Goal: Communication & Community: Answer question/provide support

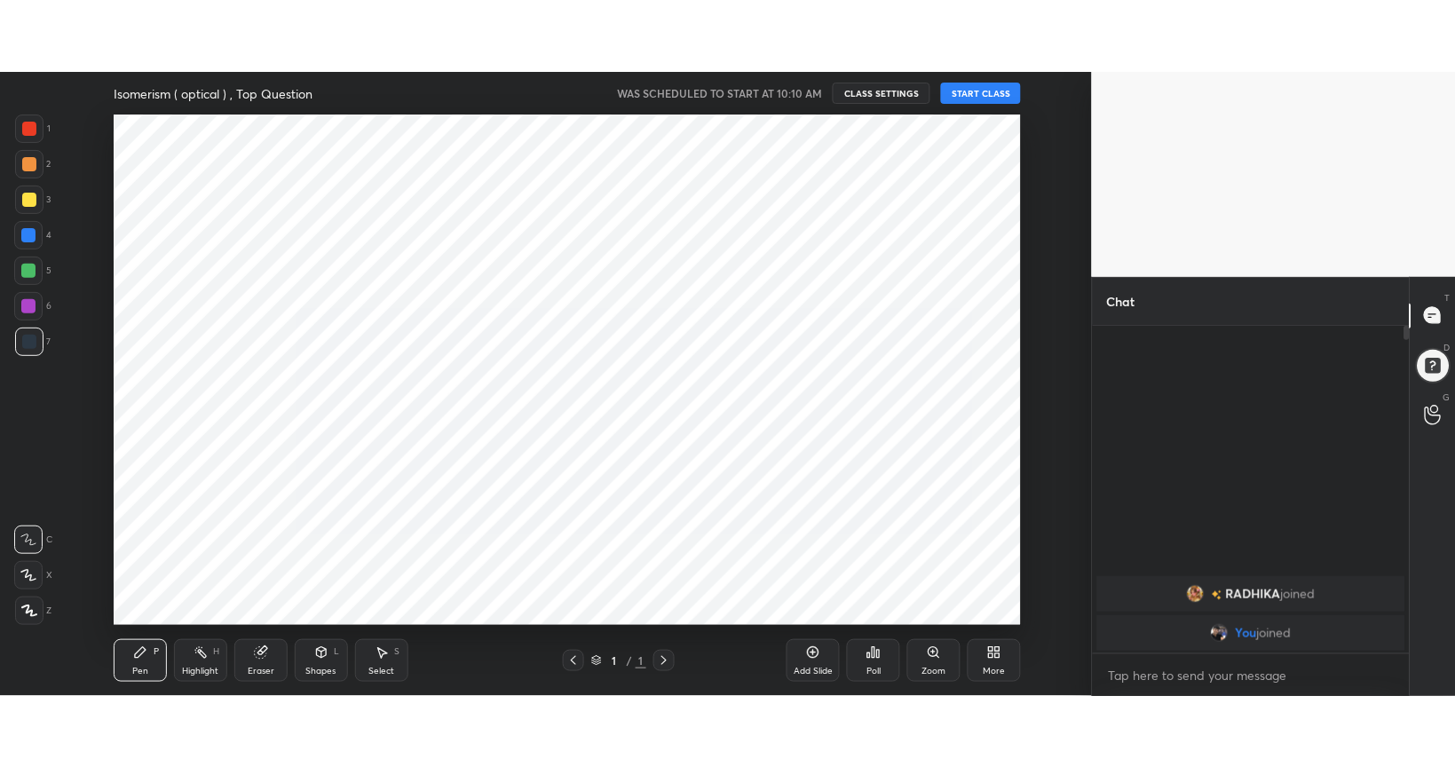
scroll to position [88287, 87777]
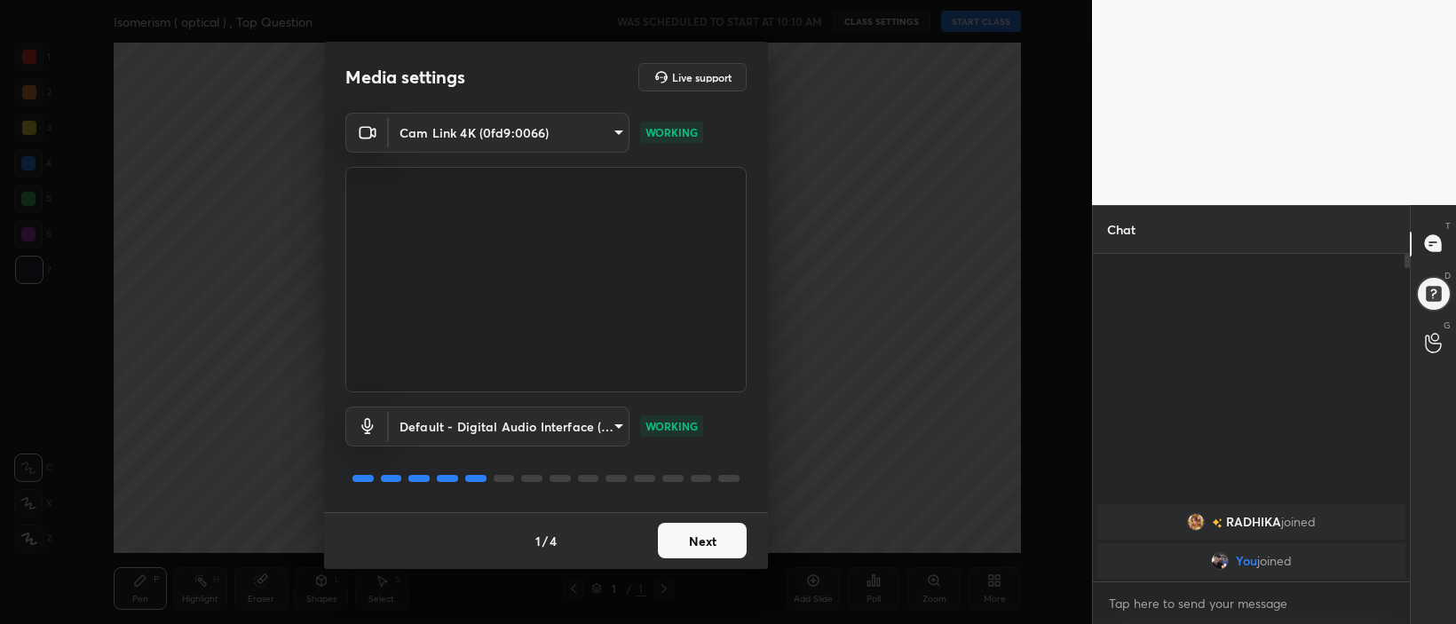
click at [710, 543] on button "Next" at bounding box center [702, 541] width 89 height 36
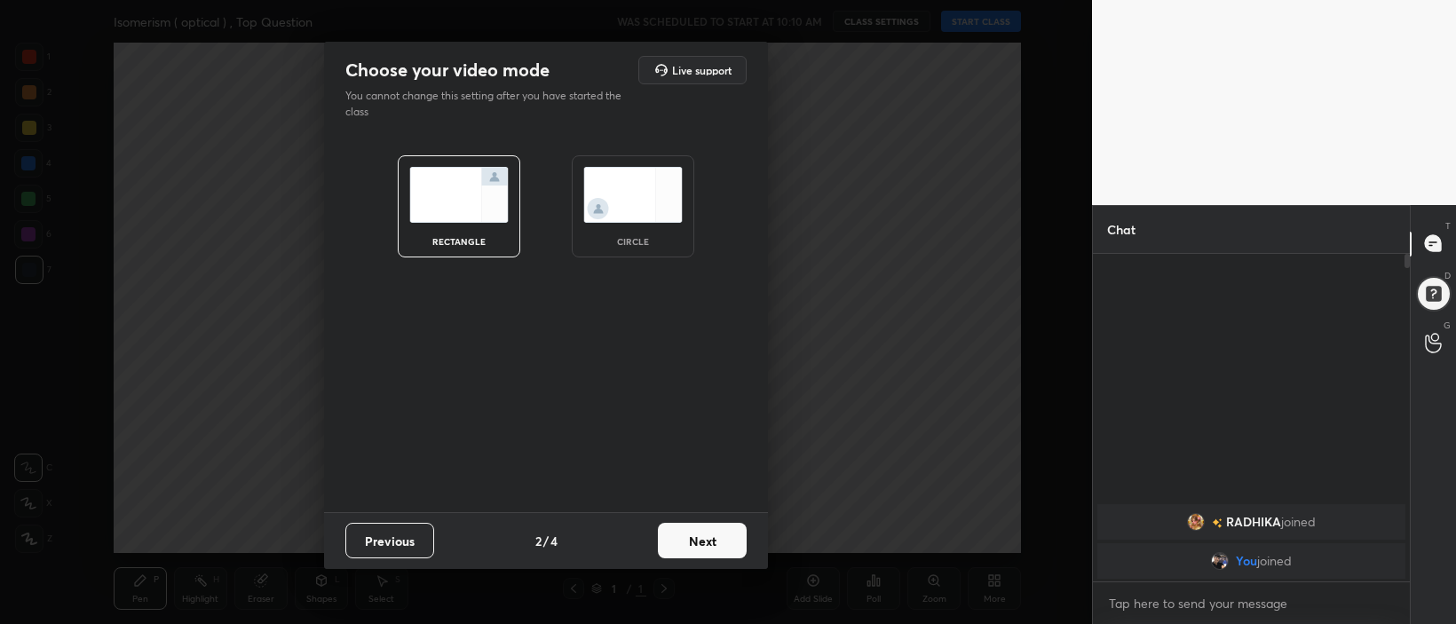
click at [717, 543] on button "Next" at bounding box center [702, 541] width 89 height 36
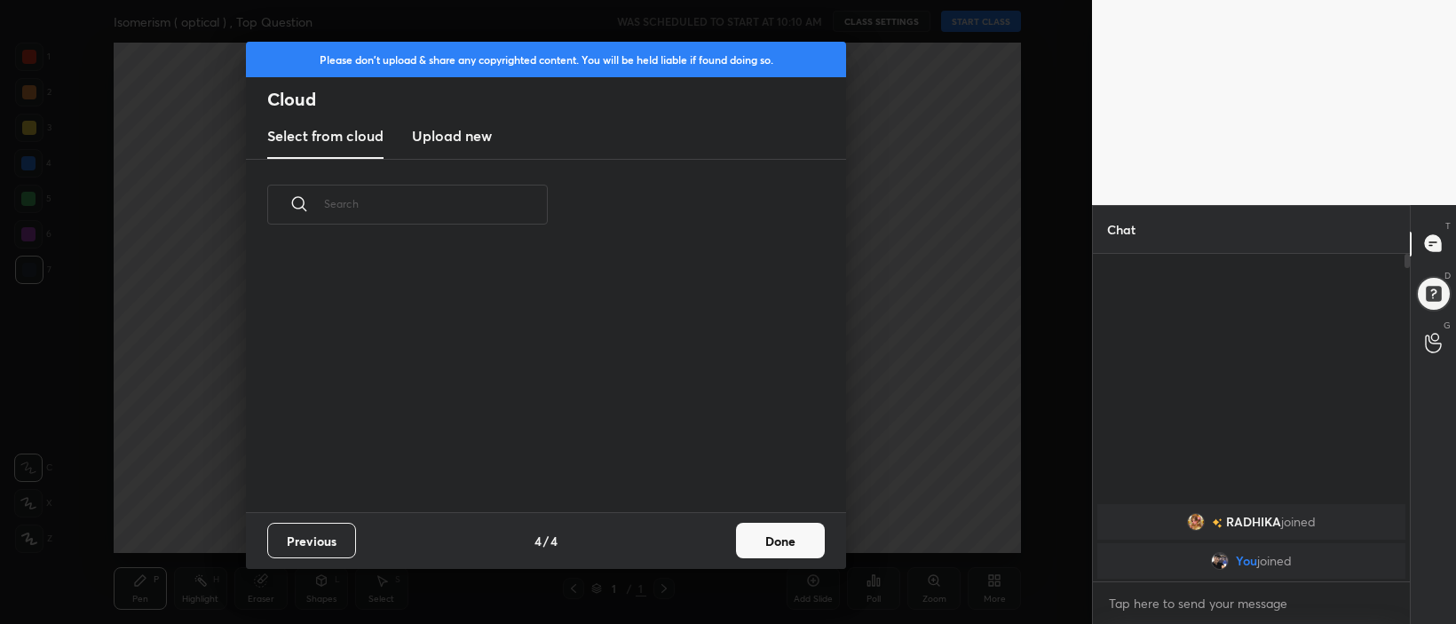
click at [783, 536] on button "Done" at bounding box center [780, 541] width 89 height 36
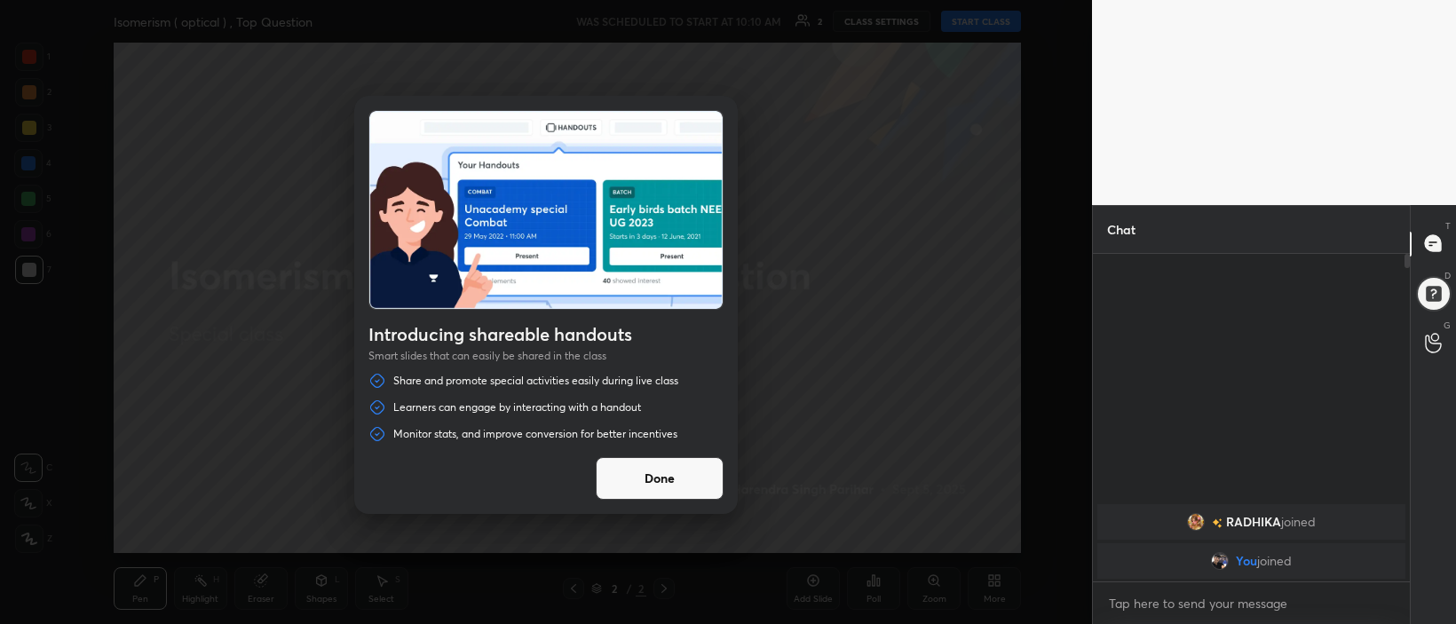
click at [664, 472] on button "Done" at bounding box center [660, 478] width 128 height 43
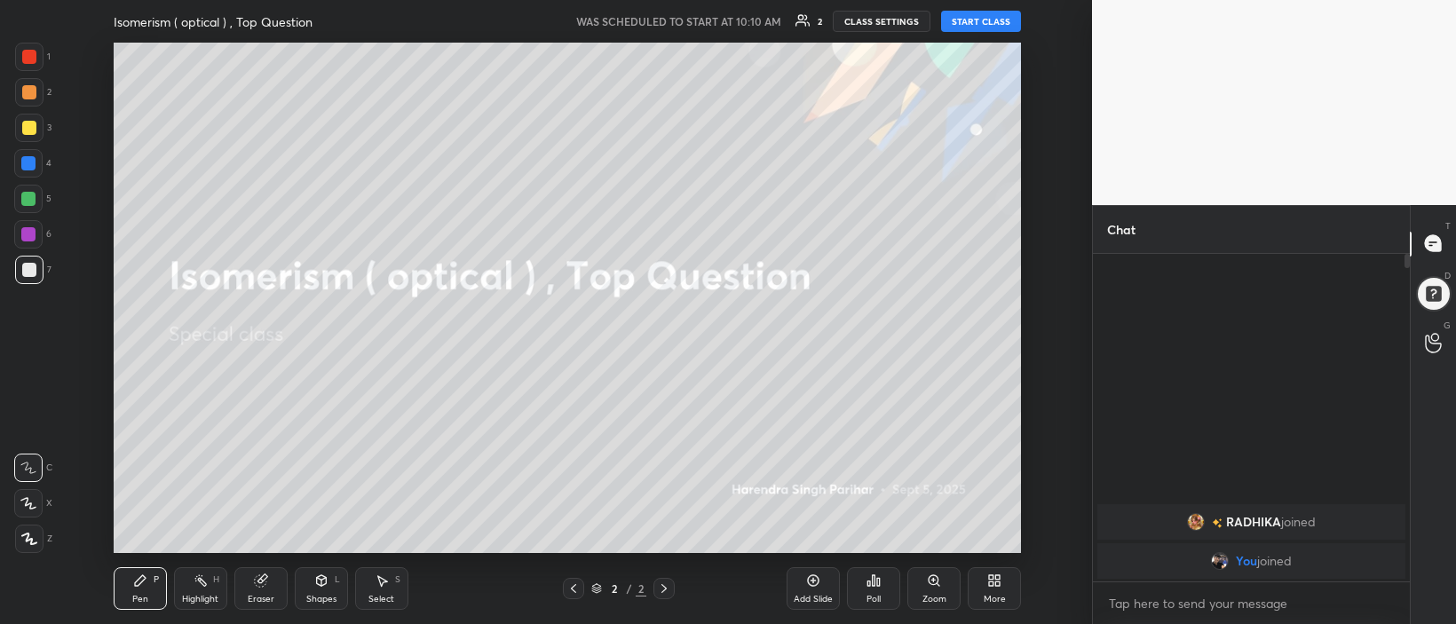
click at [980, 18] on button "START CLASS" at bounding box center [981, 21] width 80 height 21
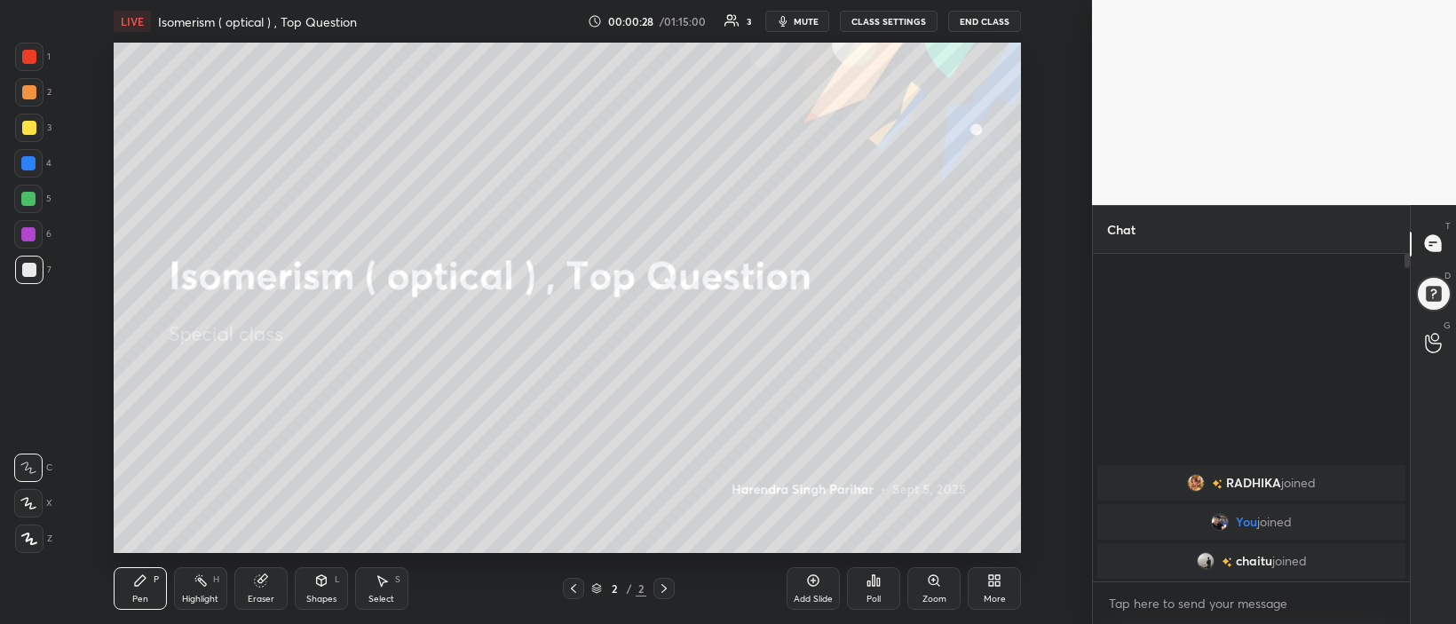
click at [815, 587] on icon at bounding box center [813, 581] width 14 height 14
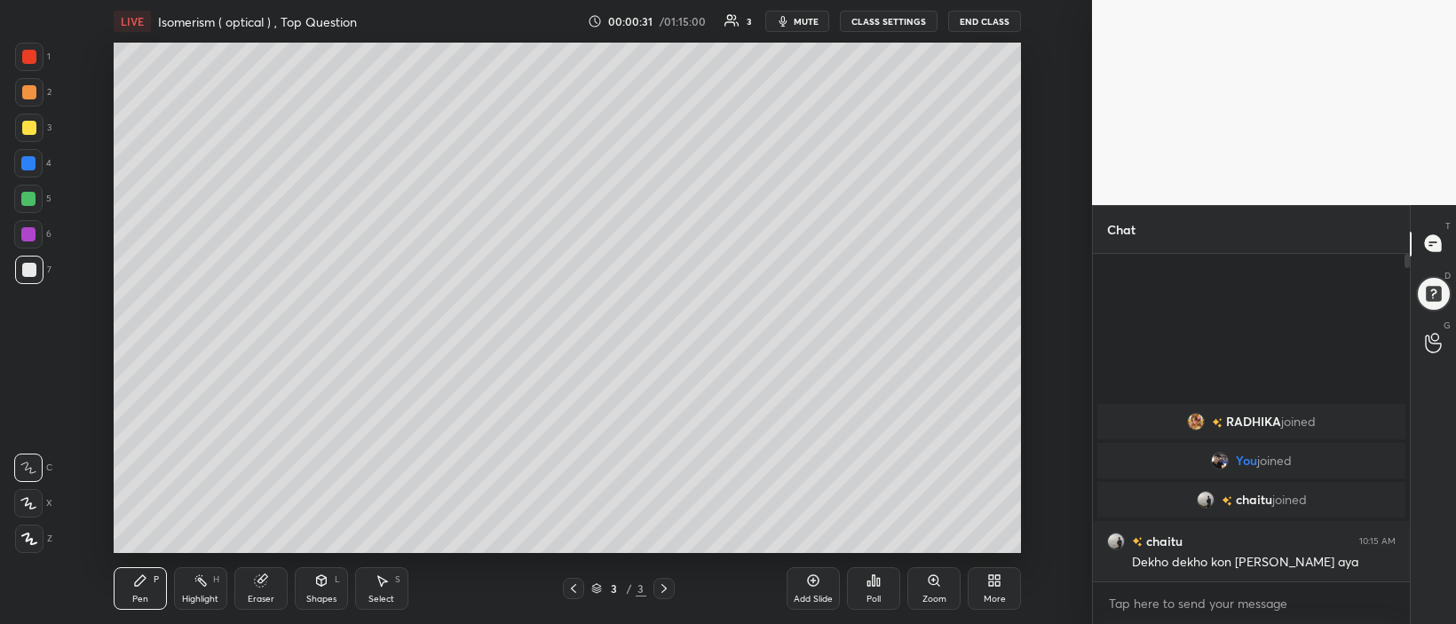
click at [994, 591] on div "More" at bounding box center [994, 588] width 53 height 43
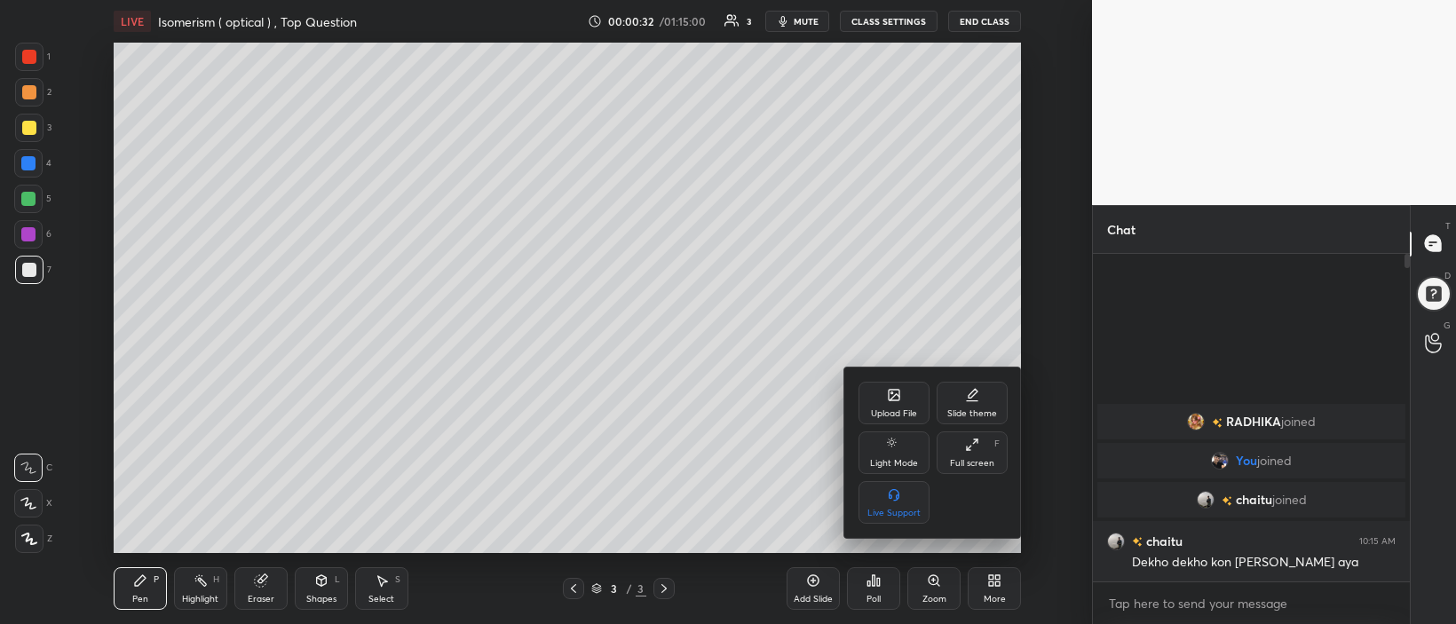
click at [977, 448] on icon at bounding box center [972, 445] width 14 height 14
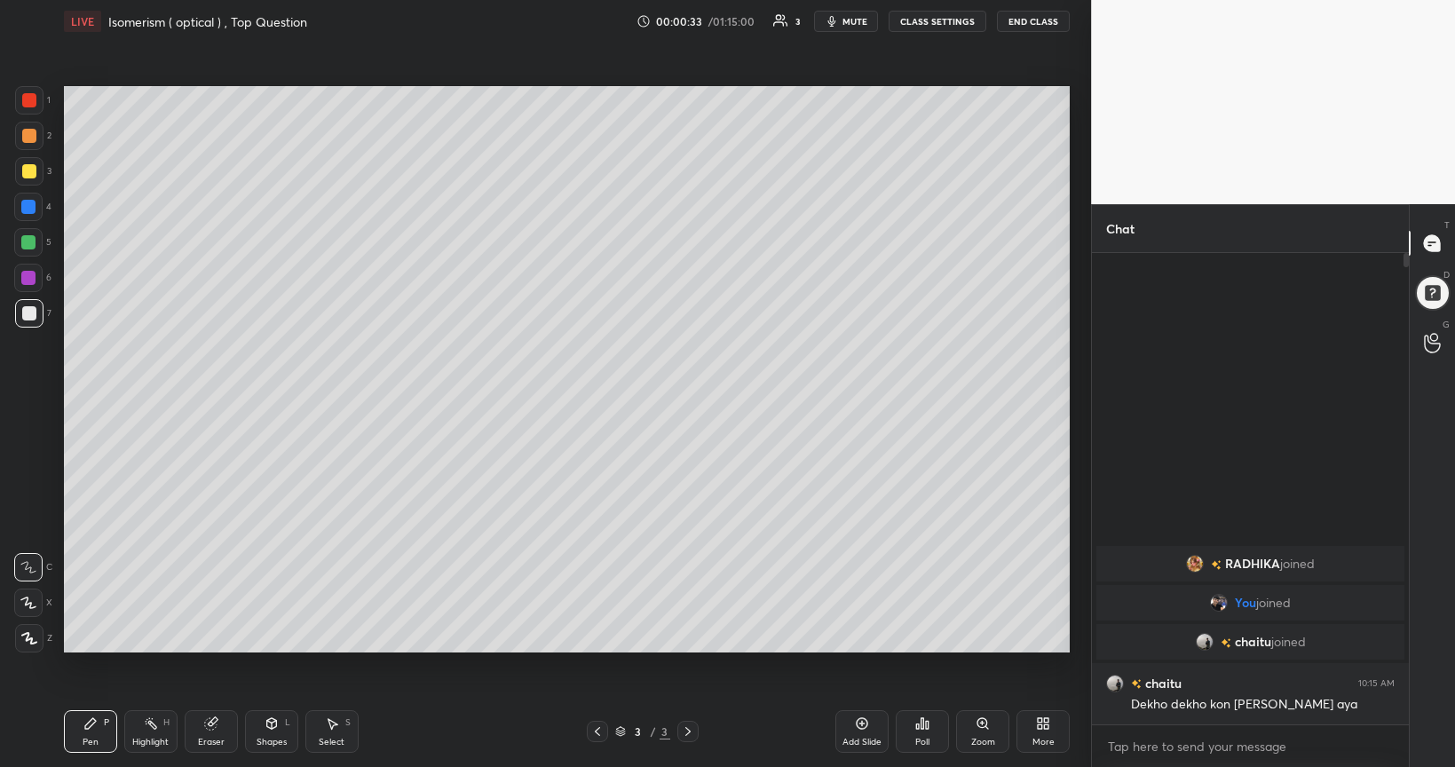
scroll to position [318, 311]
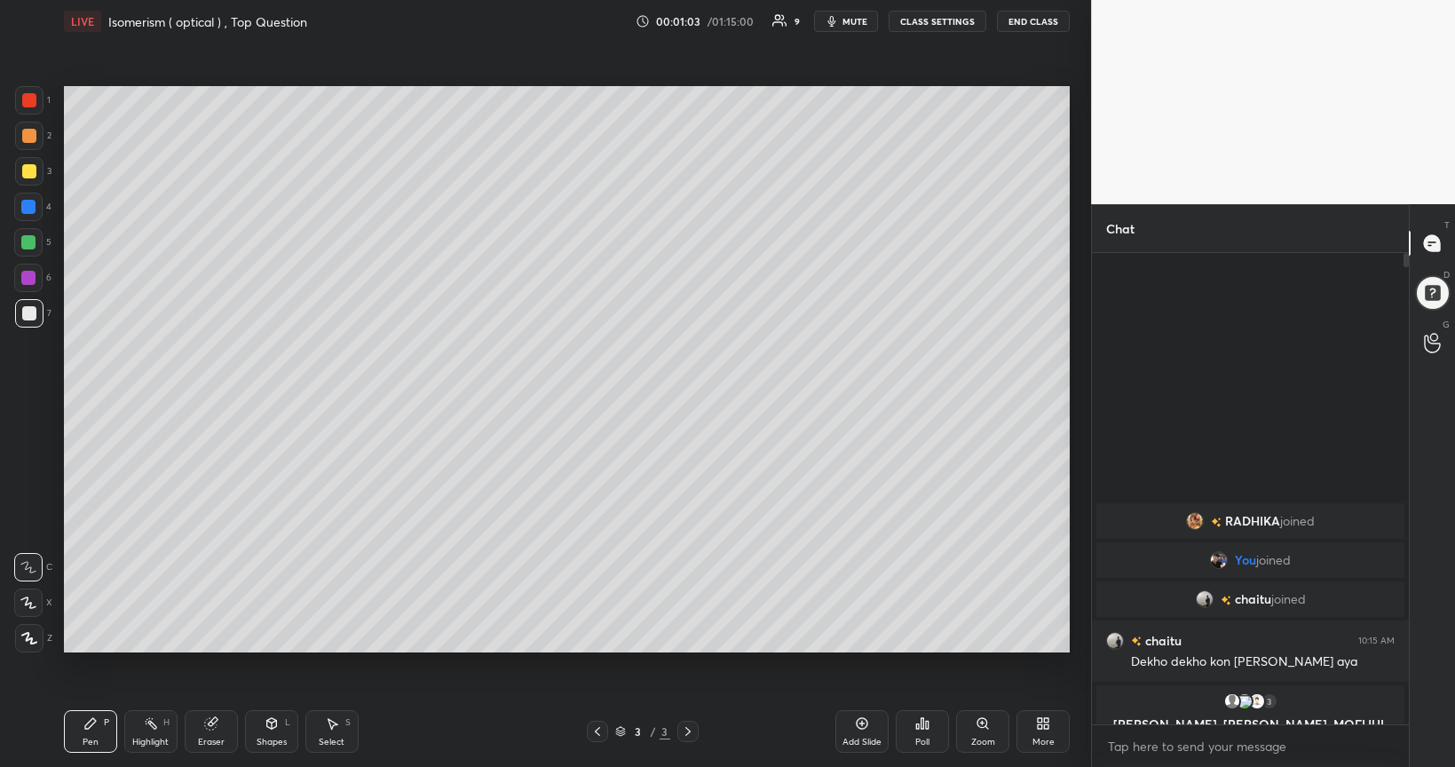
click at [29, 608] on icon at bounding box center [28, 603] width 16 height 12
click at [32, 316] on div at bounding box center [29, 313] width 14 height 14
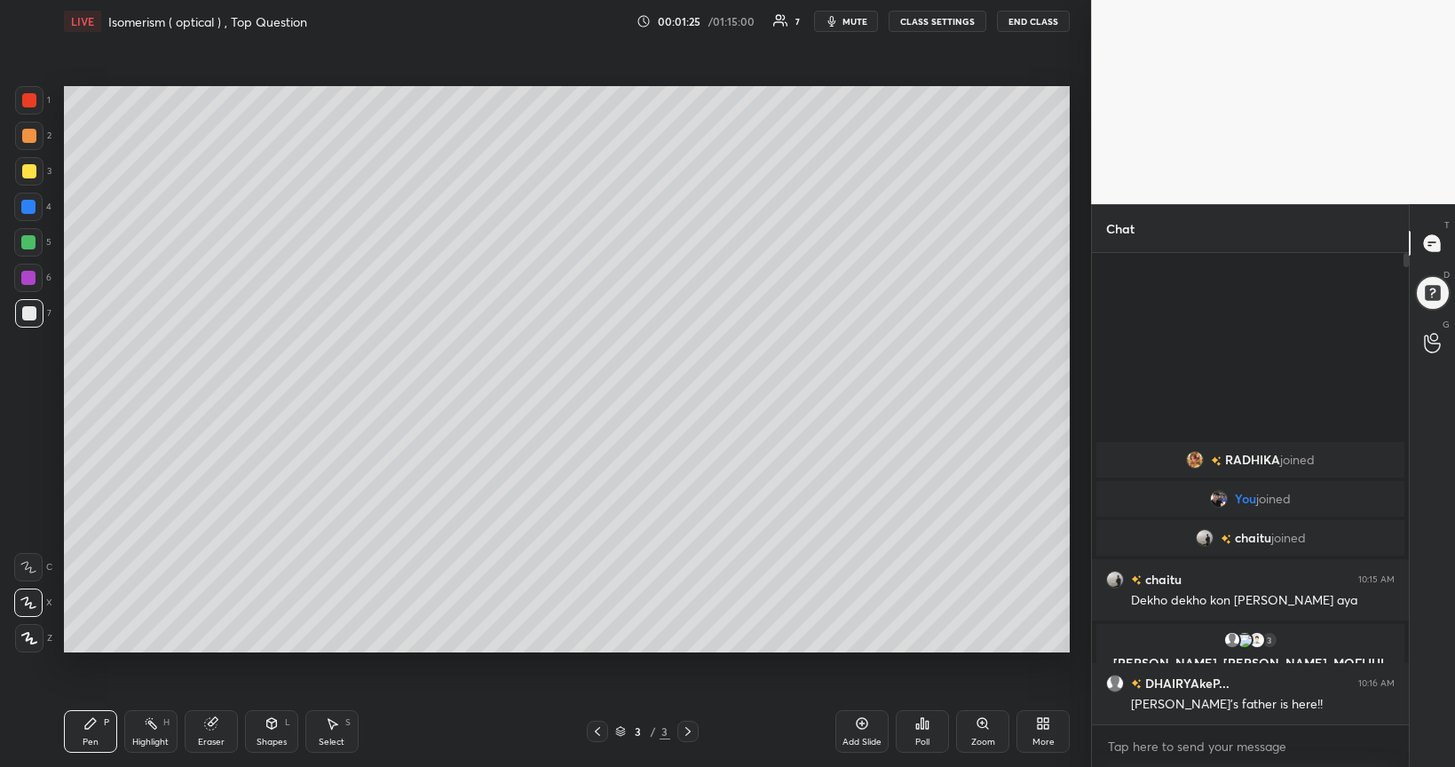
click at [33, 623] on icon at bounding box center [29, 638] width 16 height 12
click at [31, 249] on div at bounding box center [28, 242] width 14 height 14
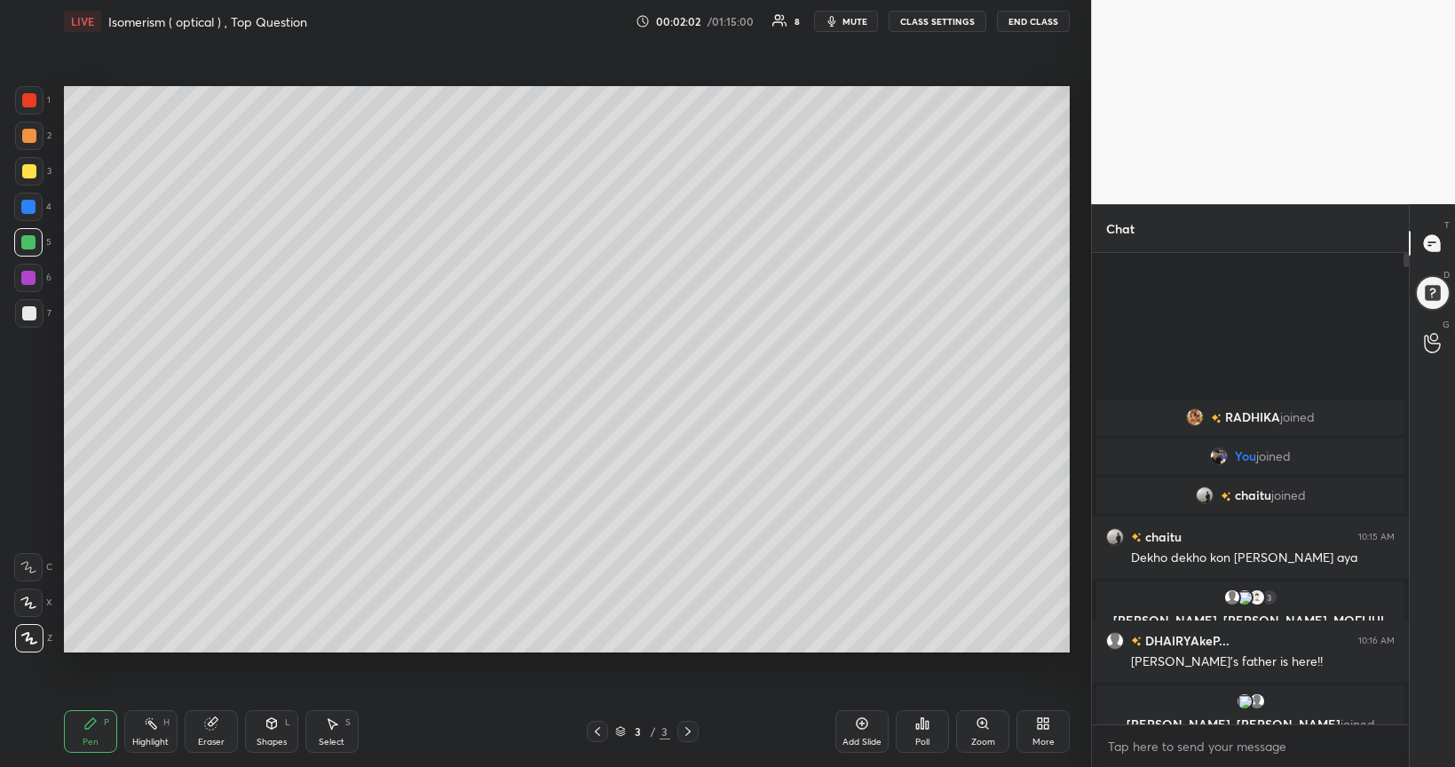
click at [31, 280] on div at bounding box center [28, 278] width 14 height 14
click at [272, 623] on div "Shapes L" at bounding box center [271, 731] width 53 height 43
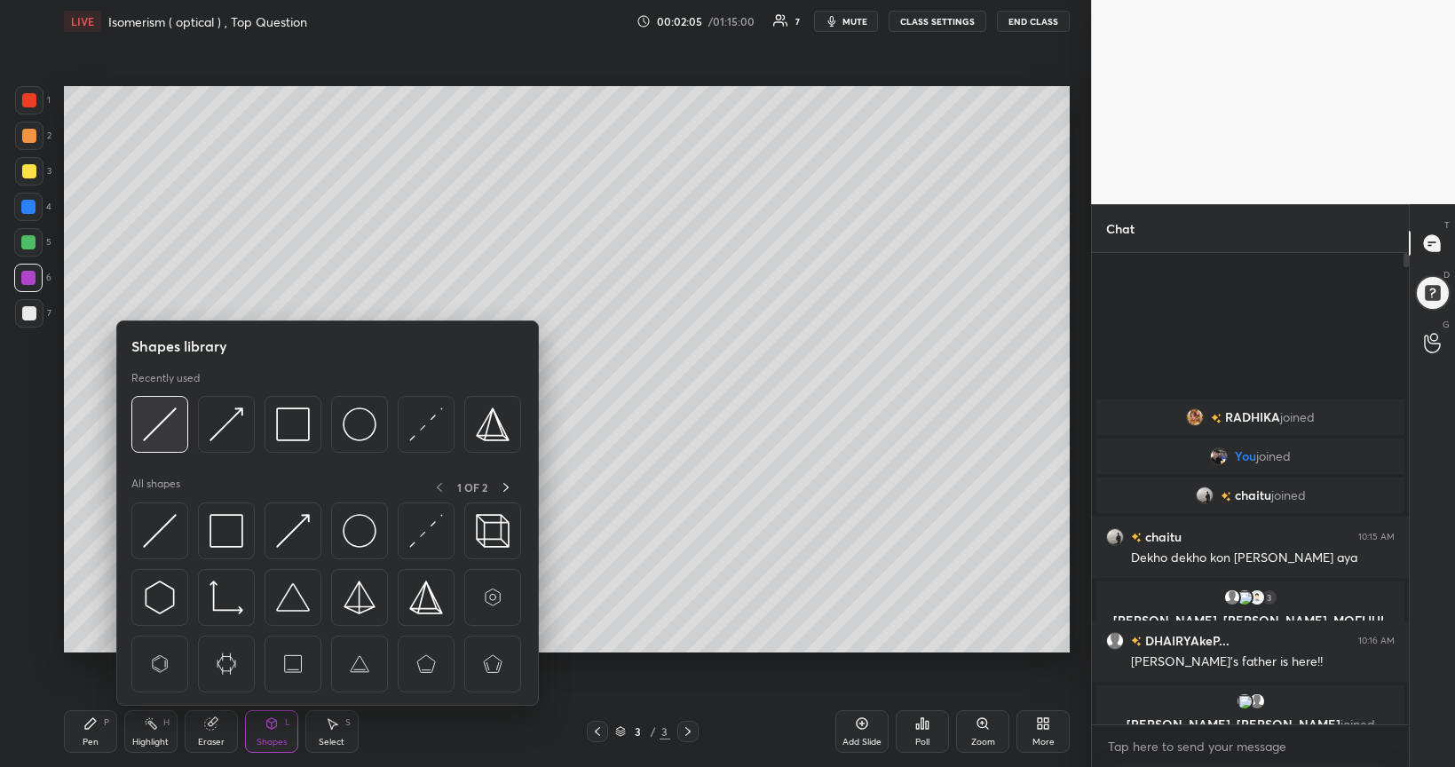
click at [167, 418] on img at bounding box center [160, 425] width 34 height 34
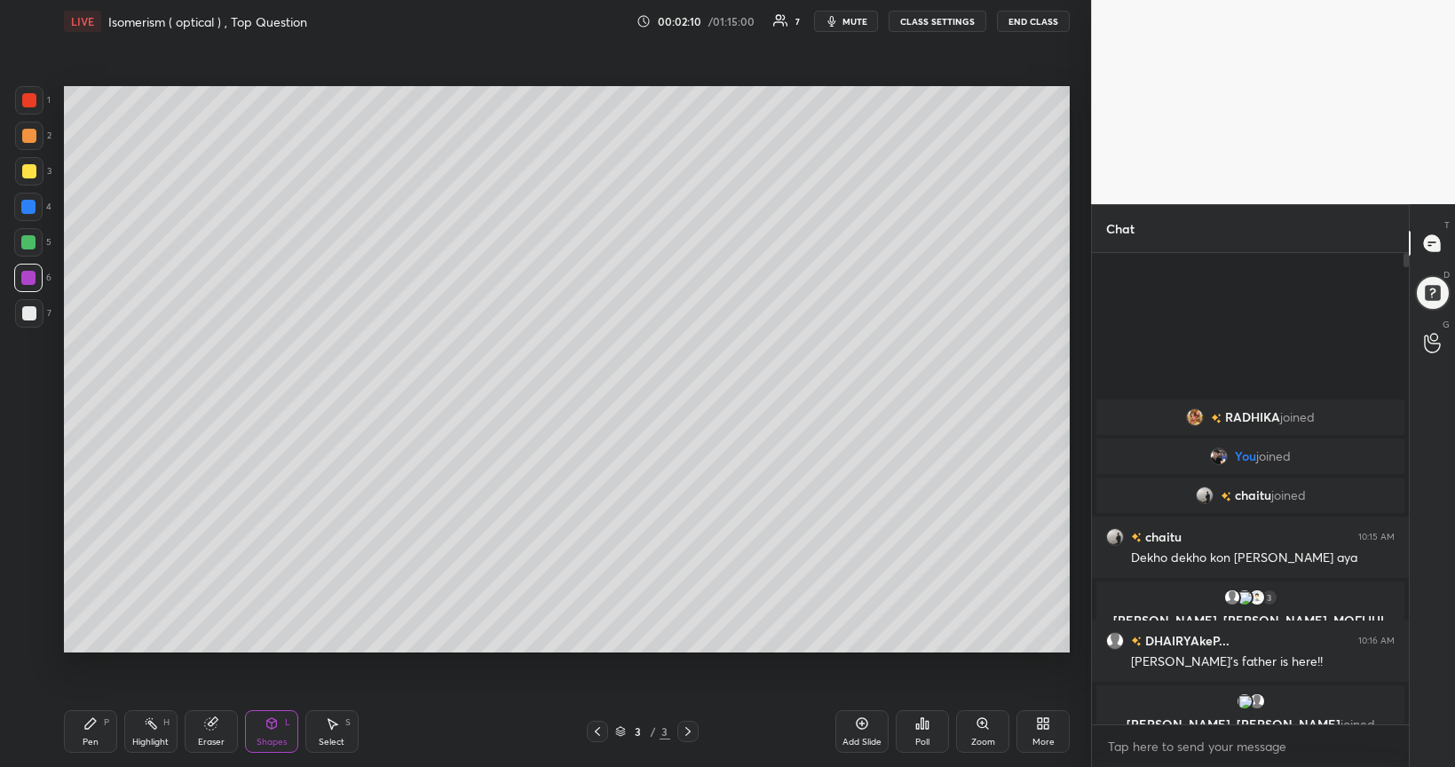
click at [272, 623] on icon at bounding box center [272, 726] width 0 height 6
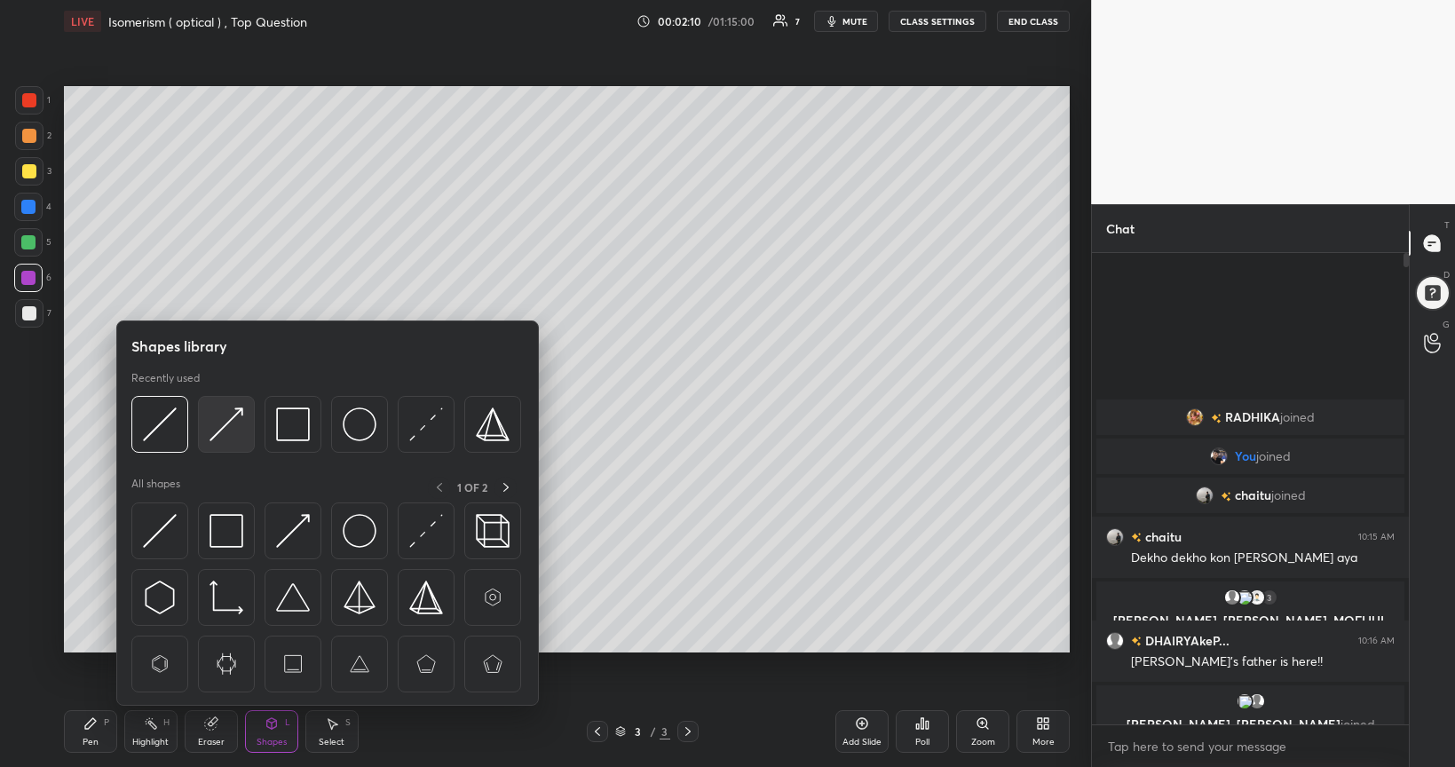
click at [221, 417] on img at bounding box center [227, 425] width 34 height 34
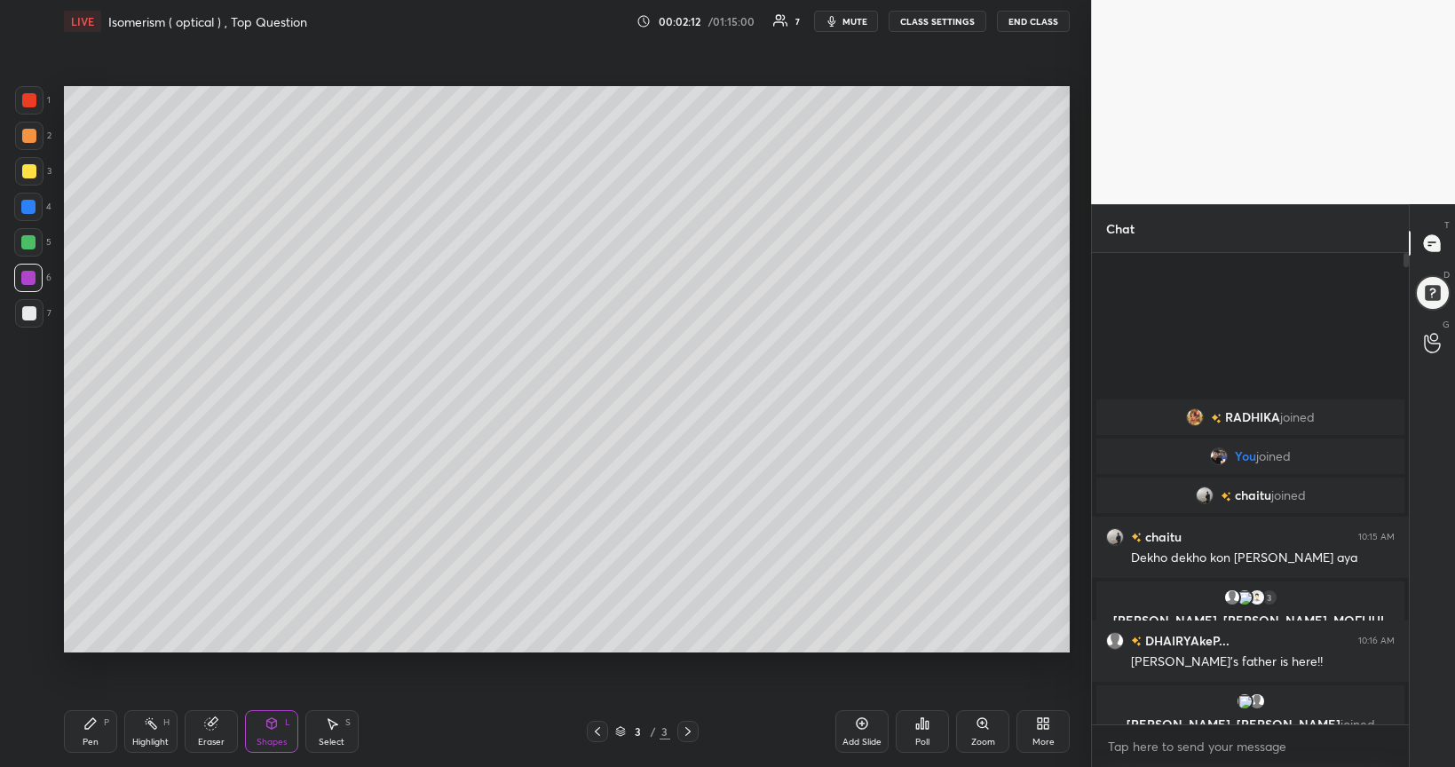
click at [35, 177] on div at bounding box center [29, 171] width 14 height 14
click at [28, 242] on div at bounding box center [28, 242] width 14 height 14
click at [105, 623] on div "Pen P" at bounding box center [90, 731] width 53 height 43
click at [27, 317] on div at bounding box center [29, 313] width 14 height 14
click at [266, 623] on div "Shapes" at bounding box center [272, 742] width 30 height 9
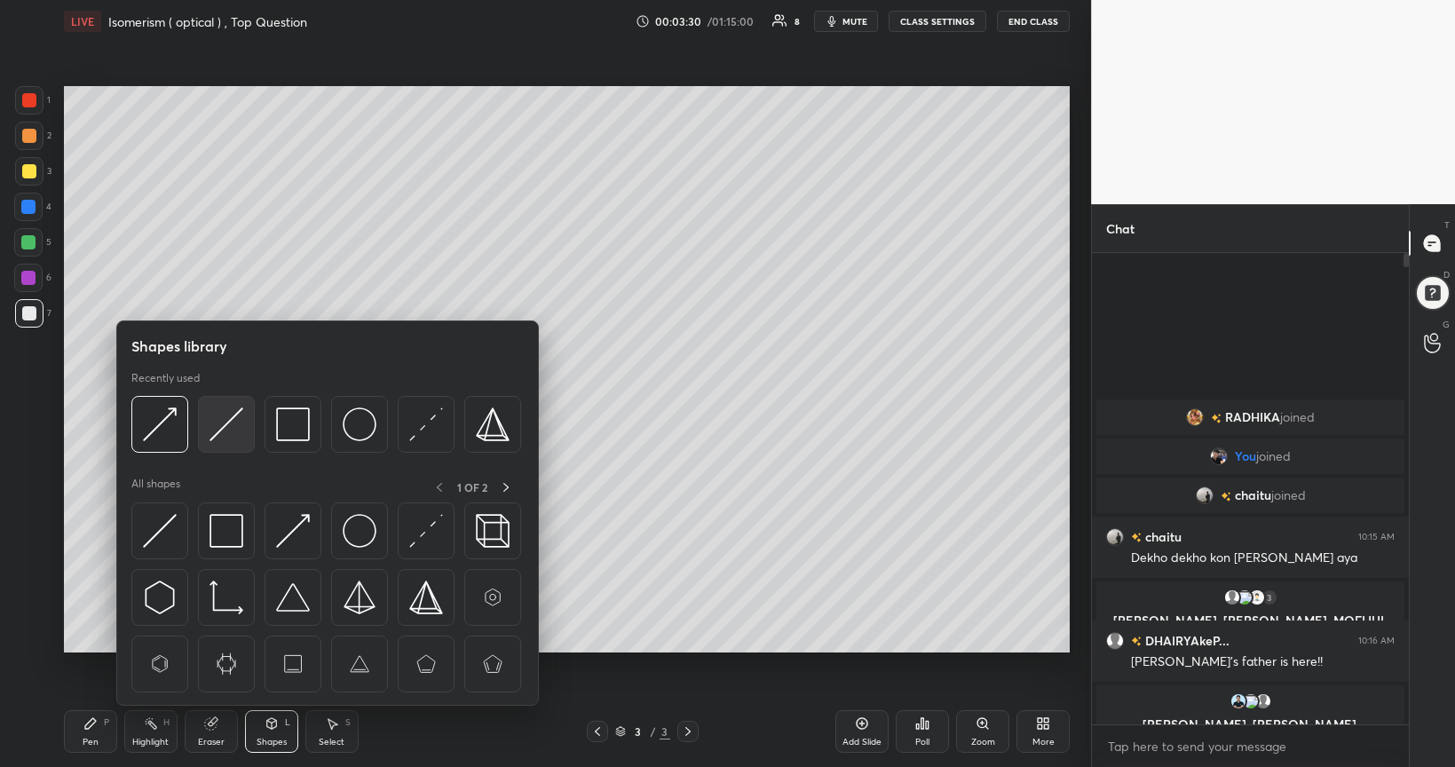
click at [222, 416] on img at bounding box center [227, 425] width 34 height 34
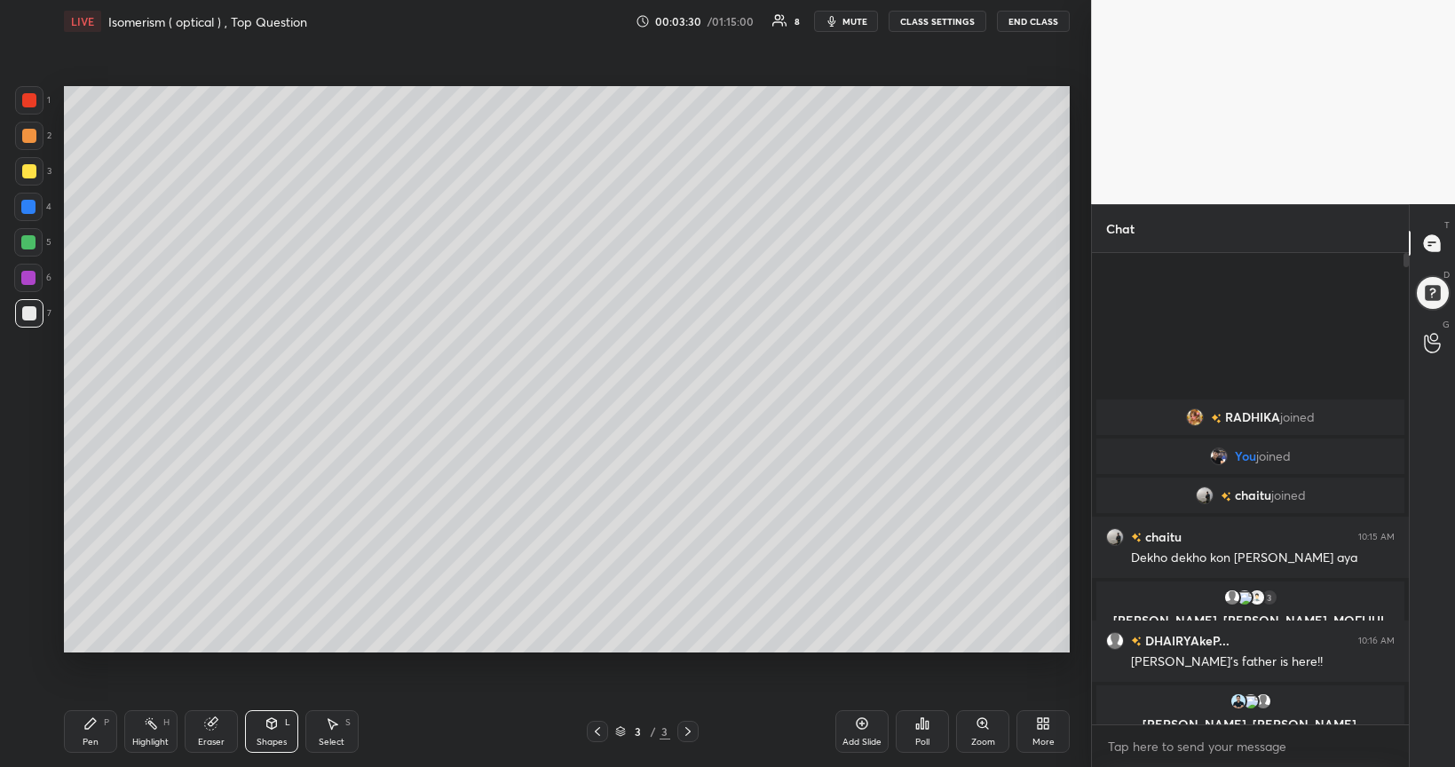
click at [30, 281] on div at bounding box center [28, 278] width 14 height 14
click at [269, 623] on div "Shapes L" at bounding box center [271, 731] width 53 height 43
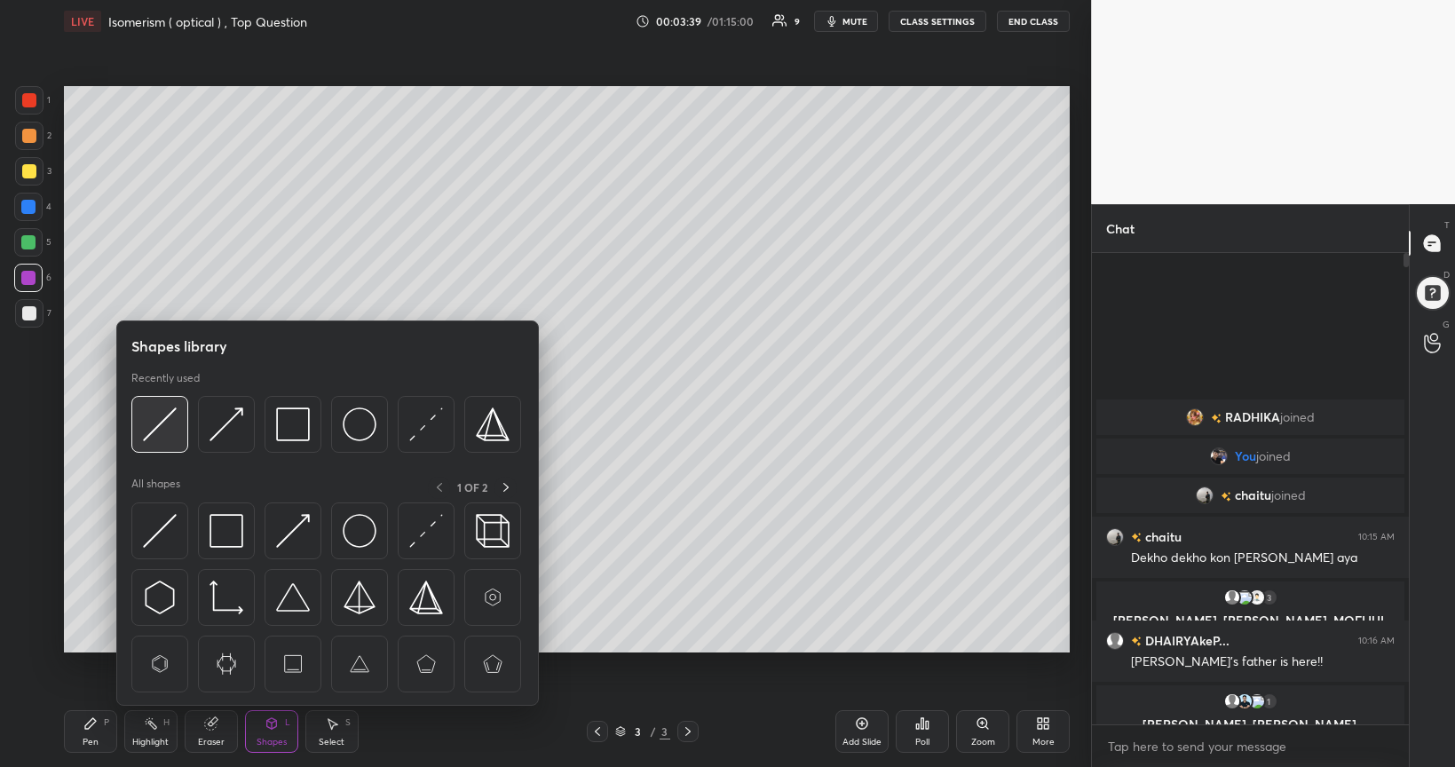
click at [163, 416] on img at bounding box center [160, 425] width 34 height 34
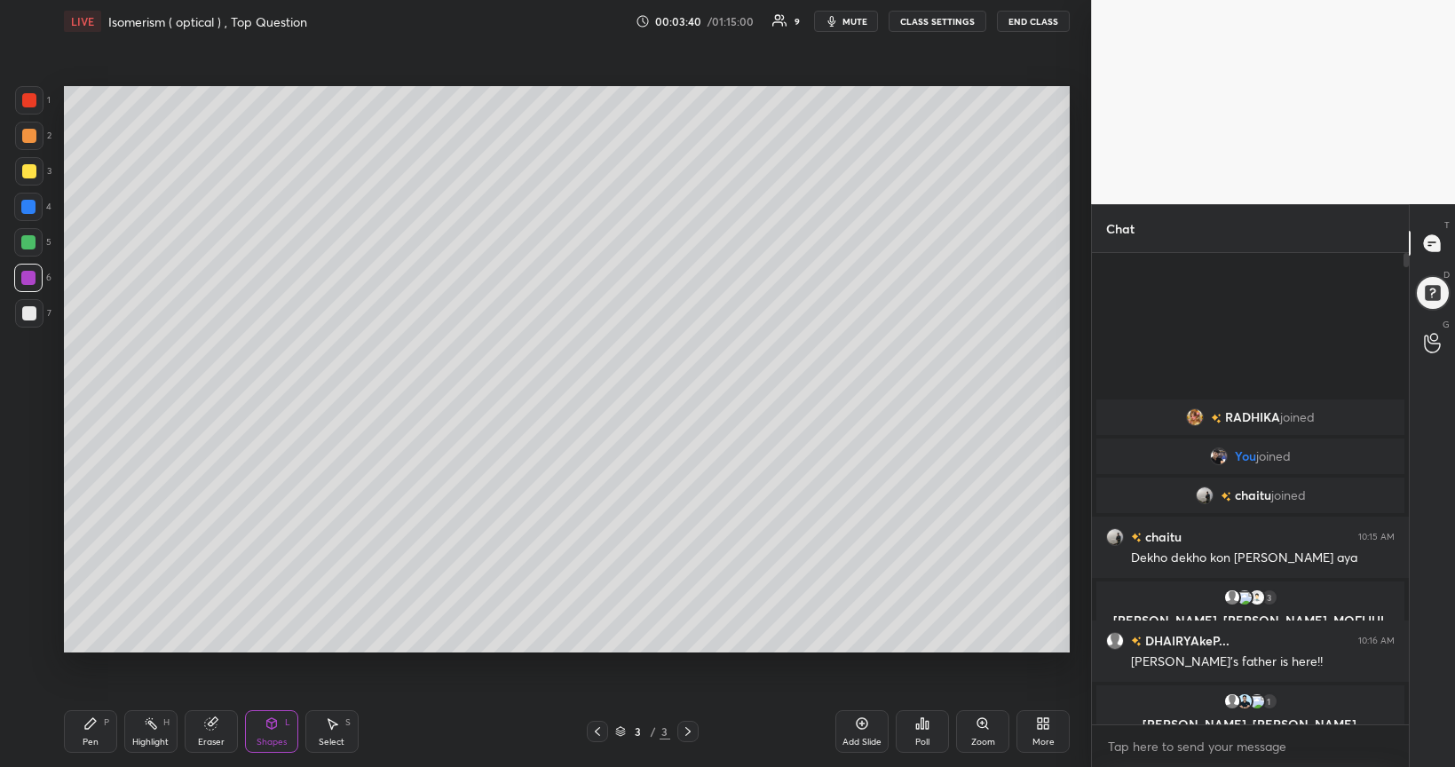
click at [28, 317] on div at bounding box center [29, 313] width 14 height 14
click at [28, 172] on div at bounding box center [29, 171] width 14 height 14
click at [92, 623] on icon at bounding box center [90, 724] width 14 height 14
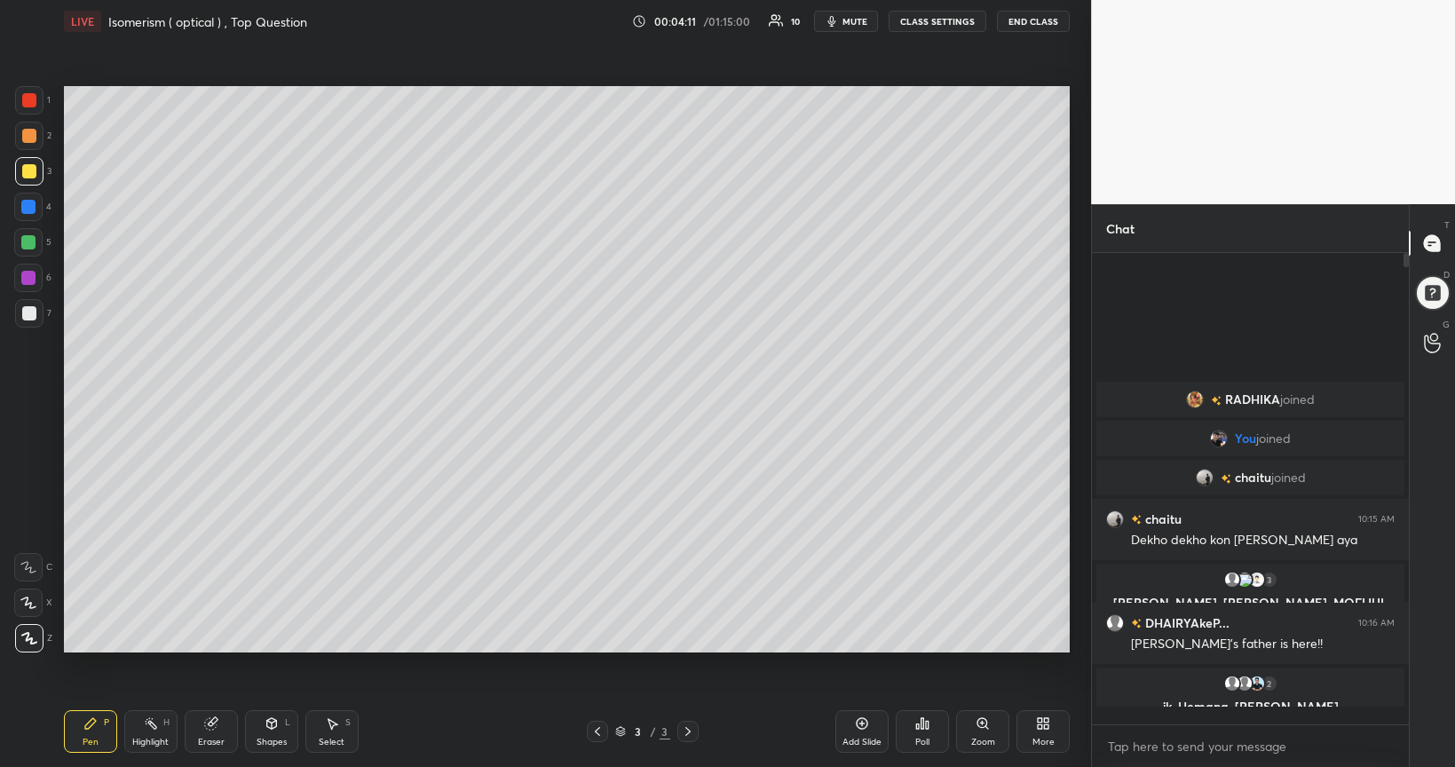
scroll to position [465, 311]
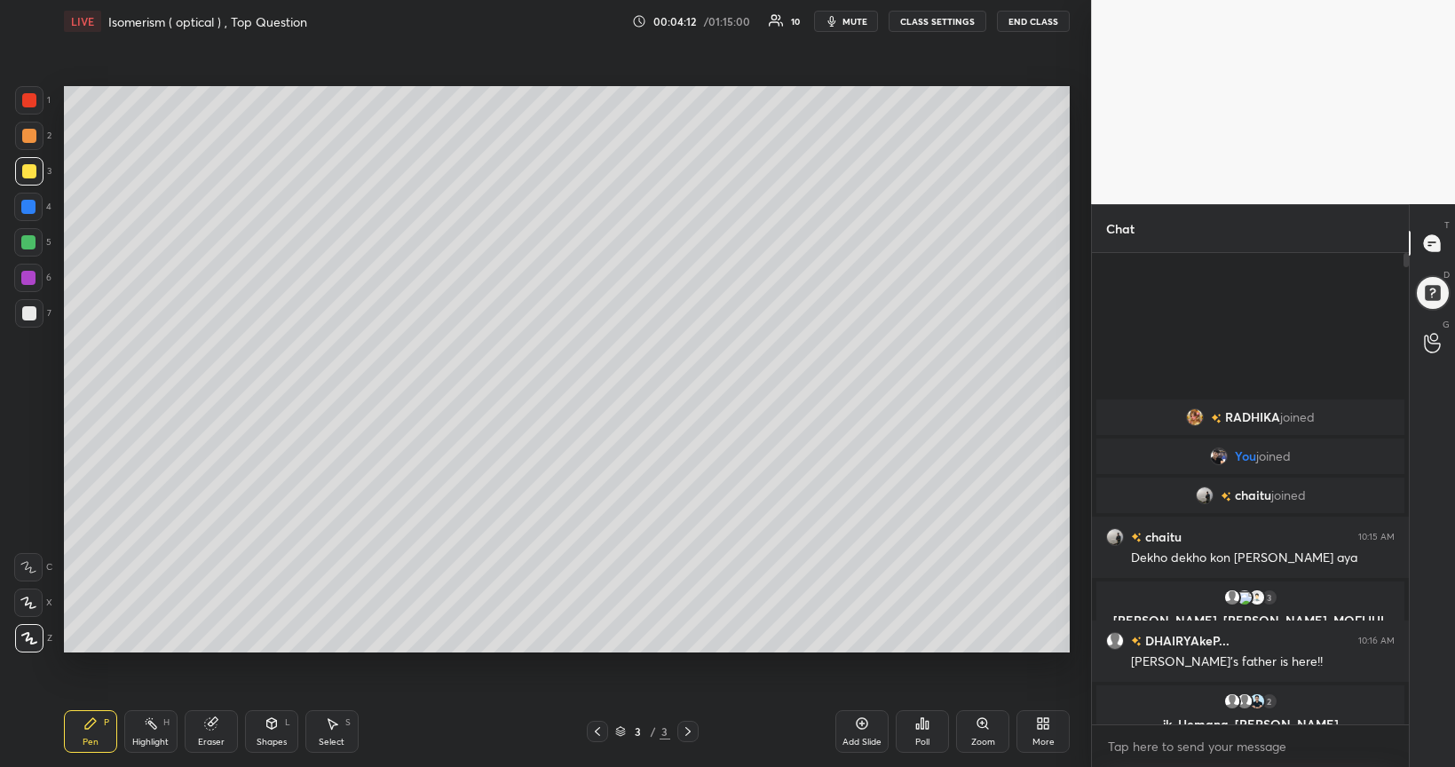
click at [20, 243] on div at bounding box center [28, 242] width 28 height 28
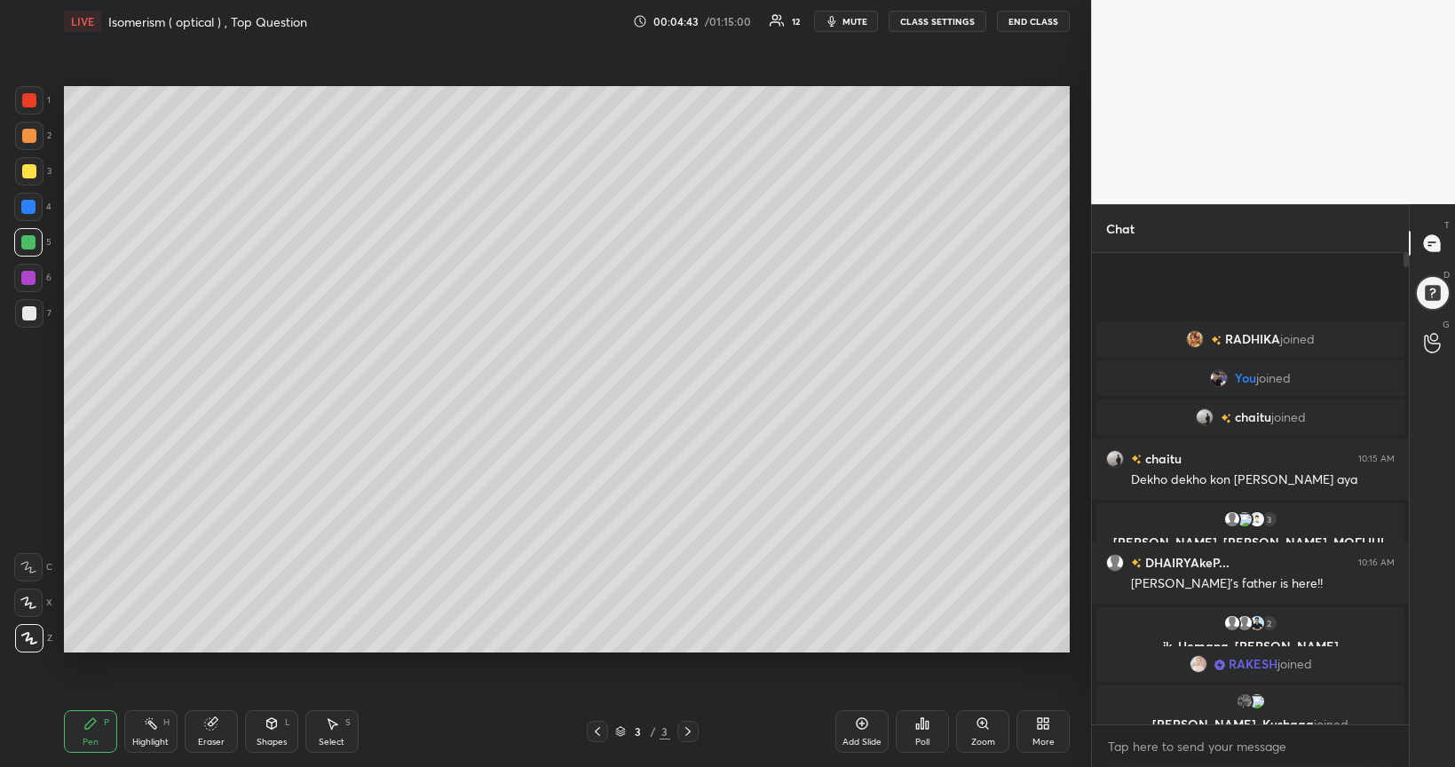
click at [25, 243] on div at bounding box center [28, 242] width 14 height 14
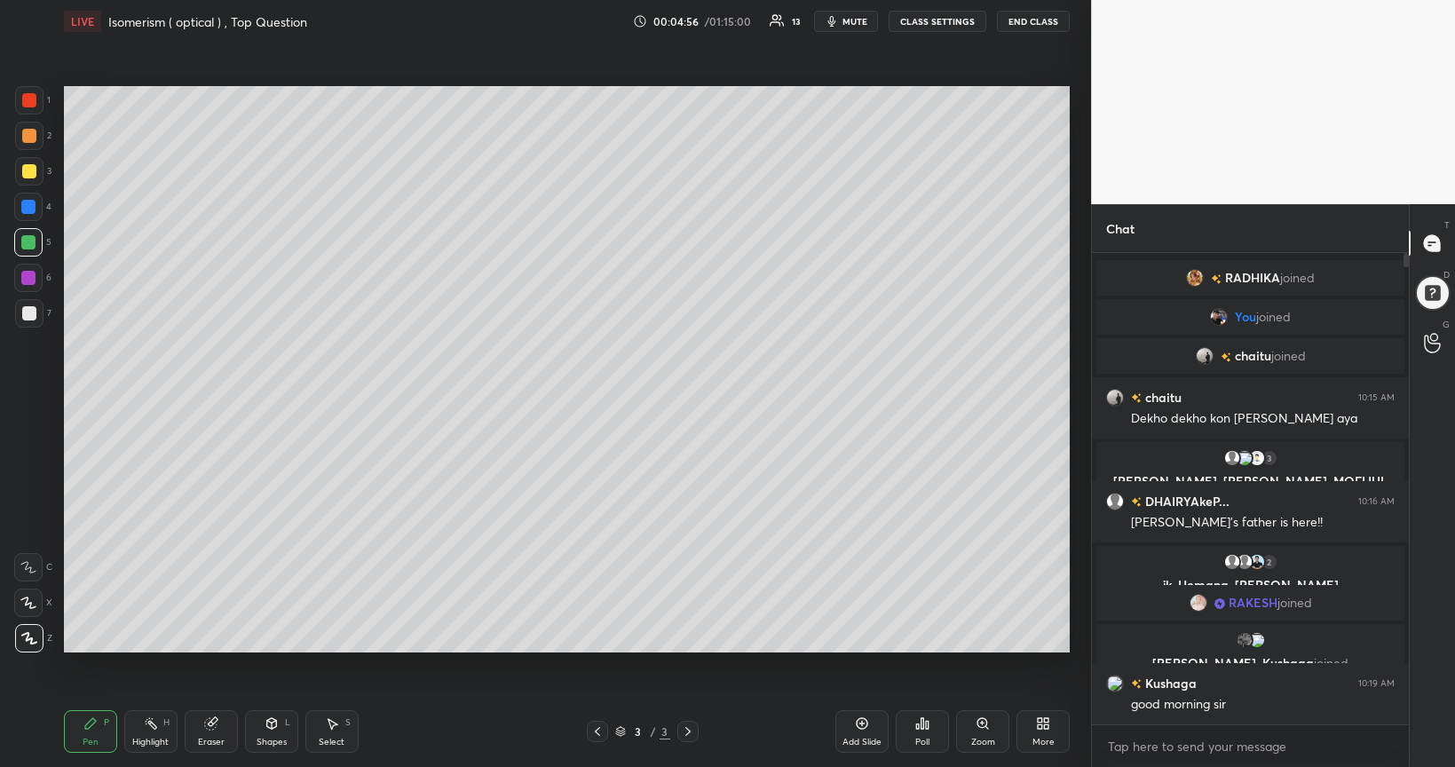
click at [430, 623] on div "Setting up your live class Poll for secs No correct answer Start poll" at bounding box center [567, 370] width 1020 height 654
click at [268, 623] on icon at bounding box center [272, 723] width 10 height 11
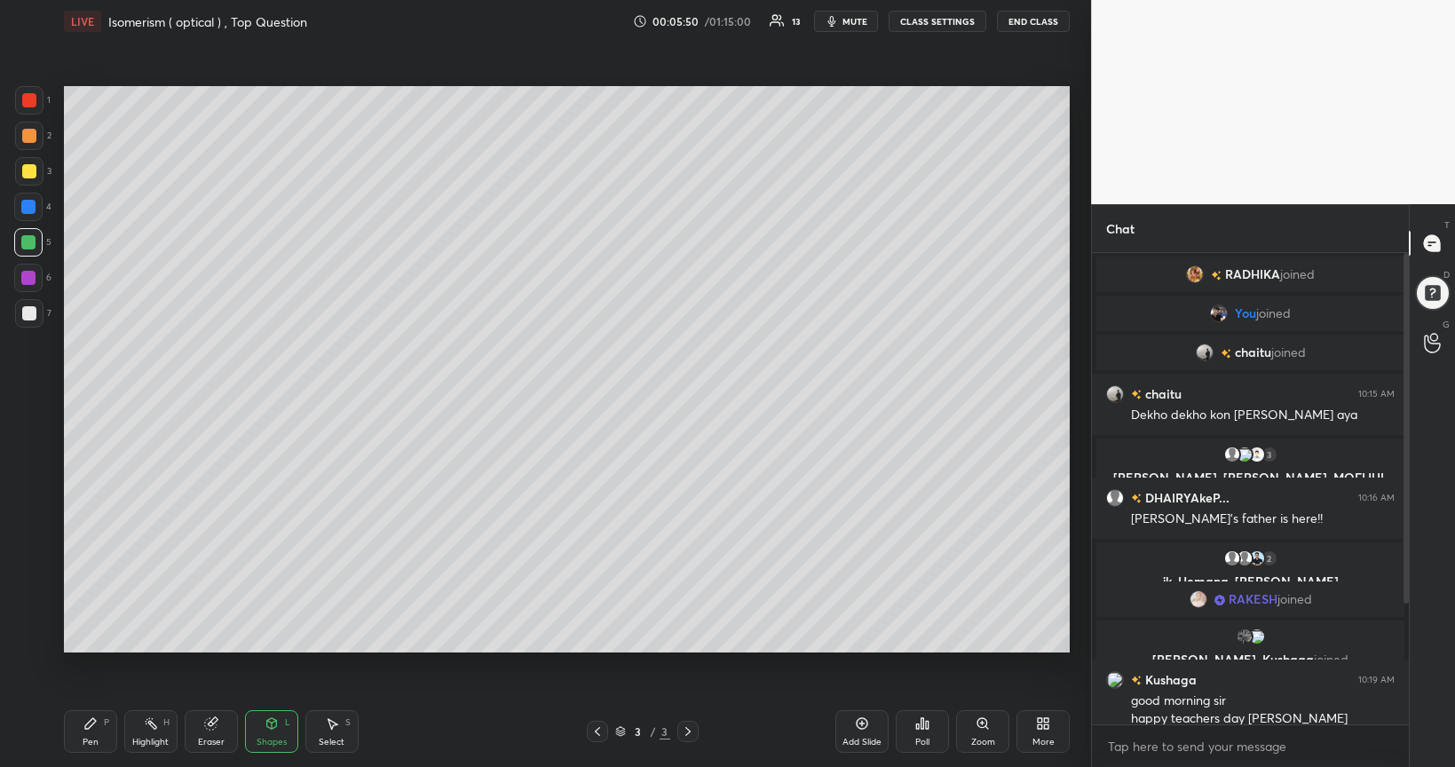
click at [31, 208] on div at bounding box center [28, 207] width 14 height 14
click at [98, 623] on div "Pen" at bounding box center [91, 742] width 16 height 9
click at [133, 83] on div "Setting up your live class Poll for secs No correct answer Start poll" at bounding box center [567, 370] width 1020 height 654
click at [29, 105] on div at bounding box center [29, 100] width 14 height 14
click at [943, 623] on div "Setting up your live class Poll for secs No correct answer Start poll" at bounding box center [567, 370] width 1020 height 654
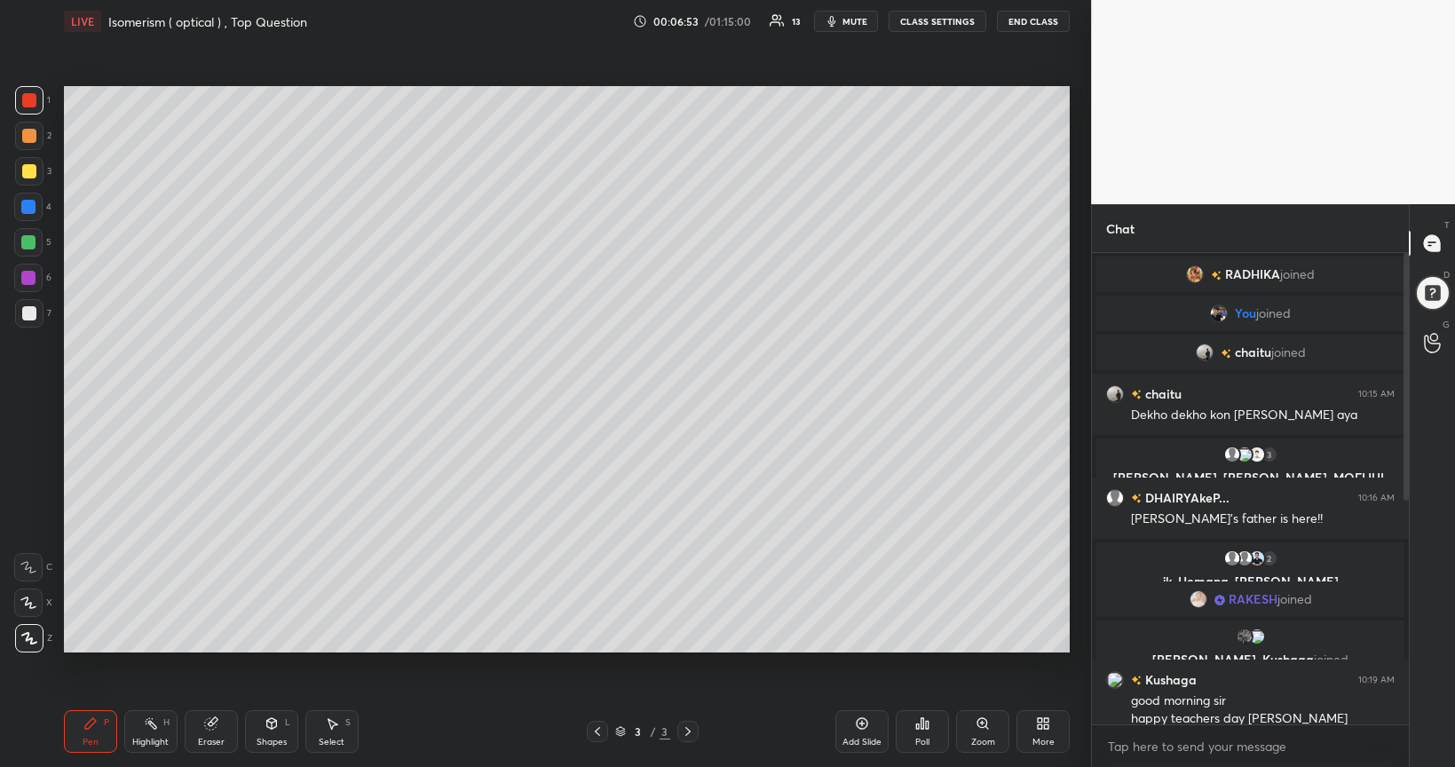
click at [26, 235] on div at bounding box center [28, 242] width 14 height 14
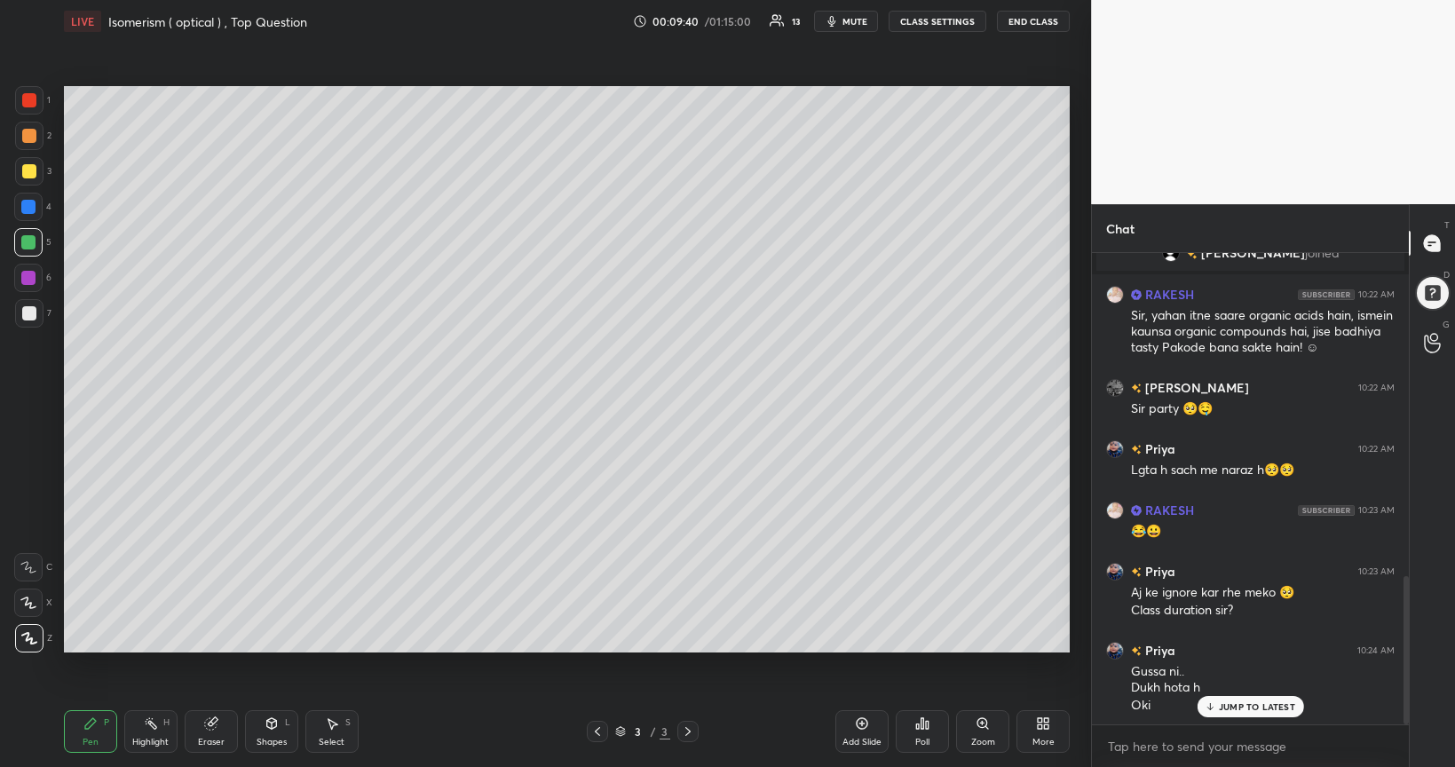
scroll to position [1027, 0]
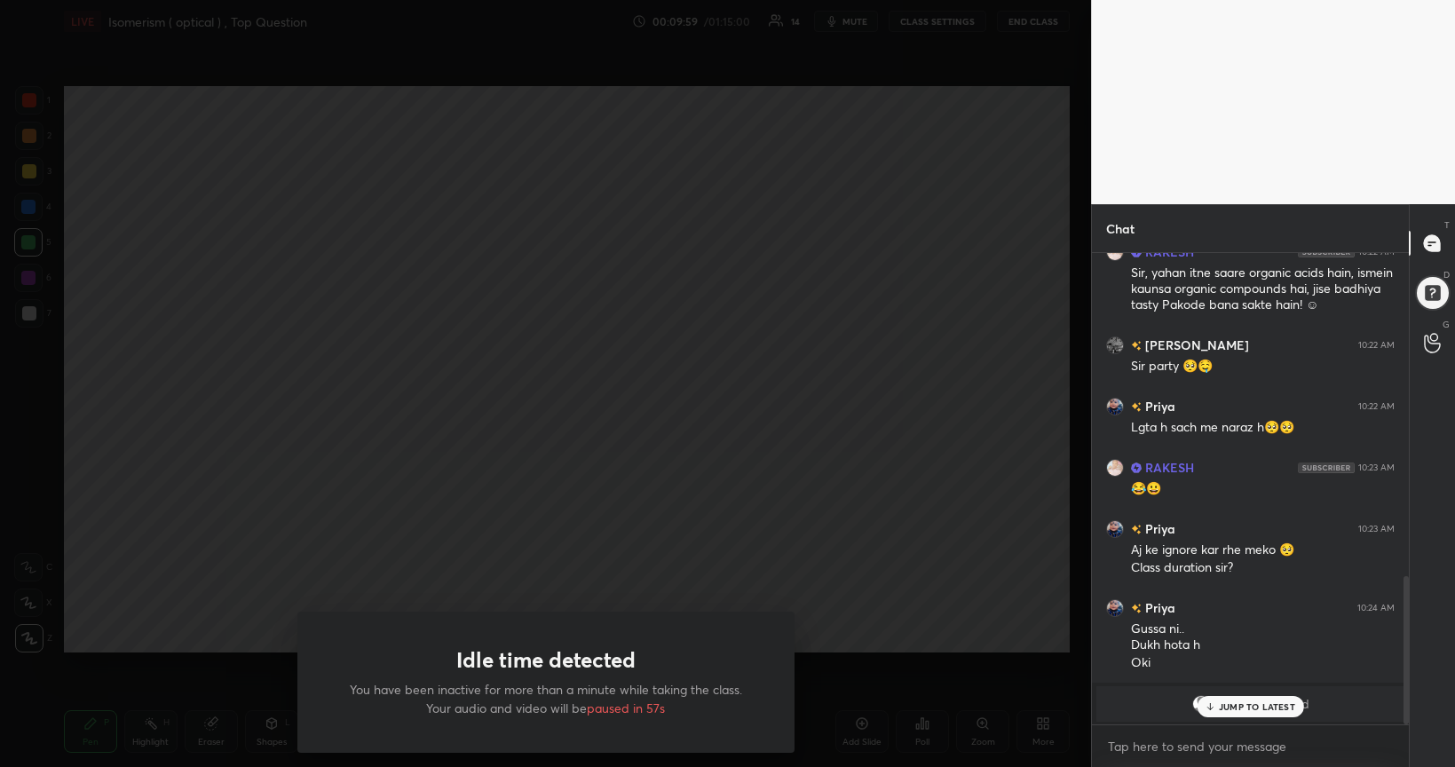
click at [249, 563] on div "Idle time detected You have been inactive for more than a minute while taking t…" at bounding box center [545, 383] width 1091 height 767
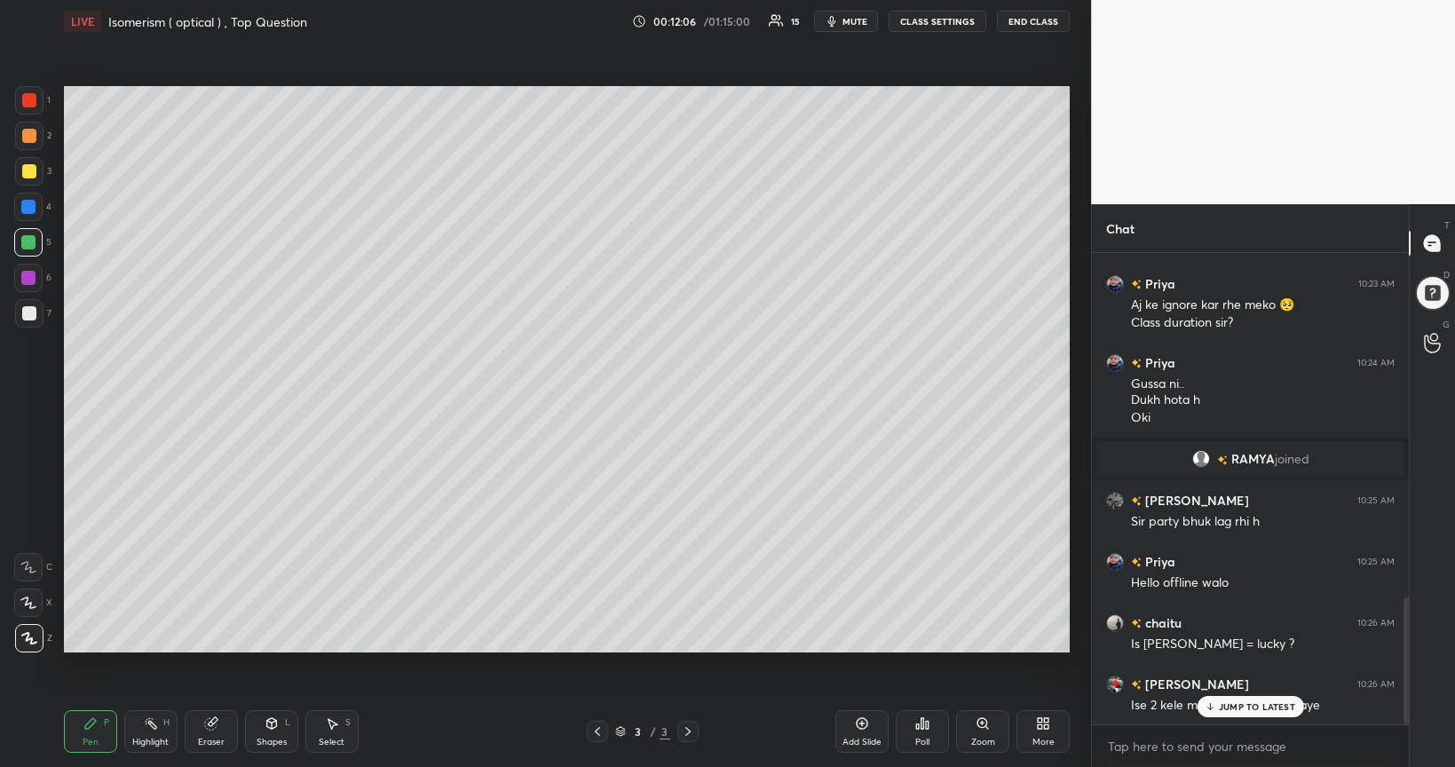
scroll to position [1272, 0]
click at [866, 623] on icon at bounding box center [863, 724] width 12 height 12
click at [37, 623] on div at bounding box center [29, 638] width 28 height 28
click at [27, 318] on div at bounding box center [29, 313] width 14 height 14
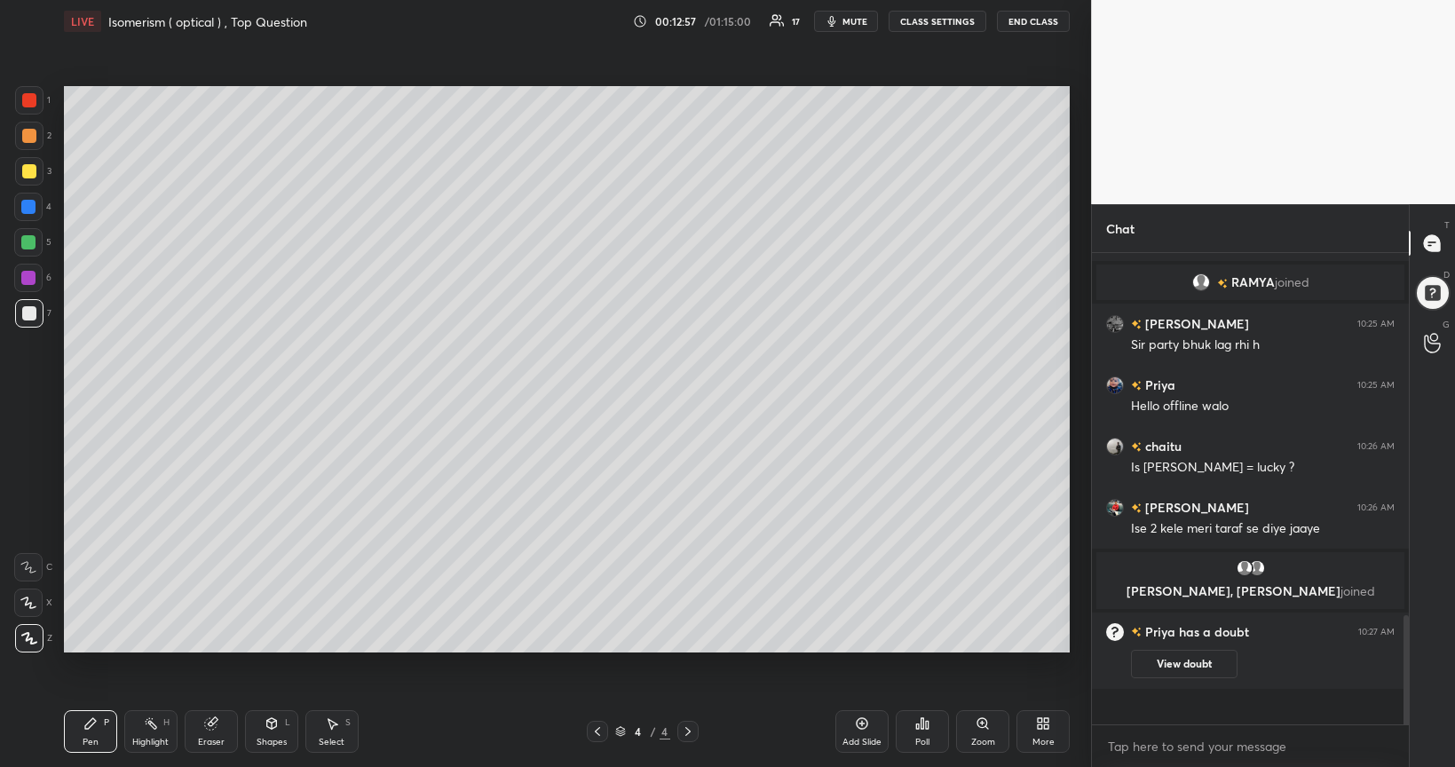
scroll to position [1412, 0]
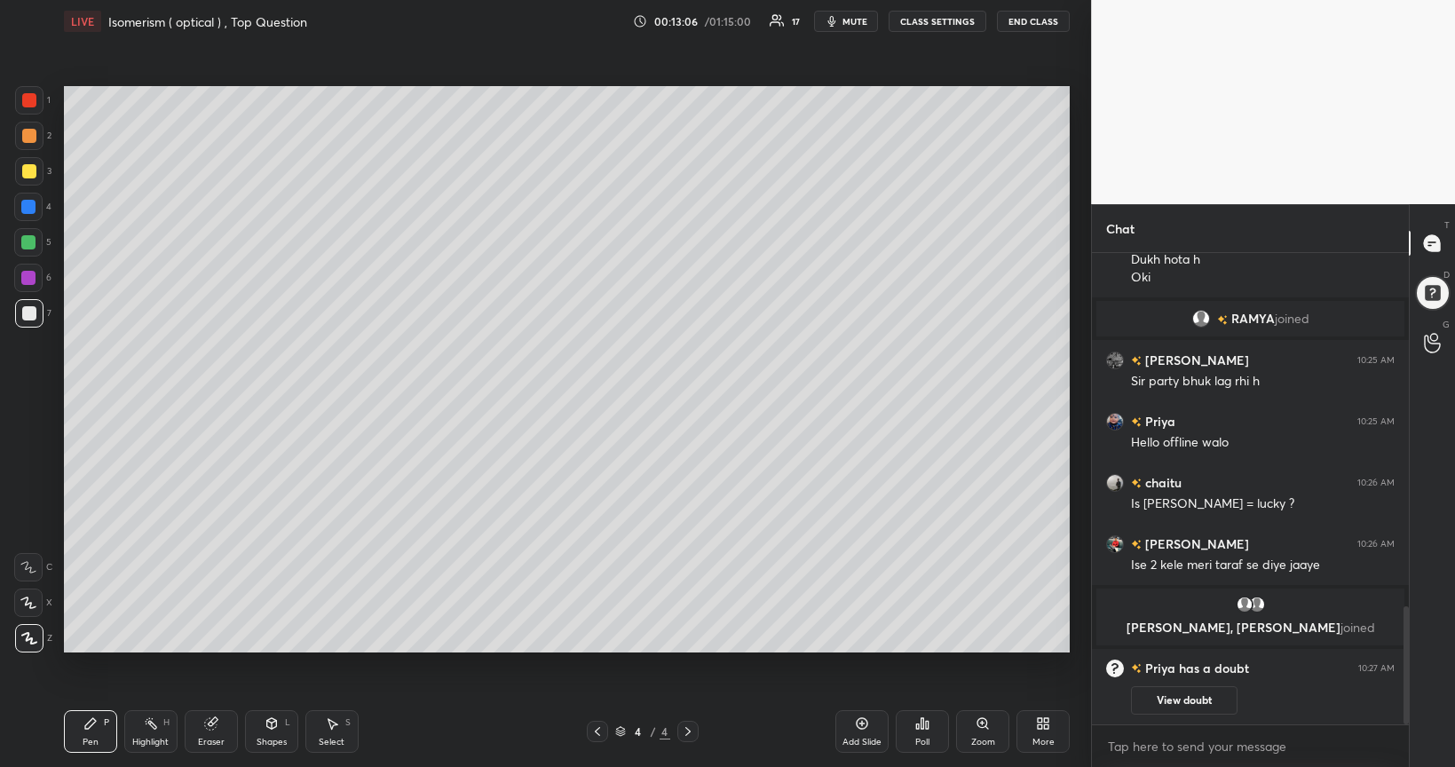
click at [27, 316] on div at bounding box center [29, 313] width 14 height 14
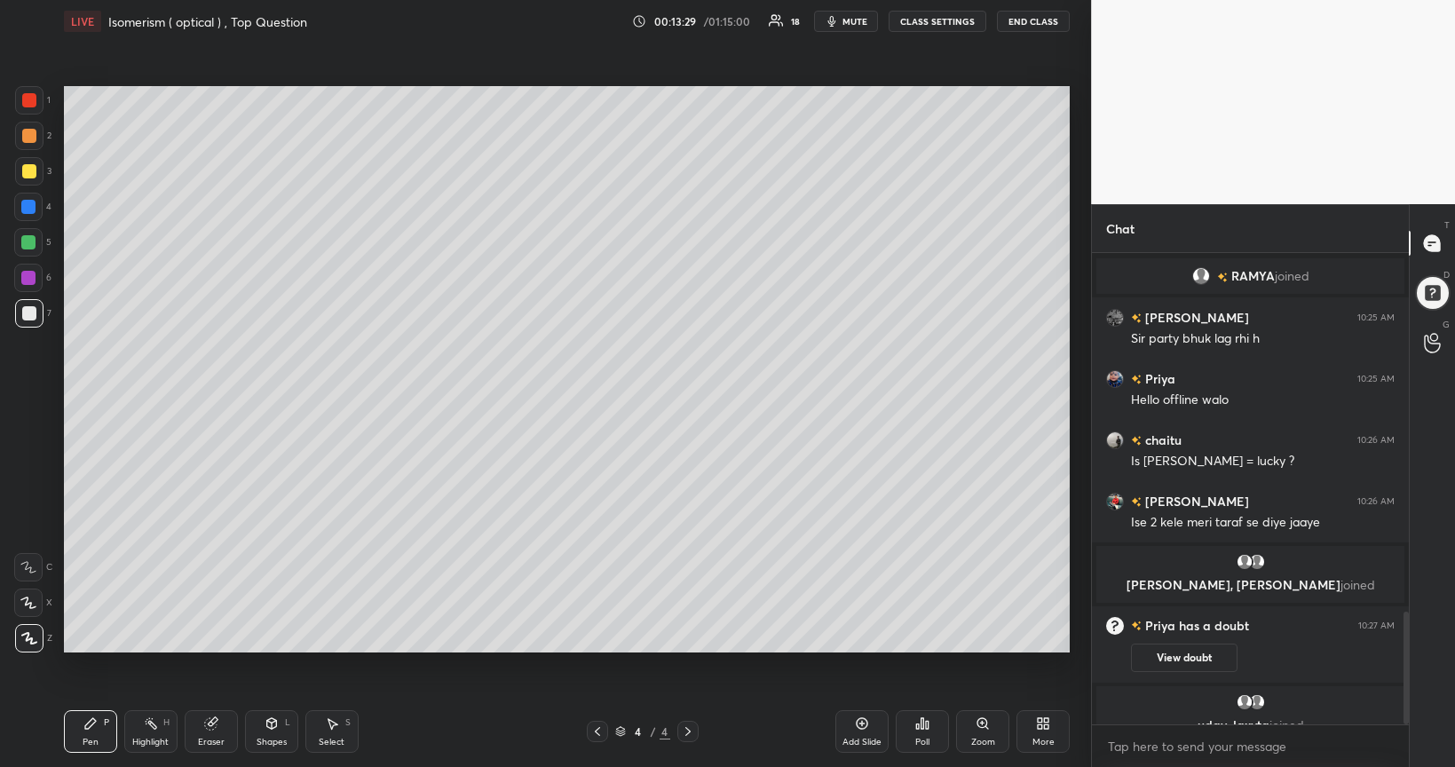
scroll to position [1495, 0]
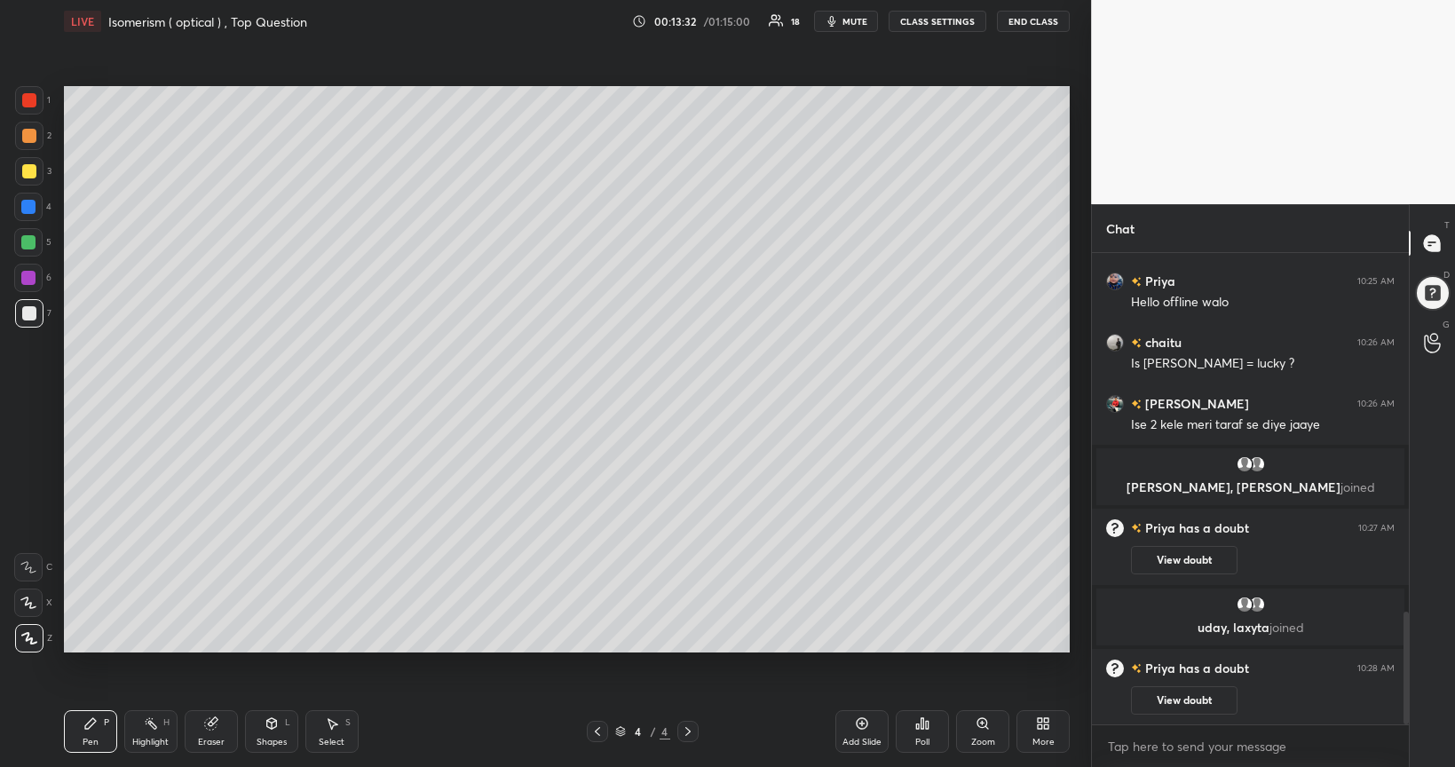
click at [220, 623] on div "Eraser" at bounding box center [211, 731] width 53 height 43
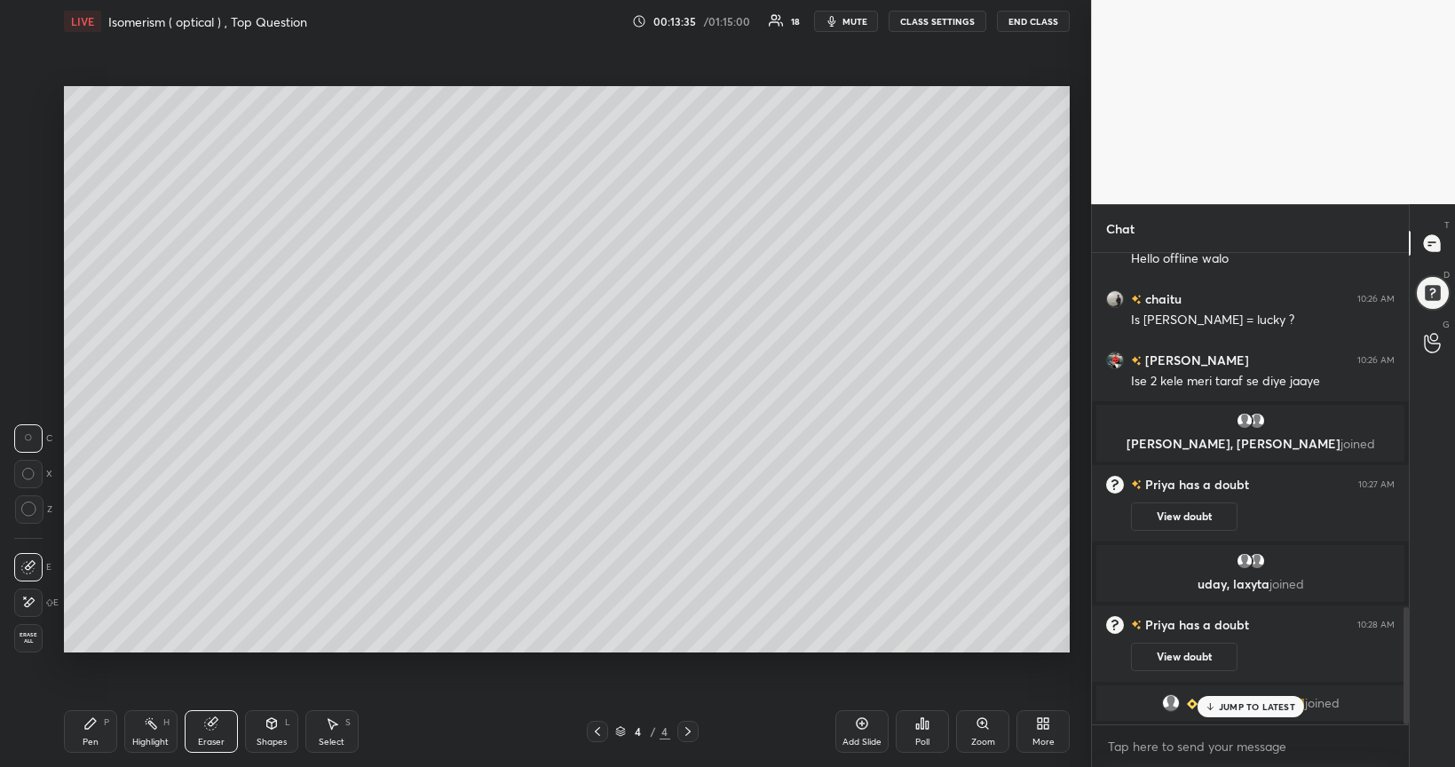
scroll to position [1424, 0]
click at [102, 623] on div "Pen P" at bounding box center [90, 731] width 53 height 43
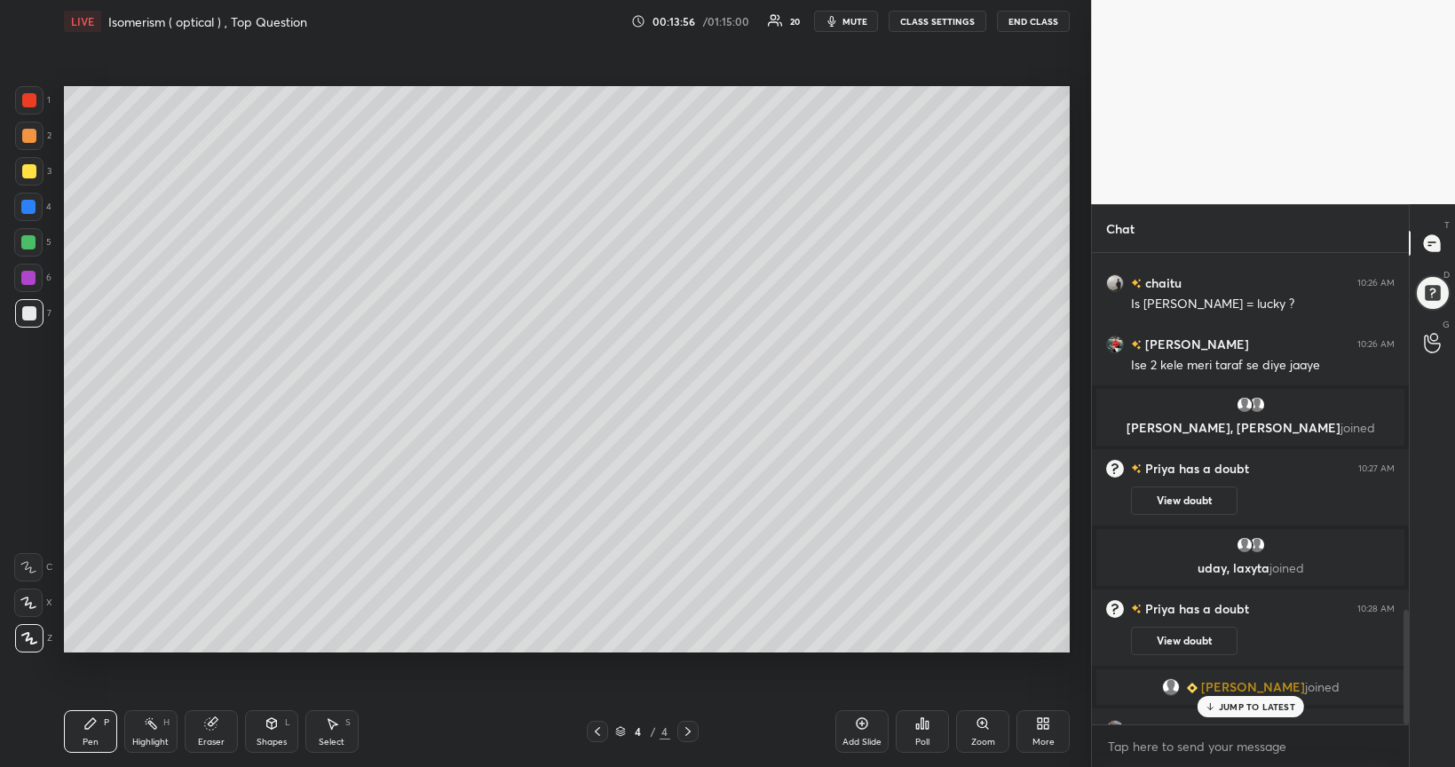
scroll to position [1469, 0]
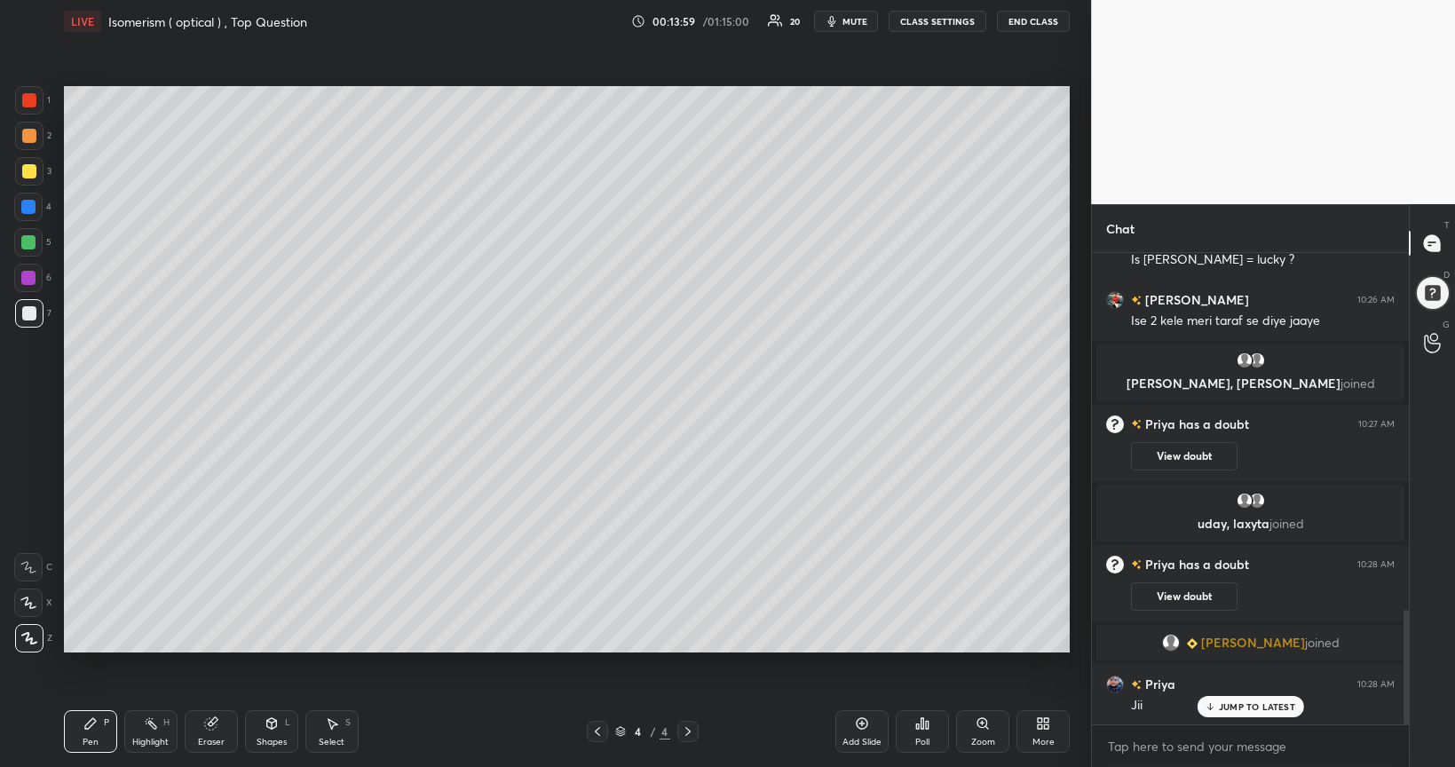
click at [266, 623] on div "Shapes L" at bounding box center [271, 731] width 53 height 43
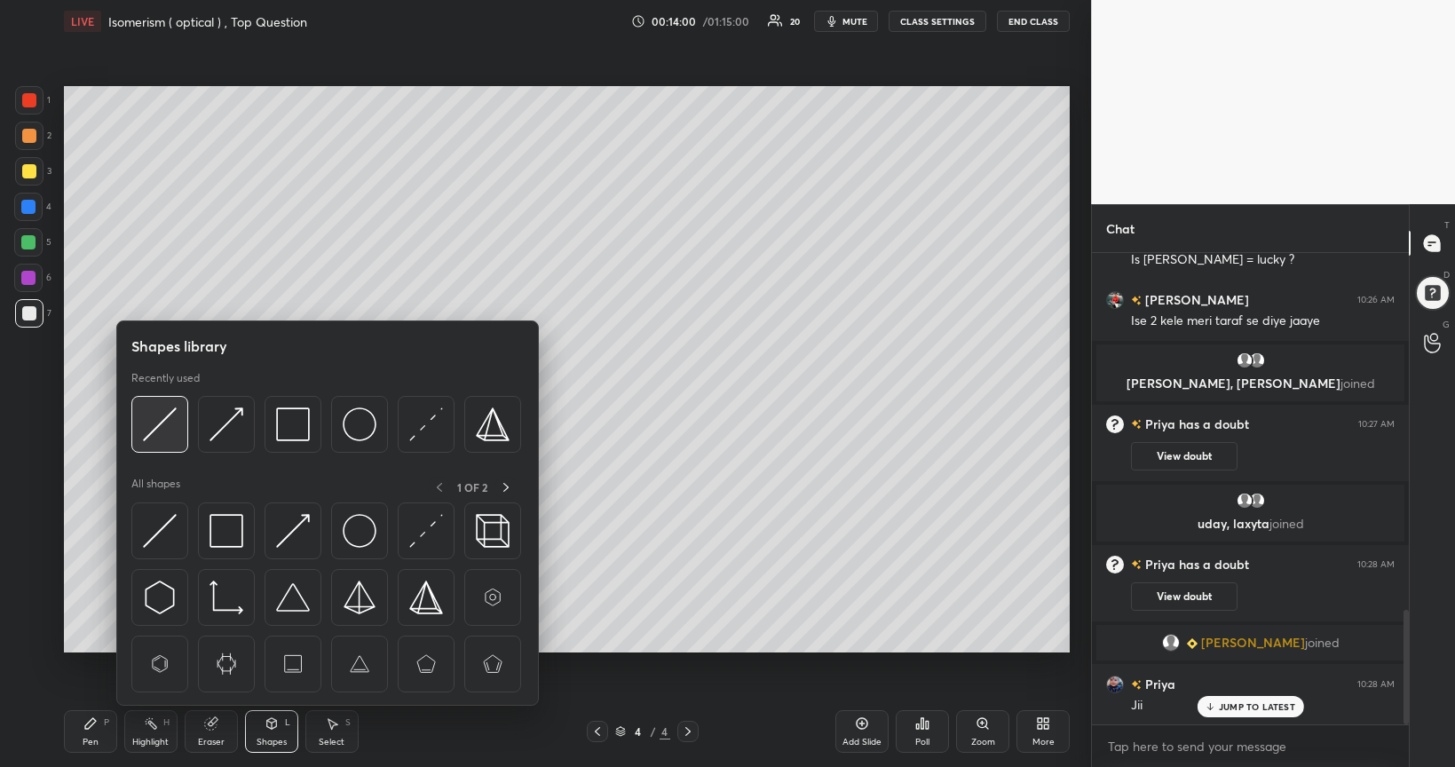
click at [166, 419] on img at bounding box center [160, 425] width 34 height 34
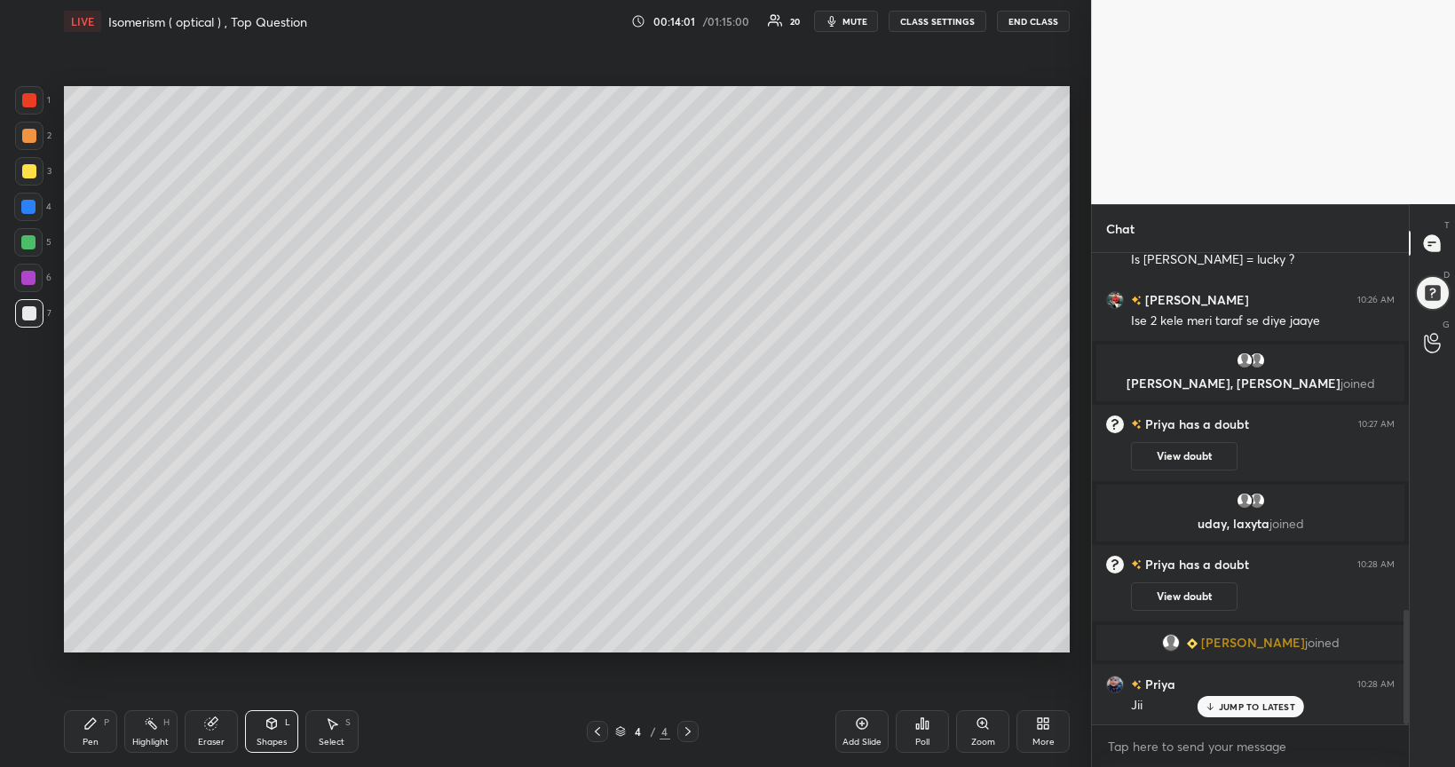
click at [29, 242] on div at bounding box center [28, 242] width 14 height 14
click at [96, 623] on div "Pen" at bounding box center [91, 742] width 16 height 9
click at [31, 314] on div at bounding box center [29, 313] width 14 height 14
click at [34, 173] on div at bounding box center [29, 171] width 14 height 14
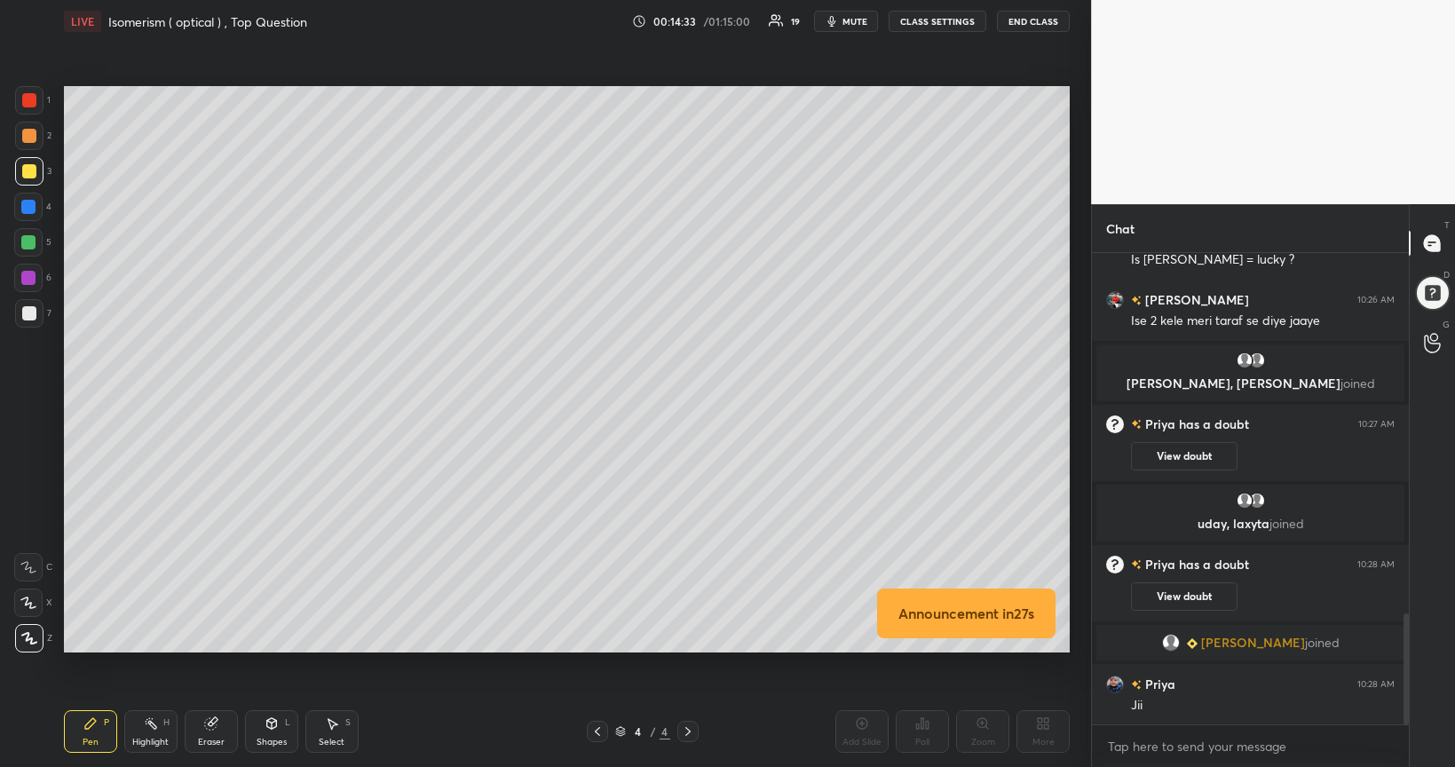
scroll to position [1531, 0]
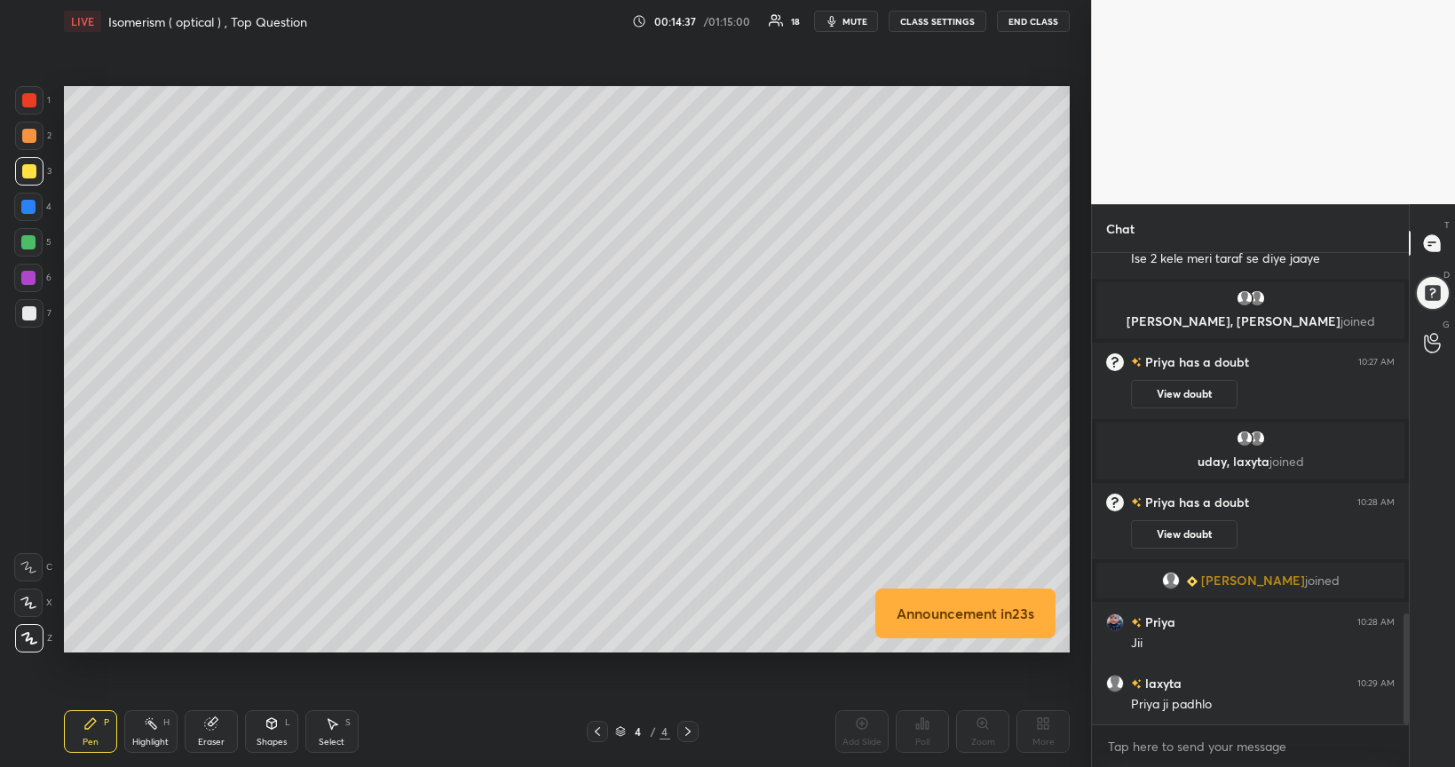
click at [30, 281] on div at bounding box center [28, 278] width 14 height 14
click at [155, 623] on div "Highlight H" at bounding box center [150, 731] width 53 height 43
click at [28, 623] on icon at bounding box center [28, 637] width 9 height 9
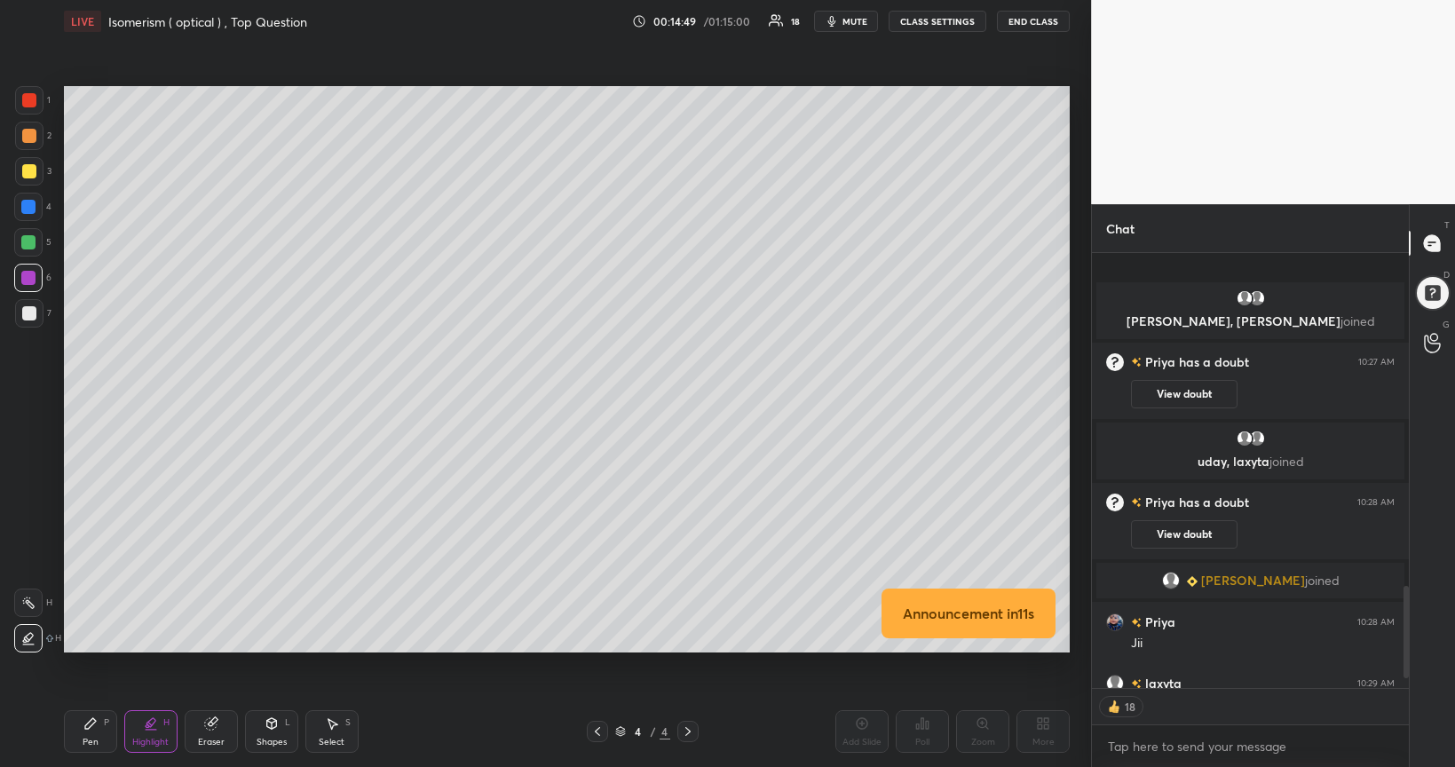
scroll to position [1645, 0]
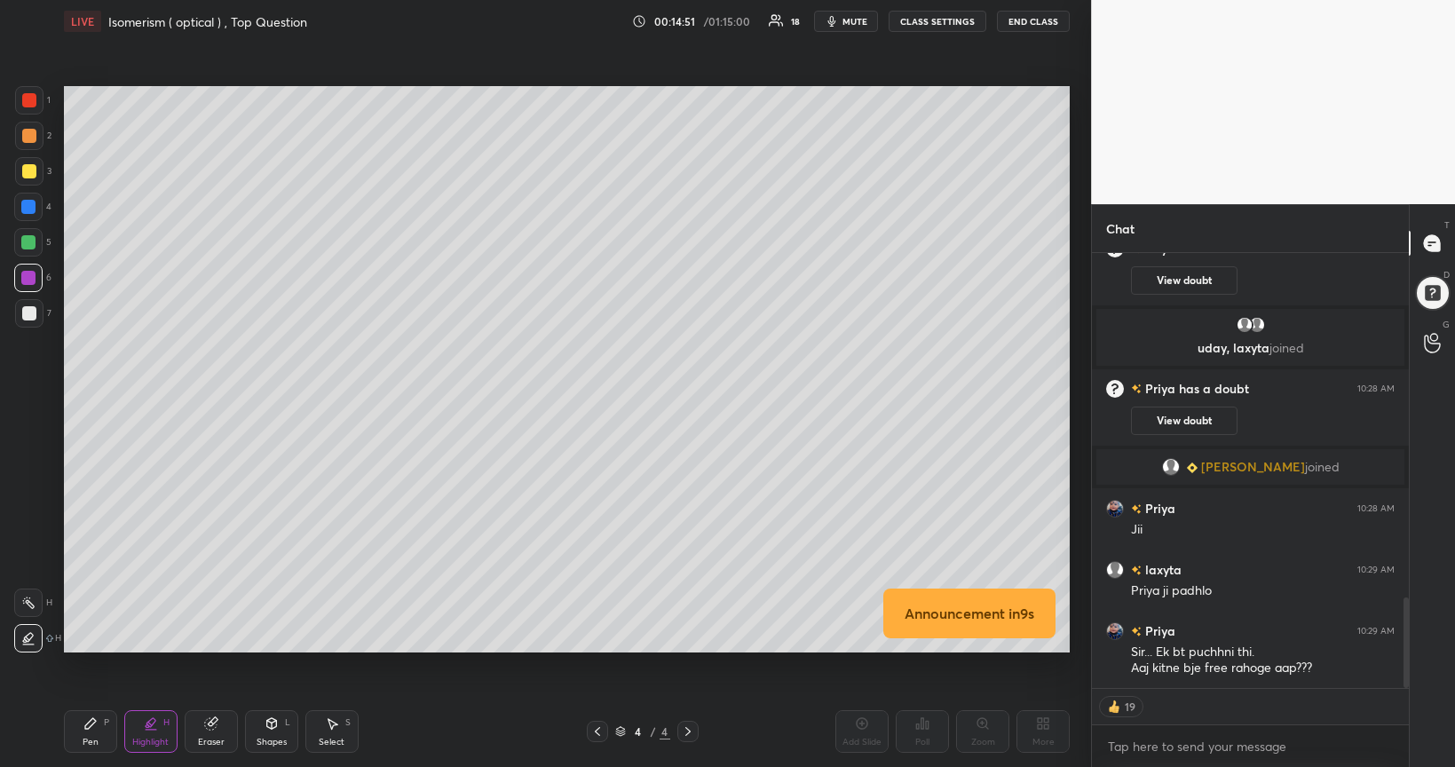
click at [27, 208] on div at bounding box center [28, 207] width 14 height 14
click at [28, 315] on div at bounding box center [29, 313] width 14 height 14
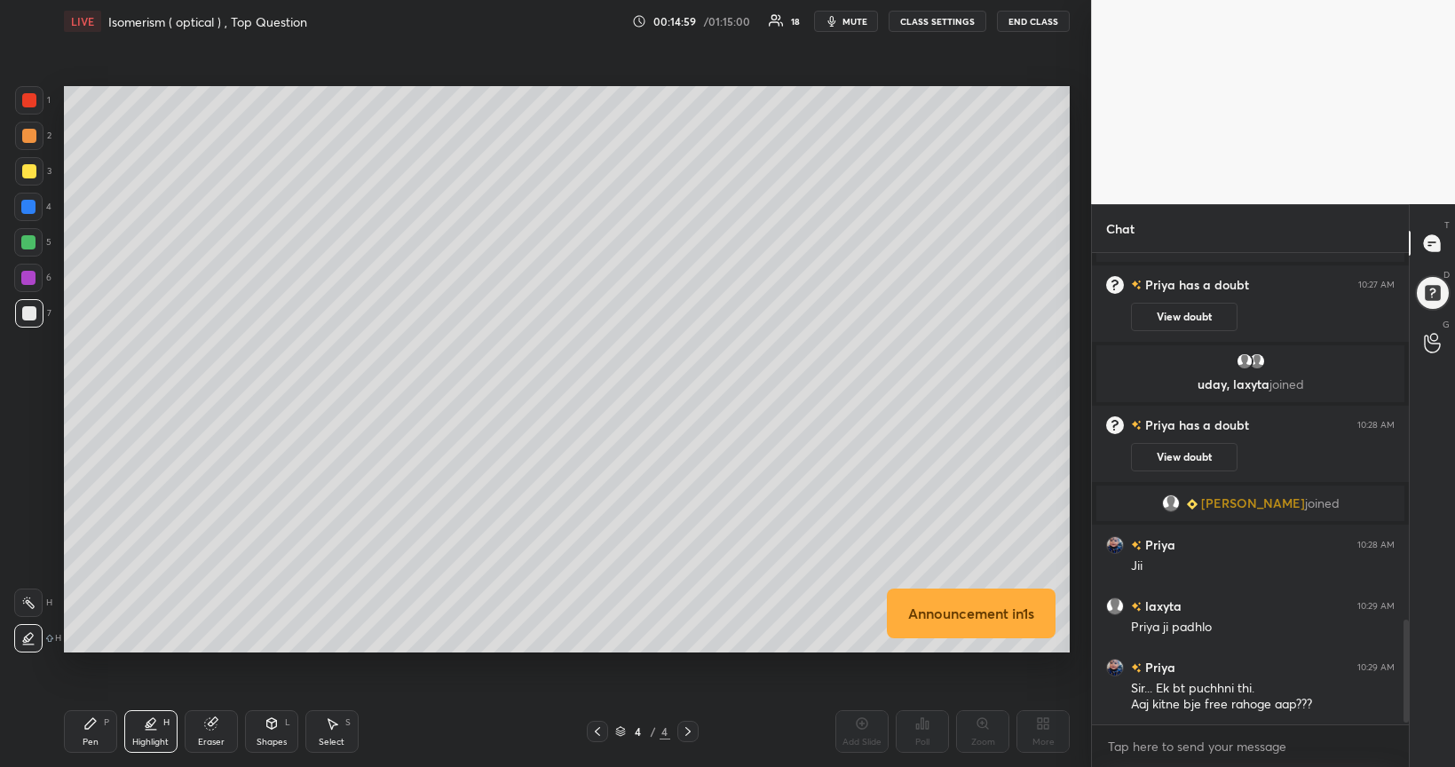
scroll to position [1607, 0]
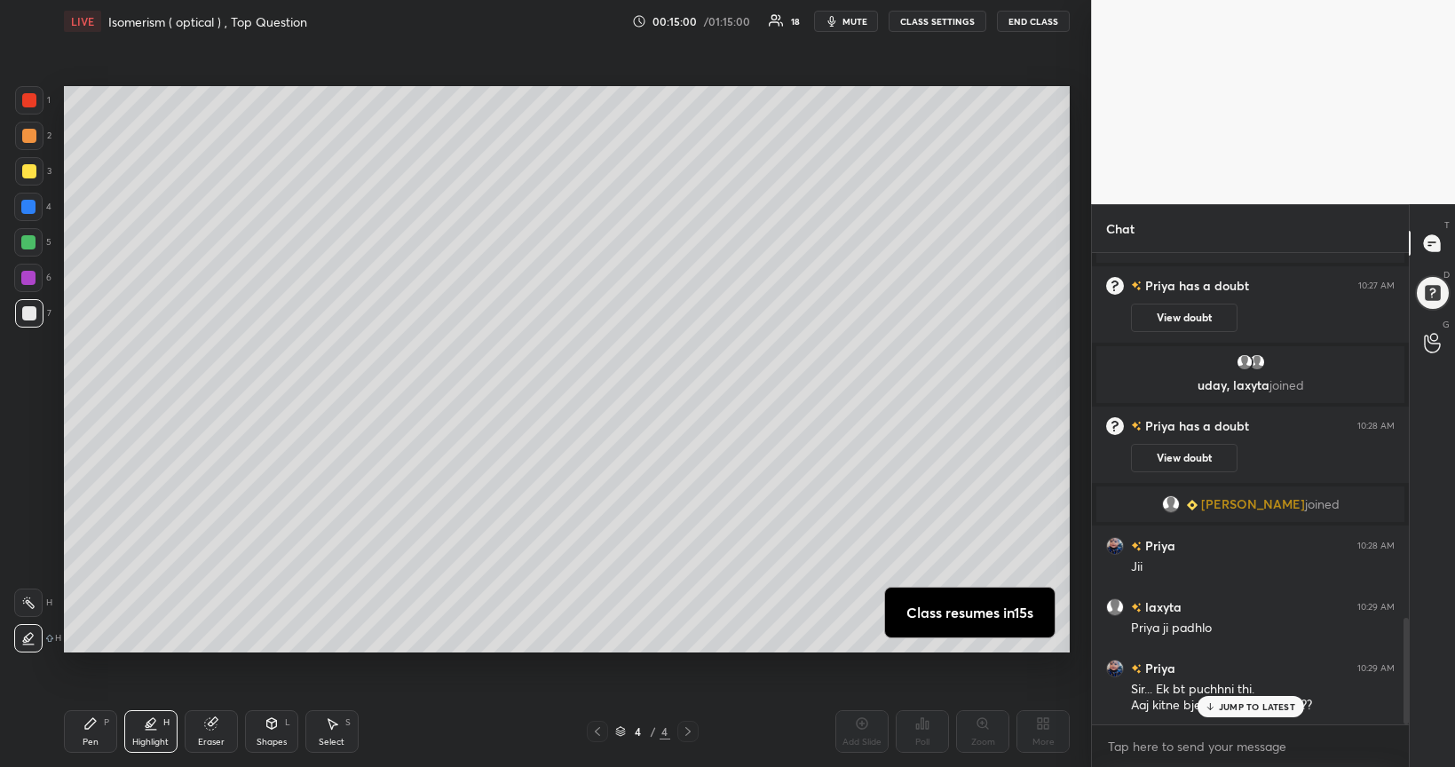
click at [99, 623] on div "Pen P" at bounding box center [90, 731] width 53 height 43
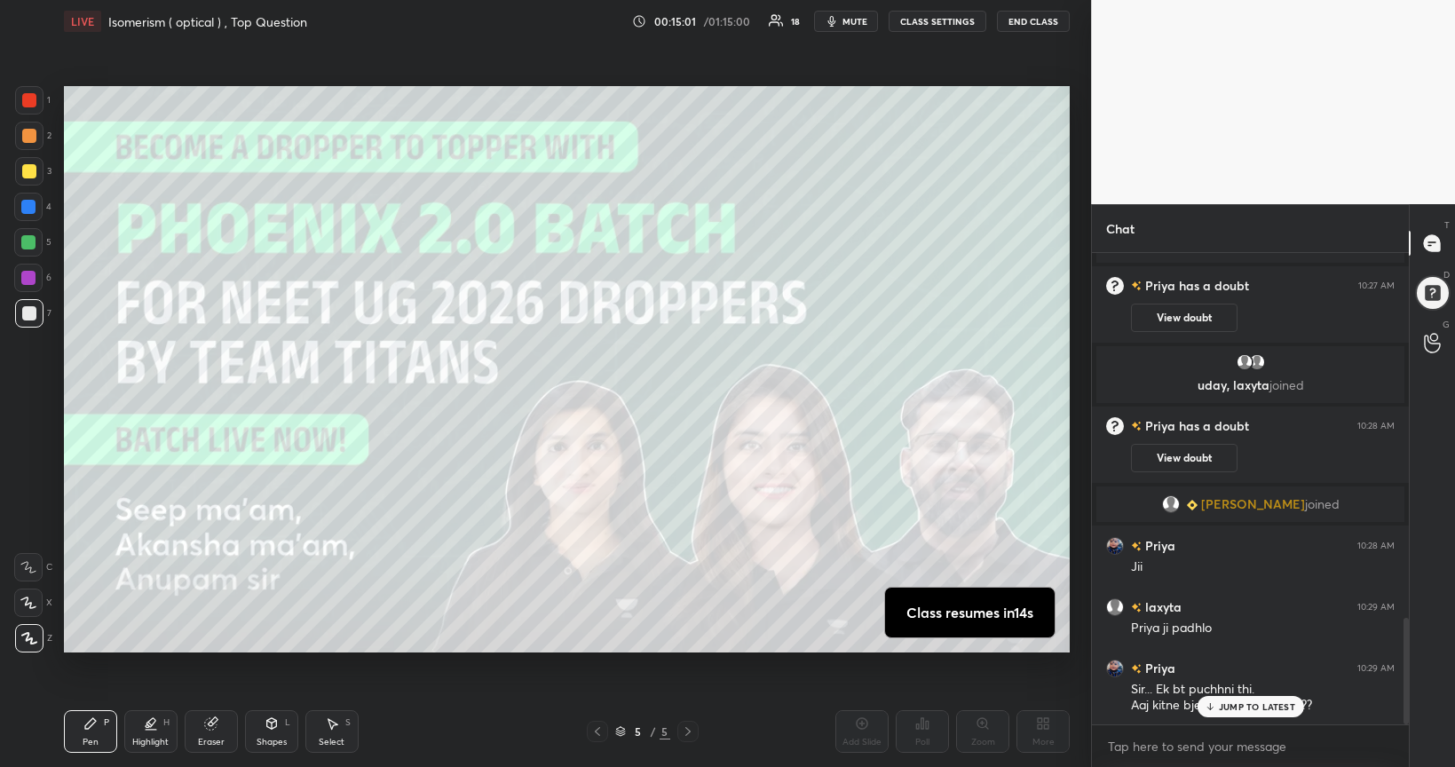
click at [30, 623] on icon at bounding box center [29, 638] width 16 height 12
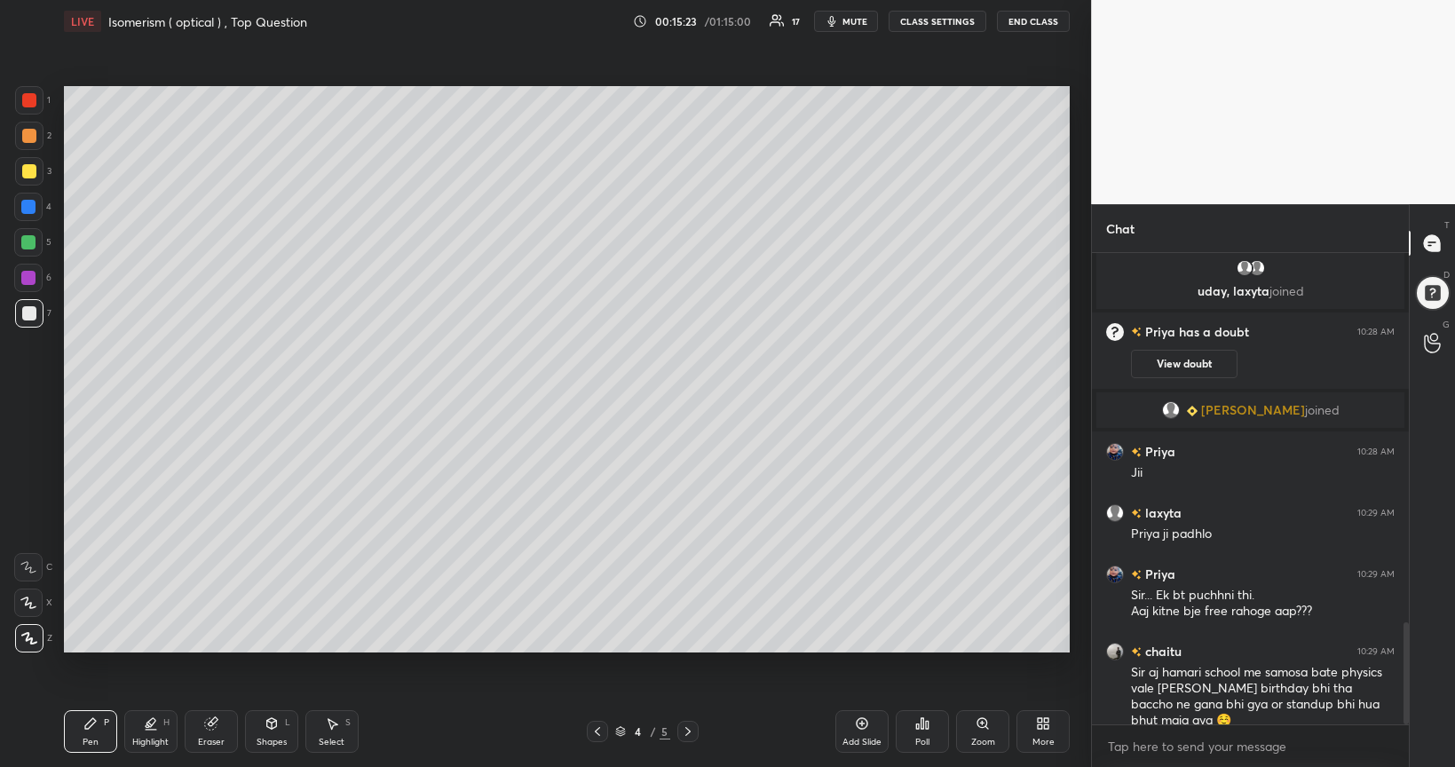
click at [30, 279] on div at bounding box center [28, 278] width 14 height 14
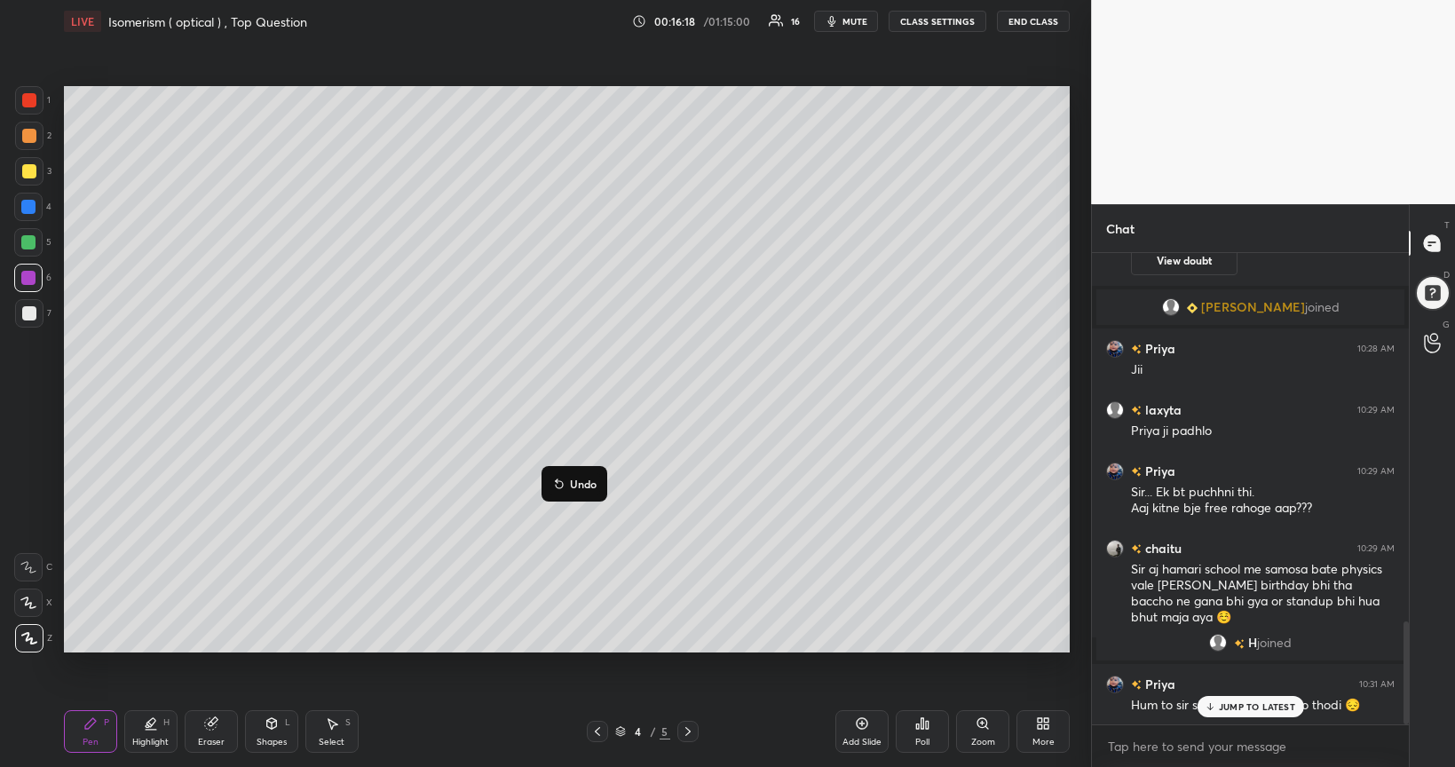
scroll to position [1710, 0]
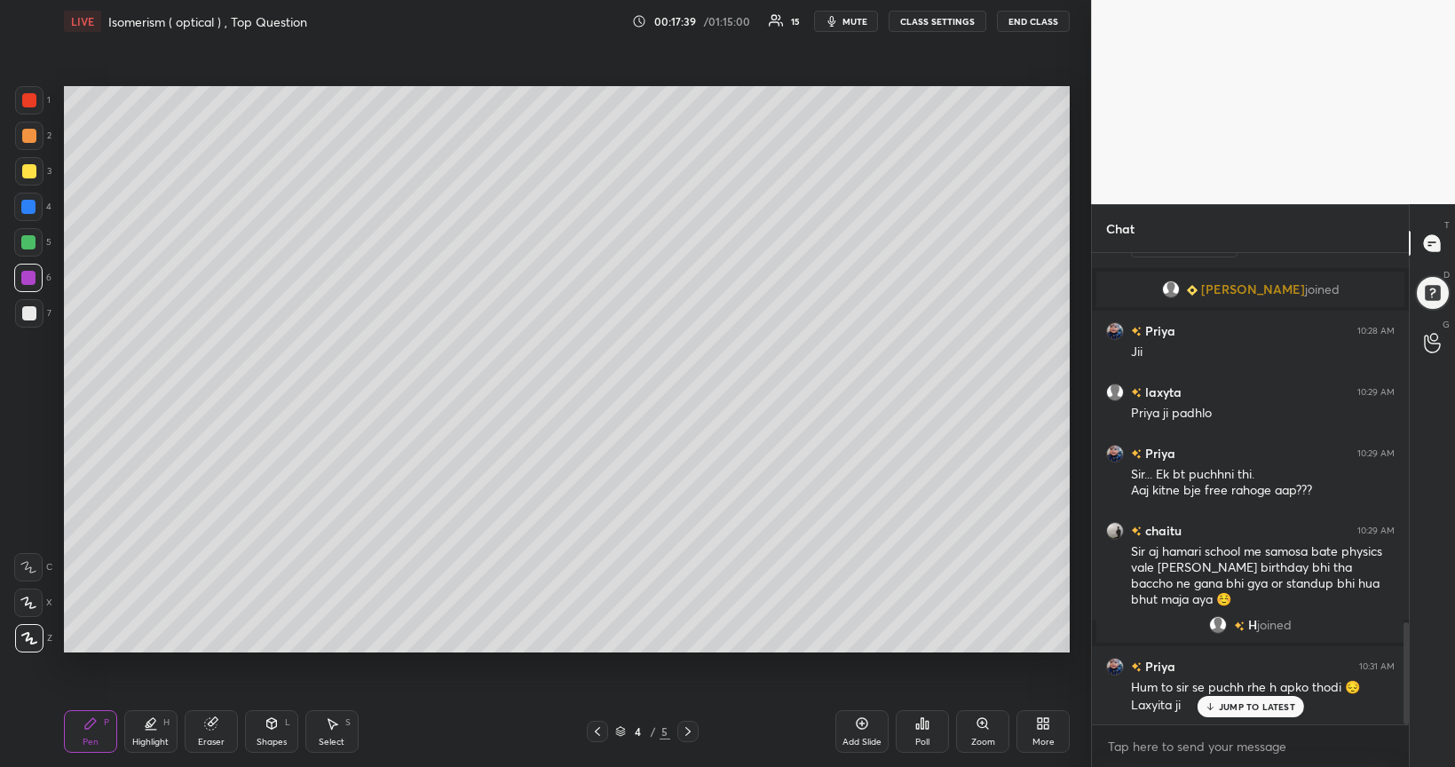
click at [28, 139] on div at bounding box center [29, 136] width 14 height 14
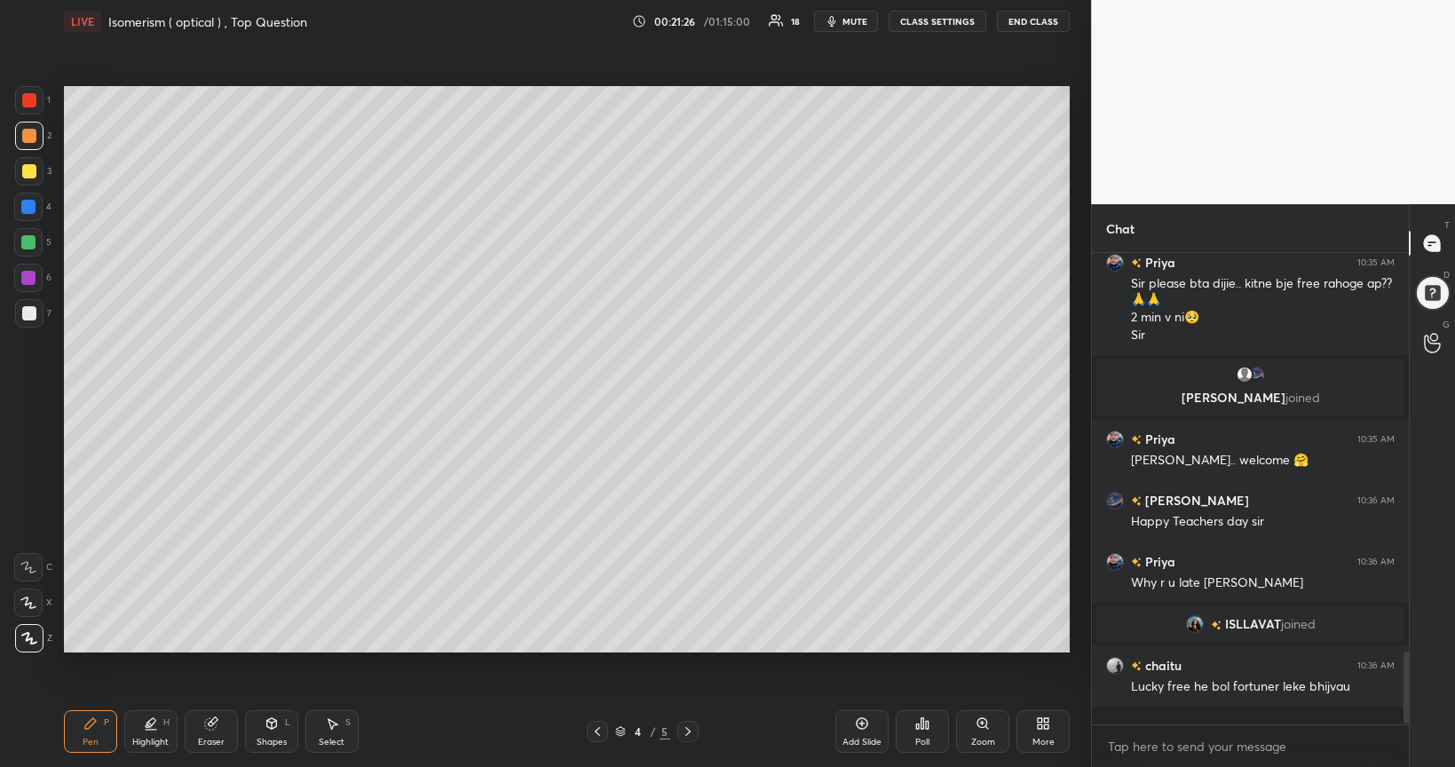
scroll to position [2412, 0]
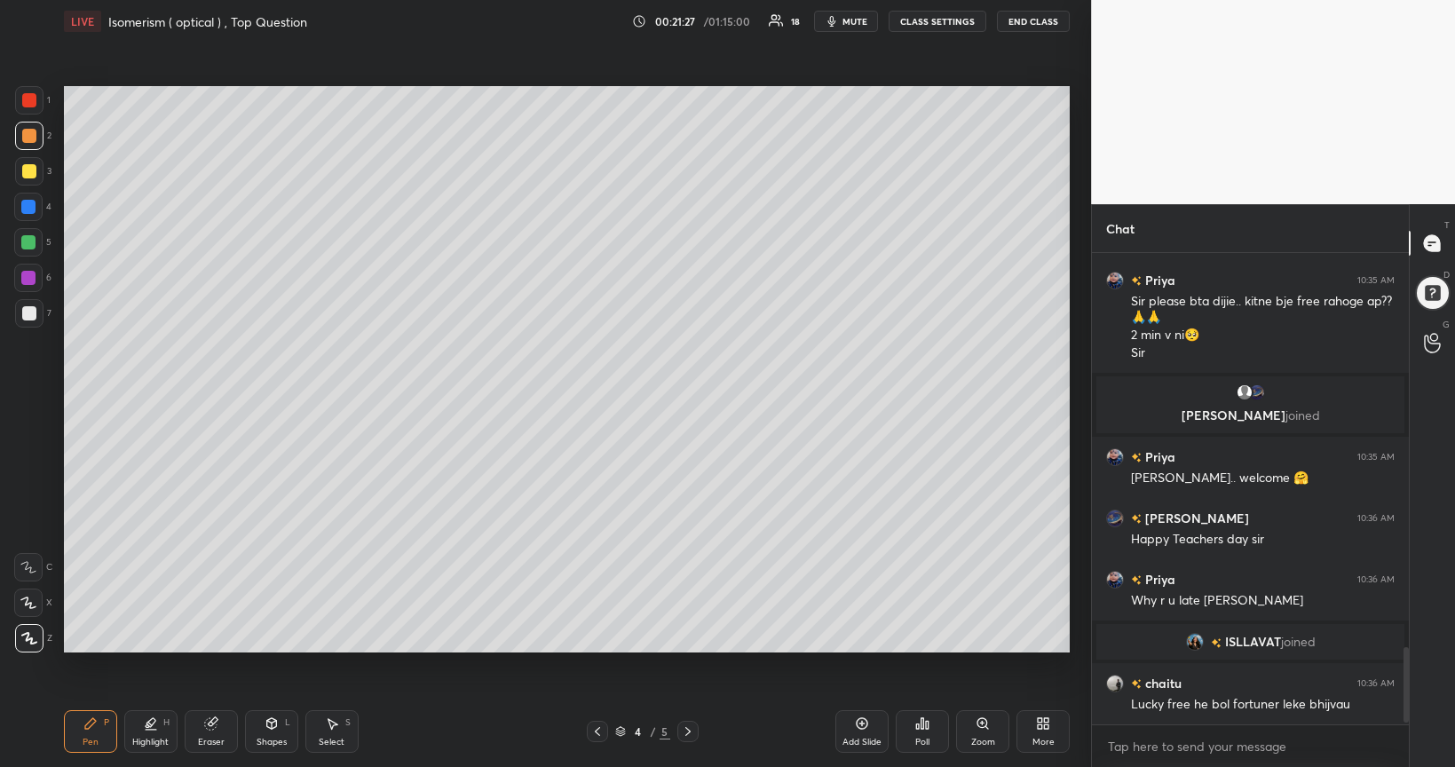
click at [863, 623] on icon at bounding box center [862, 723] width 5 height 5
click at [30, 318] on div at bounding box center [29, 313] width 14 height 14
click at [262, 623] on div "Shapes" at bounding box center [272, 742] width 30 height 9
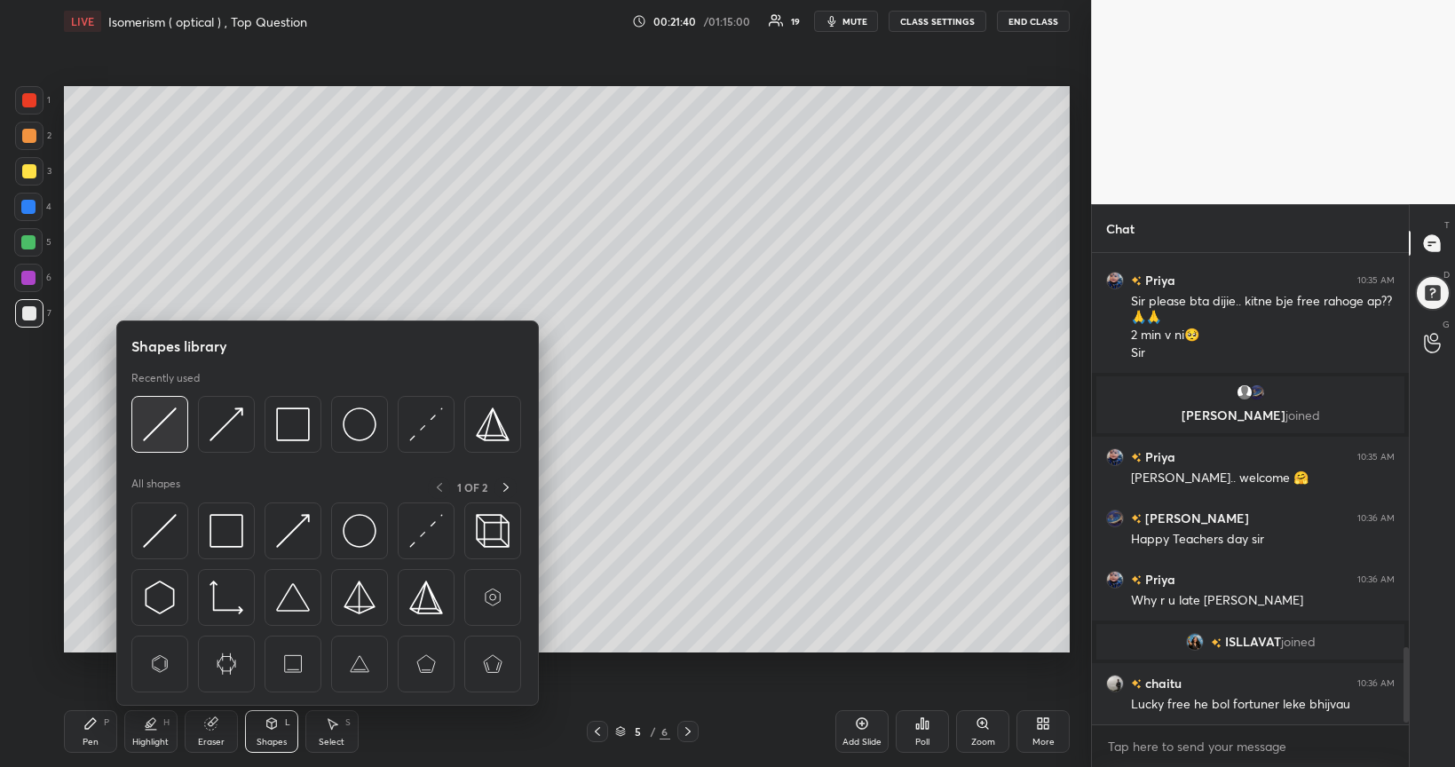
click at [169, 421] on img at bounding box center [160, 425] width 34 height 34
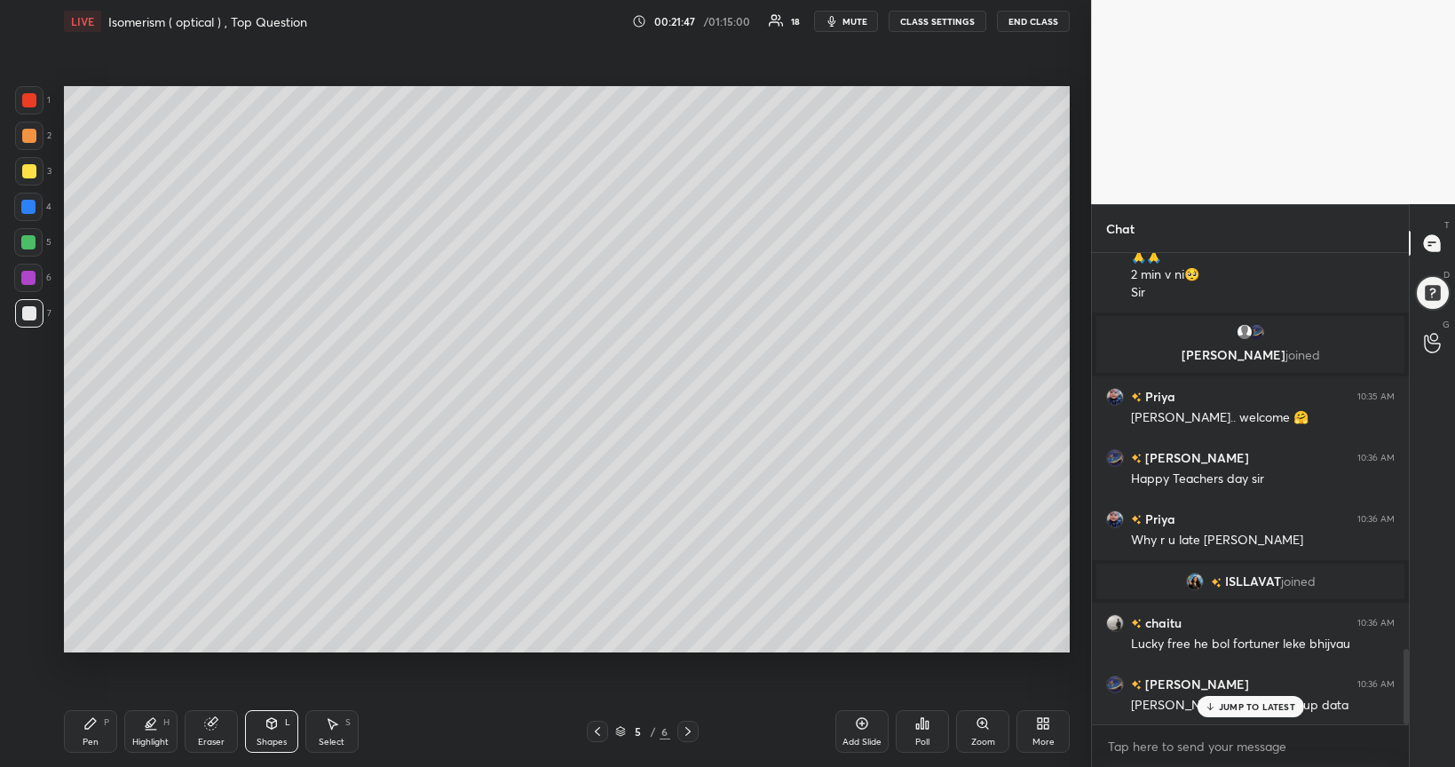
scroll to position [2534, 0]
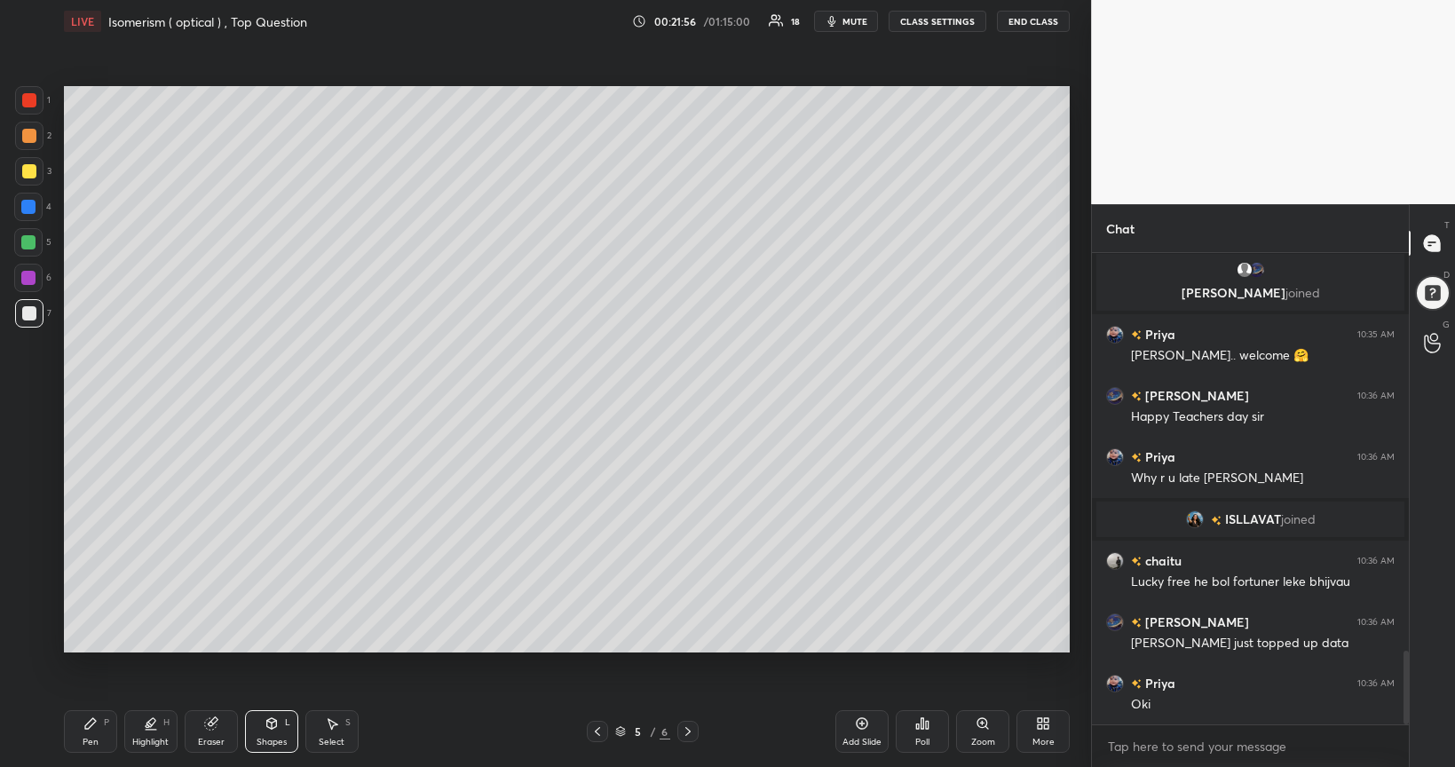
click at [28, 316] on div at bounding box center [29, 313] width 14 height 14
click at [340, 623] on div "Select S" at bounding box center [331, 731] width 53 height 43
click at [92, 623] on div "Pen P" at bounding box center [90, 731] width 53 height 43
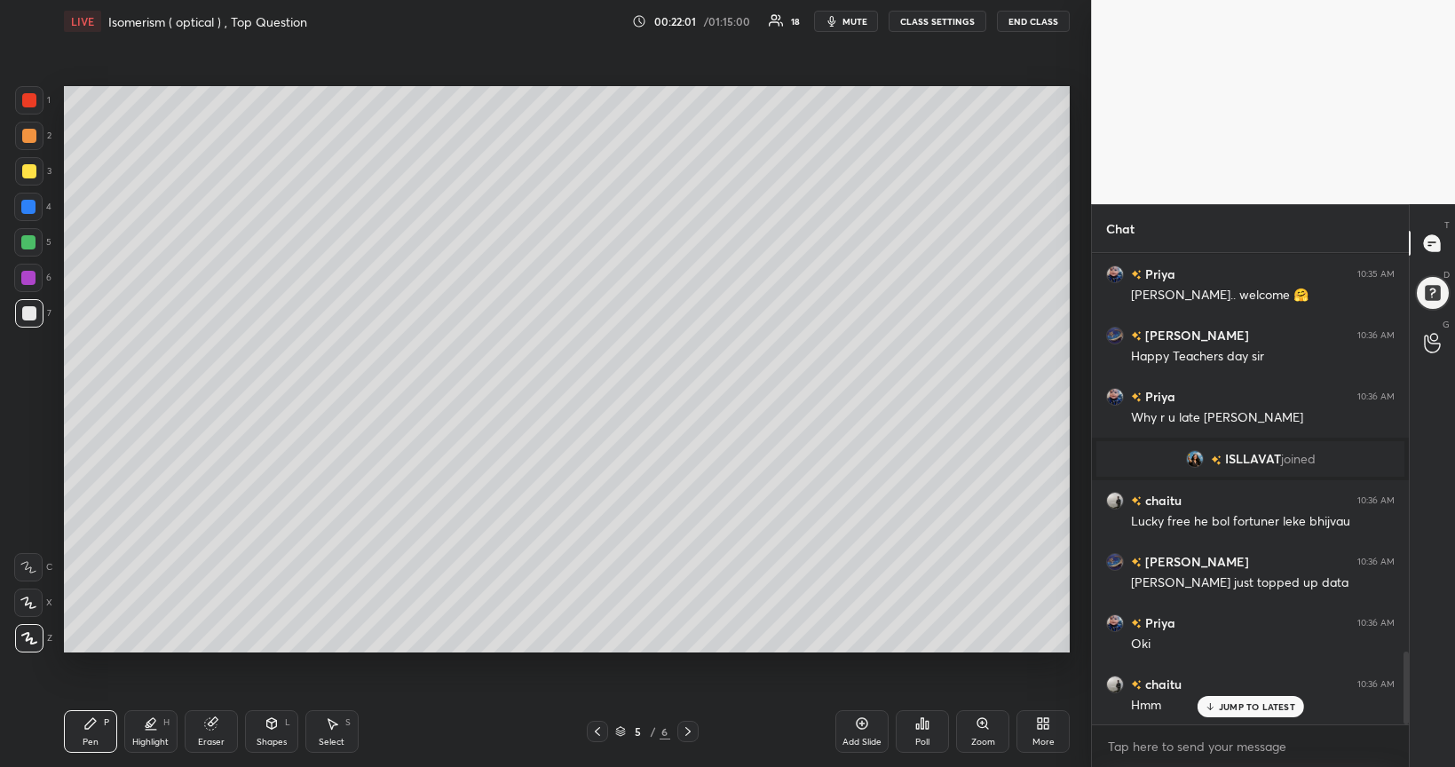
click at [216, 623] on div "Eraser" at bounding box center [211, 742] width 27 height 9
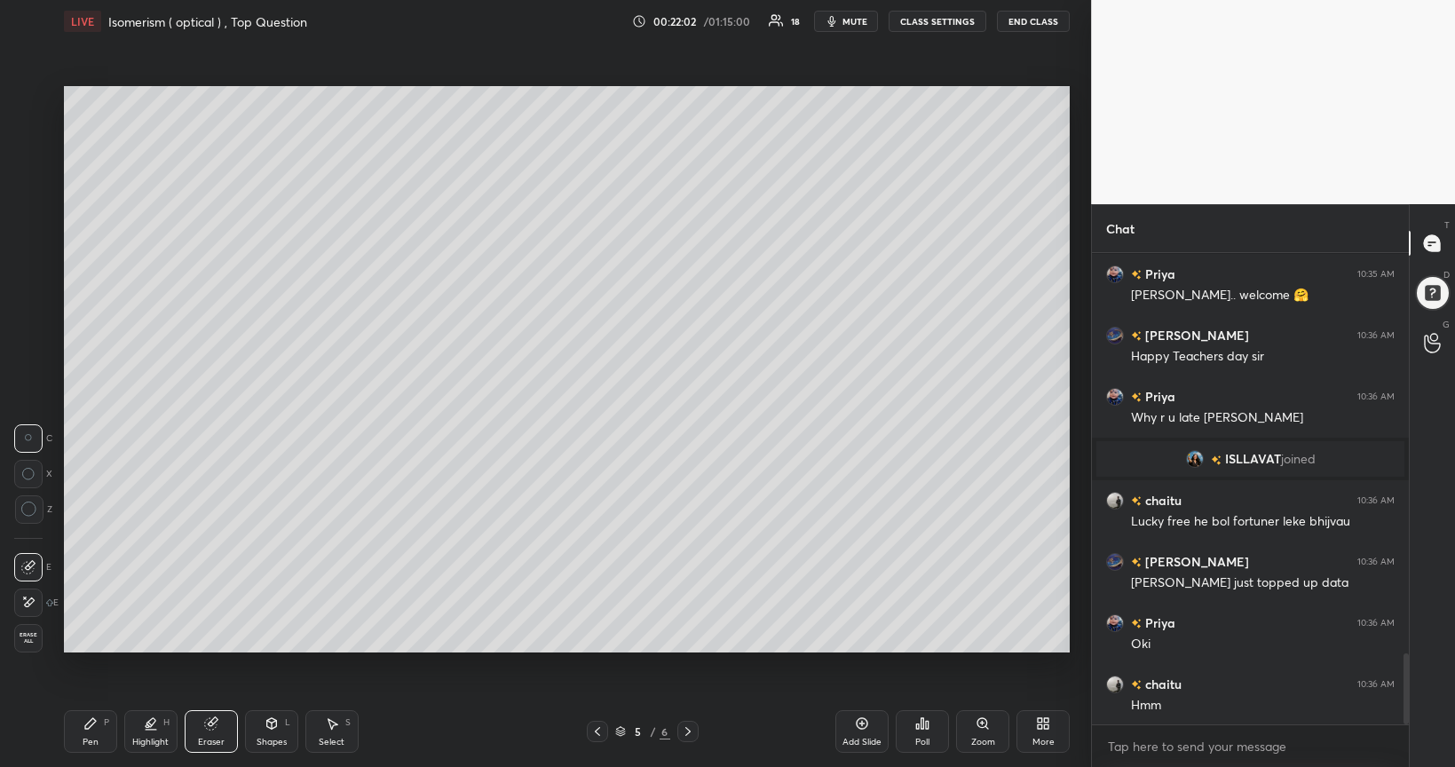
scroll to position [2657, 0]
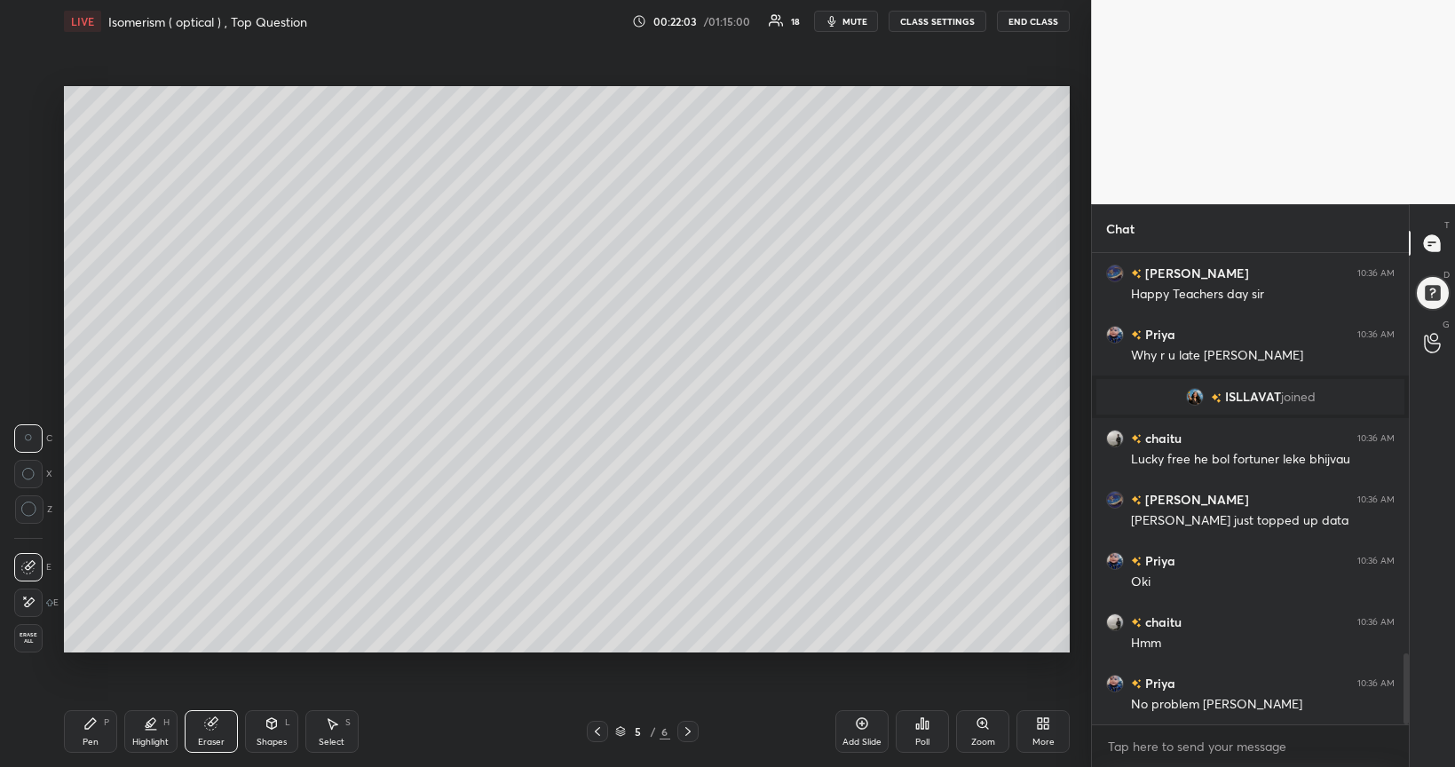
click at [89, 623] on div "Pen" at bounding box center [91, 742] width 16 height 9
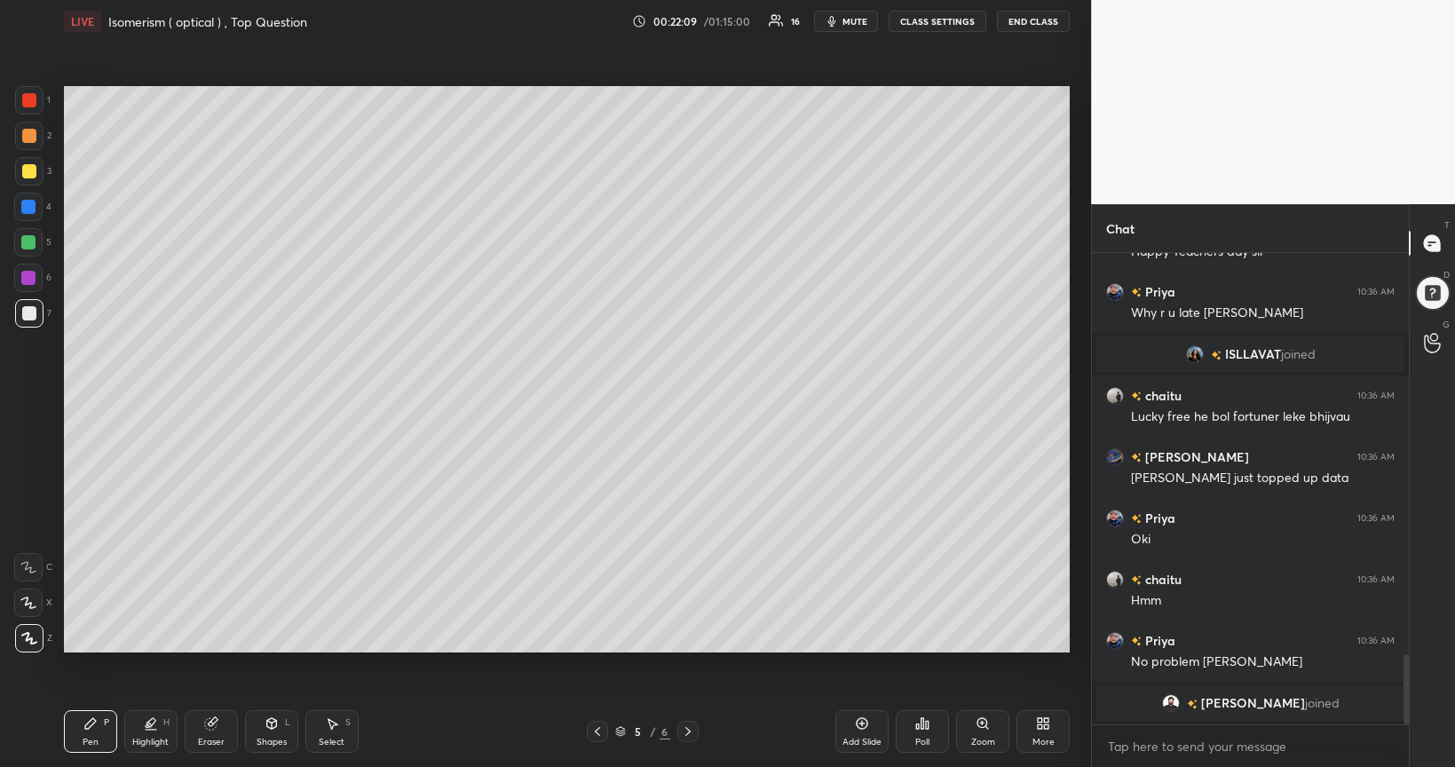
click at [27, 243] on div at bounding box center [28, 242] width 14 height 14
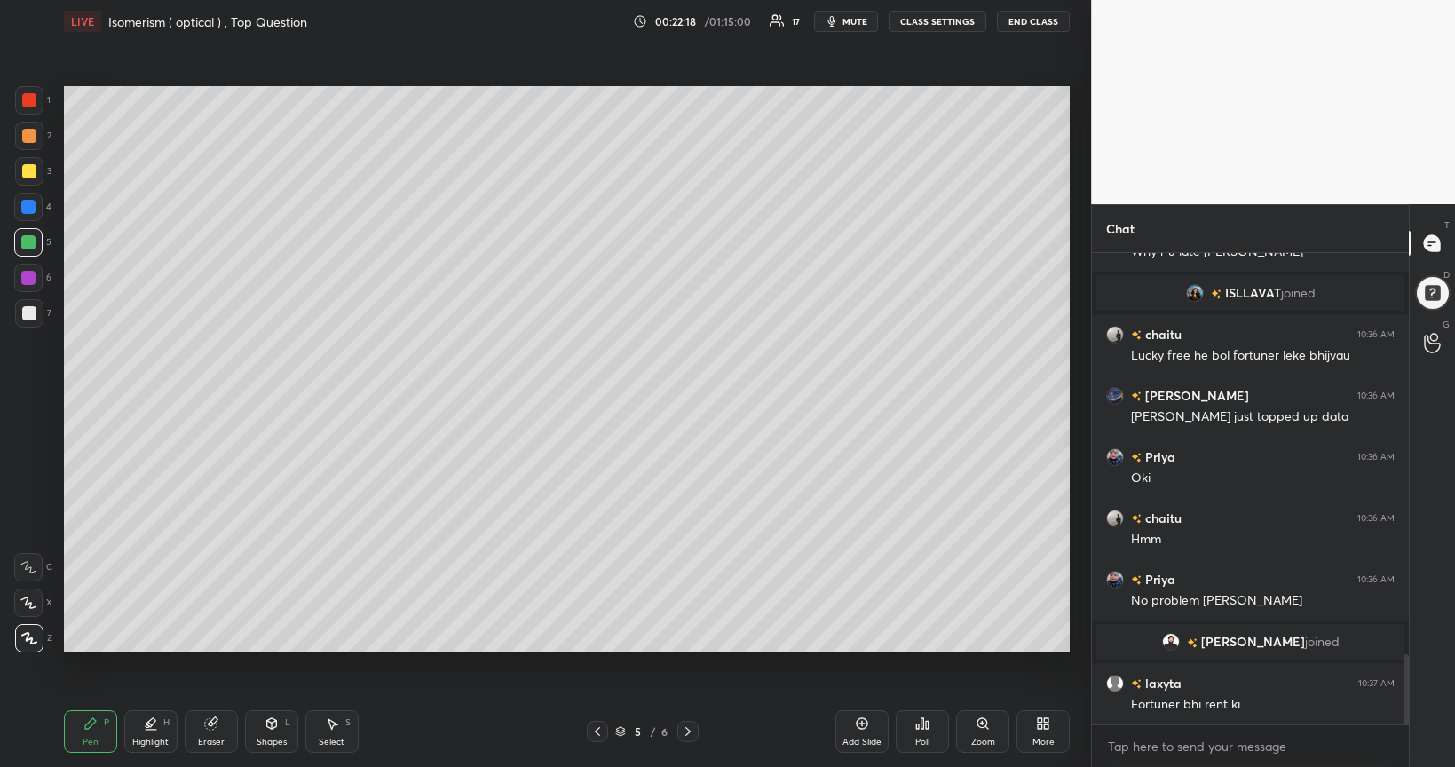
click at [210, 623] on div "Eraser" at bounding box center [211, 731] width 53 height 43
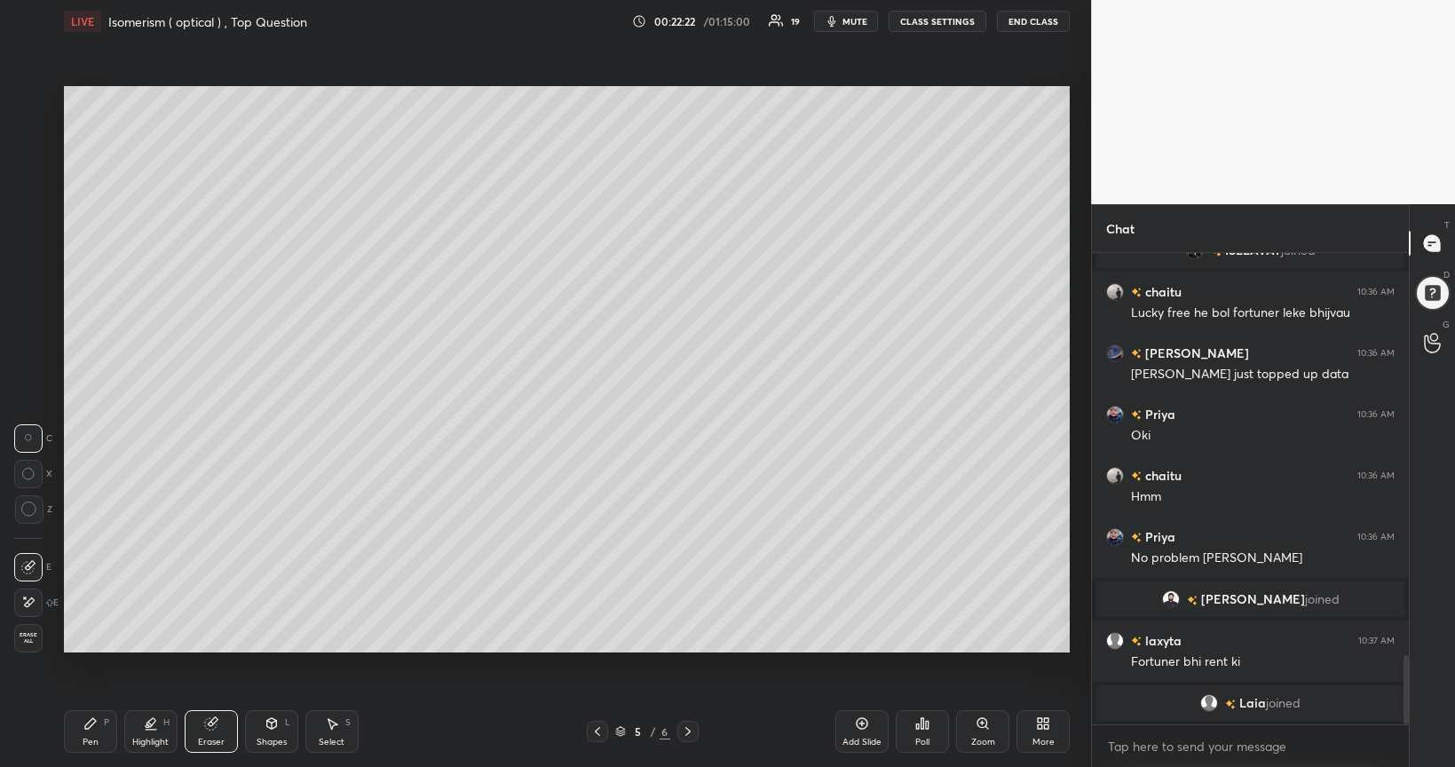
click at [90, 623] on div "Pen P" at bounding box center [90, 731] width 53 height 43
click at [29, 173] on div at bounding box center [29, 171] width 14 height 14
click at [28, 242] on div at bounding box center [28, 242] width 14 height 14
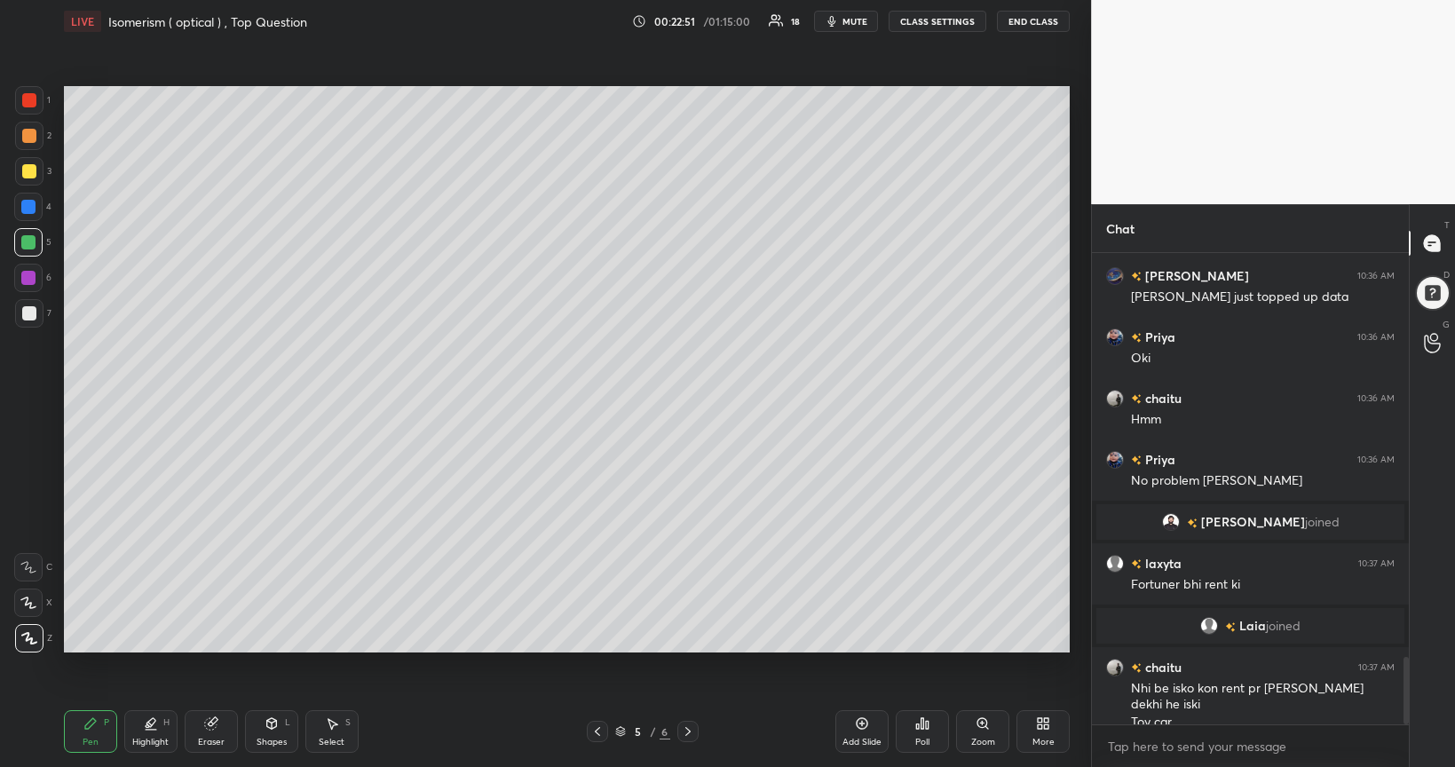
scroll to position [2815, 0]
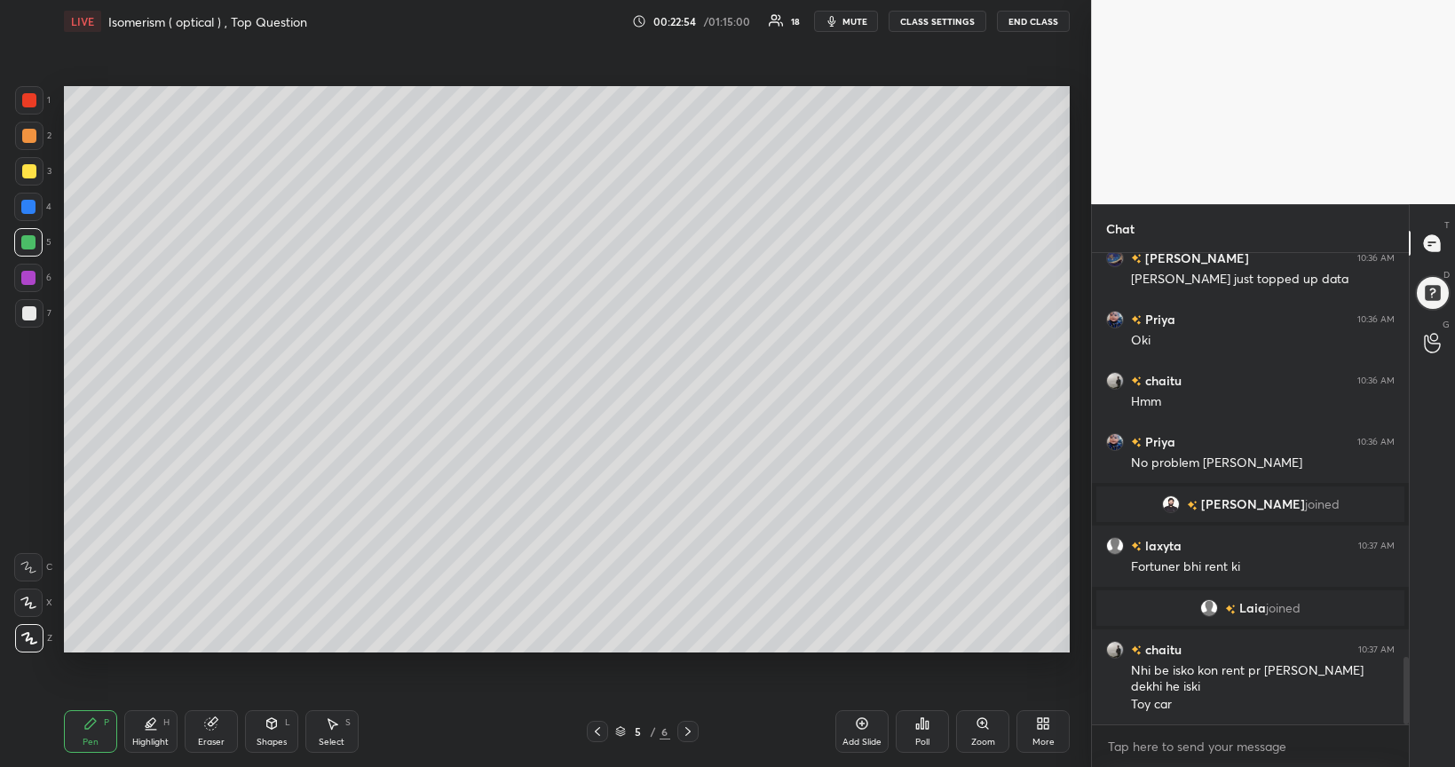
click at [24, 281] on div at bounding box center [28, 278] width 14 height 14
click at [30, 246] on div at bounding box center [28, 242] width 14 height 14
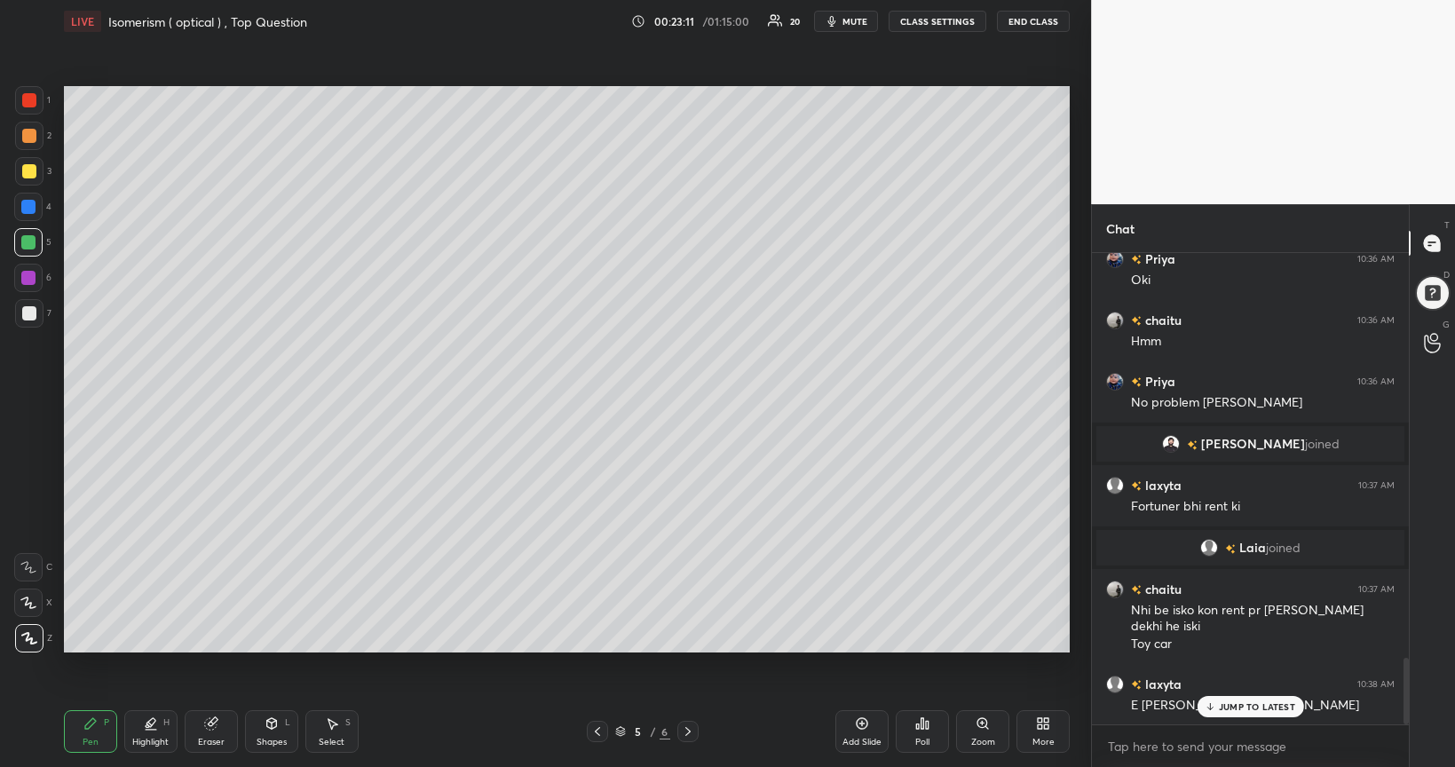
click at [29, 141] on div at bounding box center [29, 136] width 14 height 14
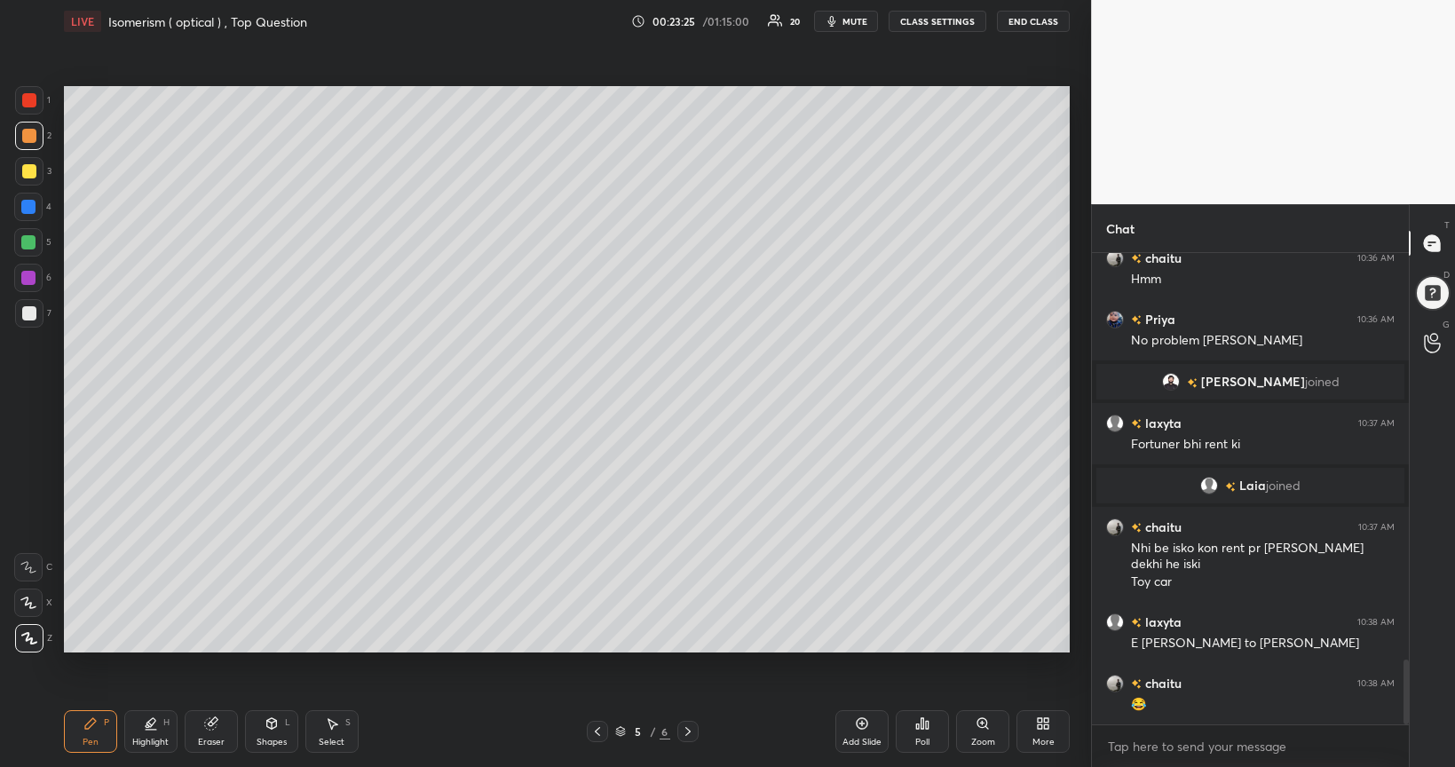
scroll to position [2955, 0]
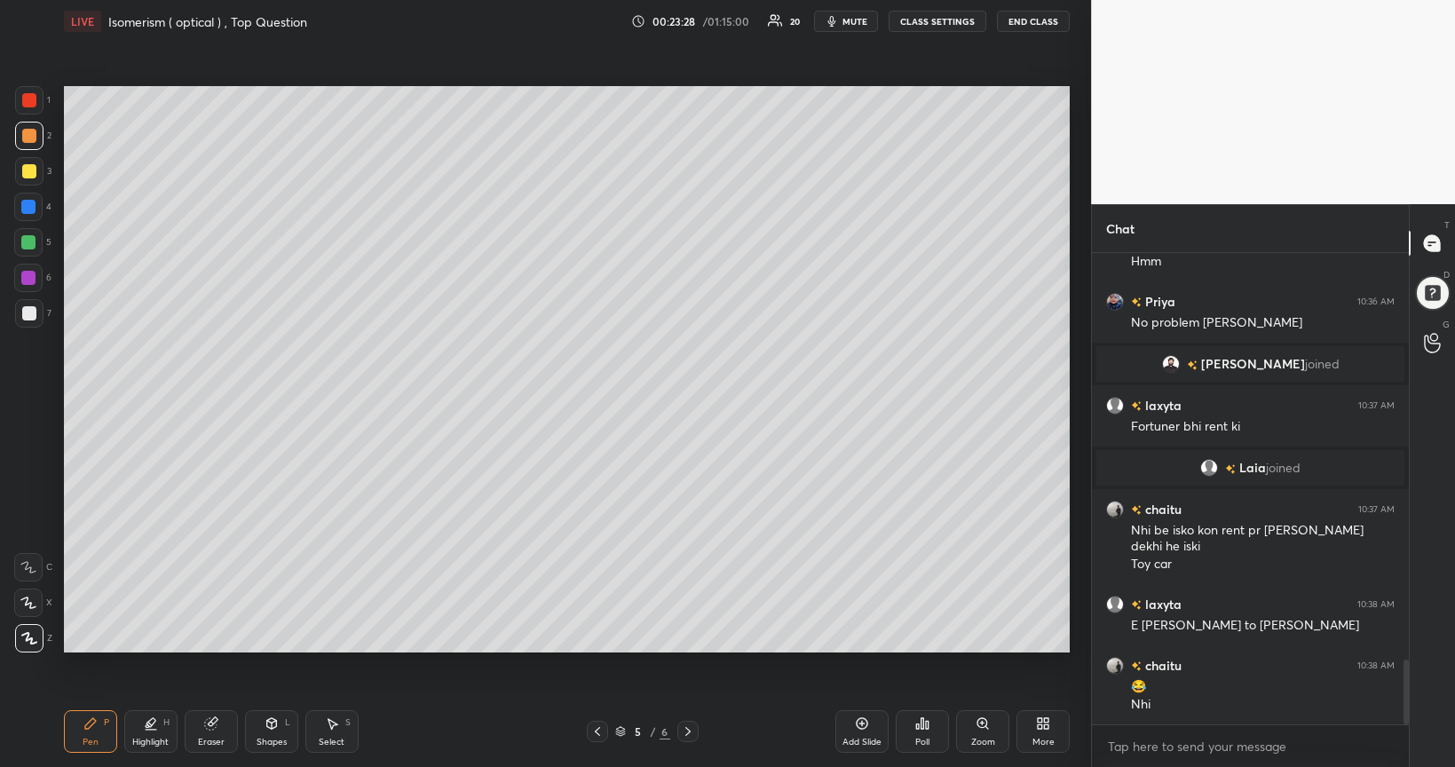
click at [29, 242] on div at bounding box center [28, 242] width 14 height 14
click at [28, 278] on div at bounding box center [28, 278] width 14 height 14
click at [34, 241] on div at bounding box center [28, 242] width 14 height 14
click at [27, 283] on div at bounding box center [28, 278] width 14 height 14
click at [29, 244] on div at bounding box center [28, 242] width 14 height 14
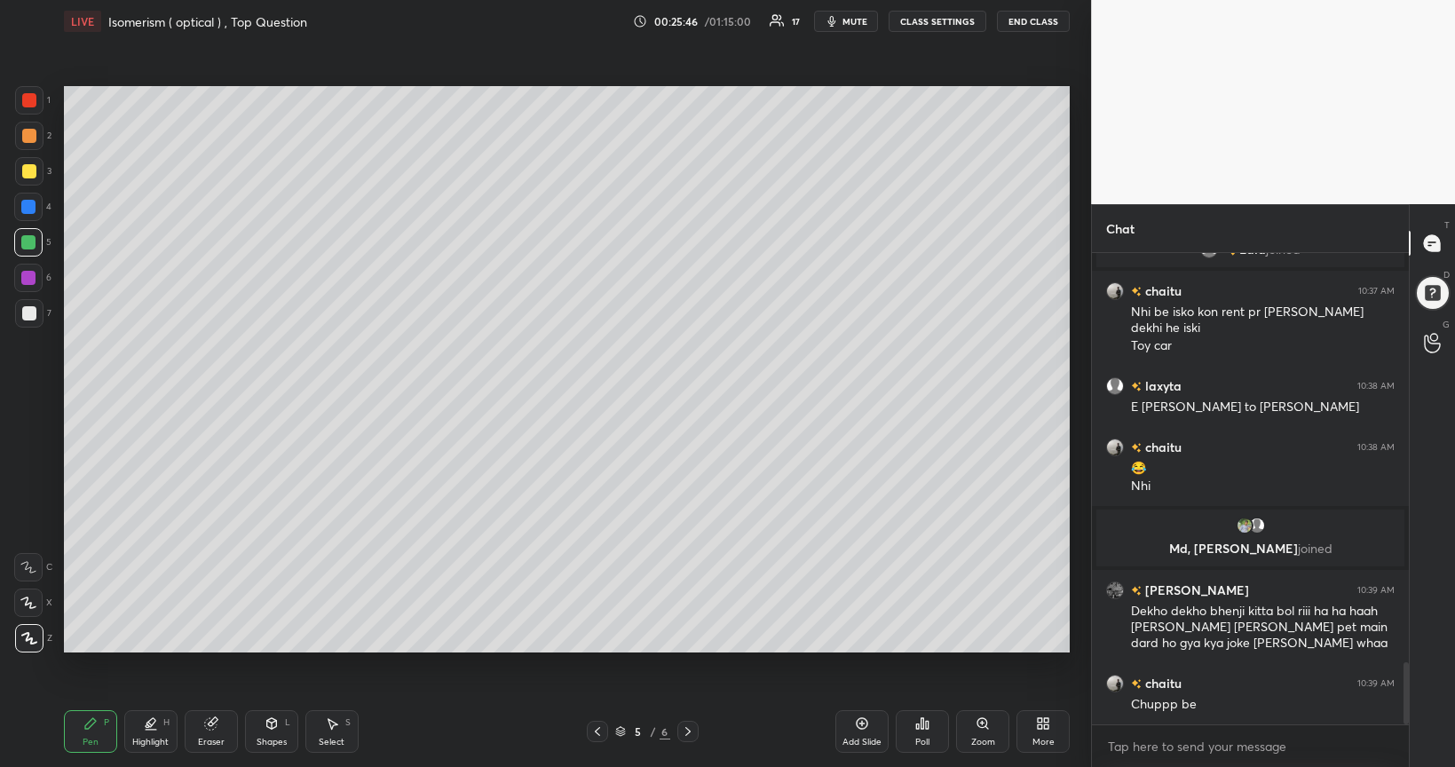
scroll to position [3152, 0]
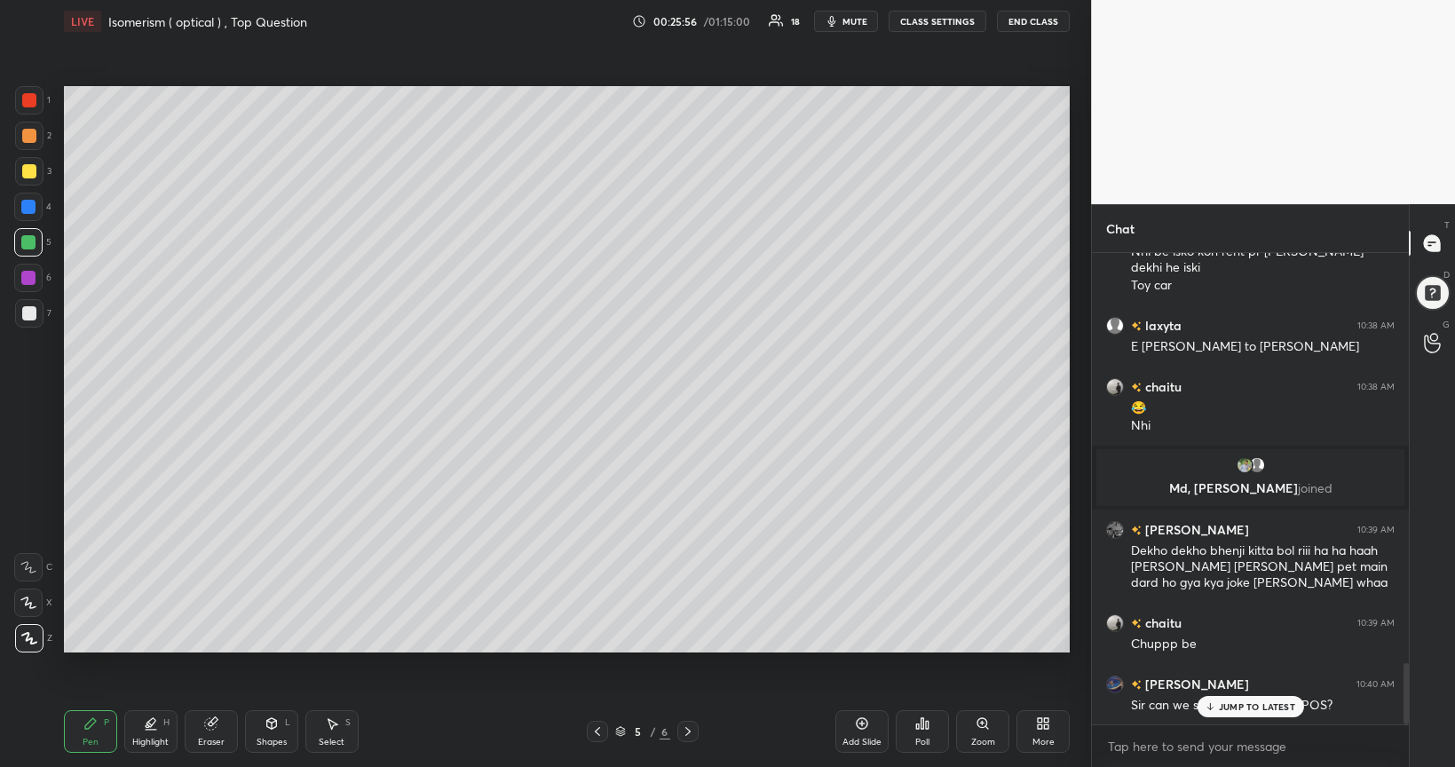
click at [1219, 623] on div "JUMP TO LATEST" at bounding box center [1250, 706] width 107 height 21
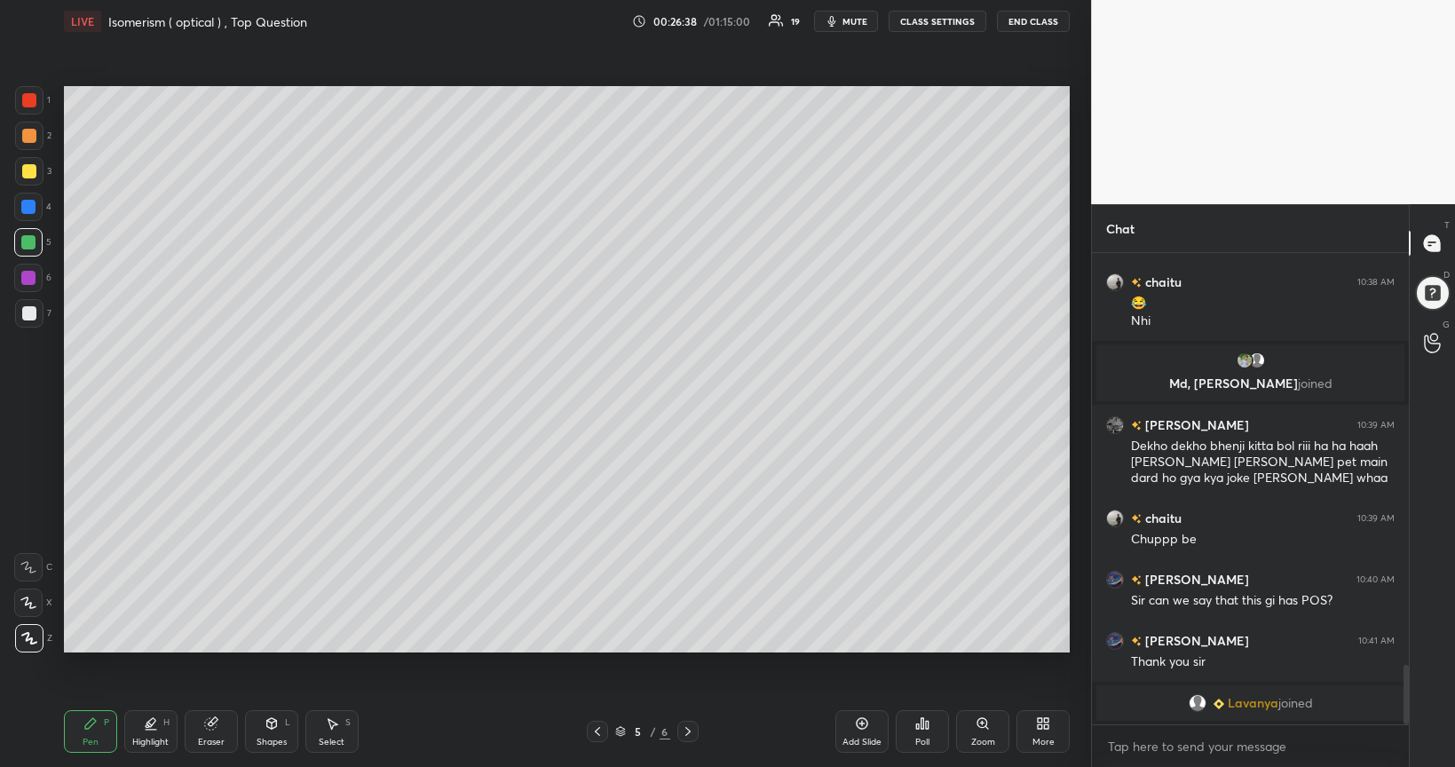
scroll to position [3161, 0]
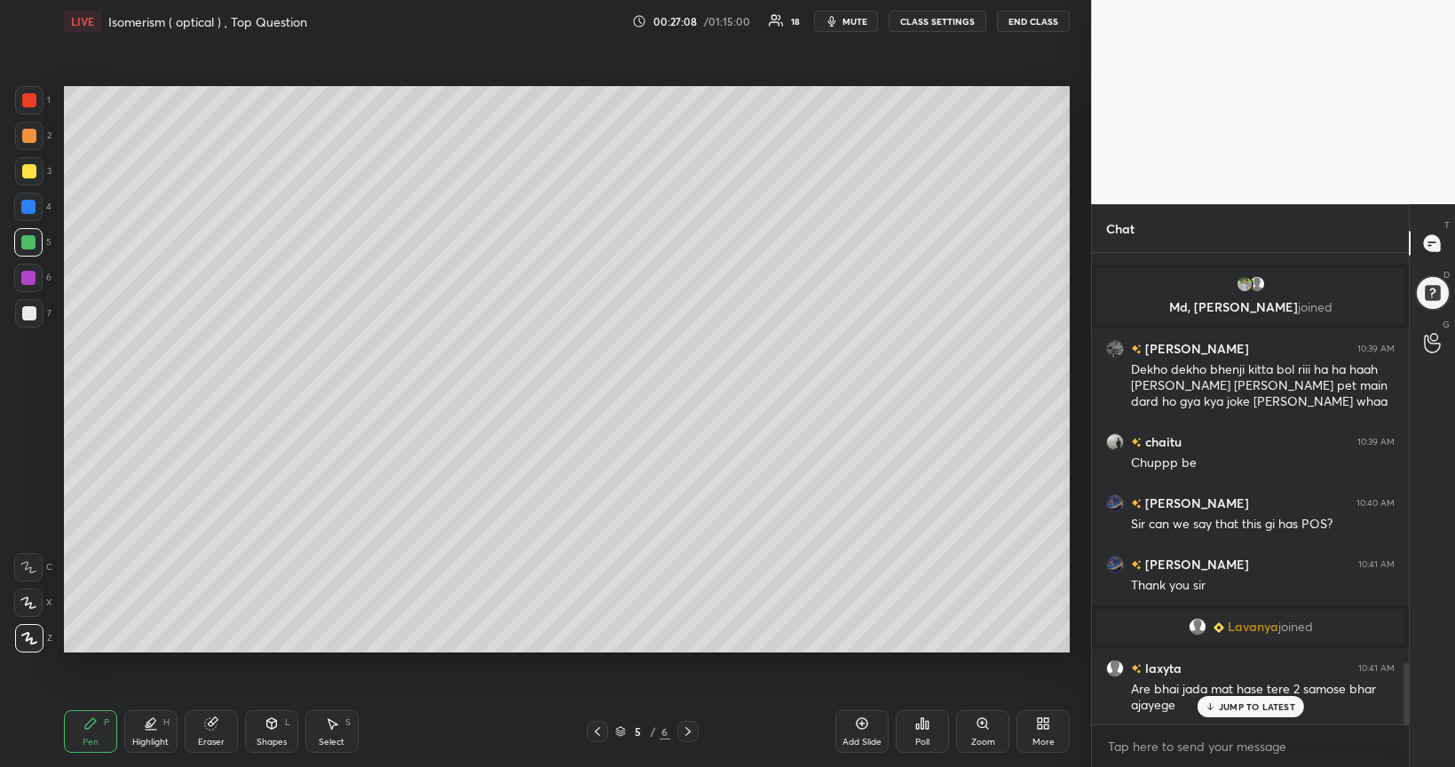
click at [1432, 347] on icon at bounding box center [1432, 343] width 17 height 20
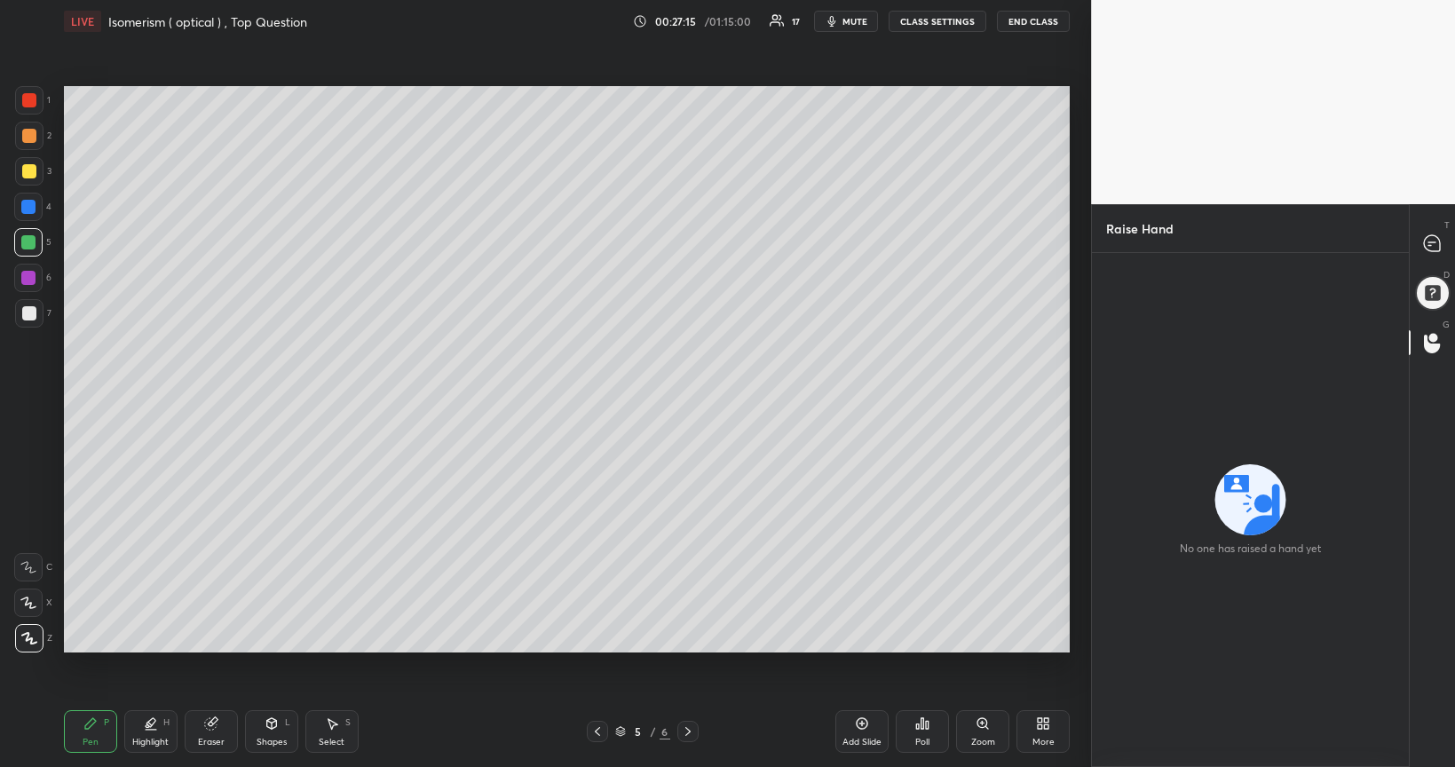
click at [867, 623] on icon at bounding box center [862, 724] width 14 height 14
click at [28, 314] on div at bounding box center [29, 313] width 14 height 14
click at [1088, 242] on div "1 2 3 4 5 6 7 C X Z C X Z E E Erase all H H LIVE Isomerism ( optical ) , Top Qu…" at bounding box center [545, 383] width 1091 height 767
click at [27, 172] on div at bounding box center [29, 171] width 14 height 14
click at [32, 282] on div at bounding box center [28, 278] width 14 height 14
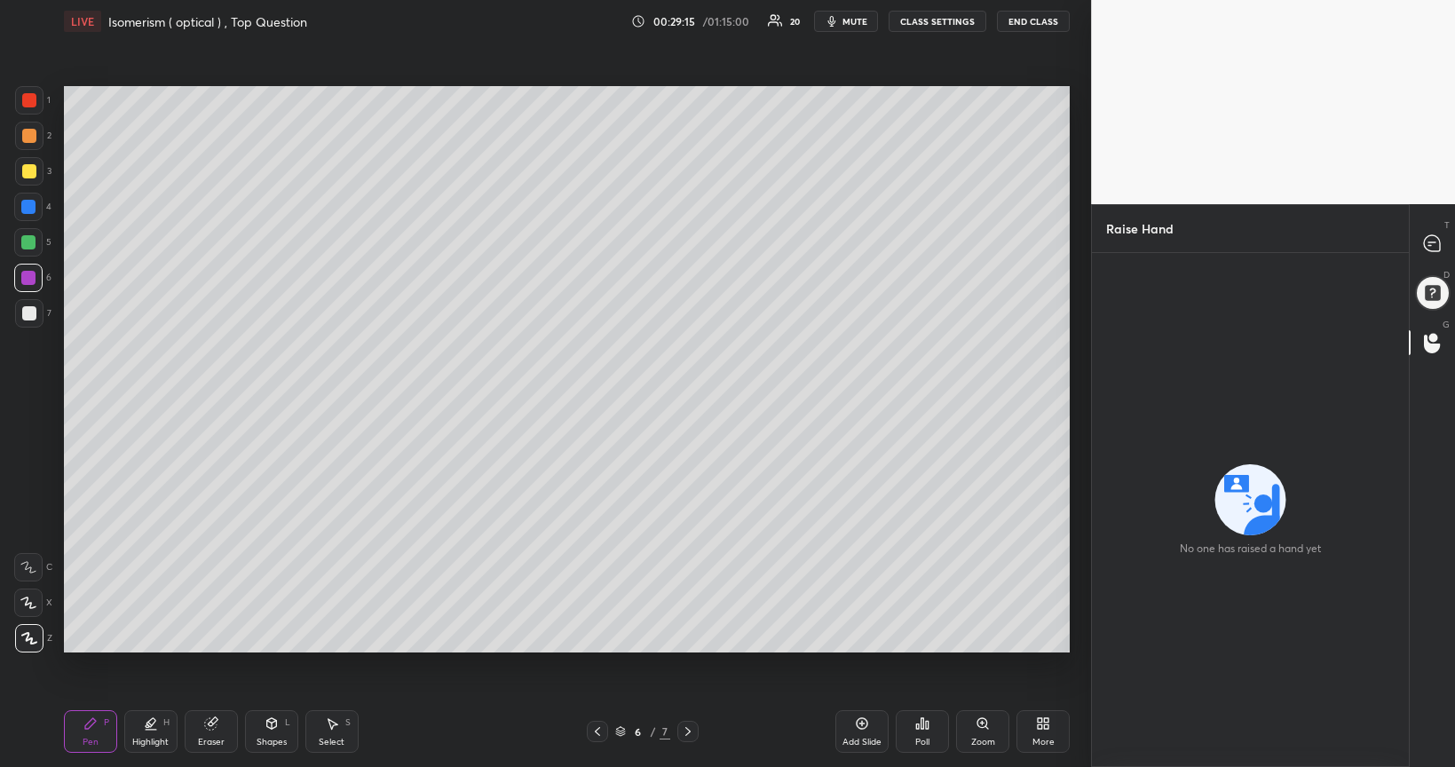
click at [30, 244] on div at bounding box center [28, 242] width 14 height 14
click at [28, 316] on div at bounding box center [29, 313] width 14 height 14
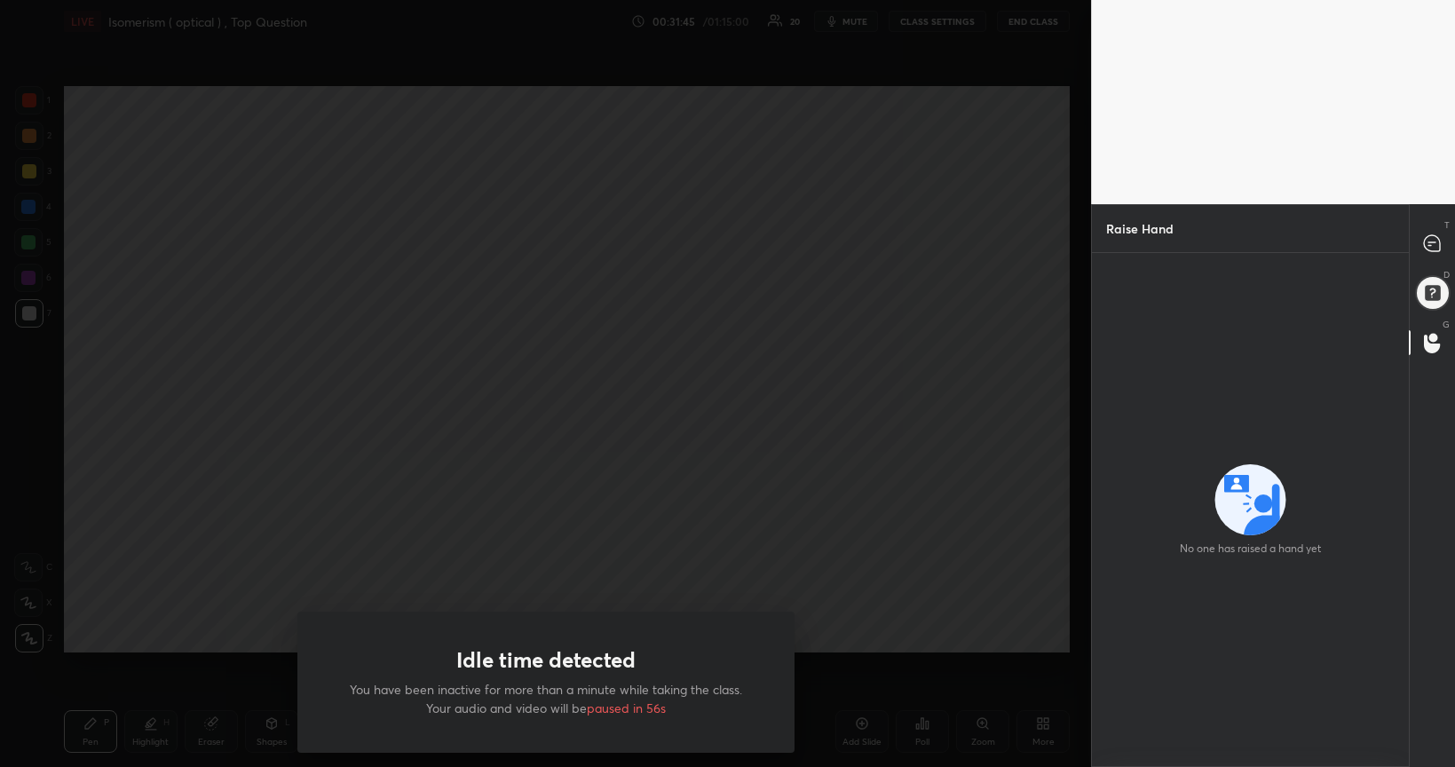
click at [616, 545] on div "Idle time detected You have been inactive for more than a minute while taking t…" at bounding box center [545, 383] width 1091 height 767
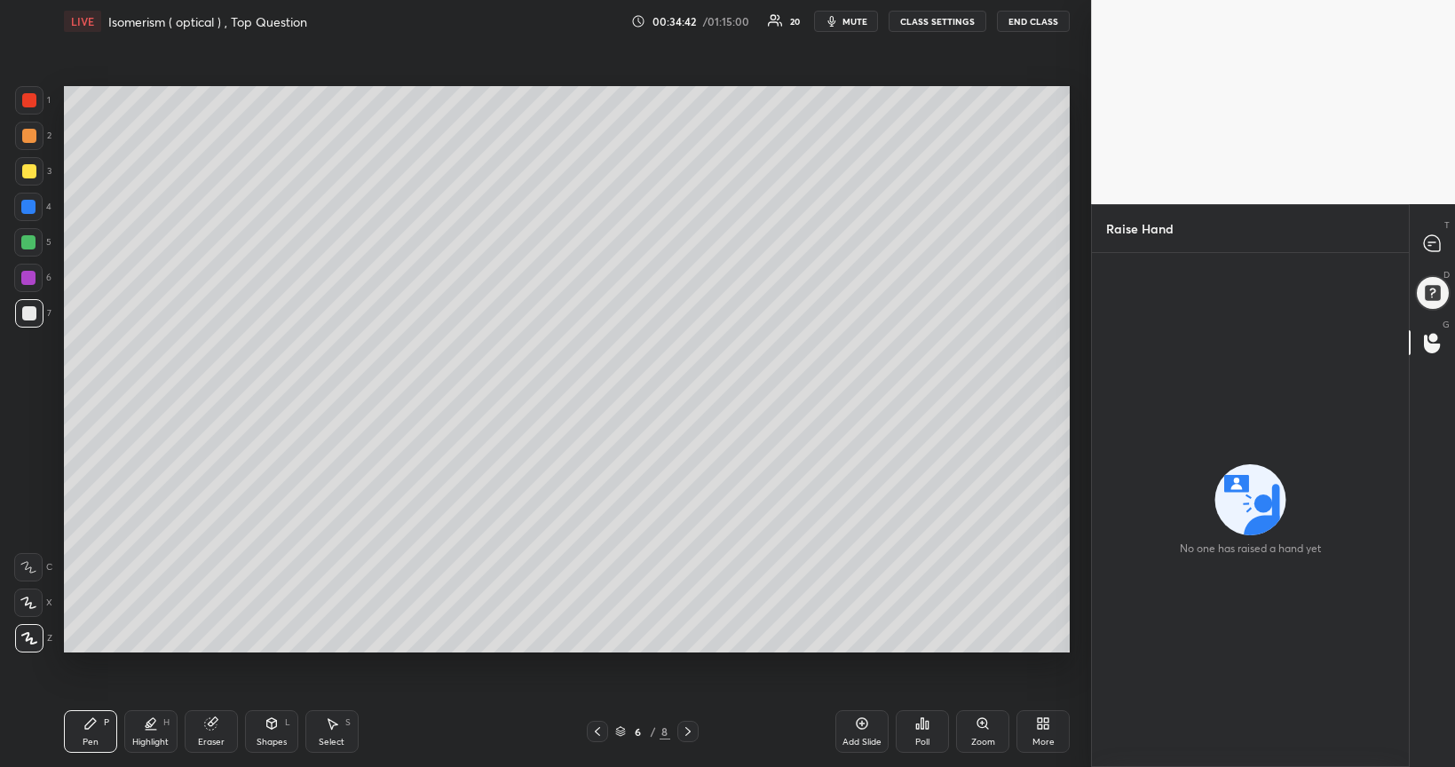
click at [862, 623] on icon at bounding box center [863, 724] width 12 height 12
click at [27, 315] on div at bounding box center [29, 313] width 14 height 14
click at [28, 315] on div at bounding box center [29, 313] width 14 height 14
click at [1438, 247] on icon at bounding box center [1432, 243] width 16 height 16
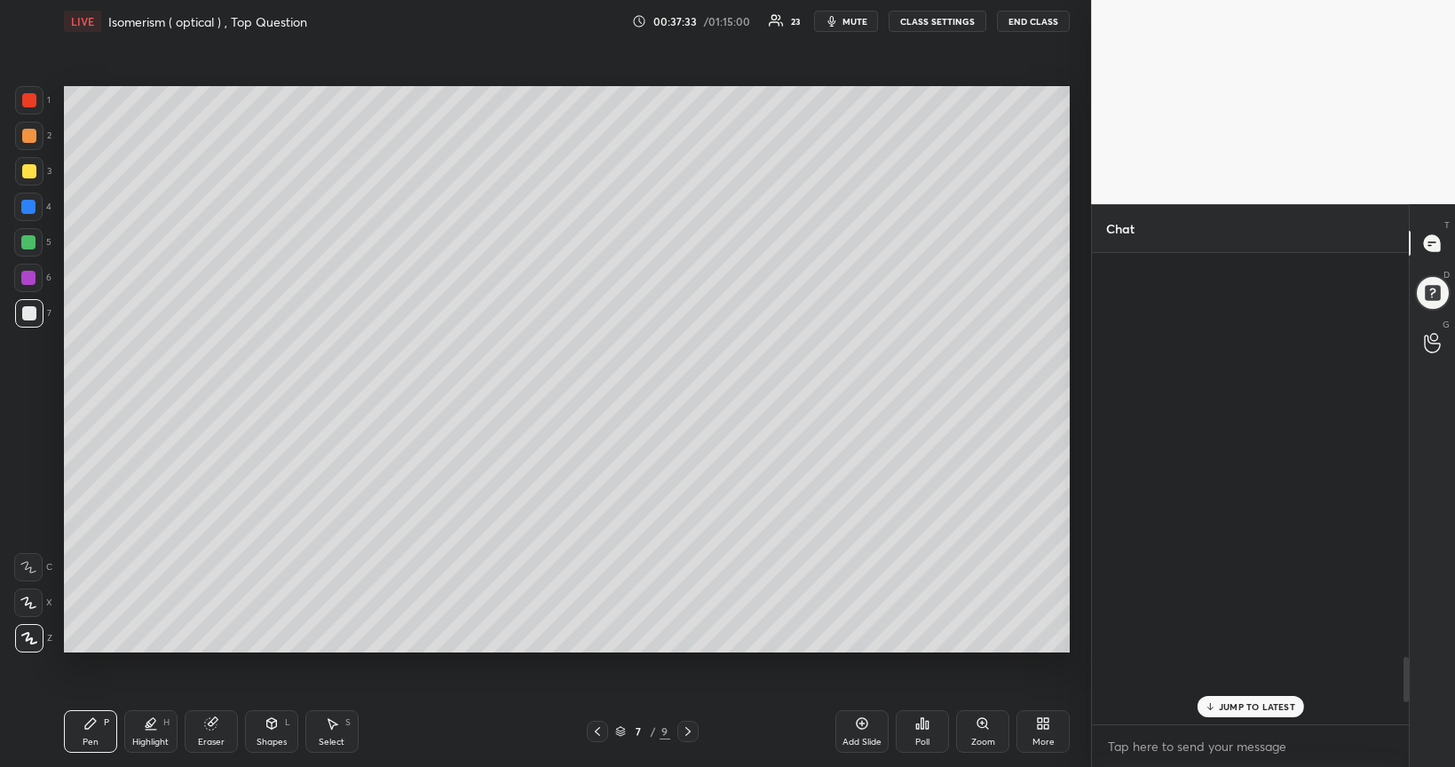
scroll to position [465, 311]
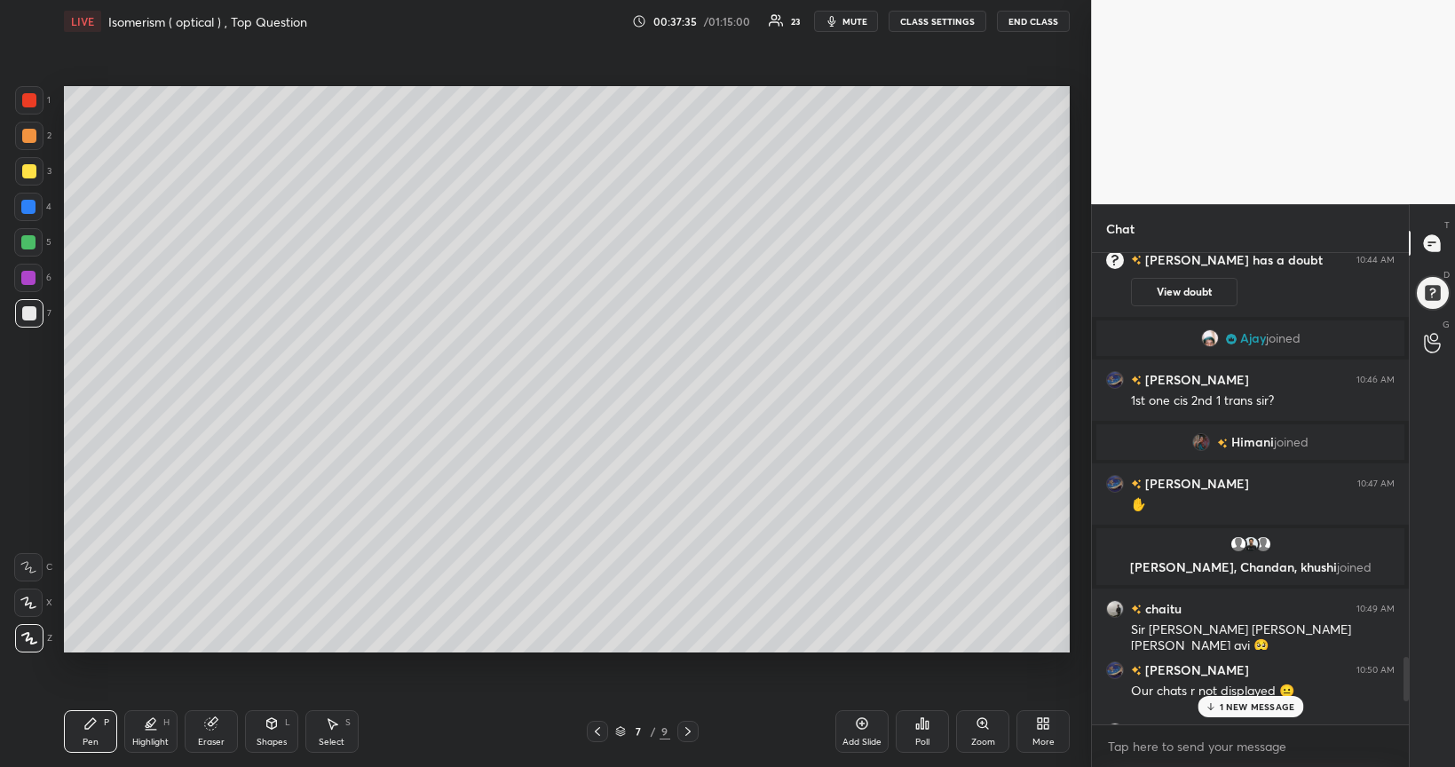
click at [1234, 623] on p "1 NEW MESSAGE" at bounding box center [1257, 707] width 75 height 11
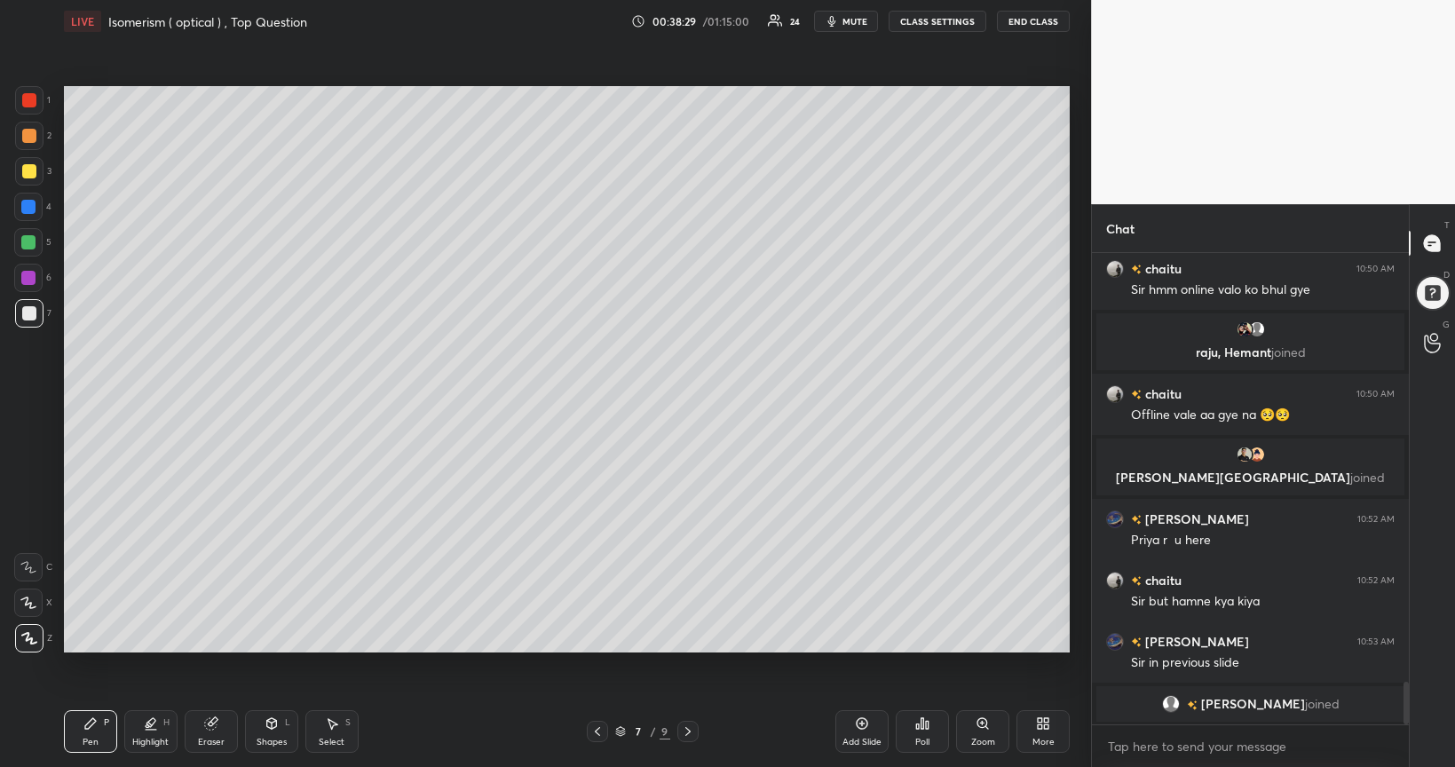
scroll to position [4770, 0]
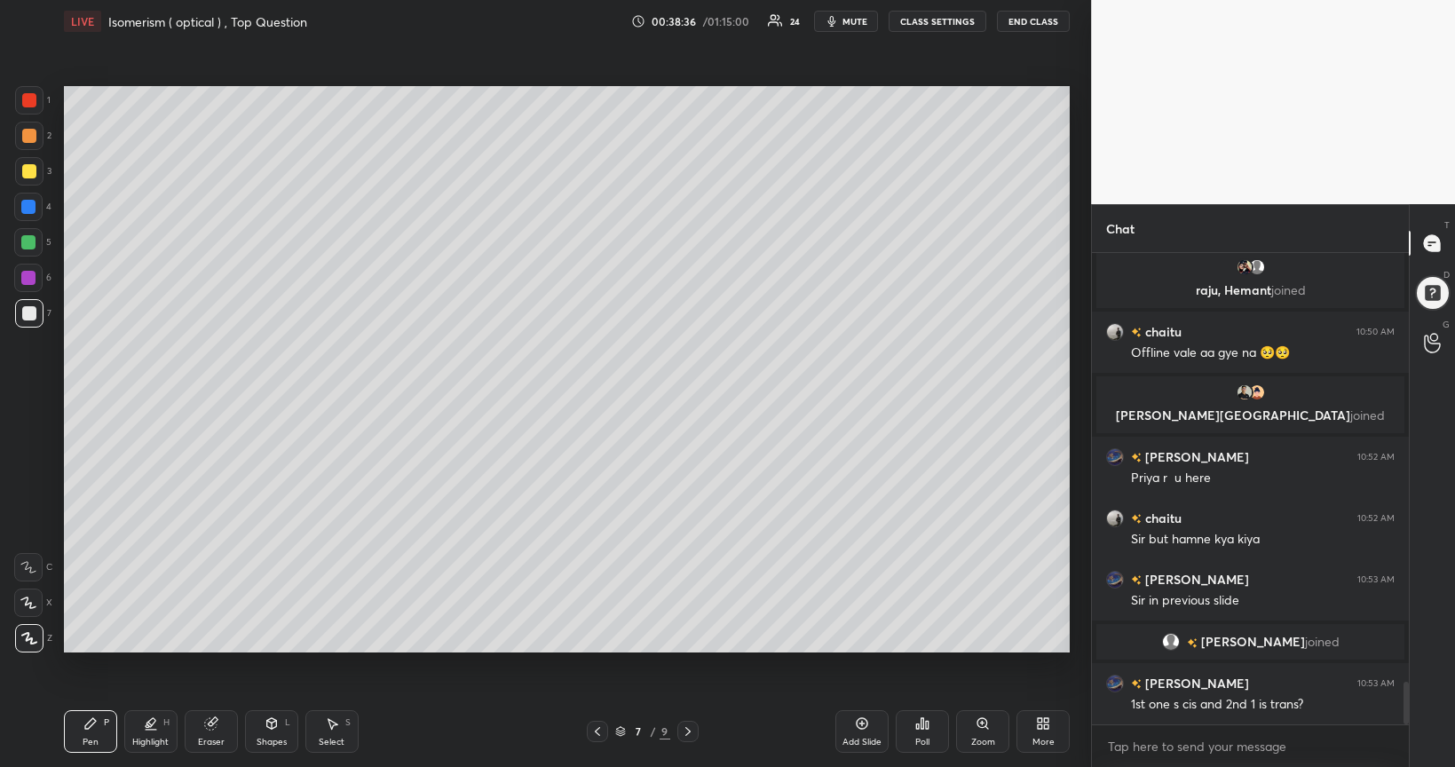
click at [599, 623] on icon at bounding box center [597, 731] width 5 height 9
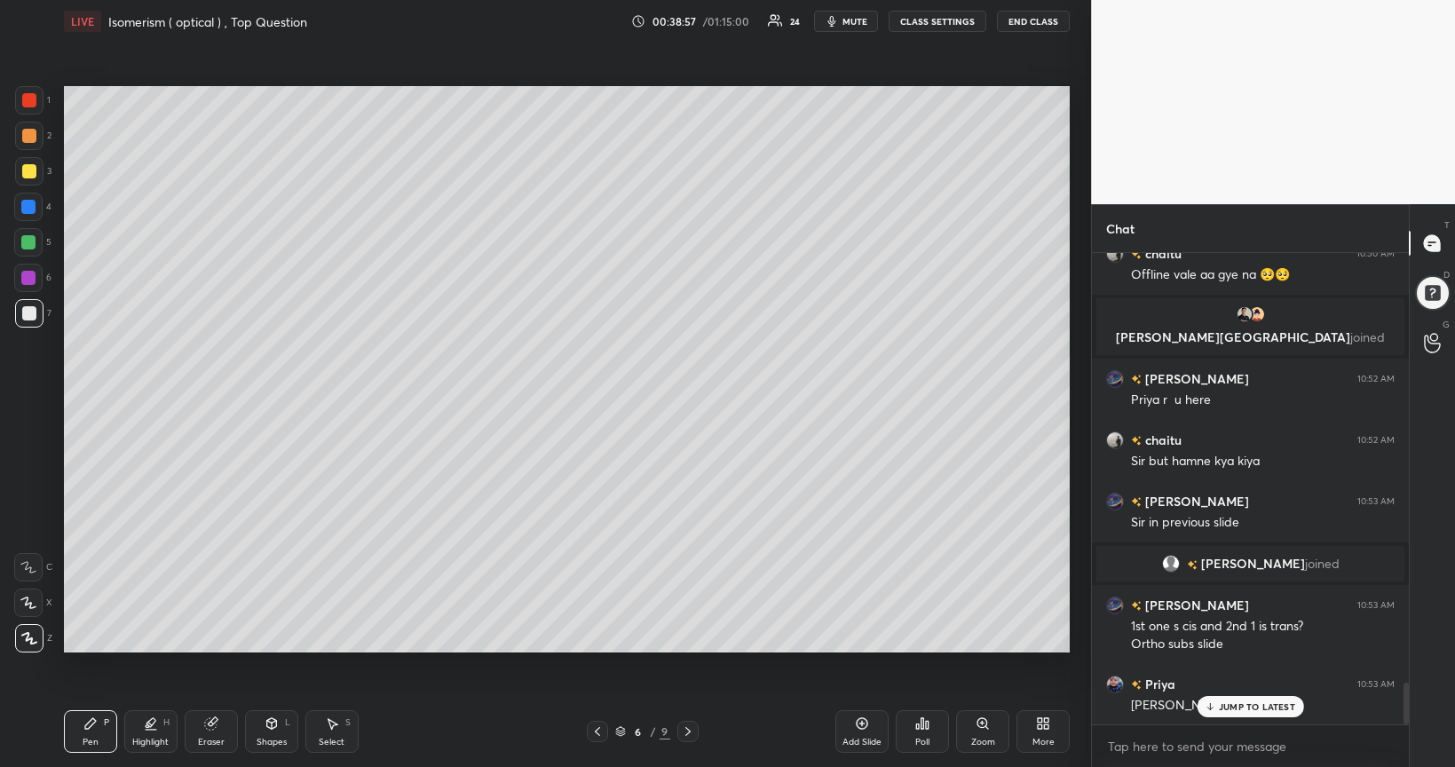
scroll to position [4911, 0]
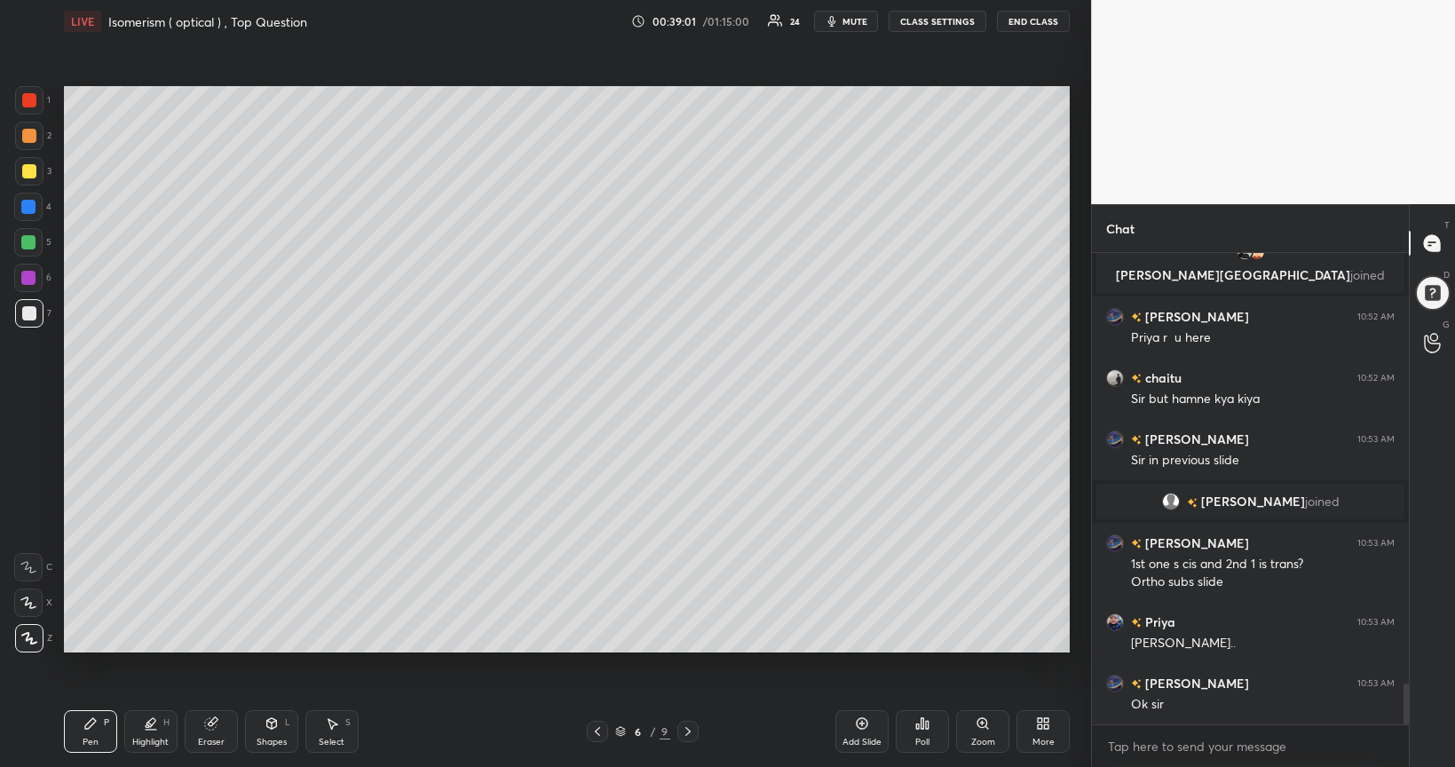
click at [687, 623] on icon at bounding box center [688, 732] width 14 height 14
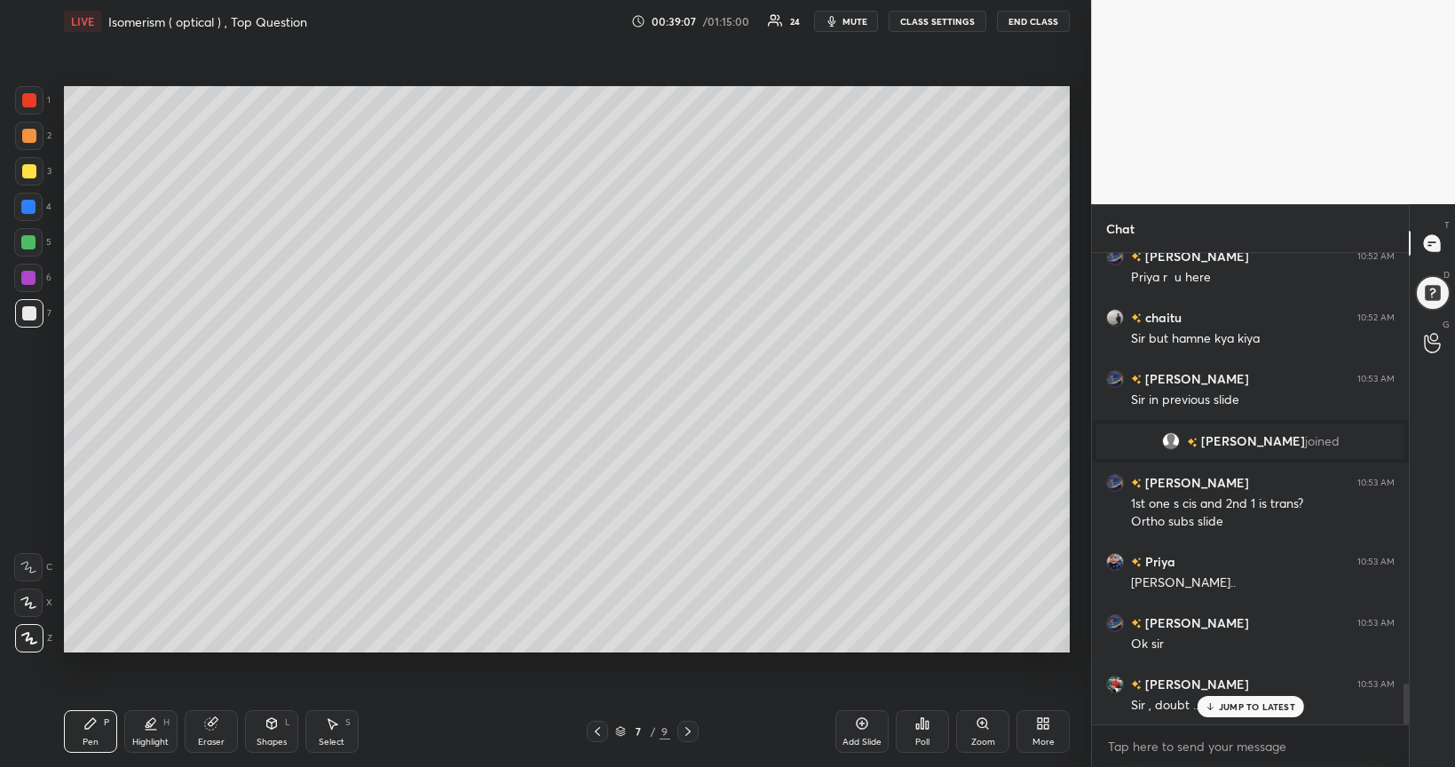
click at [1215, 623] on icon at bounding box center [1210, 707] width 12 height 11
click at [863, 623] on div "Add Slide" at bounding box center [862, 742] width 39 height 9
click at [28, 317] on div at bounding box center [29, 313] width 14 height 14
click at [26, 316] on div at bounding box center [29, 313] width 14 height 14
click at [27, 250] on div at bounding box center [28, 242] width 28 height 28
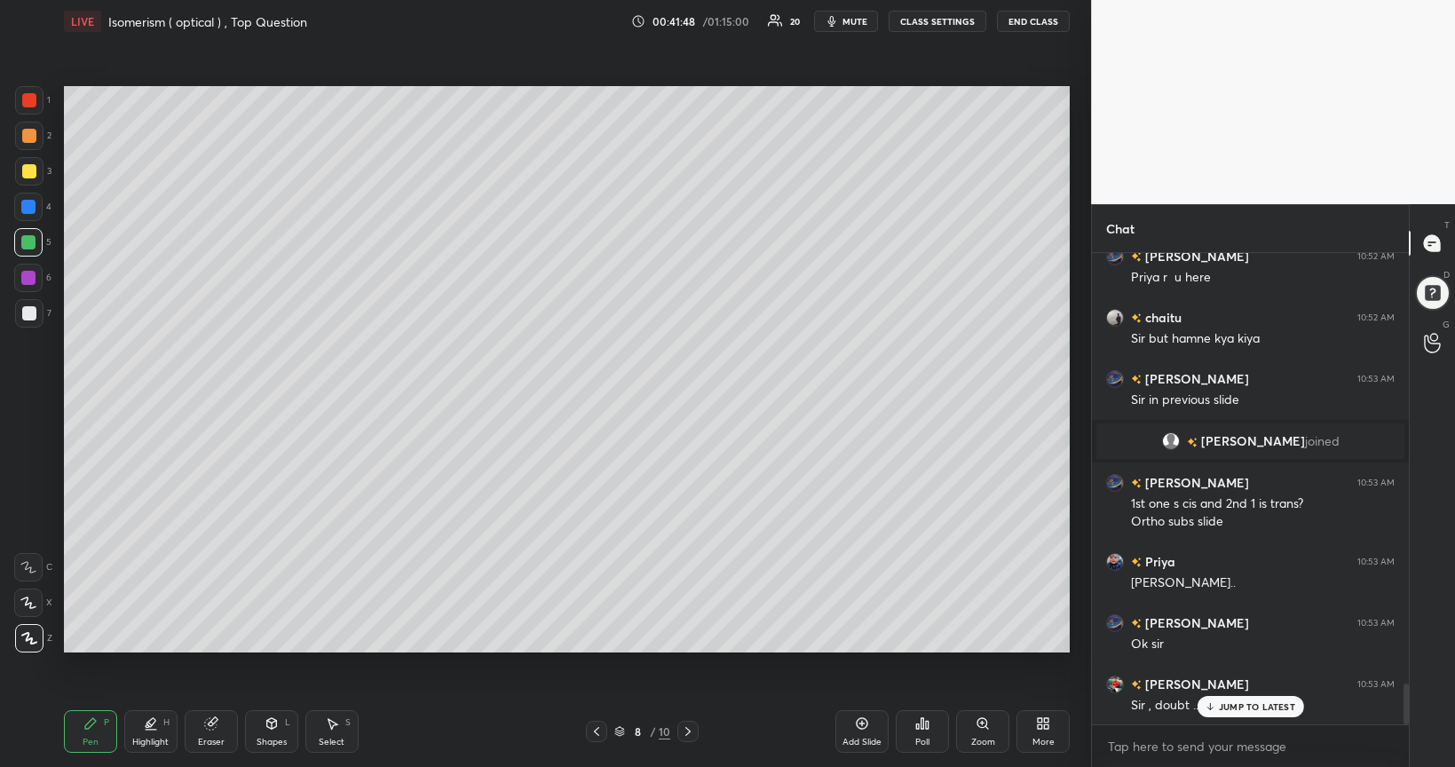
scroll to position [5014, 0]
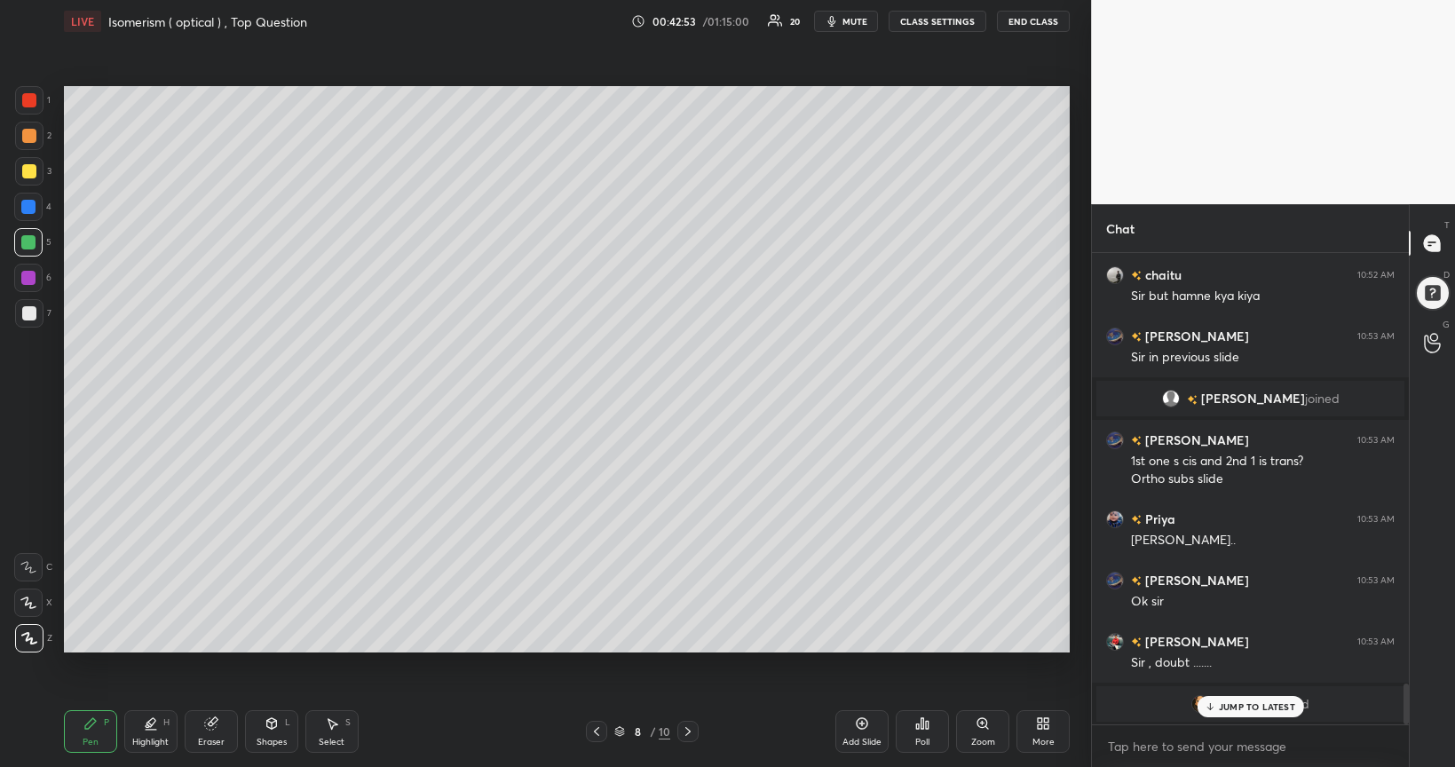
click at [25, 278] on div at bounding box center [28, 278] width 14 height 14
click at [24, 243] on div at bounding box center [28, 242] width 14 height 14
click at [28, 210] on div at bounding box center [28, 207] width 14 height 14
click at [27, 240] on div at bounding box center [28, 242] width 14 height 14
click at [24, 205] on div at bounding box center [28, 207] width 14 height 14
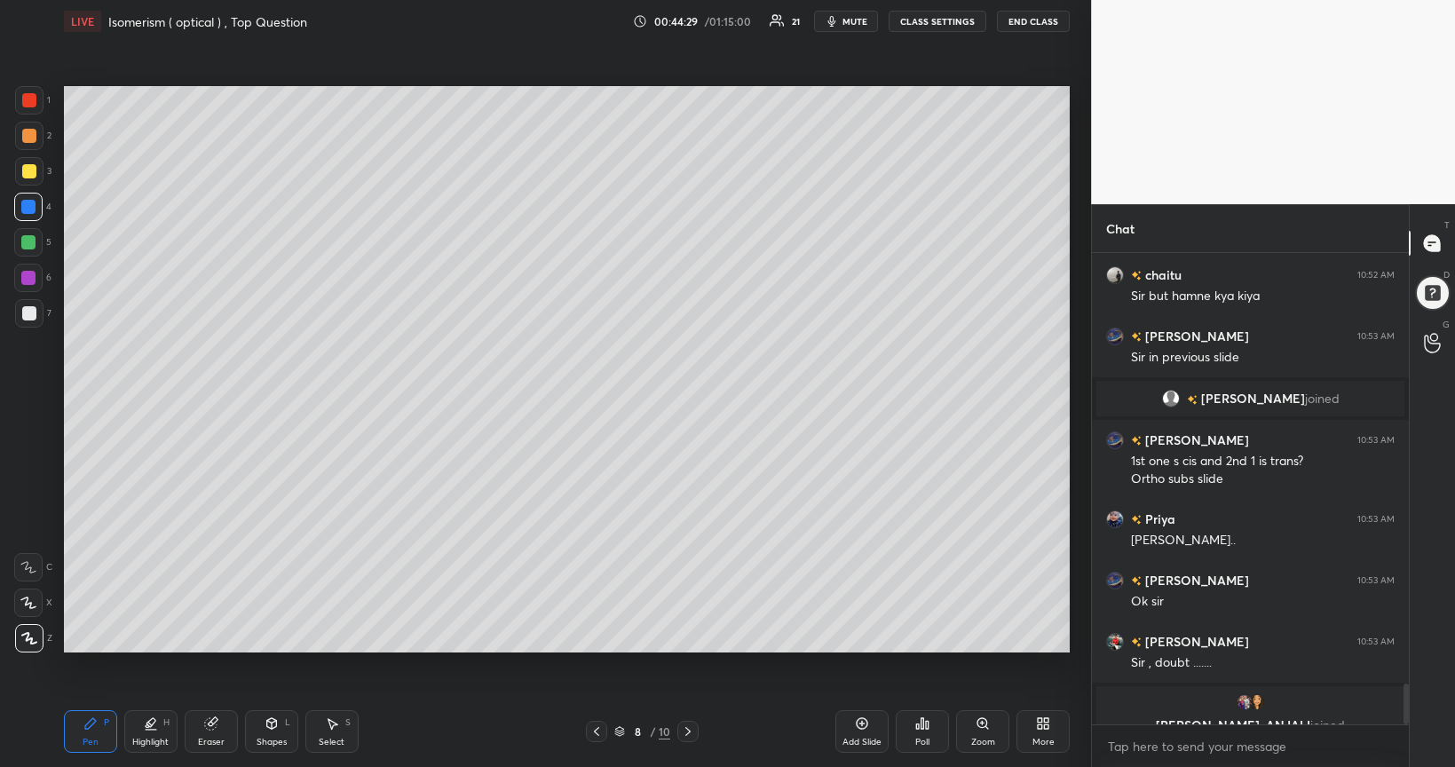
click at [1430, 341] on icon at bounding box center [1432, 344] width 16 height 18
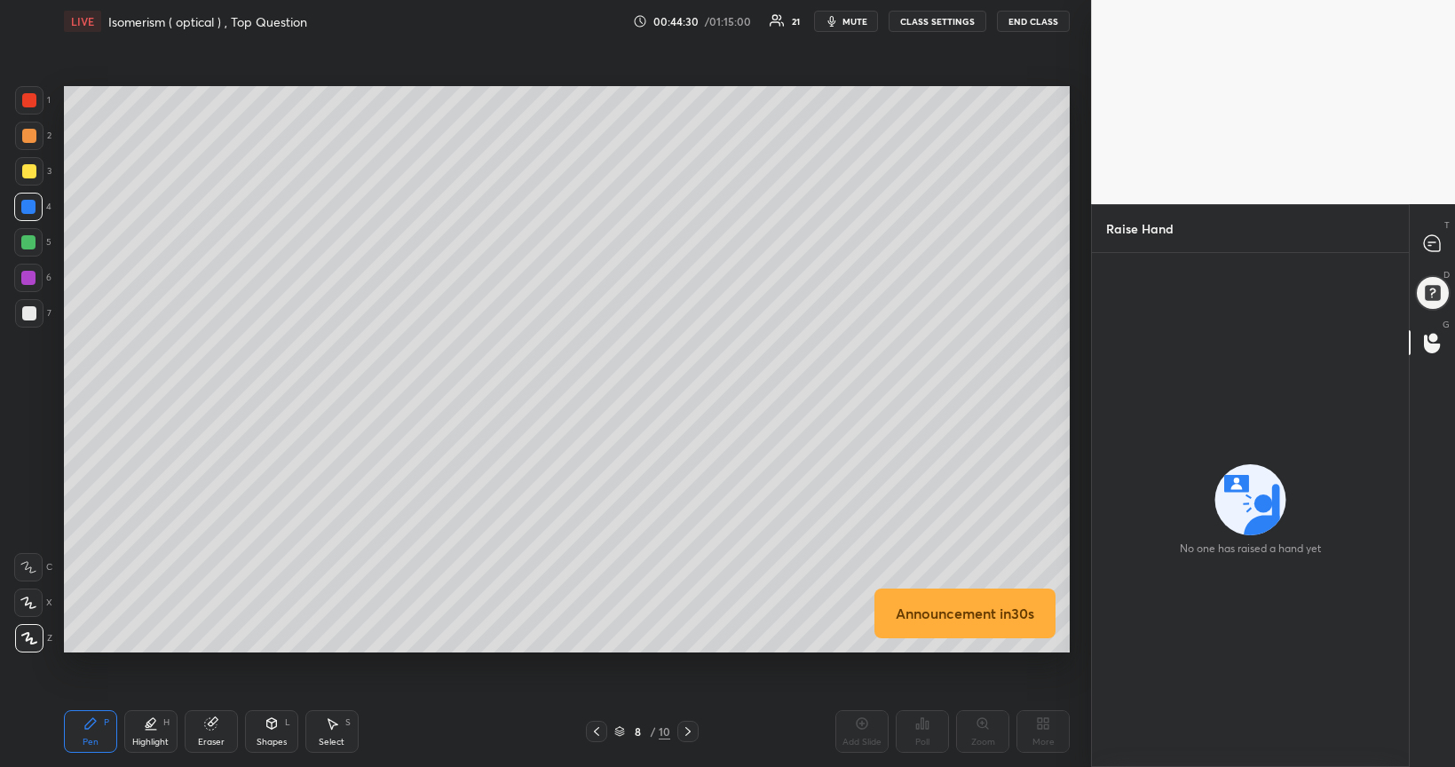
click at [1431, 243] on icon at bounding box center [1432, 243] width 16 height 16
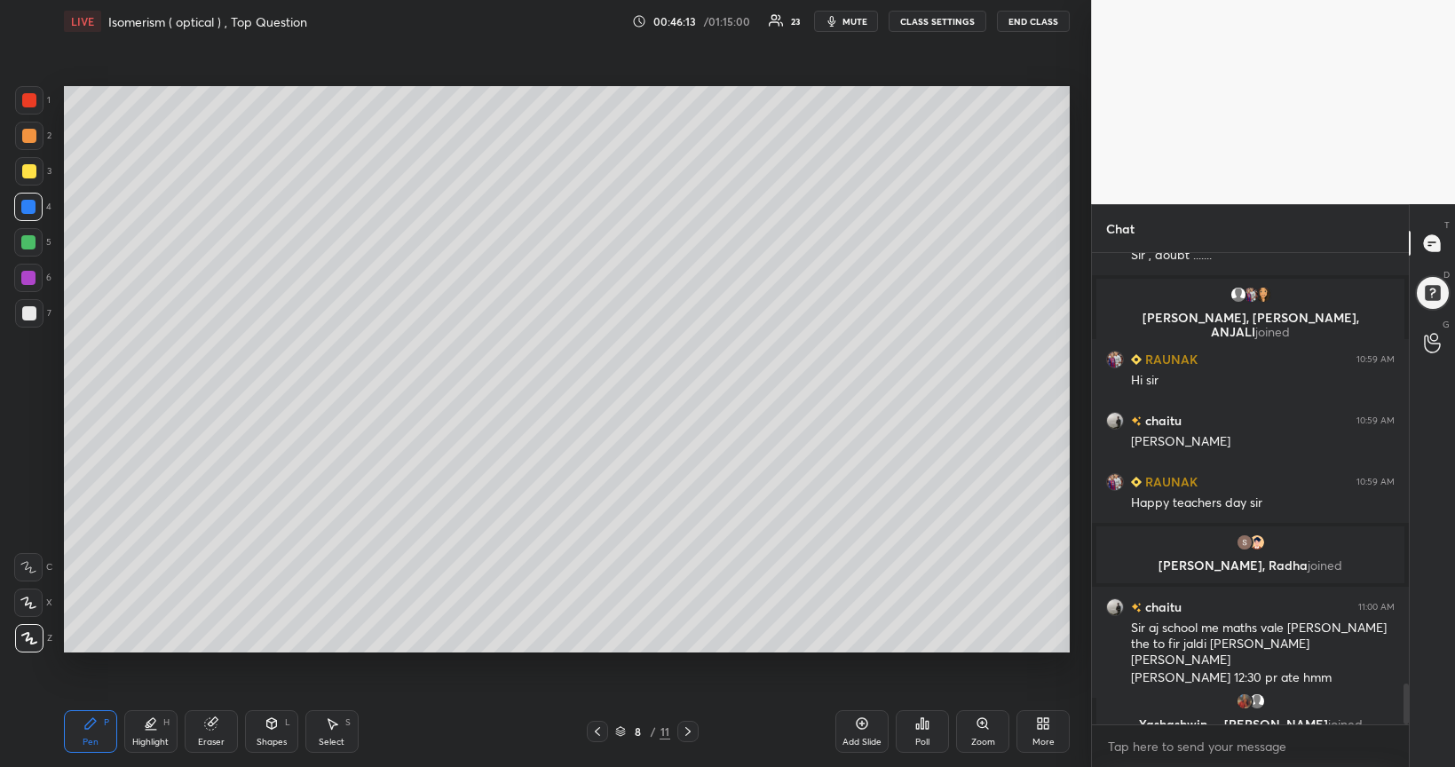
scroll to position [4996, 0]
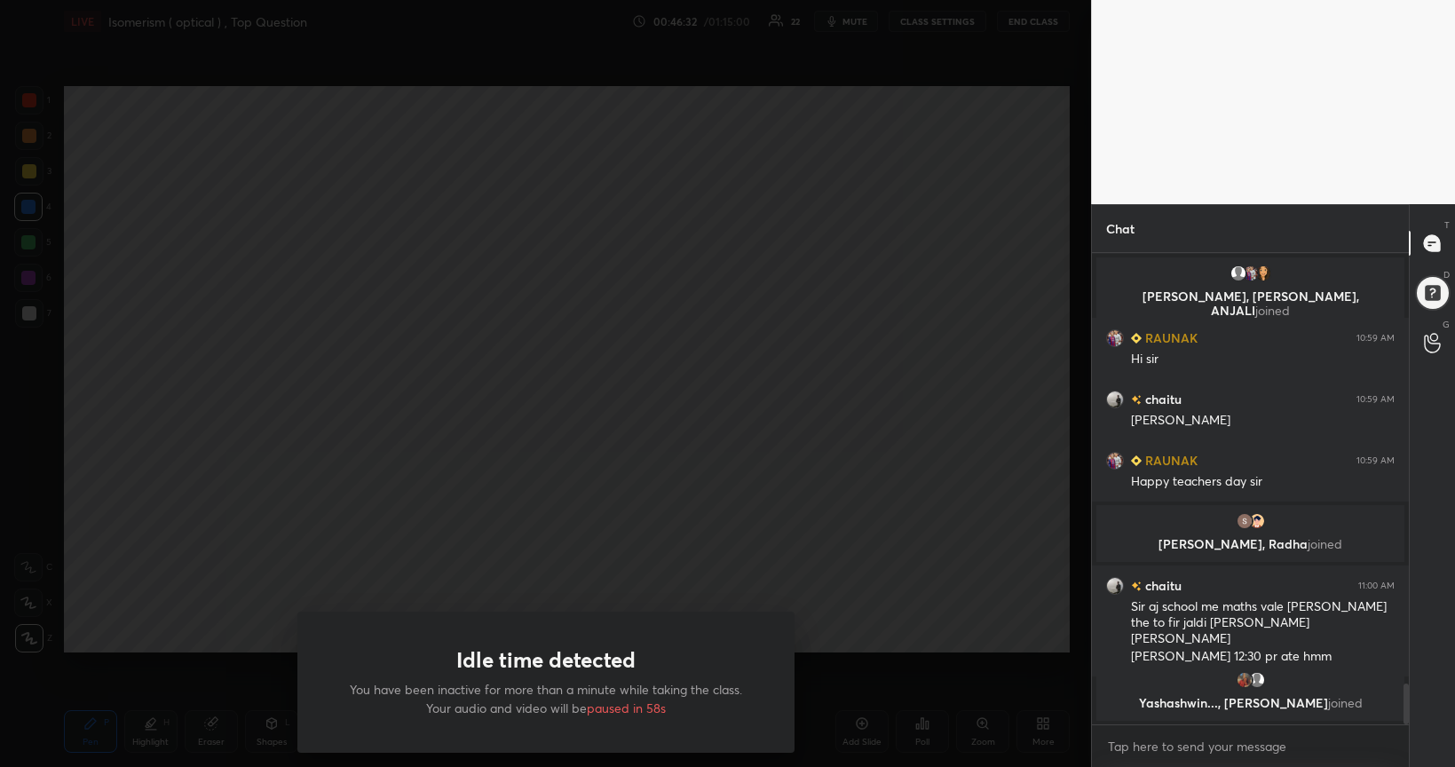
click at [204, 538] on div "Idle time detected You have been inactive for more than a minute while taking t…" at bounding box center [545, 383] width 1091 height 767
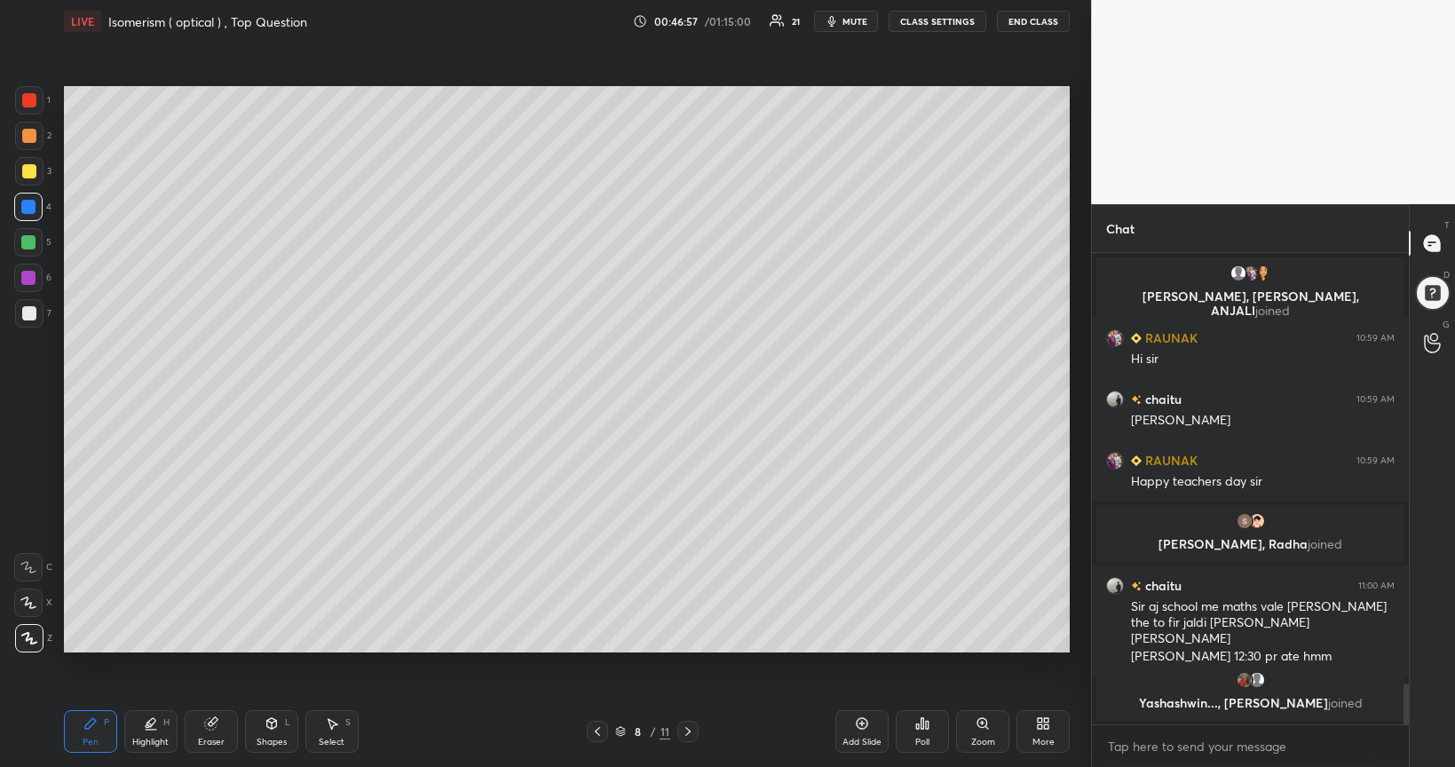
click at [868, 623] on icon at bounding box center [862, 724] width 14 height 14
click at [30, 316] on div at bounding box center [29, 313] width 14 height 14
click at [28, 173] on div at bounding box center [29, 171] width 14 height 14
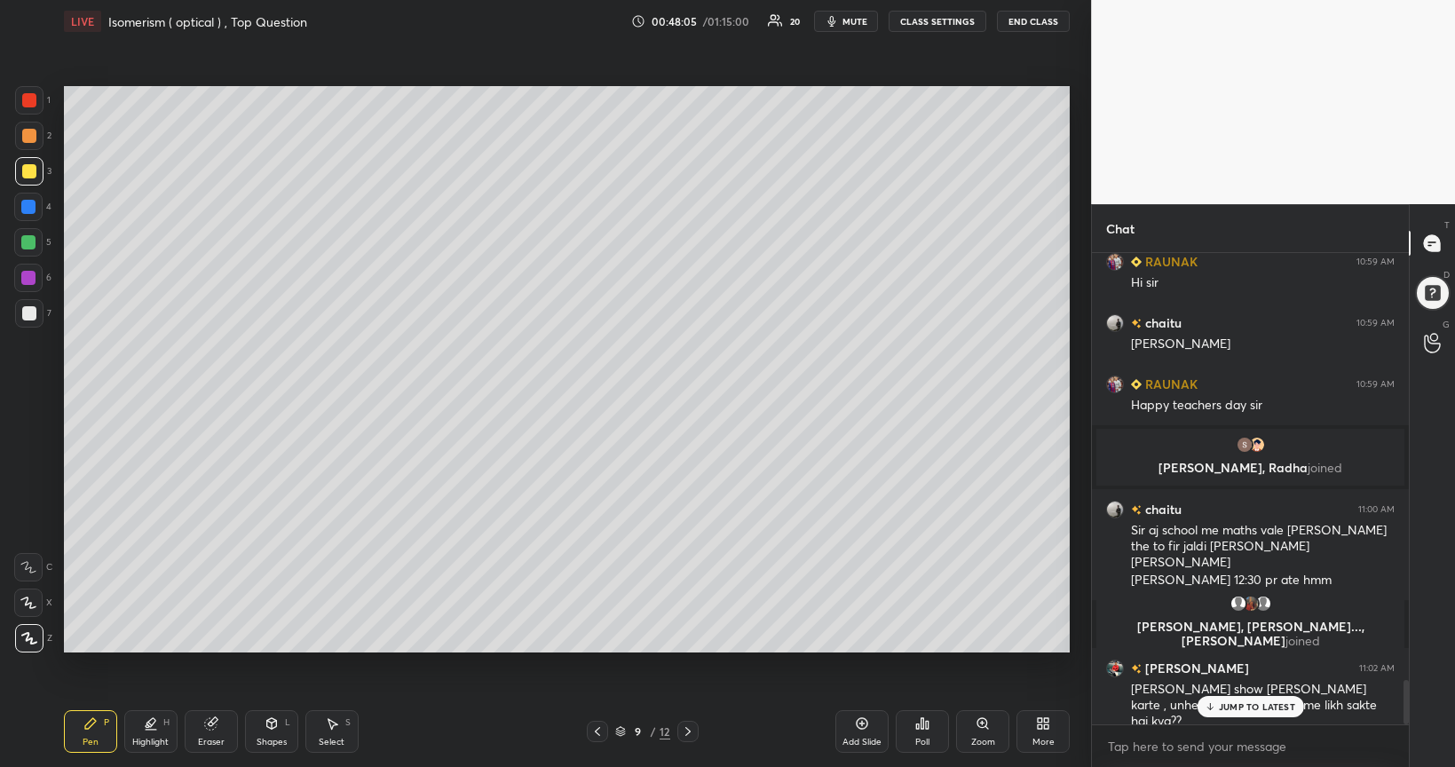
click at [815, 623] on div "Setting up your live class Poll for secs No correct answer Start poll" at bounding box center [567, 370] width 1020 height 654
click at [215, 623] on div "Eraser" at bounding box center [211, 731] width 53 height 43
click at [97, 623] on div "Pen P" at bounding box center [90, 731] width 53 height 43
click at [31, 245] on div at bounding box center [28, 242] width 14 height 14
click at [28, 315] on div at bounding box center [29, 313] width 14 height 14
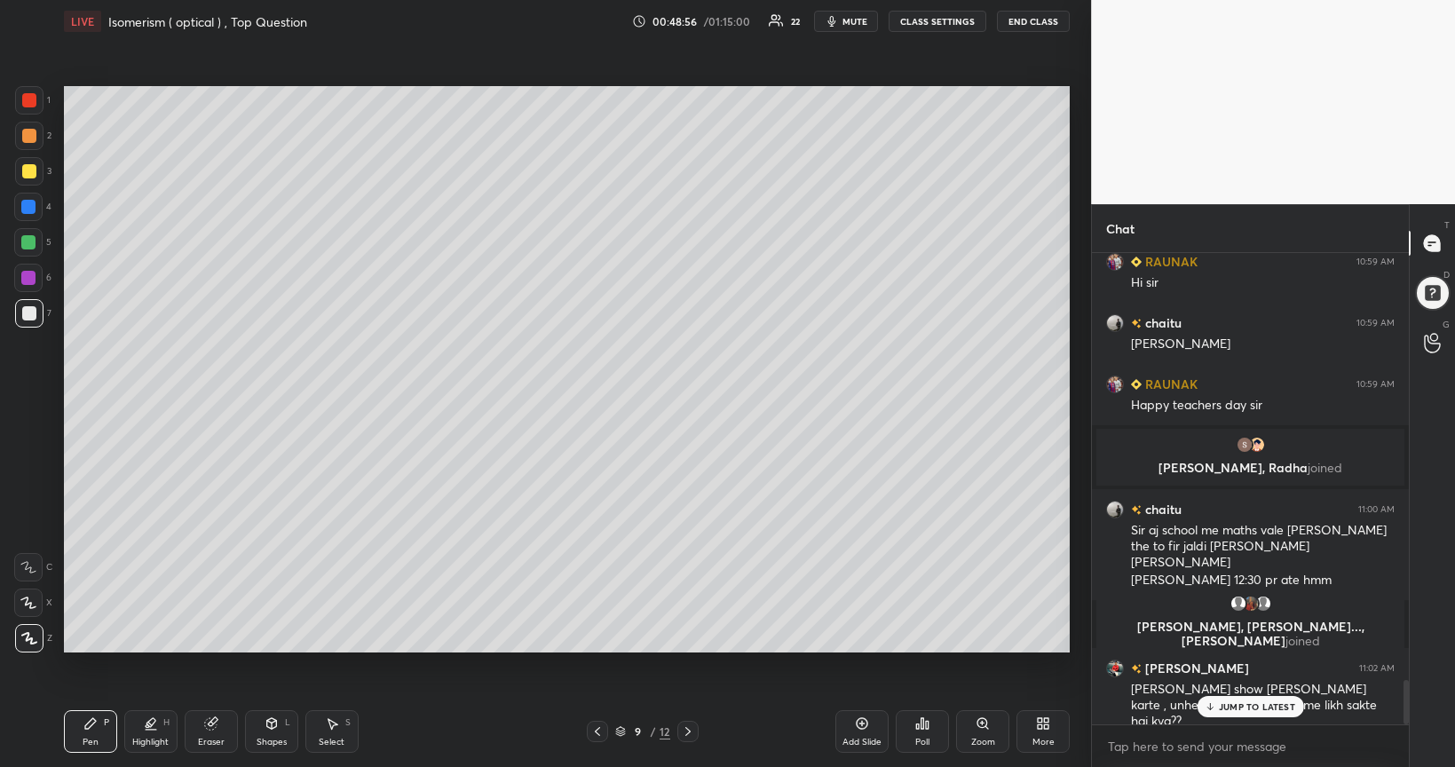
click at [25, 279] on div at bounding box center [28, 278] width 14 height 14
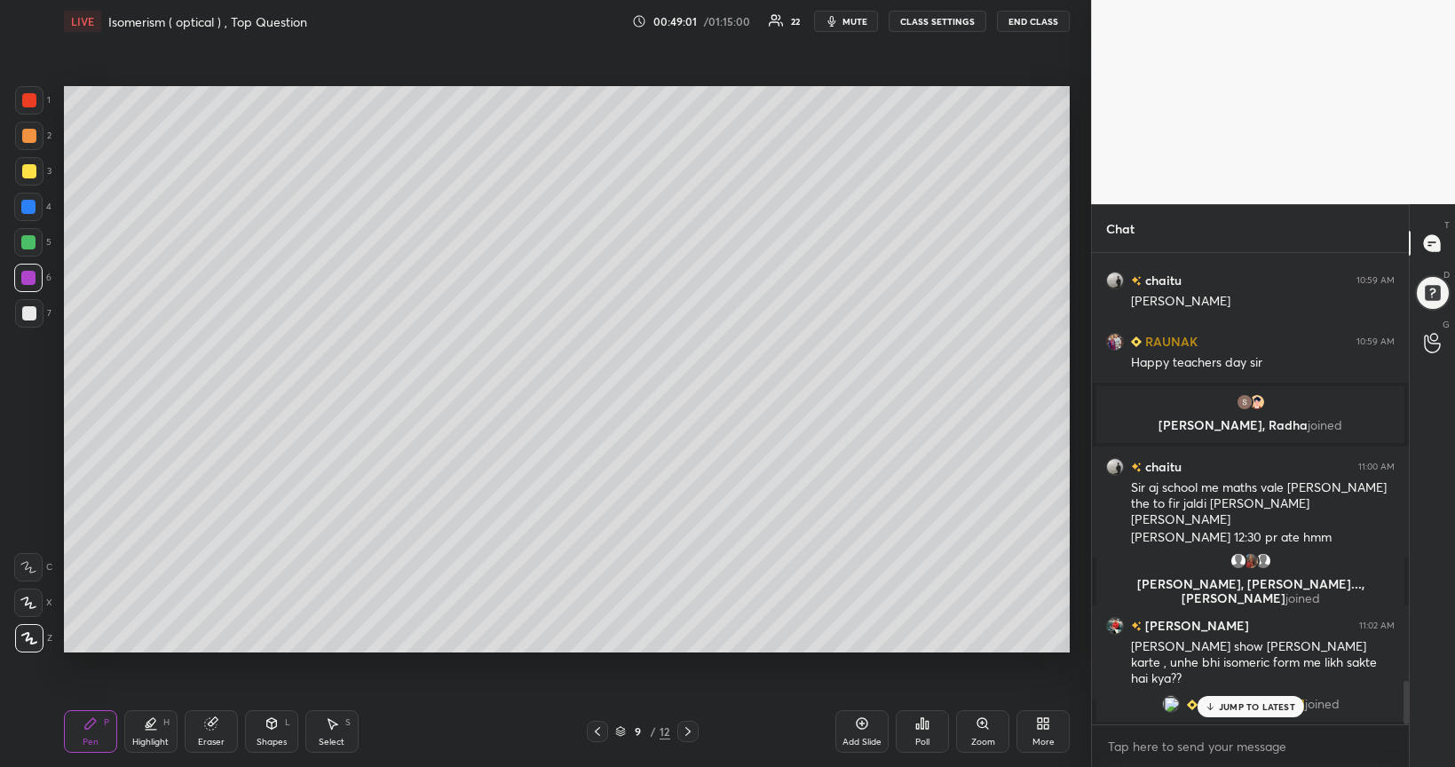
click at [27, 242] on div at bounding box center [28, 242] width 14 height 14
click at [28, 138] on div at bounding box center [29, 136] width 14 height 14
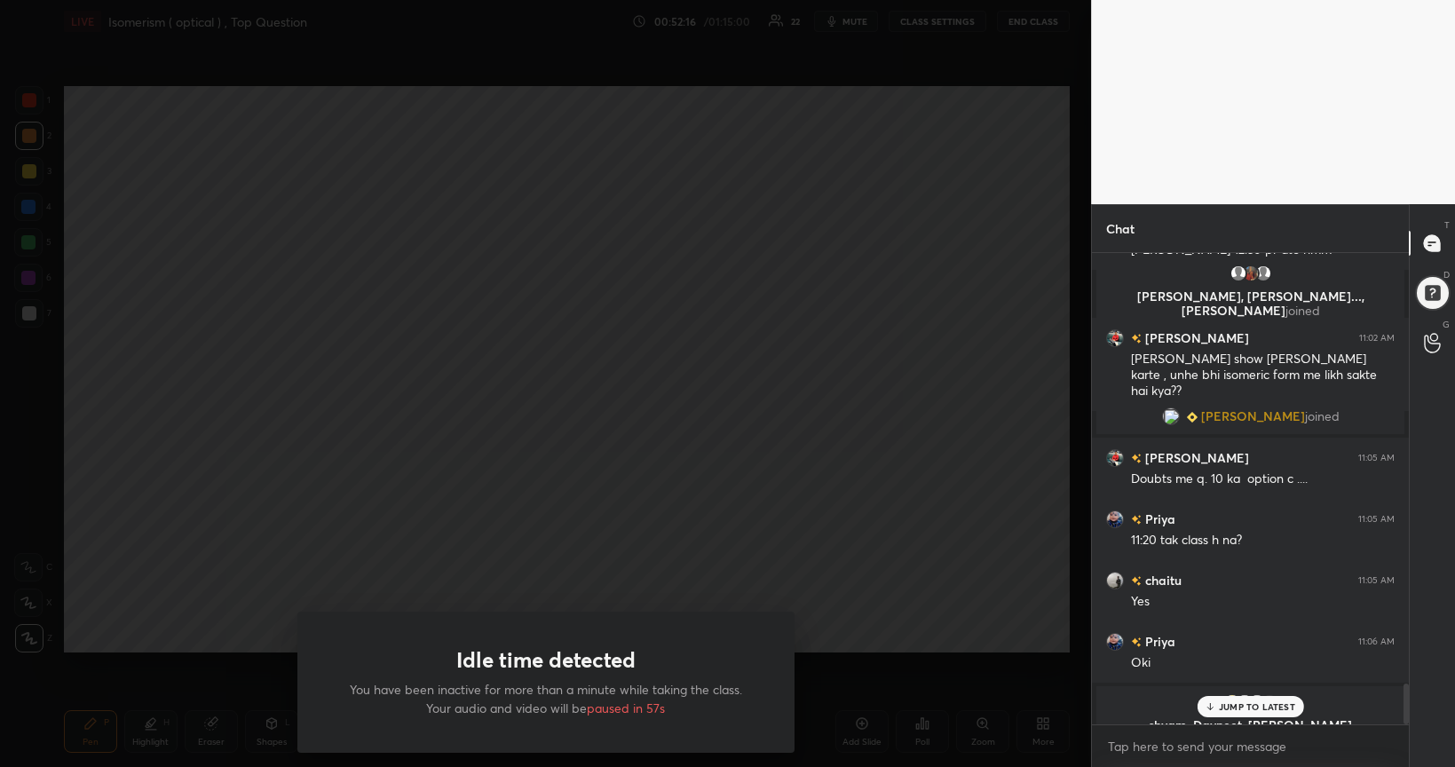
scroll to position [4911, 0]
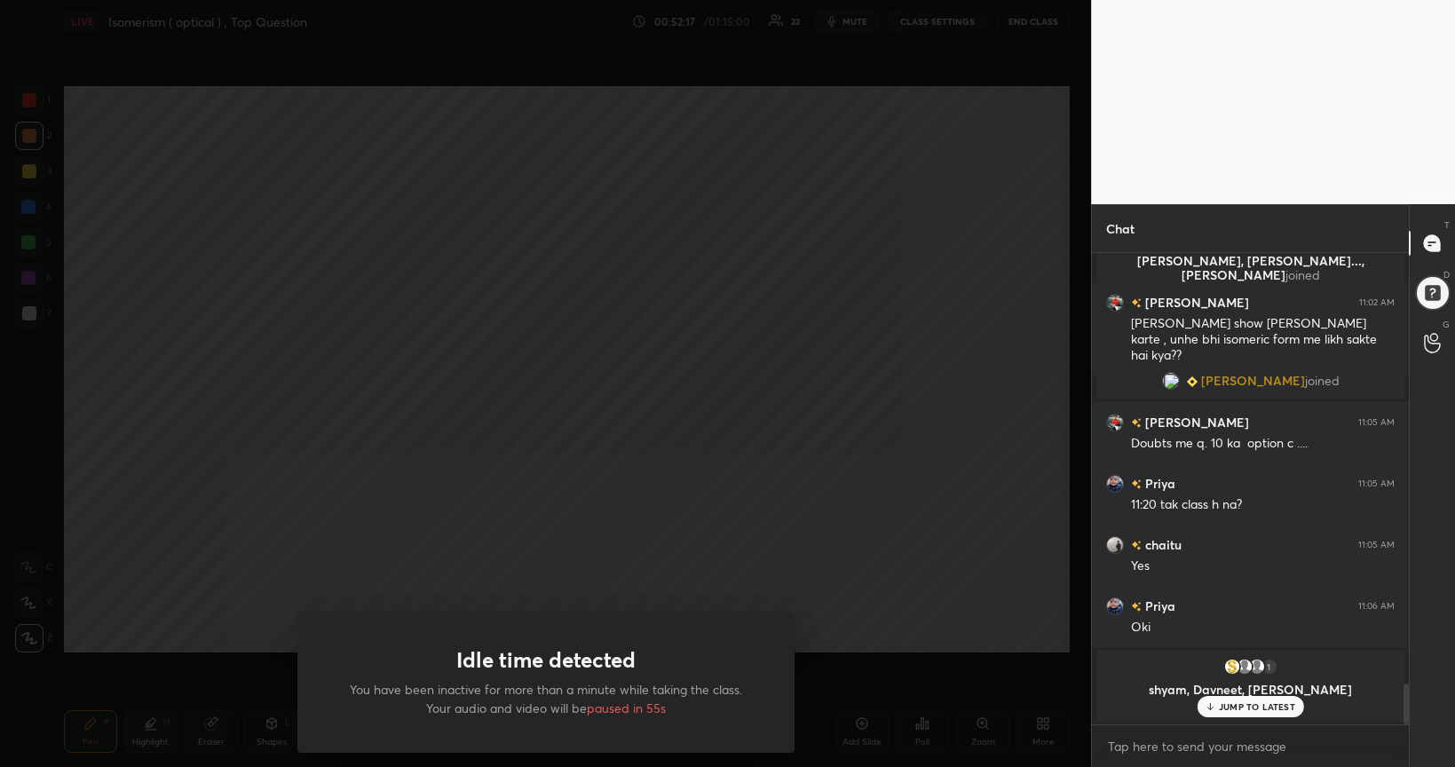
click at [1034, 582] on div "Idle time detected You have been inactive for more than a minute while taking t…" at bounding box center [545, 383] width 1091 height 767
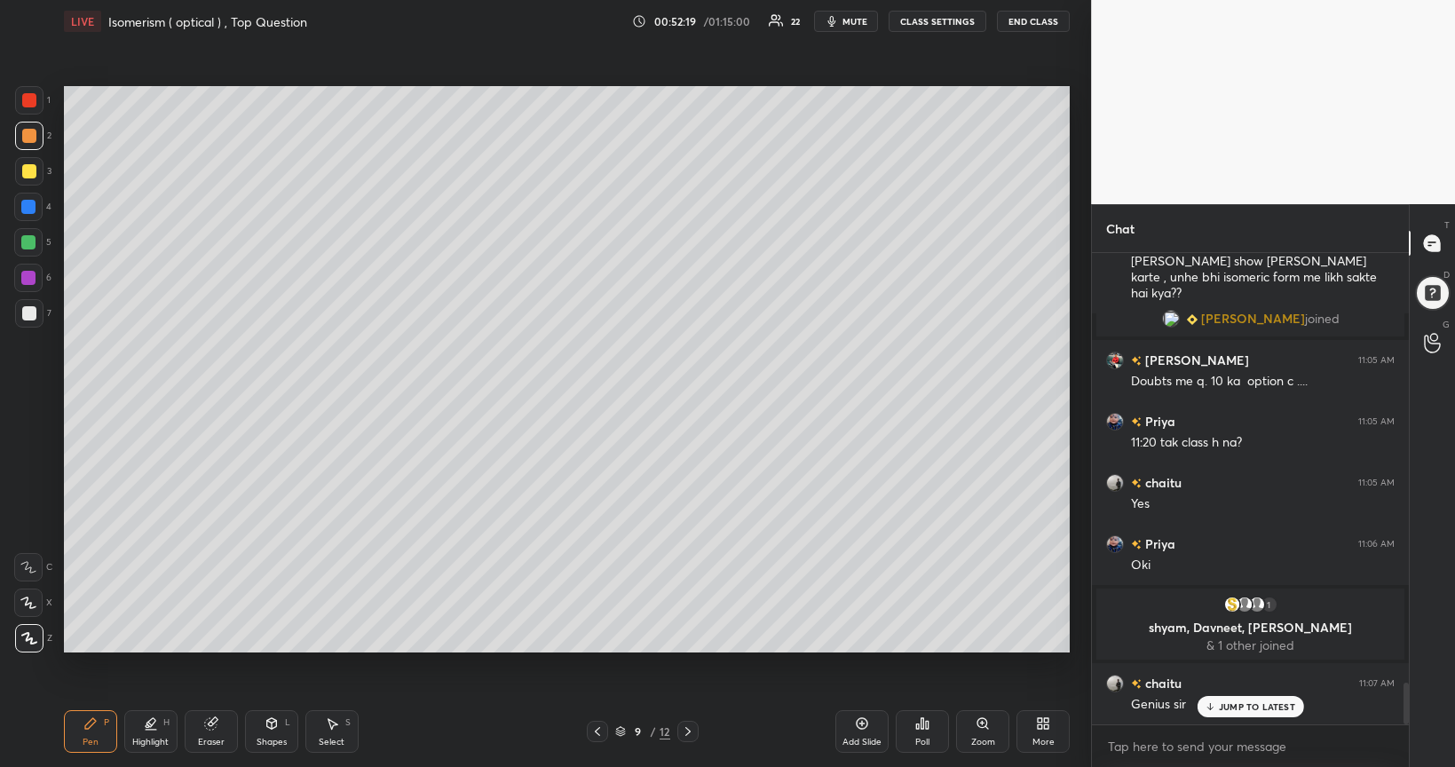
scroll to position [4850, 0]
click at [595, 623] on icon at bounding box center [598, 732] width 14 height 14
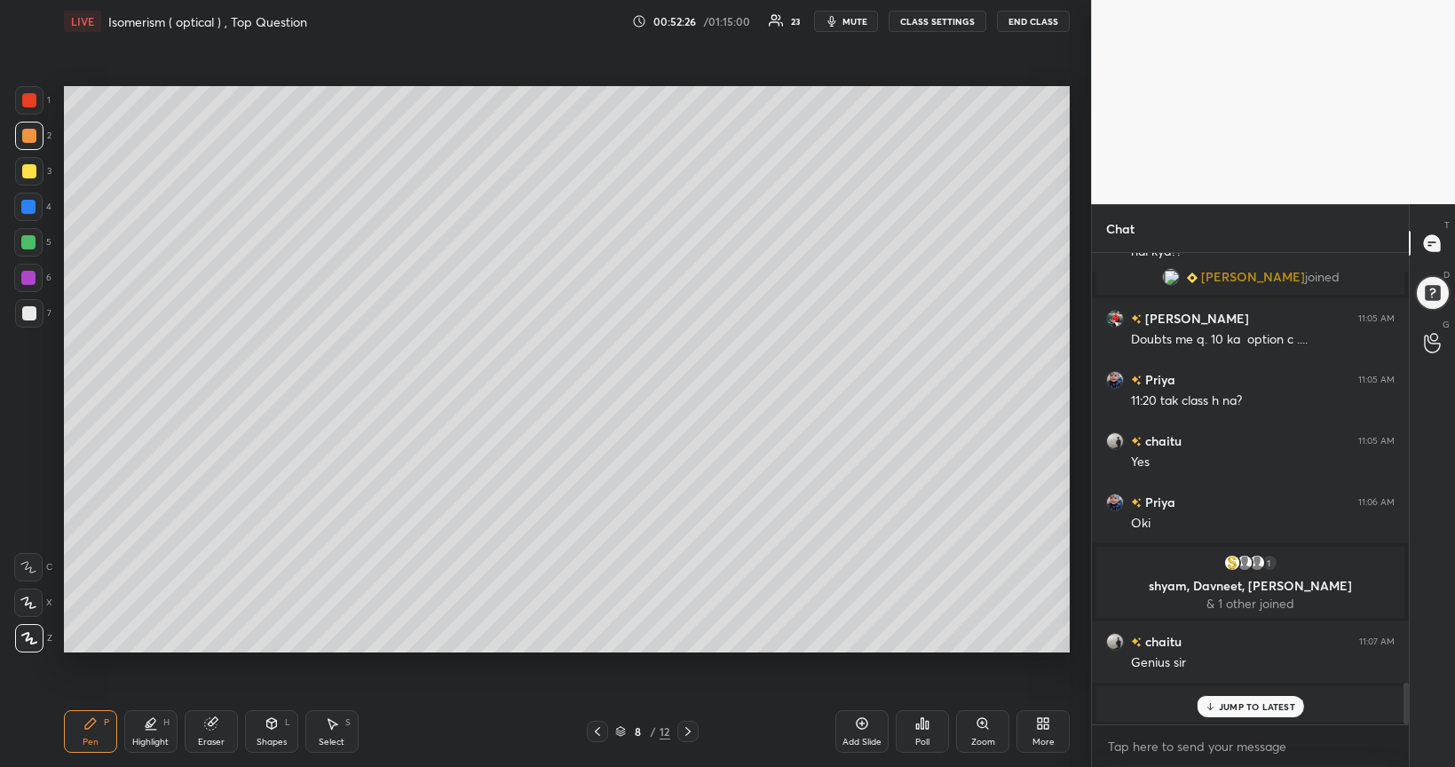
click at [866, 623] on div "Add Slide" at bounding box center [862, 731] width 53 height 43
click at [32, 316] on div at bounding box center [29, 313] width 14 height 14
click at [691, 623] on icon at bounding box center [688, 732] width 14 height 14
click at [864, 623] on icon at bounding box center [862, 724] width 14 height 14
click at [28, 314] on div at bounding box center [29, 313] width 14 height 14
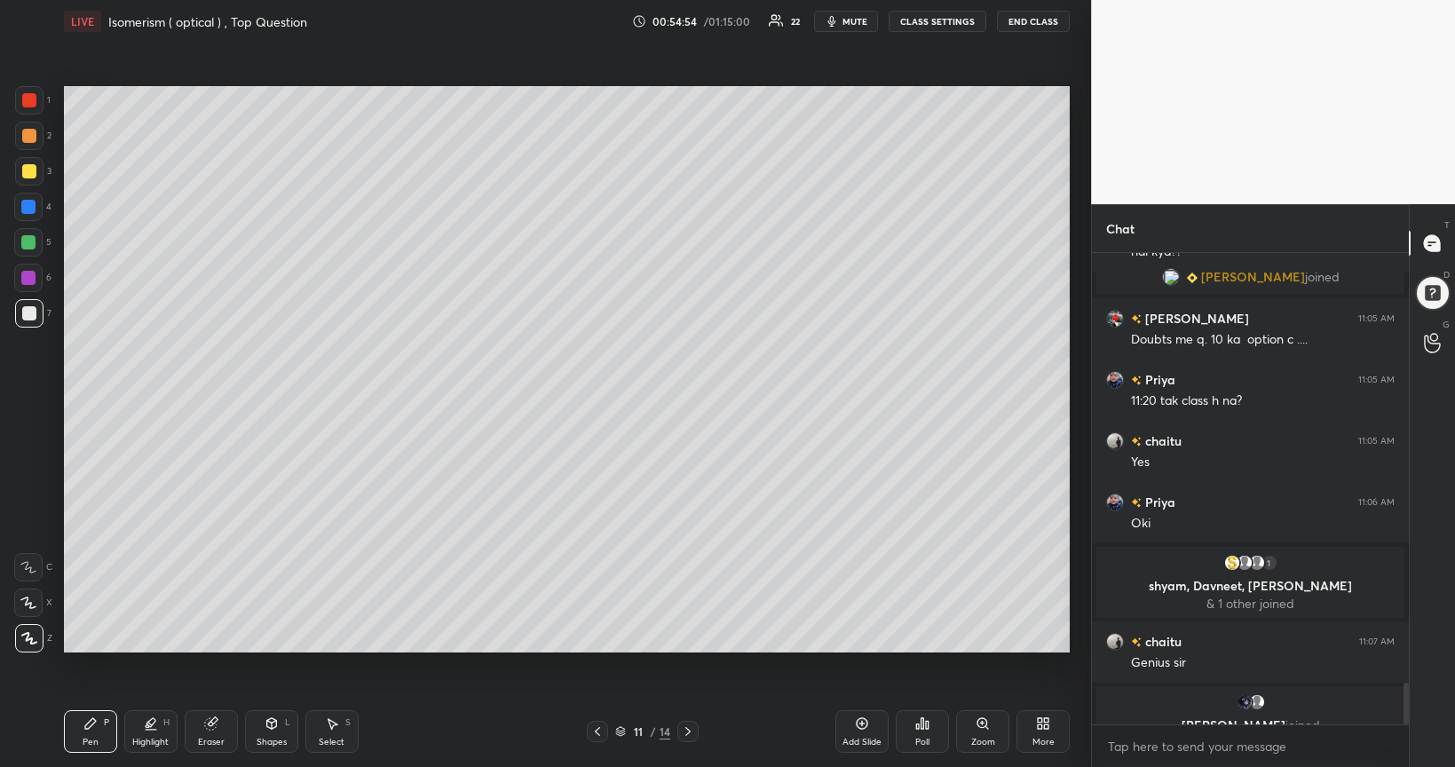
click at [29, 247] on div at bounding box center [28, 242] width 14 height 14
click at [28, 307] on div at bounding box center [29, 313] width 14 height 14
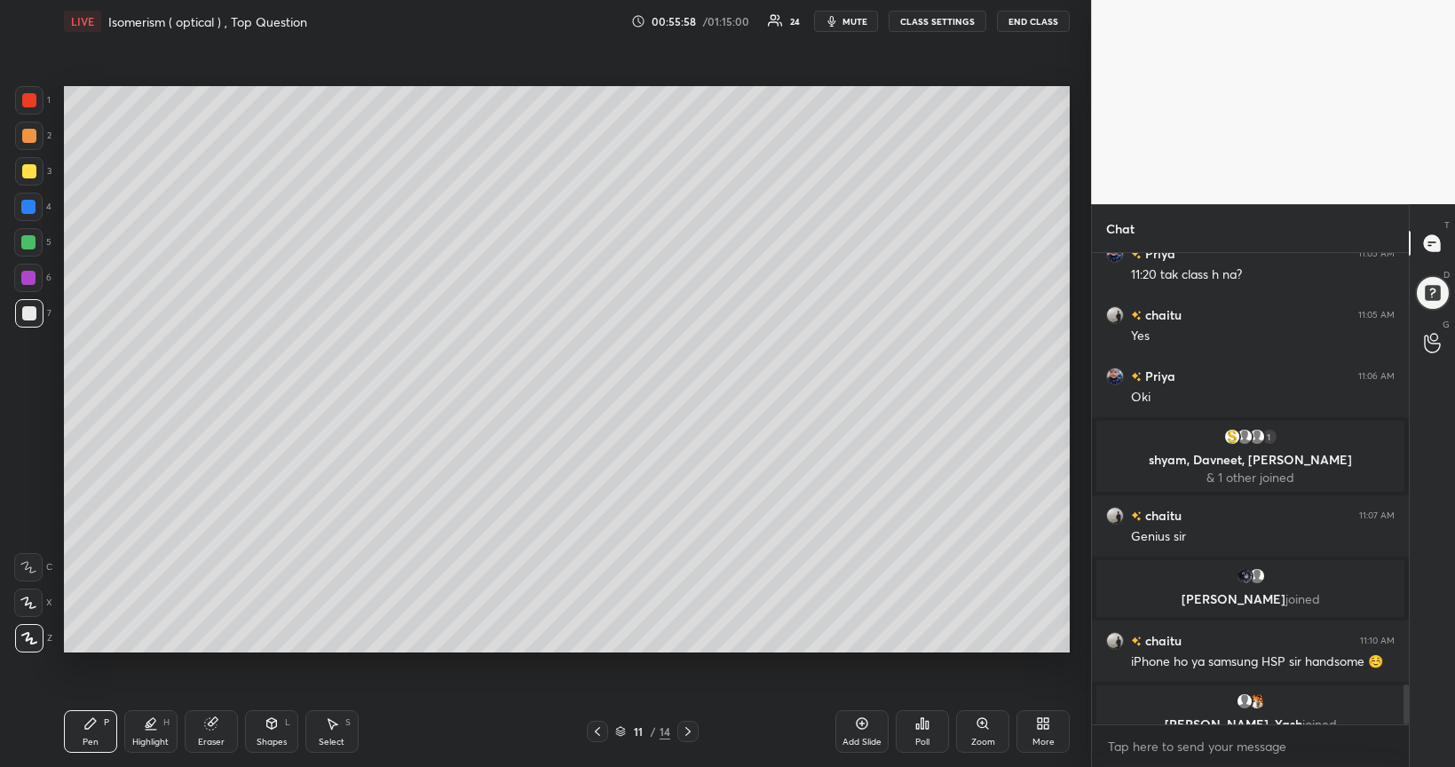
scroll to position [5040, 0]
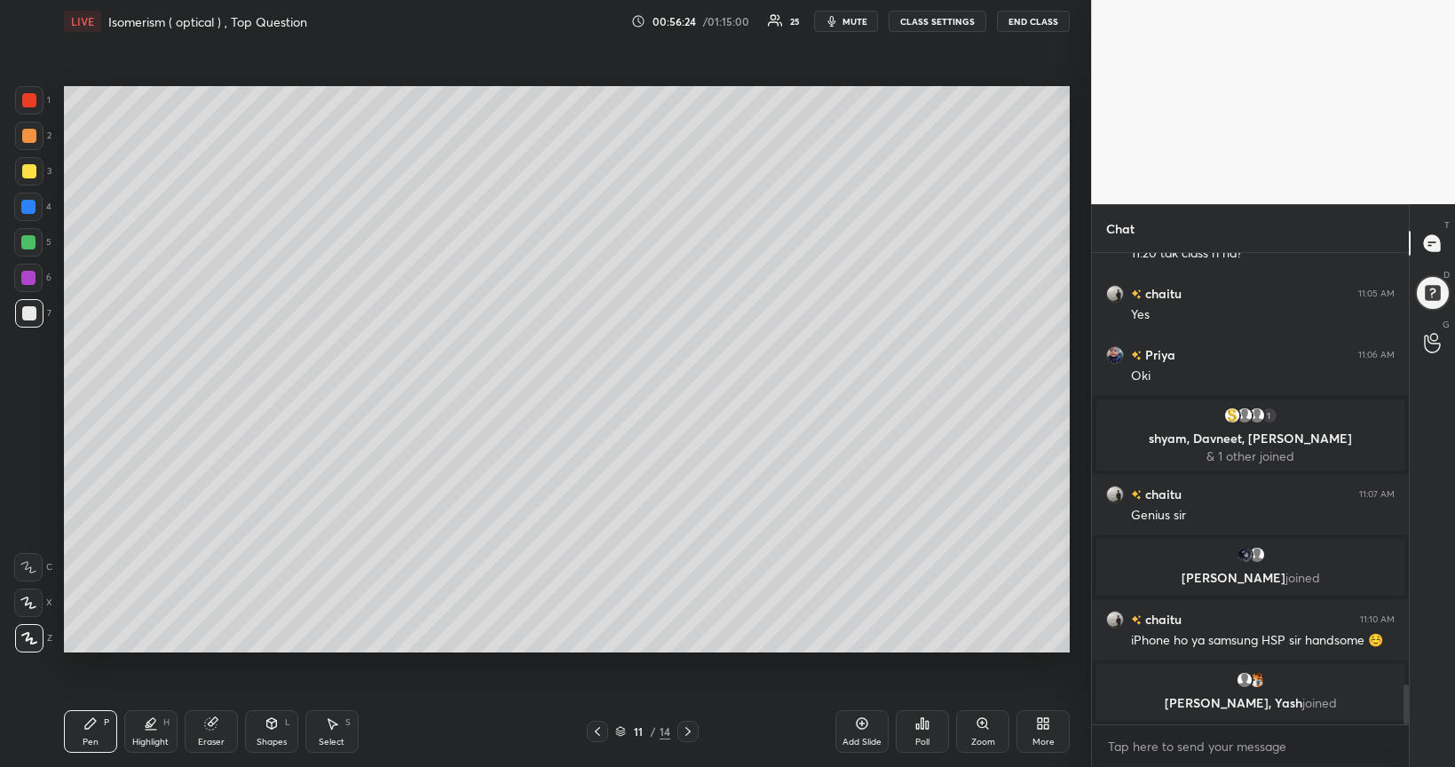
click at [929, 623] on div "Poll" at bounding box center [923, 742] width 14 height 9
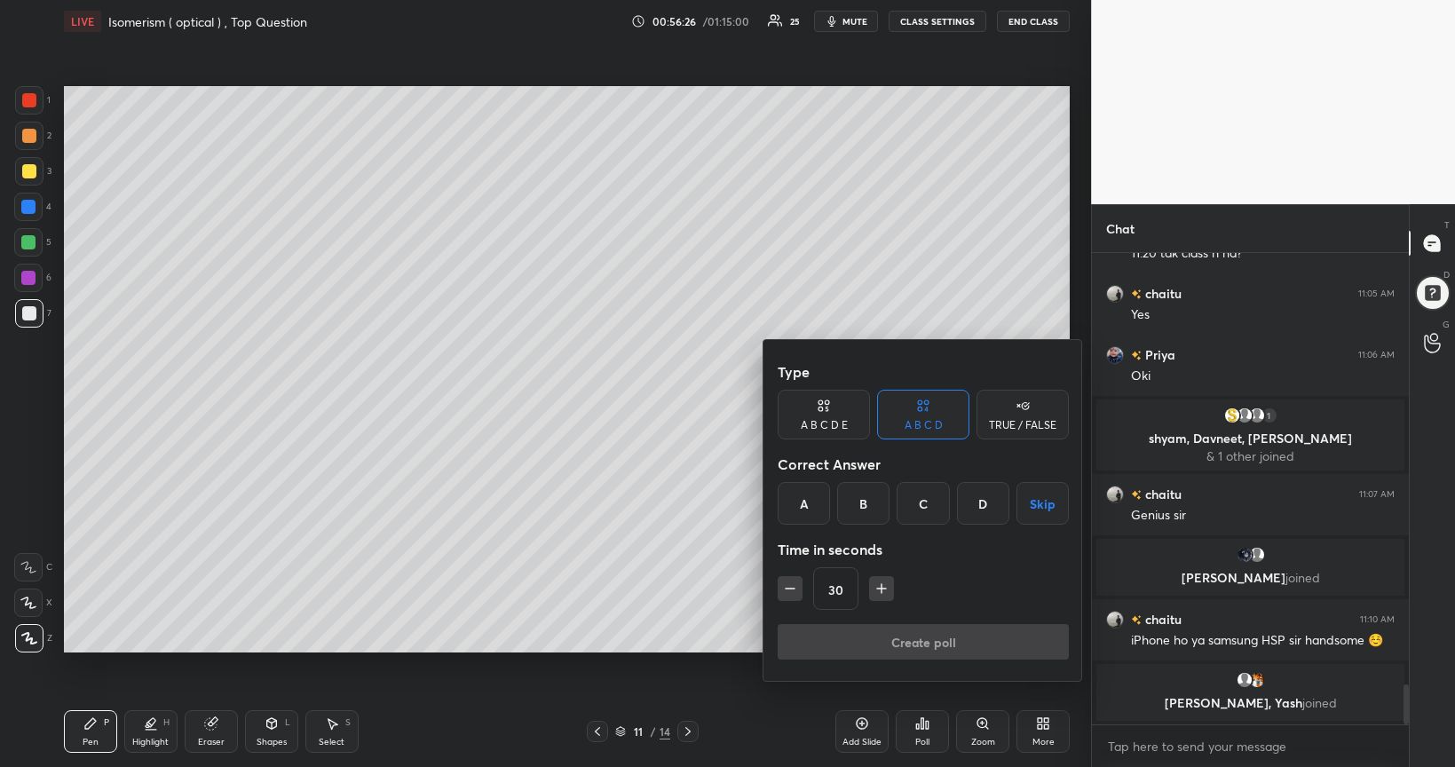
click at [868, 507] on div "B" at bounding box center [863, 503] width 52 height 43
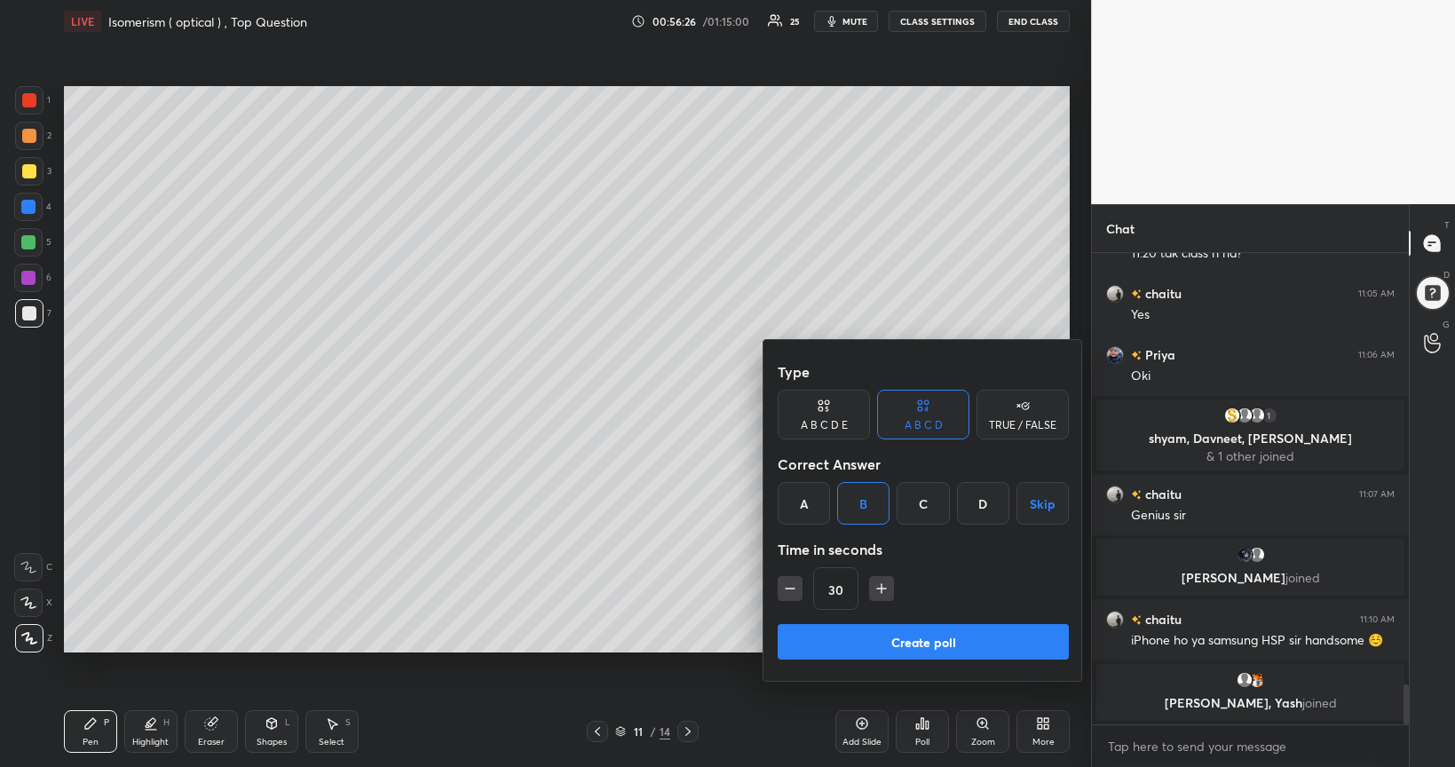
click at [915, 623] on button "Create poll" at bounding box center [923, 642] width 291 height 36
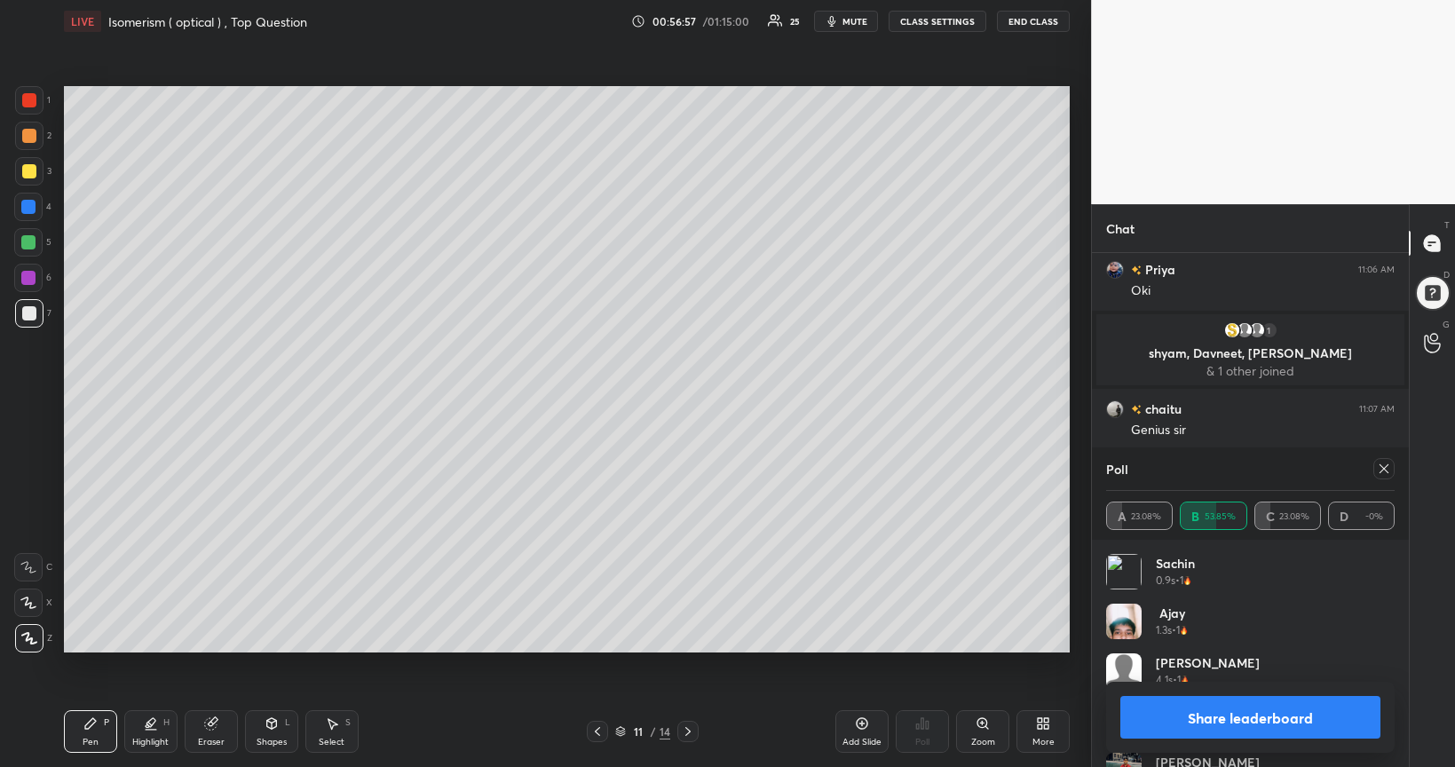
scroll to position [5108, 0]
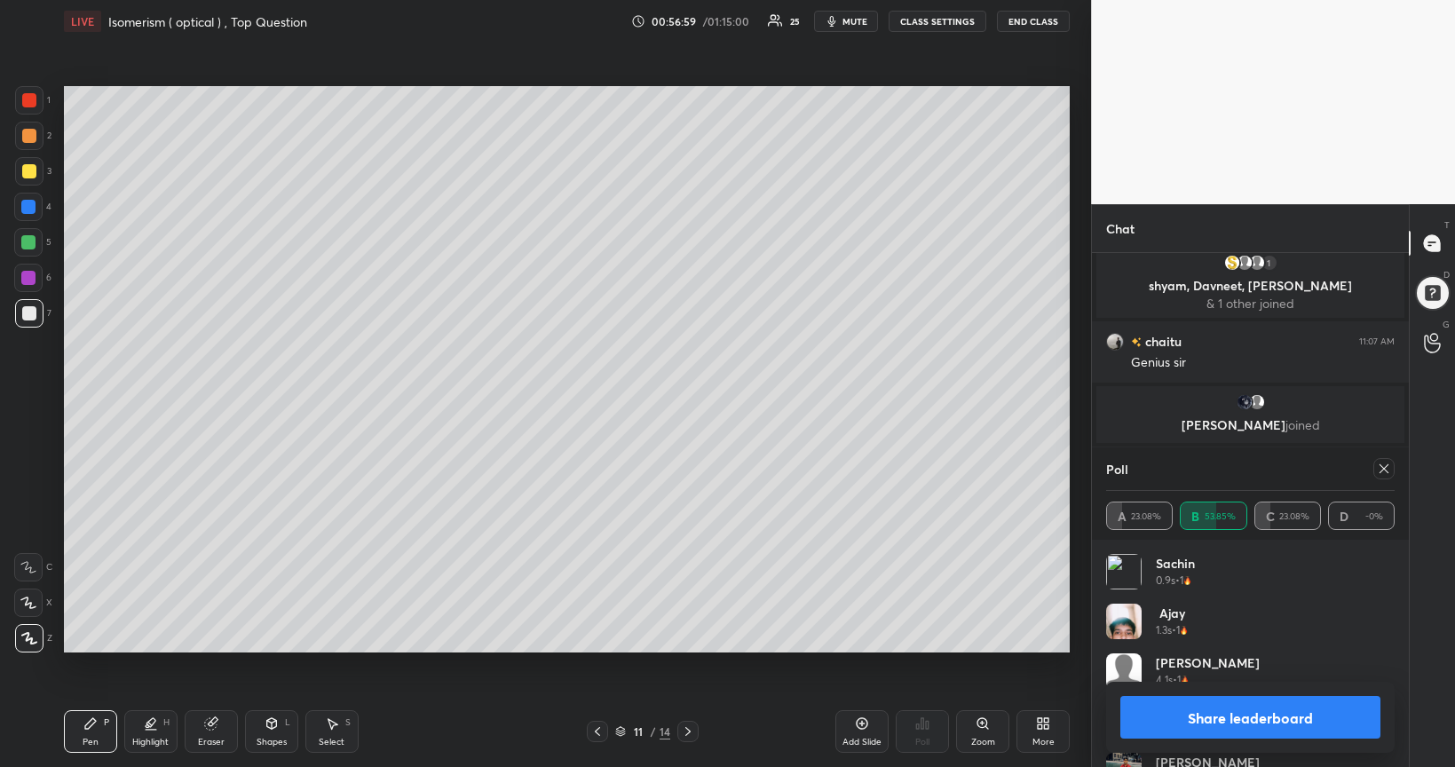
click at [1163, 623] on button "Share leaderboard" at bounding box center [1251, 717] width 260 height 43
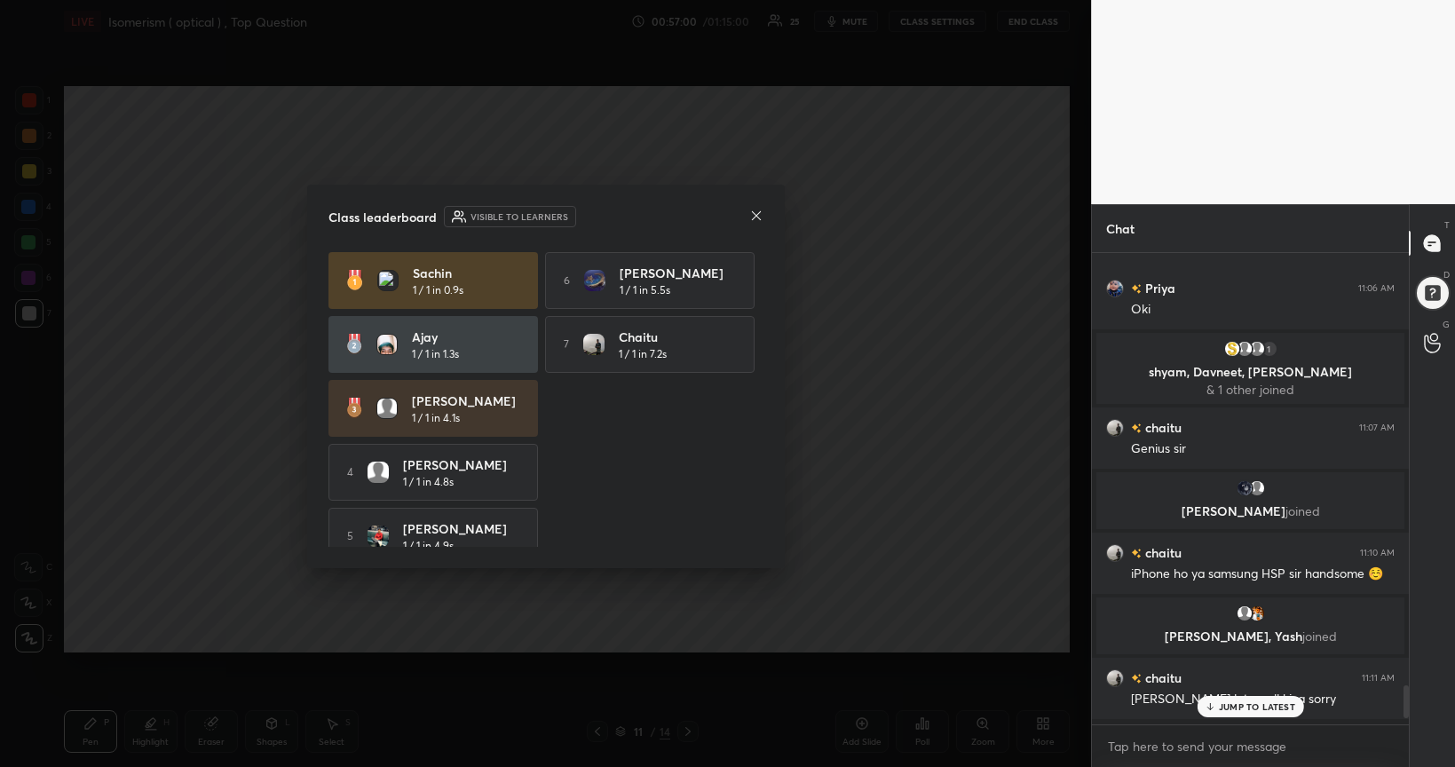
scroll to position [5015, 0]
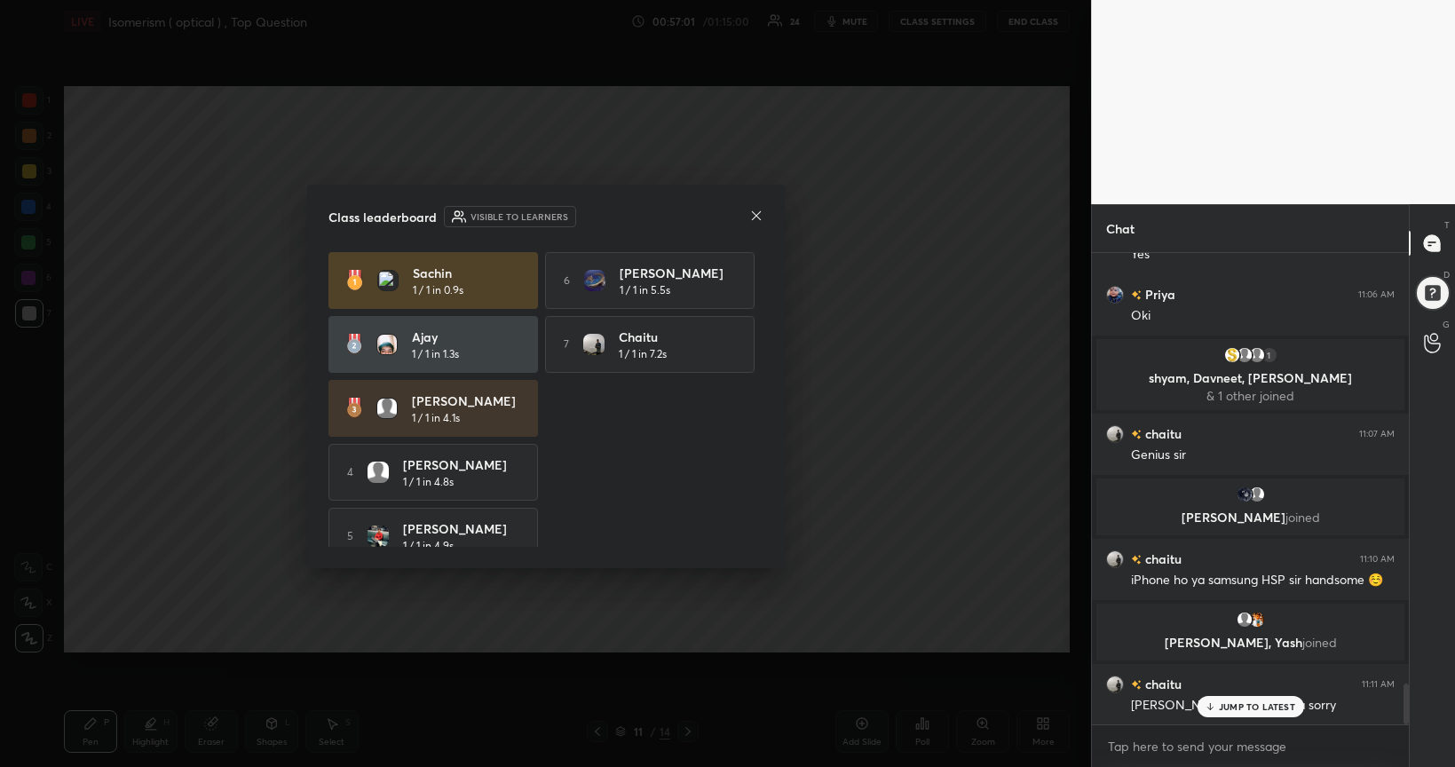
click at [757, 215] on icon at bounding box center [755, 214] width 9 height 9
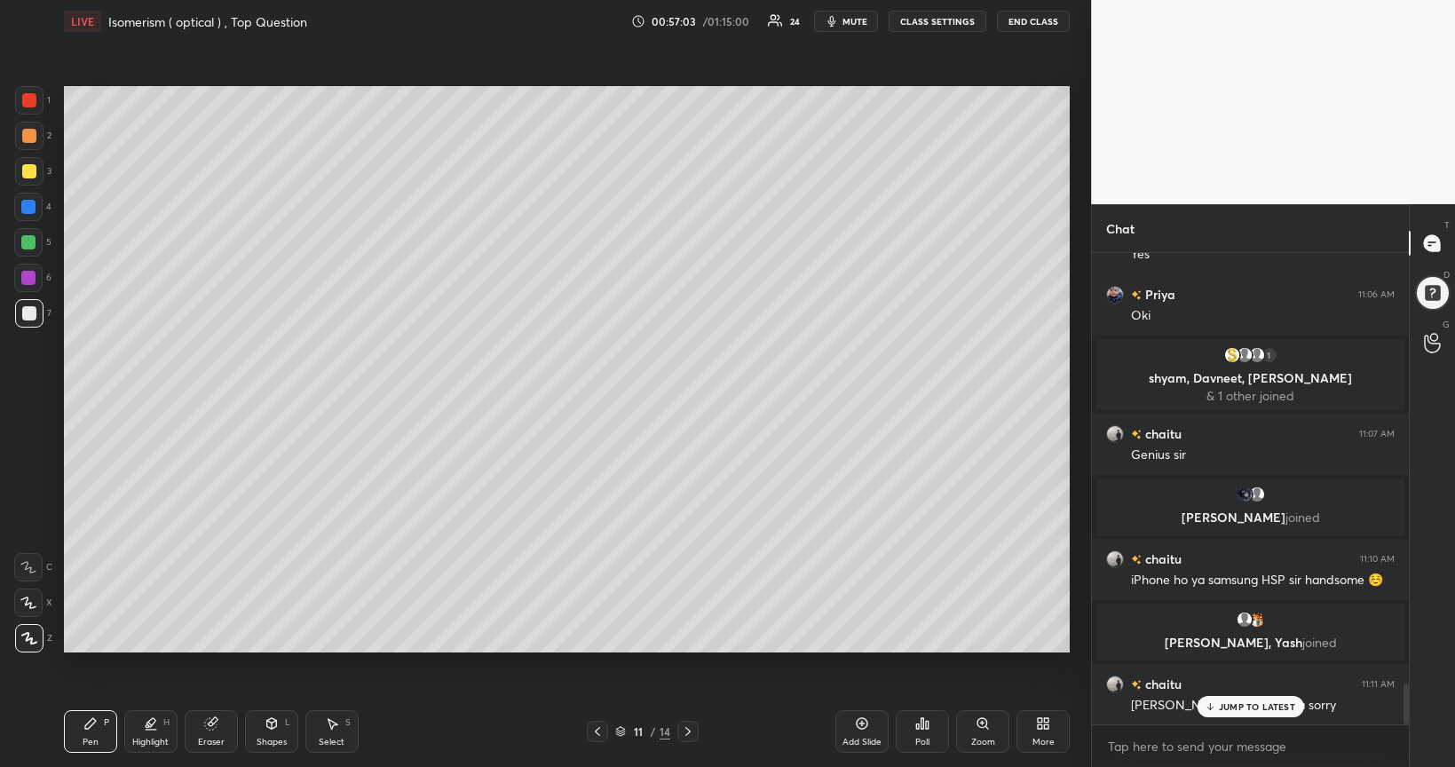
click at [24, 281] on div at bounding box center [28, 278] width 14 height 14
click at [878, 623] on div "Add Slide" at bounding box center [862, 731] width 53 height 43
click at [29, 316] on div at bounding box center [29, 313] width 14 height 14
click at [25, 243] on div at bounding box center [28, 242] width 14 height 14
click at [28, 104] on div at bounding box center [29, 100] width 14 height 14
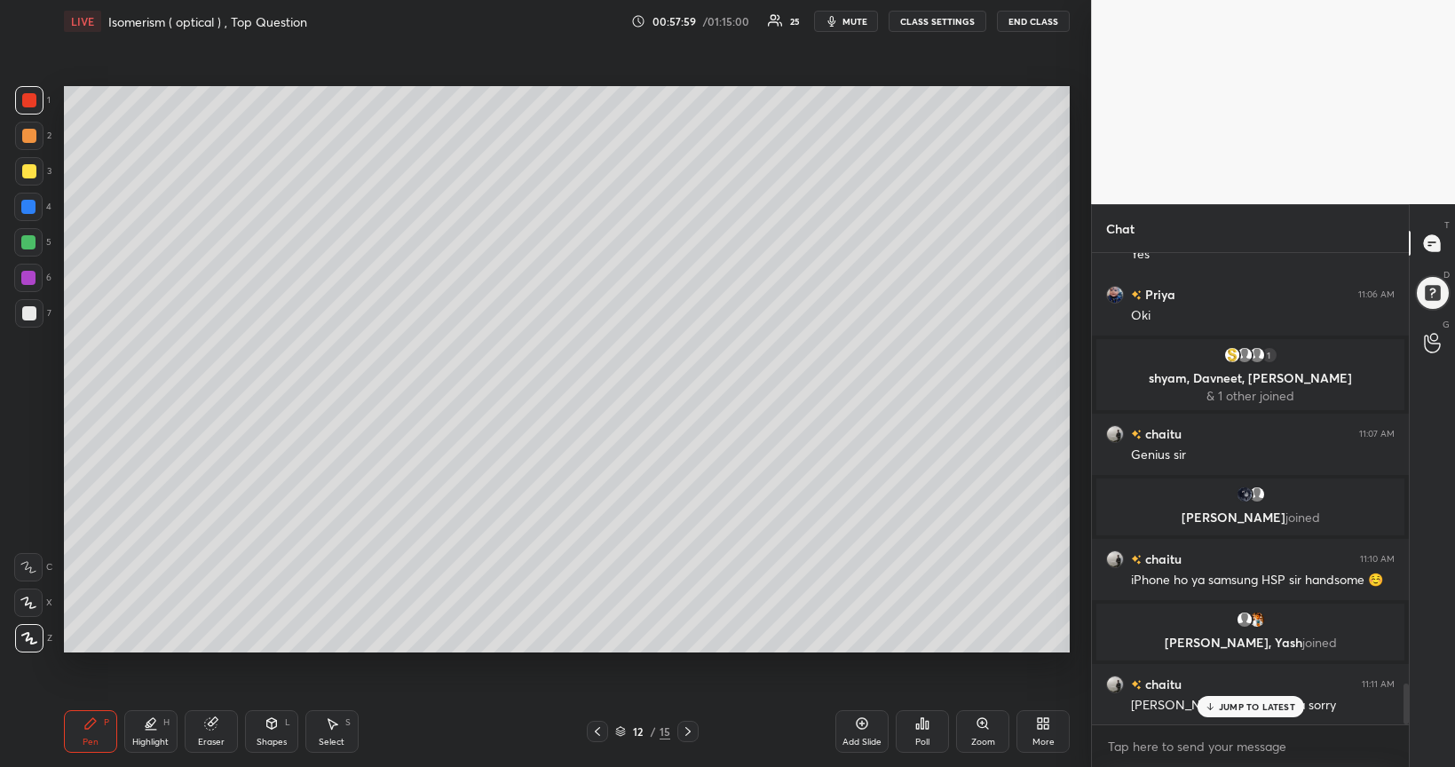
click at [28, 242] on div at bounding box center [28, 242] width 14 height 14
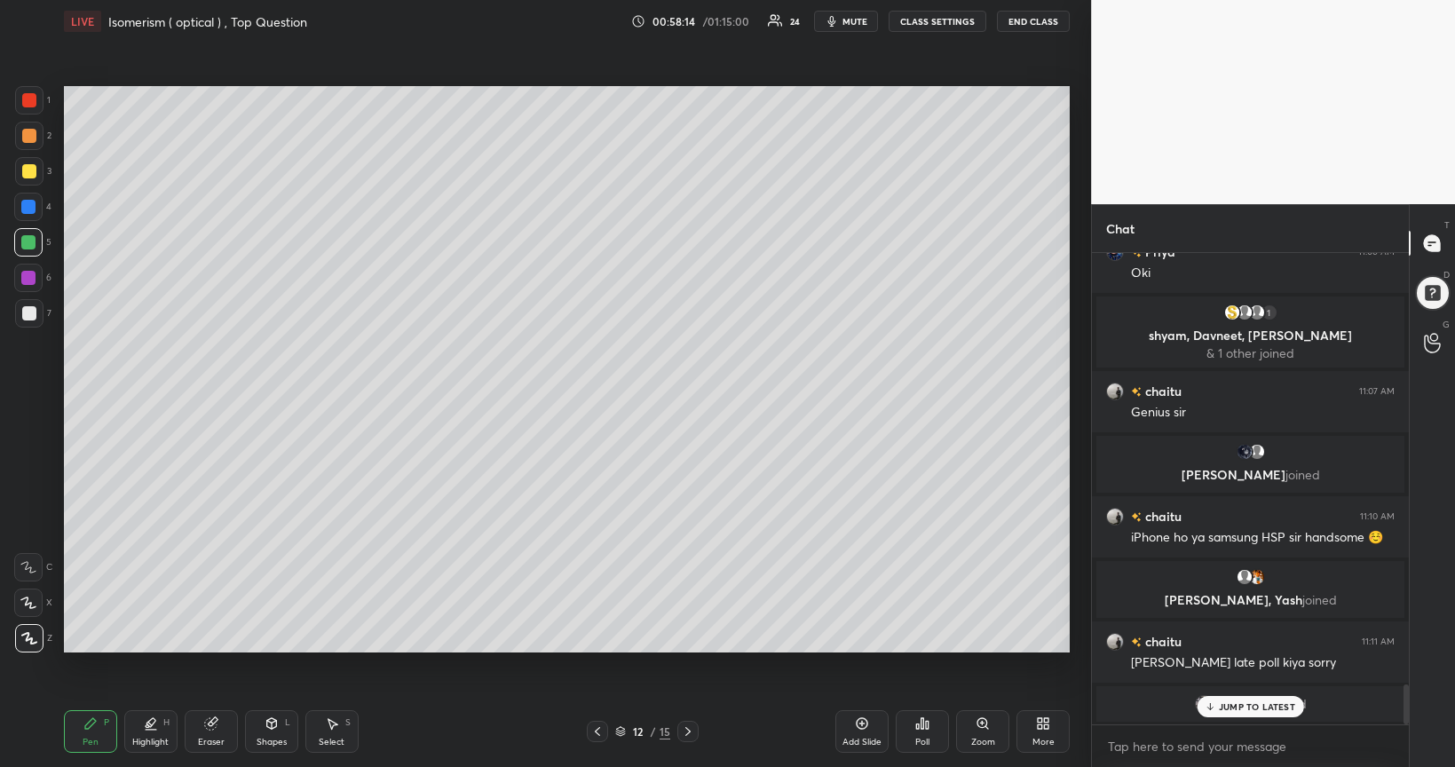
click at [29, 105] on div at bounding box center [29, 100] width 14 height 14
click at [874, 623] on div "Add Slide" at bounding box center [862, 731] width 53 height 43
click at [35, 317] on div at bounding box center [29, 313] width 14 height 14
click at [927, 623] on div "Poll" at bounding box center [922, 731] width 53 height 43
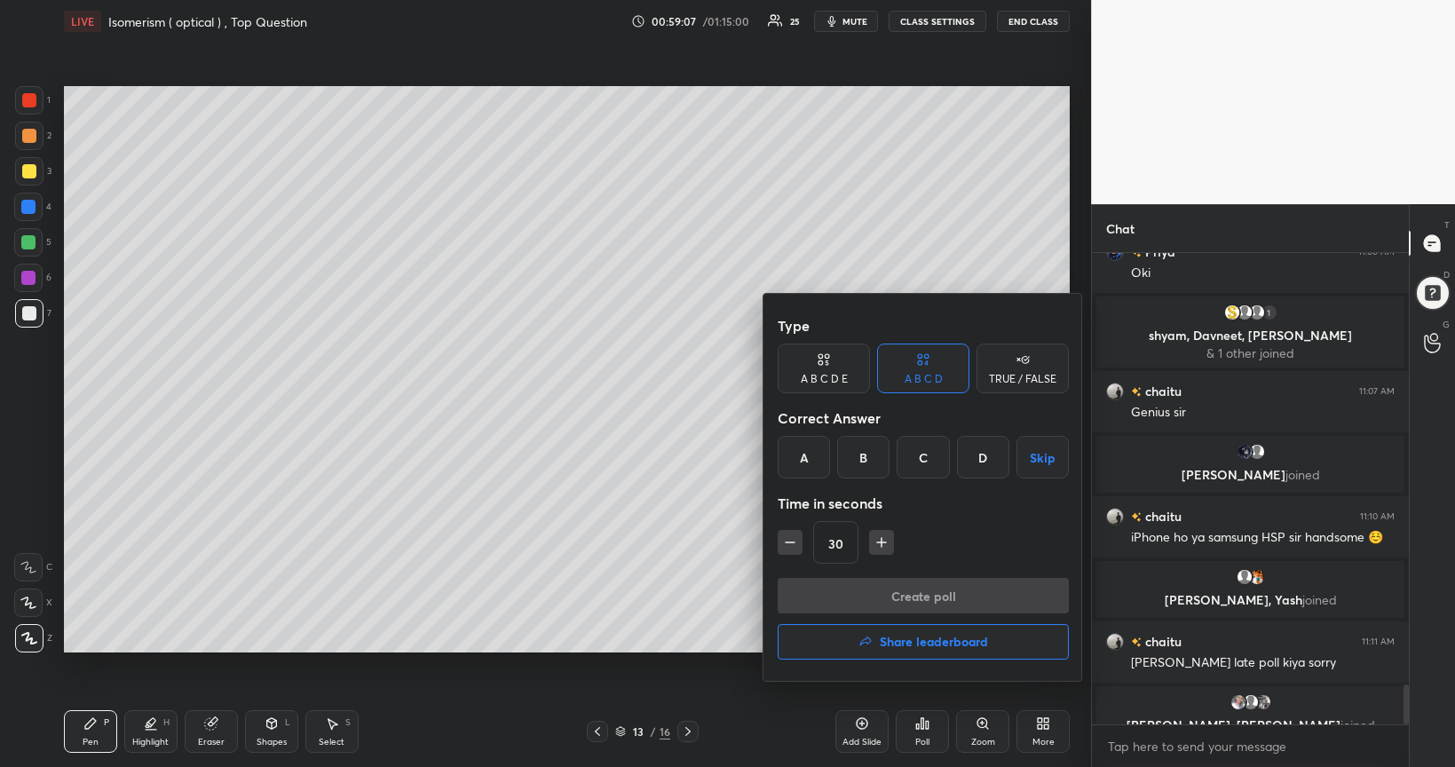
click at [866, 457] on div "B" at bounding box center [863, 457] width 52 height 43
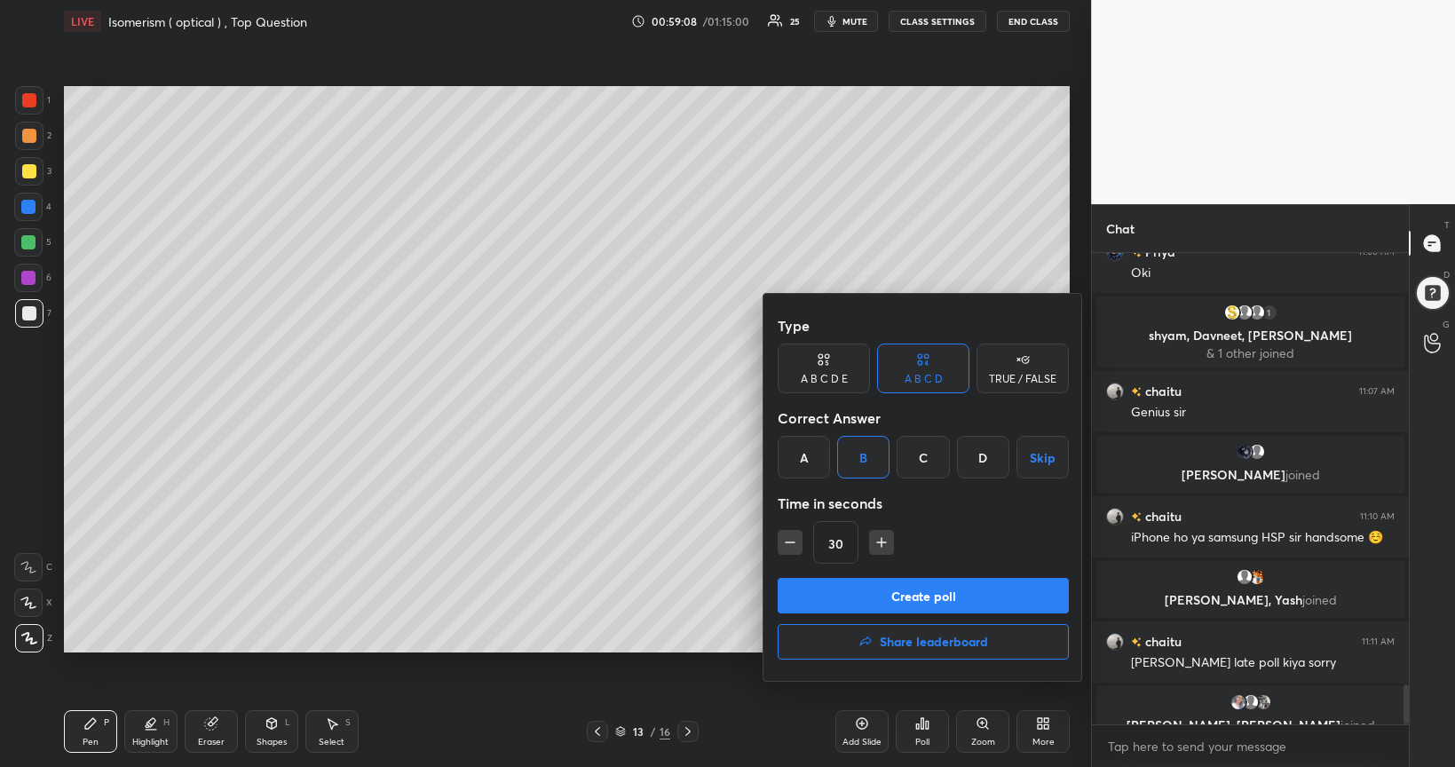
click at [947, 598] on button "Create poll" at bounding box center [923, 596] width 291 height 36
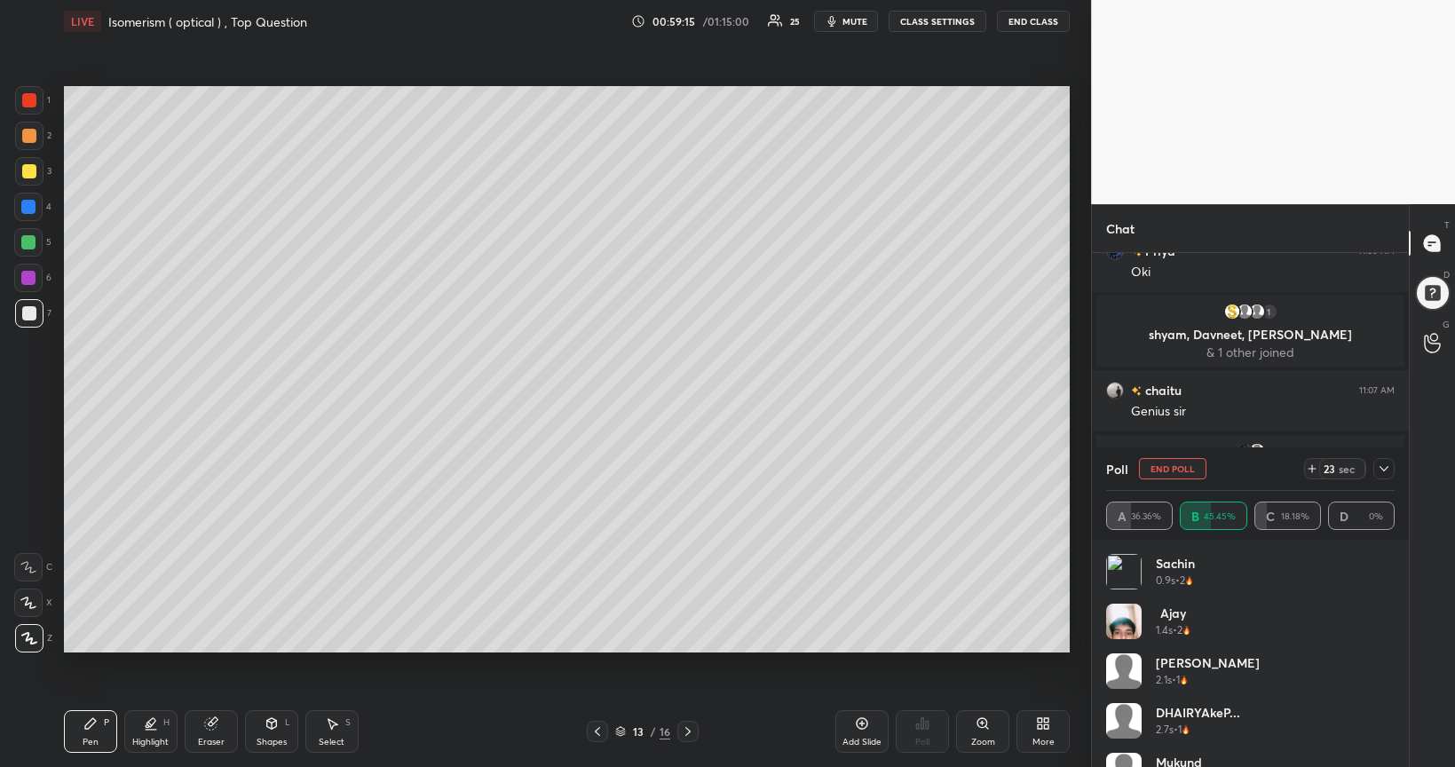
scroll to position [5150, 0]
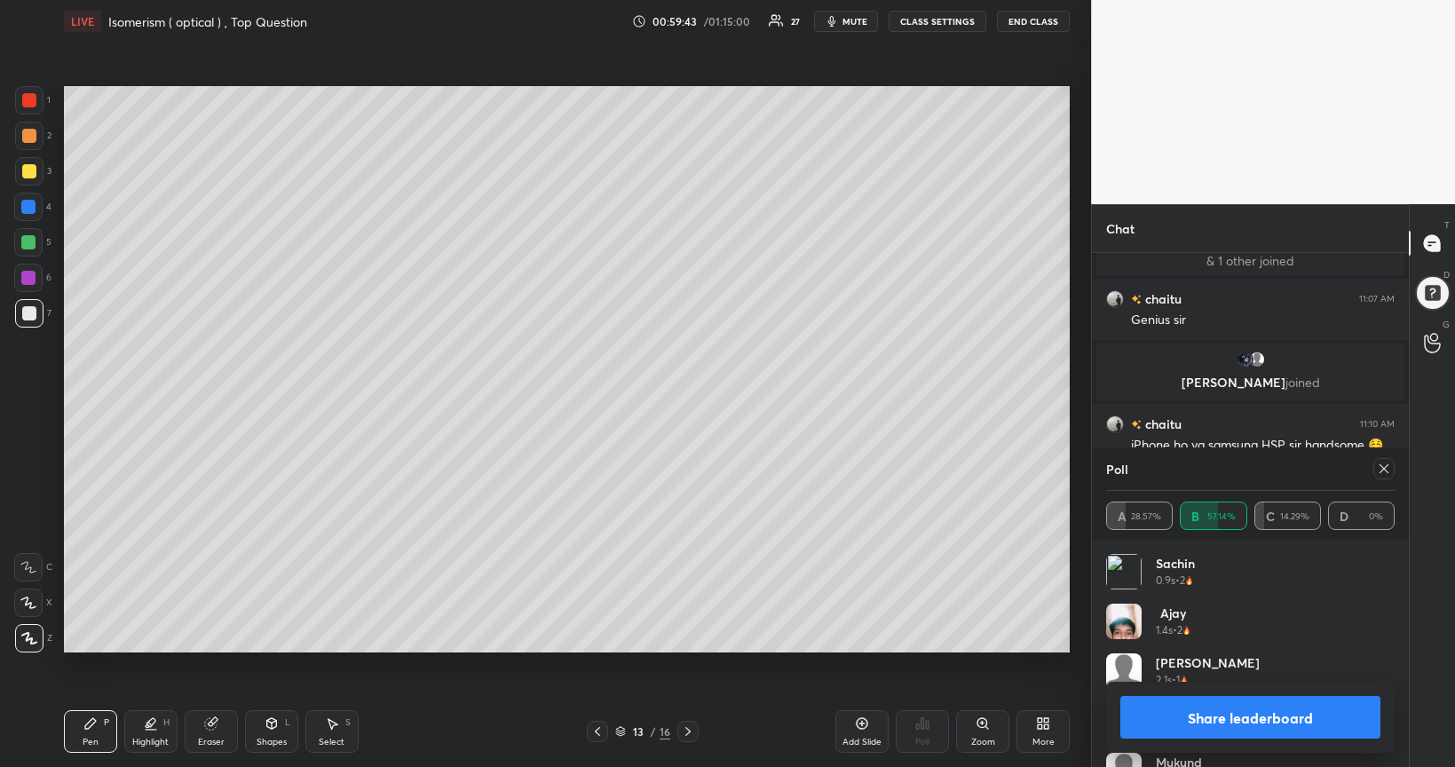
click at [1239, 623] on button "Share leaderboard" at bounding box center [1251, 717] width 260 height 43
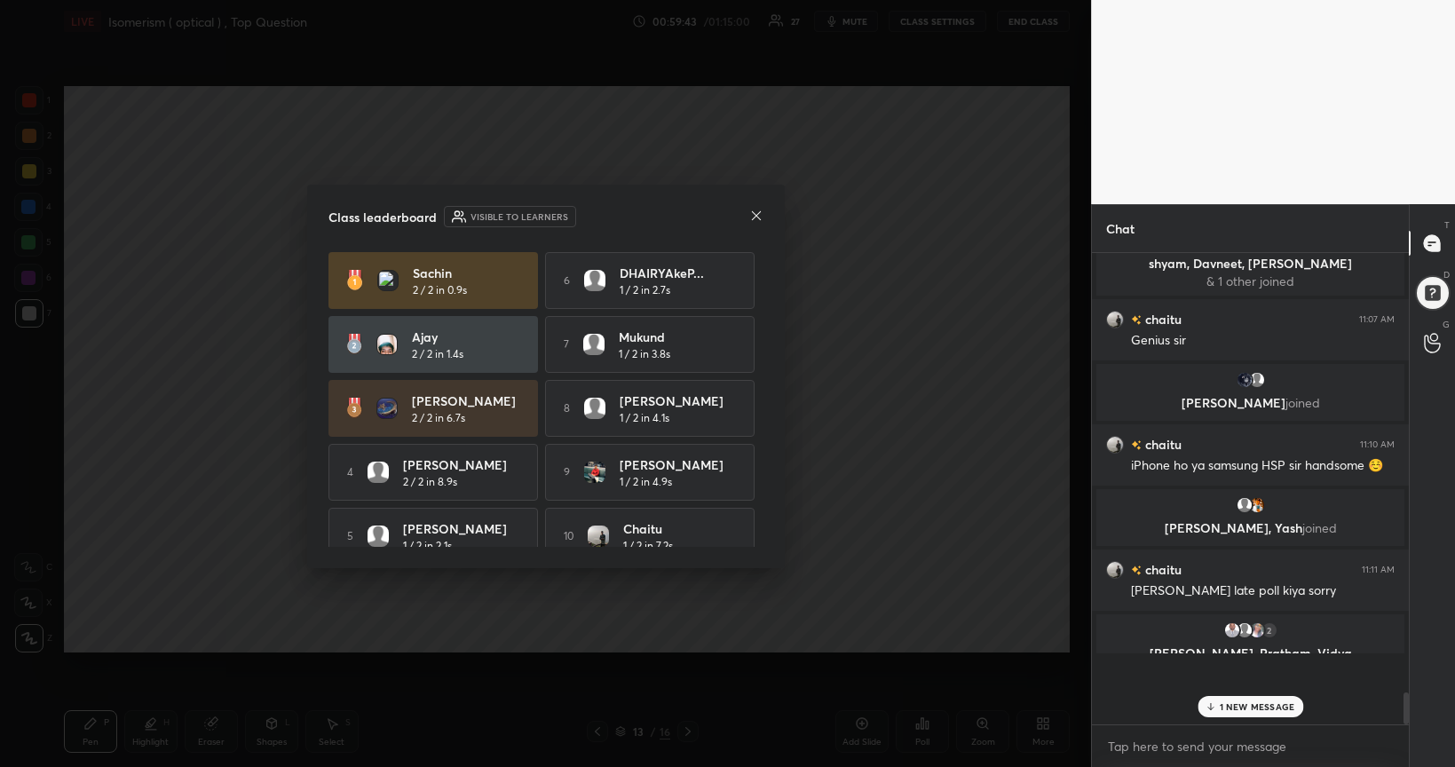
scroll to position [5058, 0]
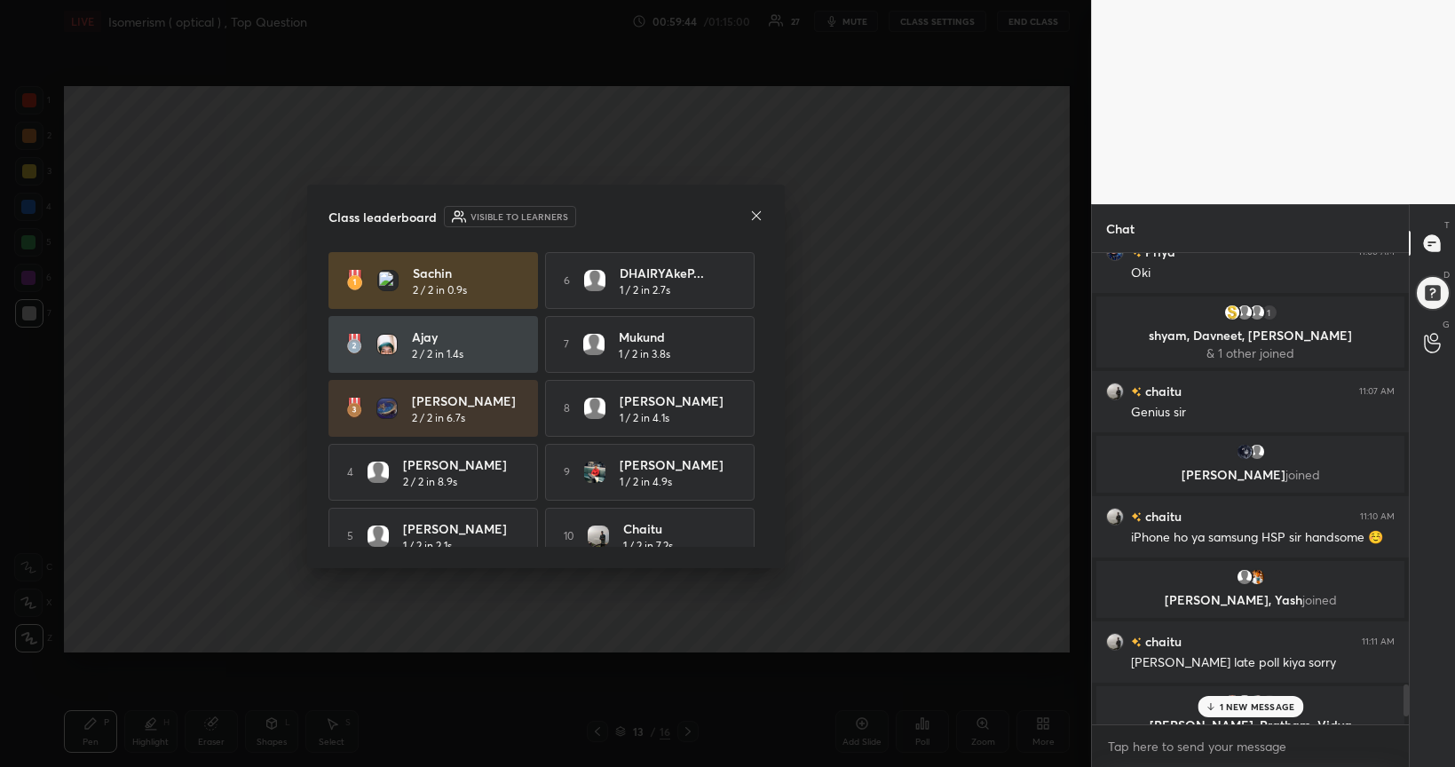
click at [760, 216] on icon at bounding box center [756, 216] width 14 height 14
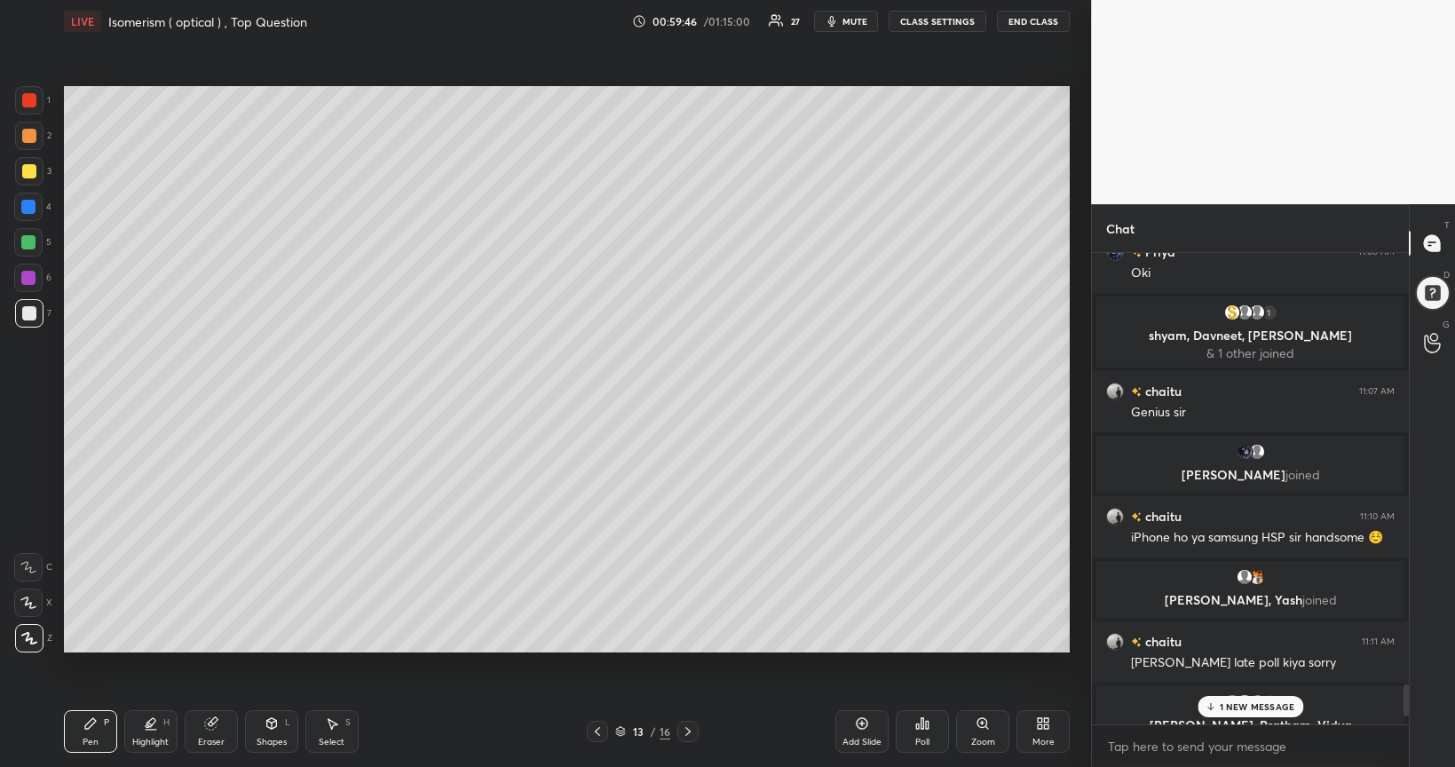
click at [1227, 623] on p "1 NEW MESSAGE" at bounding box center [1257, 707] width 75 height 11
click at [26, 182] on div at bounding box center [29, 171] width 28 height 28
click at [29, 243] on div at bounding box center [28, 242] width 14 height 14
click at [868, 623] on icon at bounding box center [862, 724] width 14 height 14
click at [28, 313] on div at bounding box center [29, 313] width 14 height 14
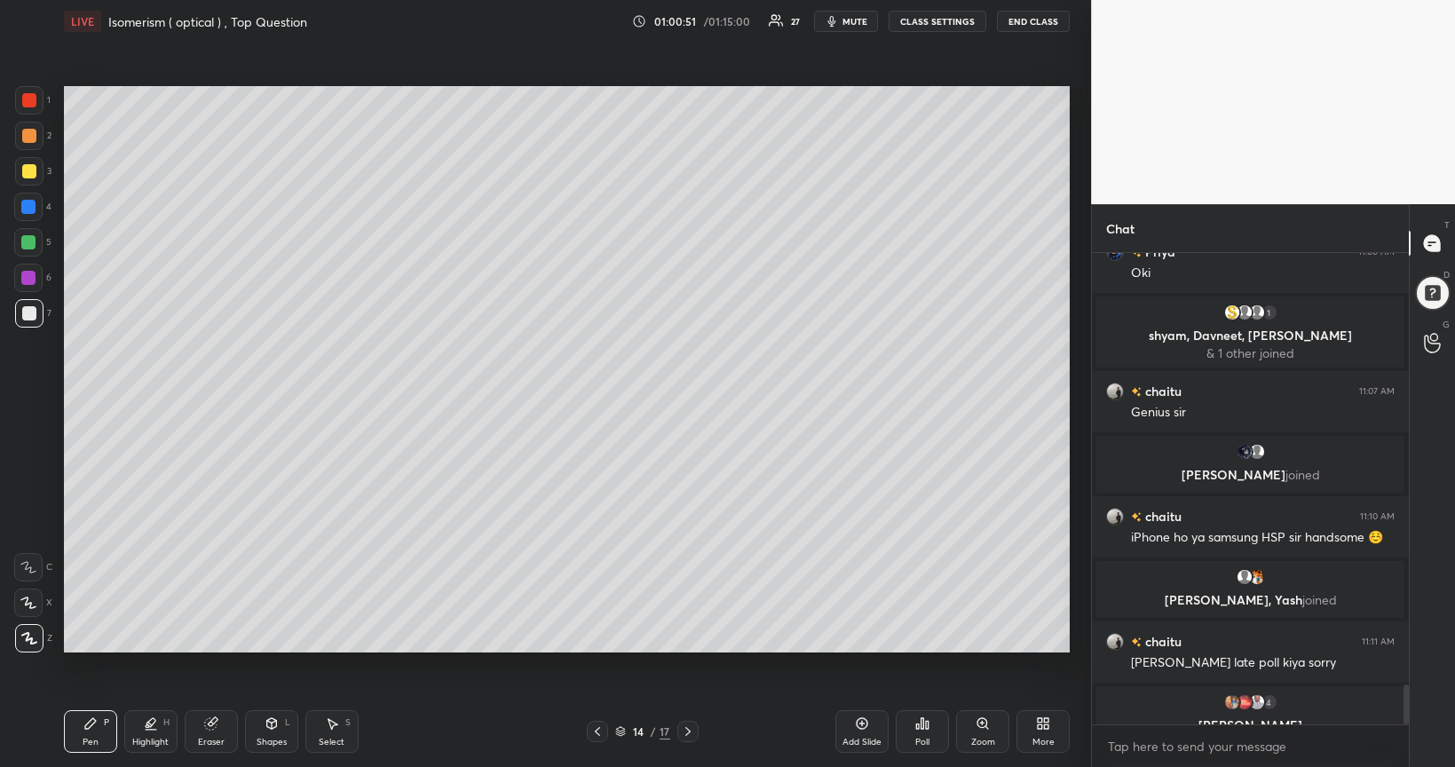
click at [28, 243] on div at bounding box center [28, 242] width 14 height 14
click at [27, 208] on div at bounding box center [28, 207] width 14 height 14
click at [91, 623] on div "Pen P" at bounding box center [90, 731] width 53 height 43
click at [31, 170] on div at bounding box center [29, 171] width 14 height 14
click at [922, 623] on div "Poll" at bounding box center [922, 731] width 53 height 43
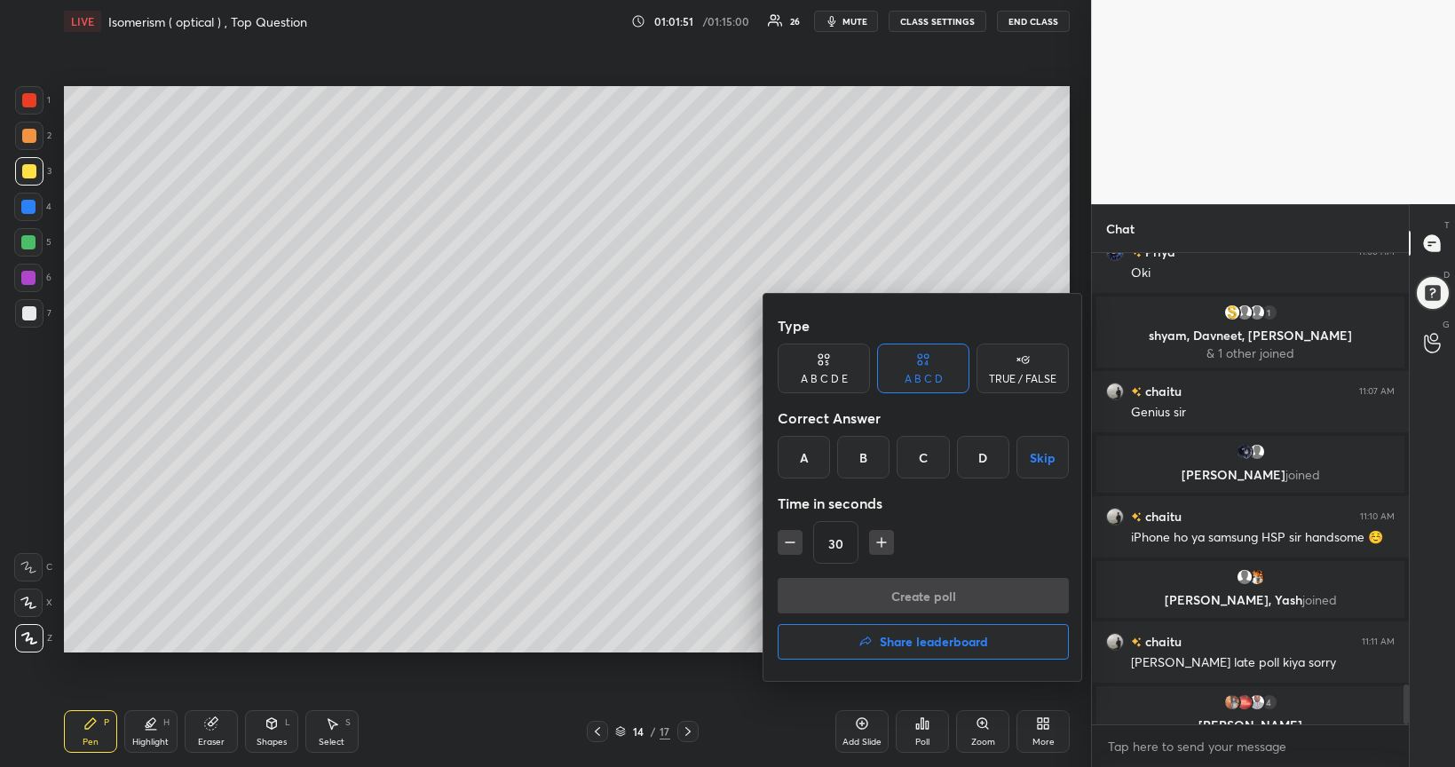
click at [813, 459] on div "A" at bounding box center [804, 457] width 52 height 43
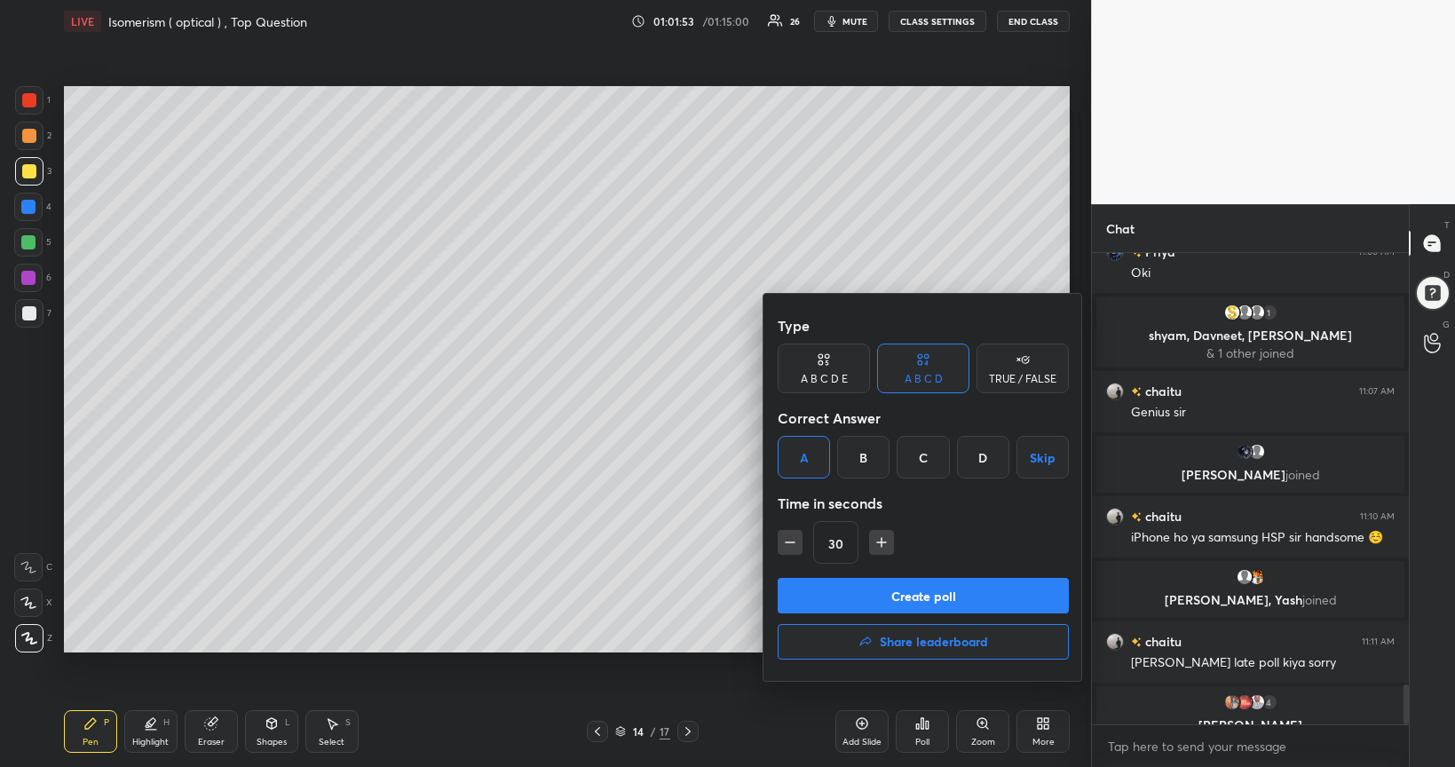
click at [924, 456] on div "C" at bounding box center [923, 457] width 52 height 43
click at [931, 595] on button "Create poll" at bounding box center [923, 596] width 291 height 36
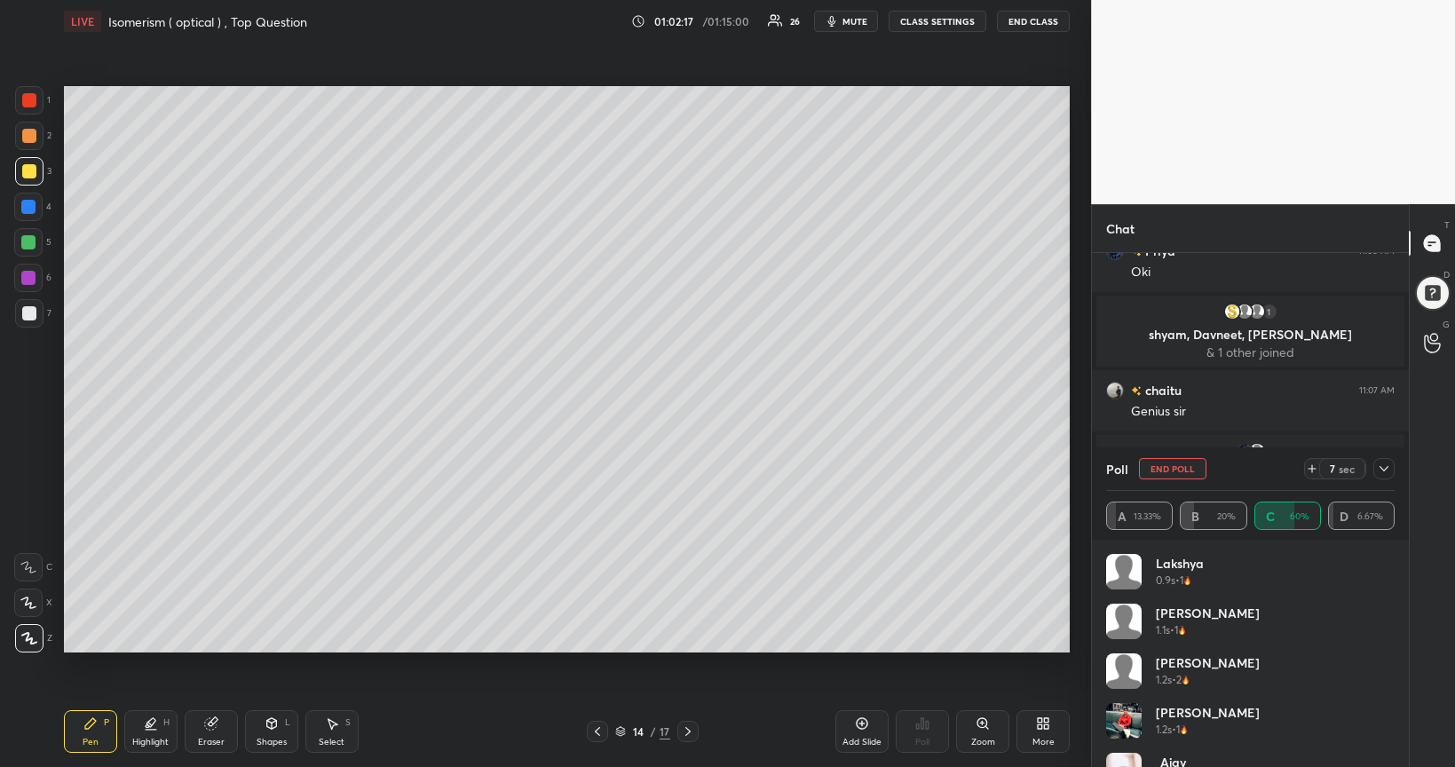
scroll to position [5212, 0]
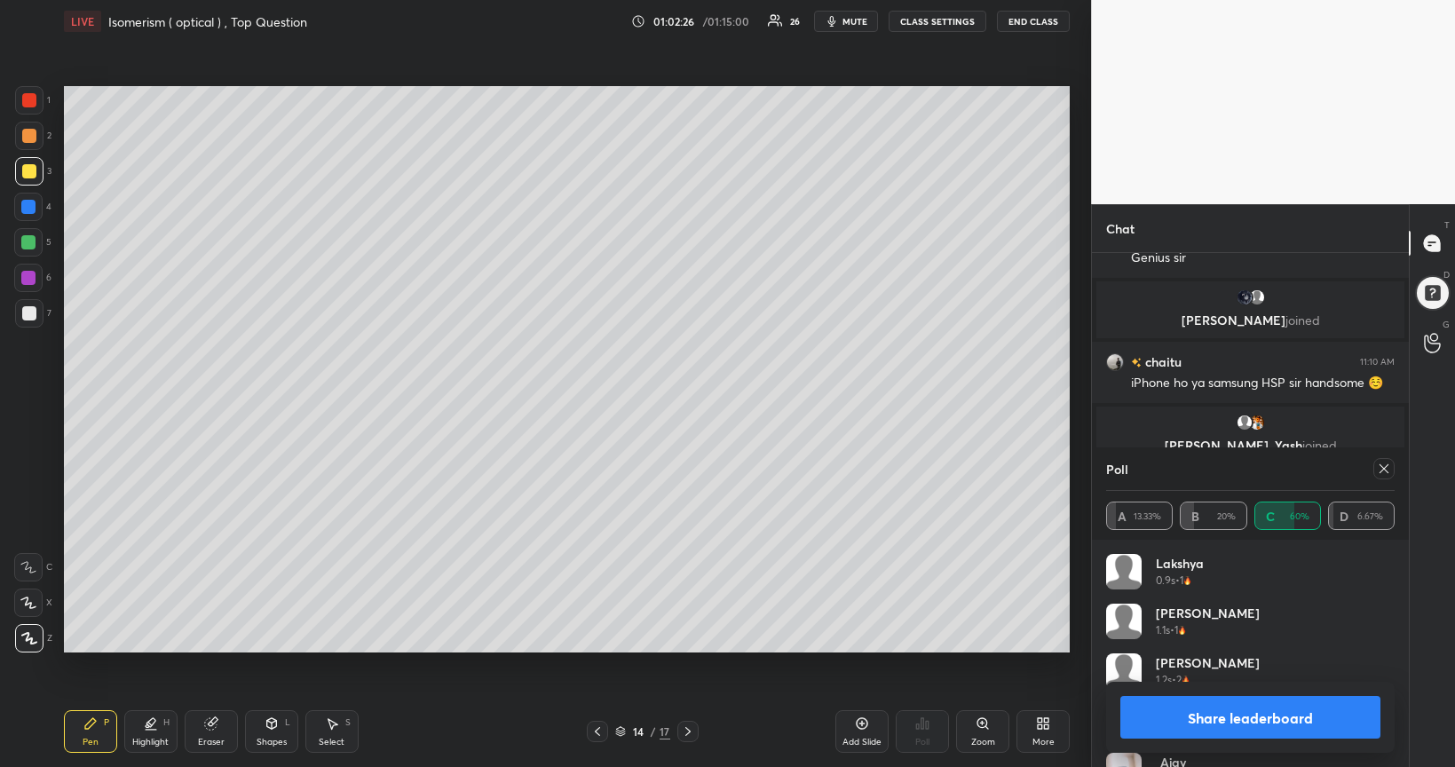
click at [1221, 623] on button "Share leaderboard" at bounding box center [1251, 717] width 260 height 43
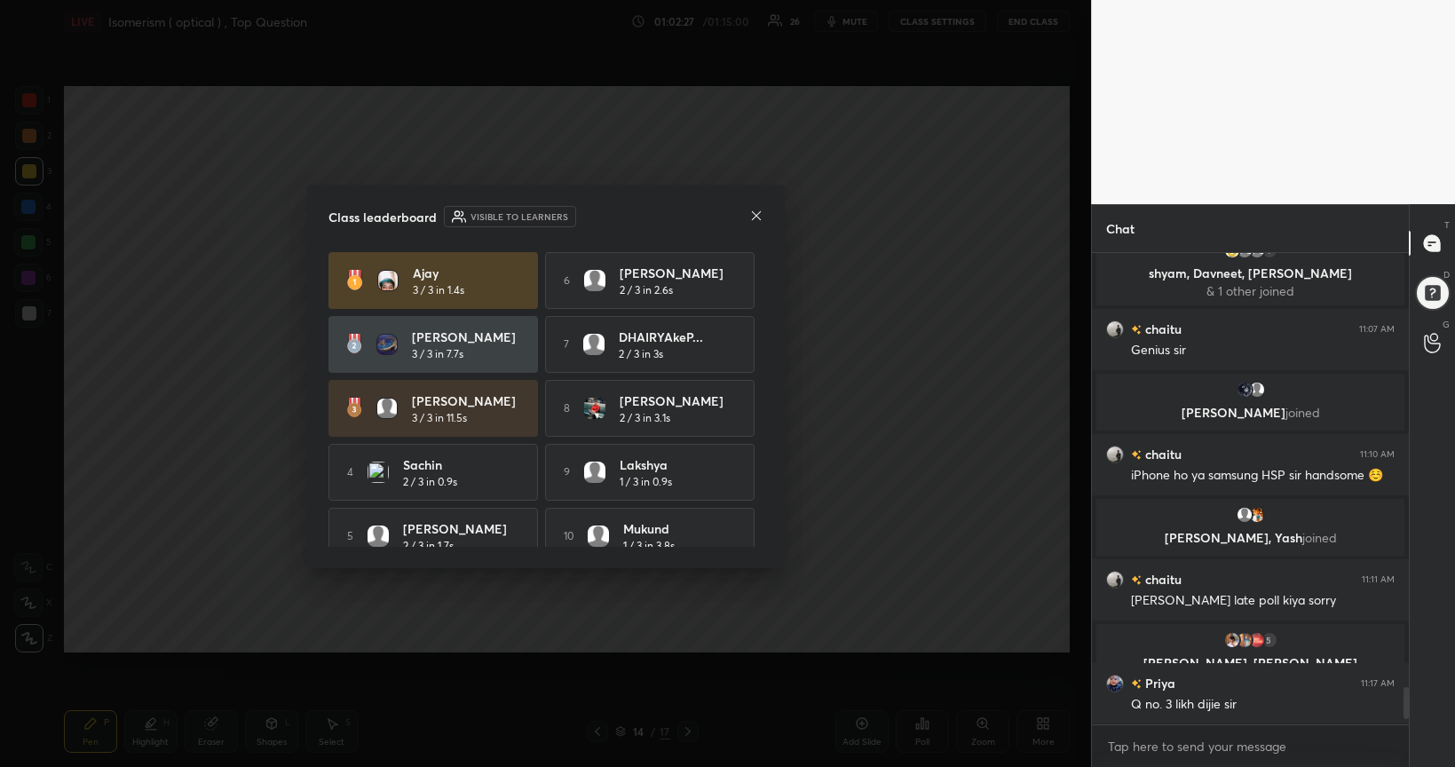
scroll to position [0, 0]
click at [760, 213] on icon at bounding box center [756, 216] width 14 height 14
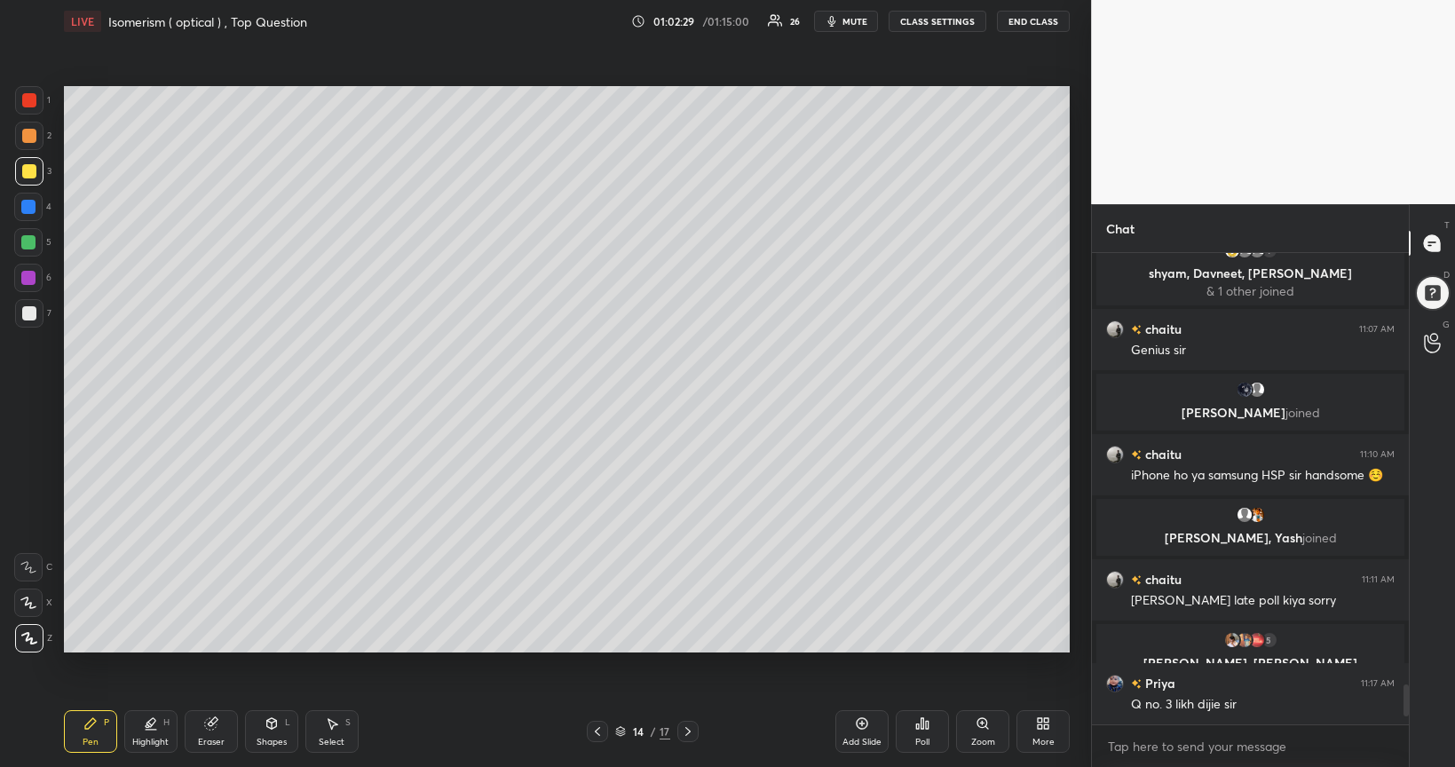
scroll to position [5198, 0]
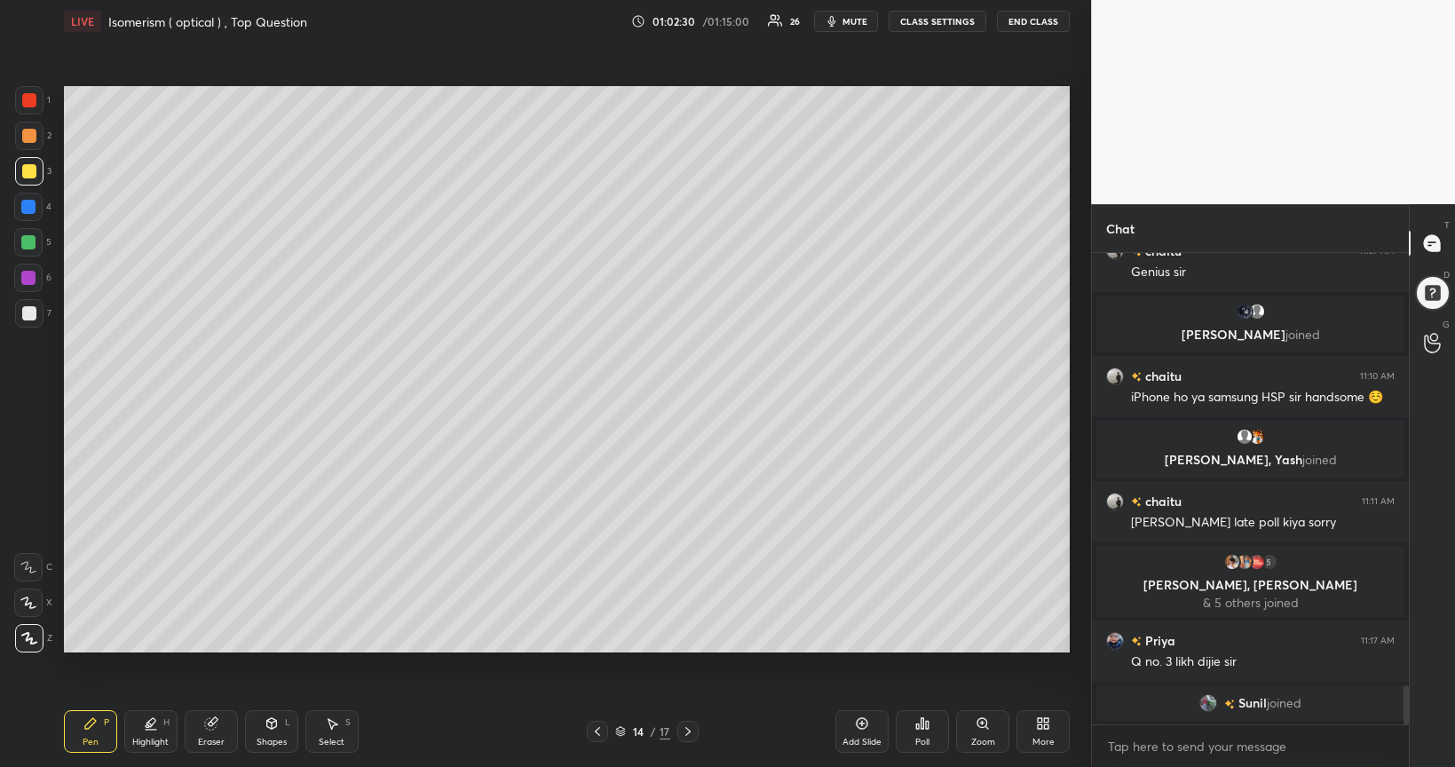
click at [32, 139] on div at bounding box center [29, 136] width 14 height 14
click at [27, 244] on div at bounding box center [28, 242] width 14 height 14
click at [31, 275] on div at bounding box center [28, 278] width 14 height 14
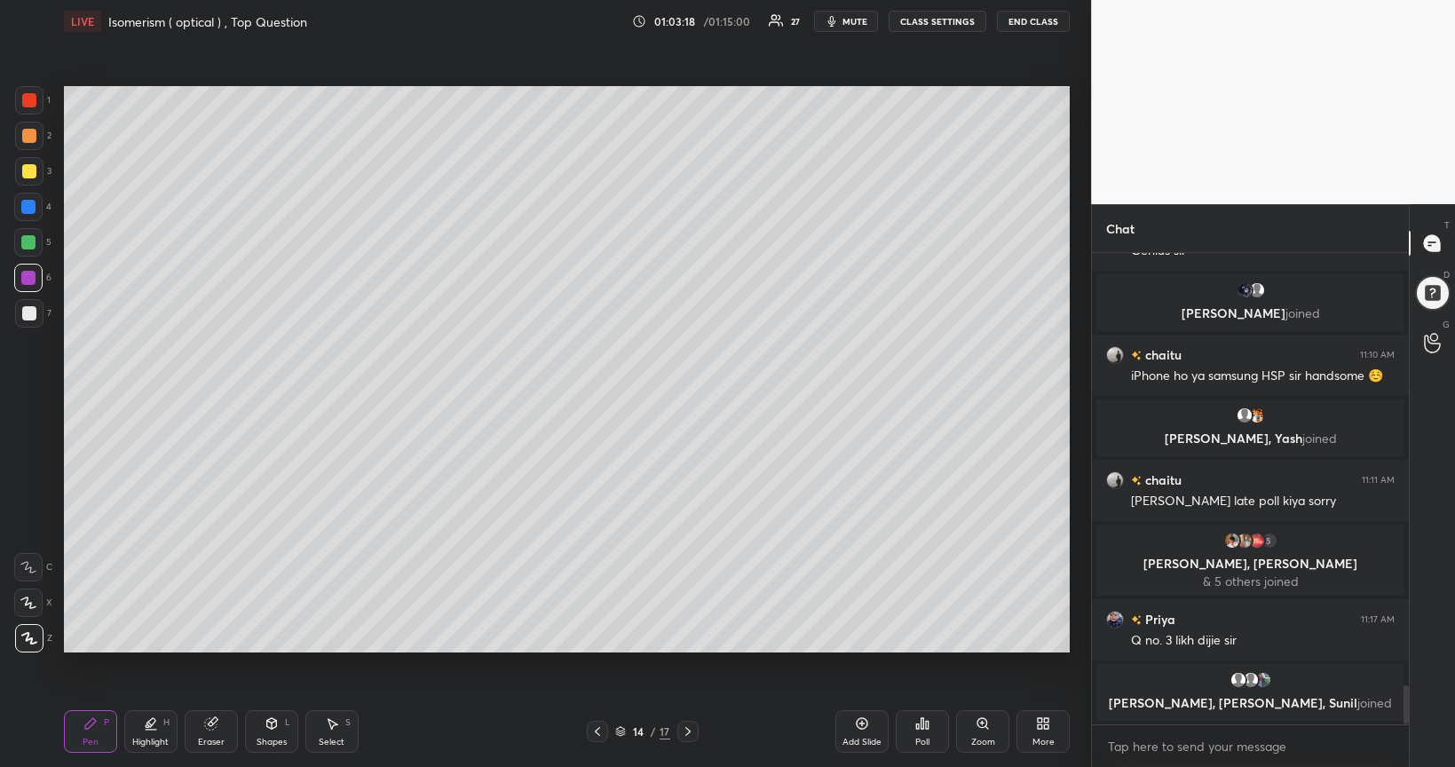
click at [28, 241] on div at bounding box center [28, 242] width 14 height 14
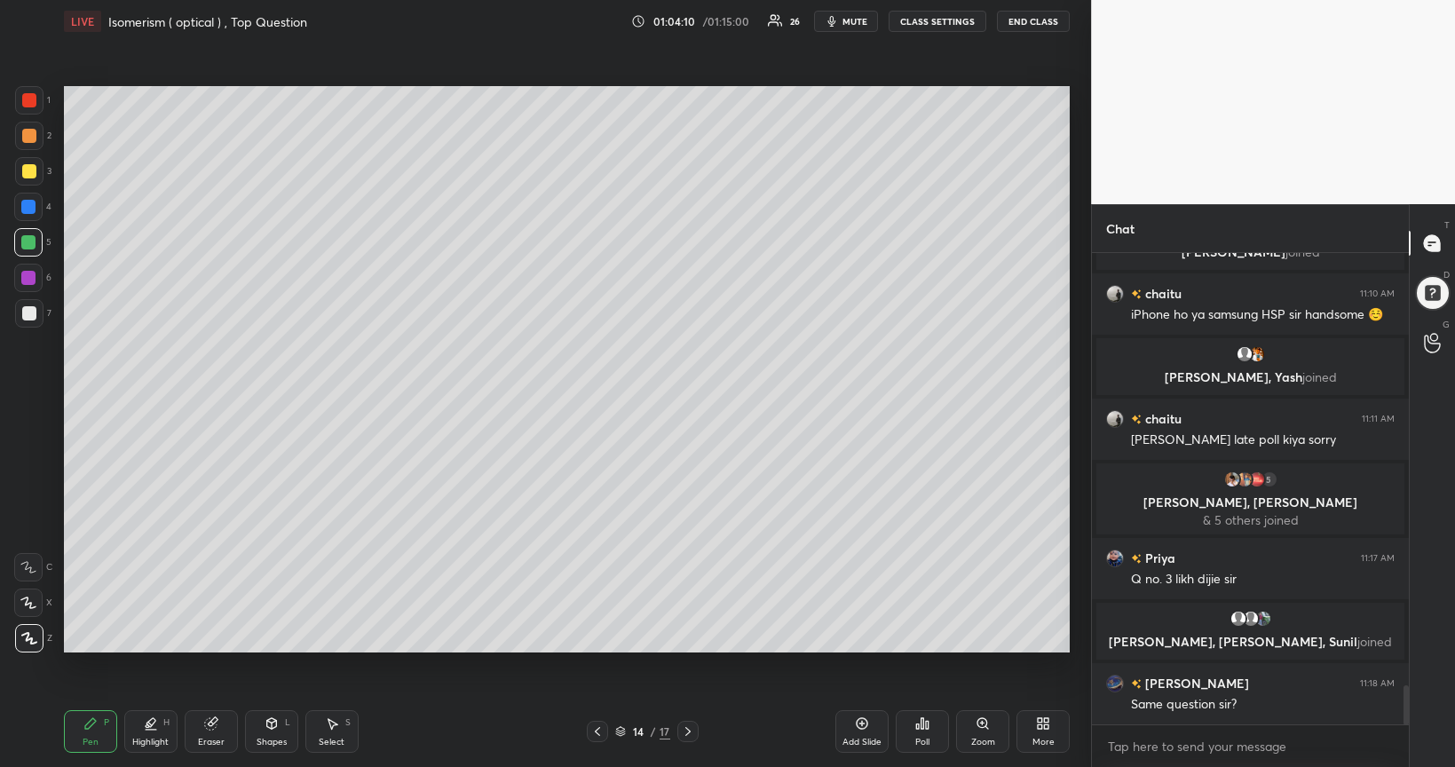
scroll to position [5305, 0]
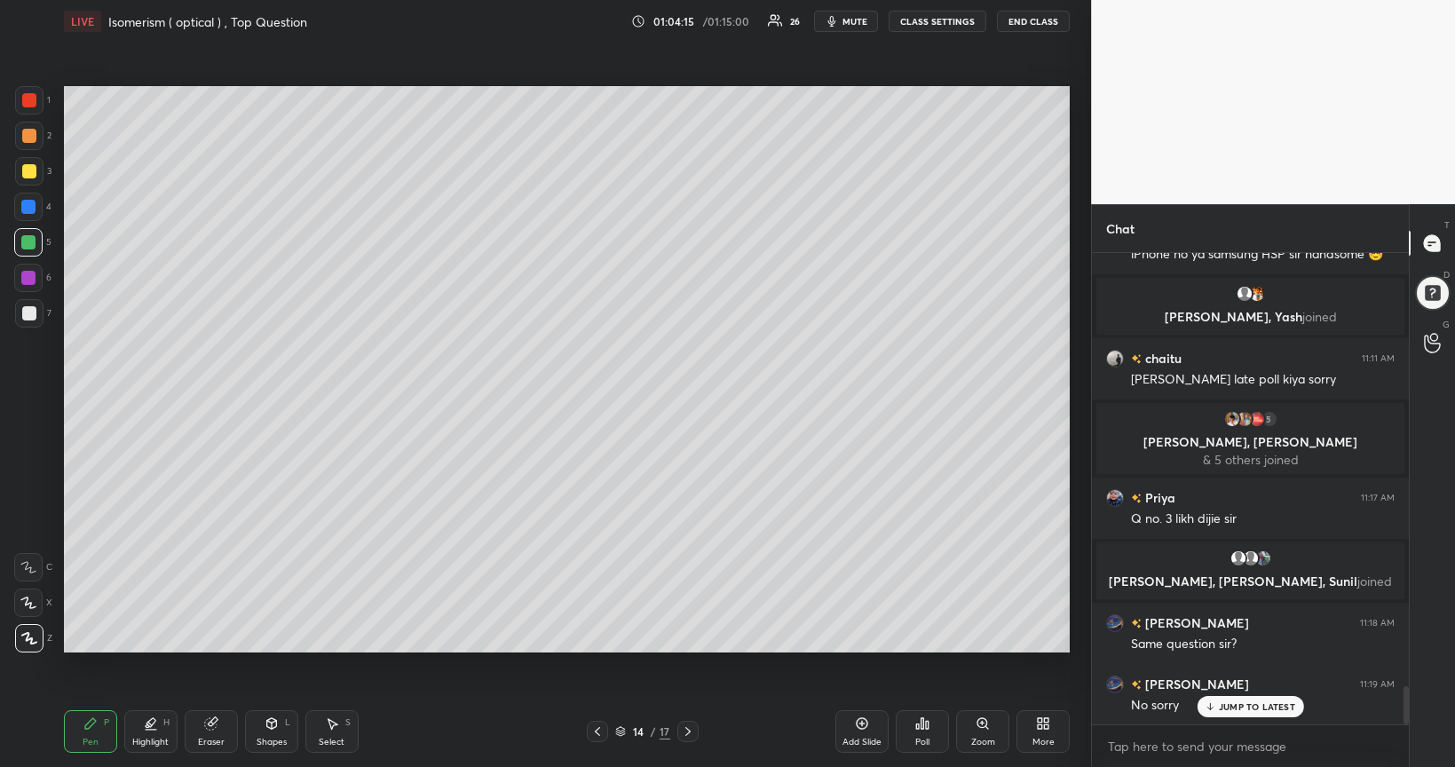
click at [910, 623] on div "Poll" at bounding box center [922, 731] width 53 height 43
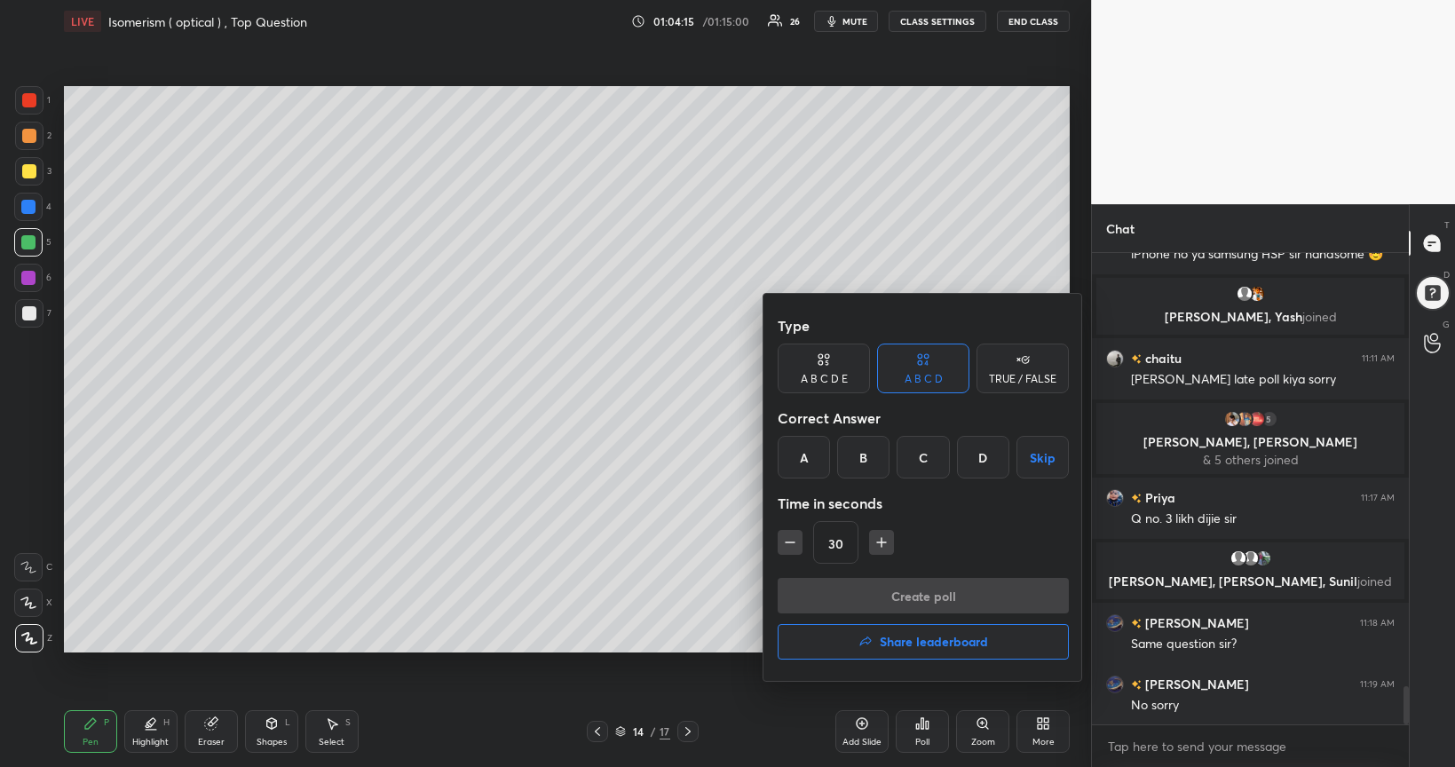
scroll to position [5367, 0]
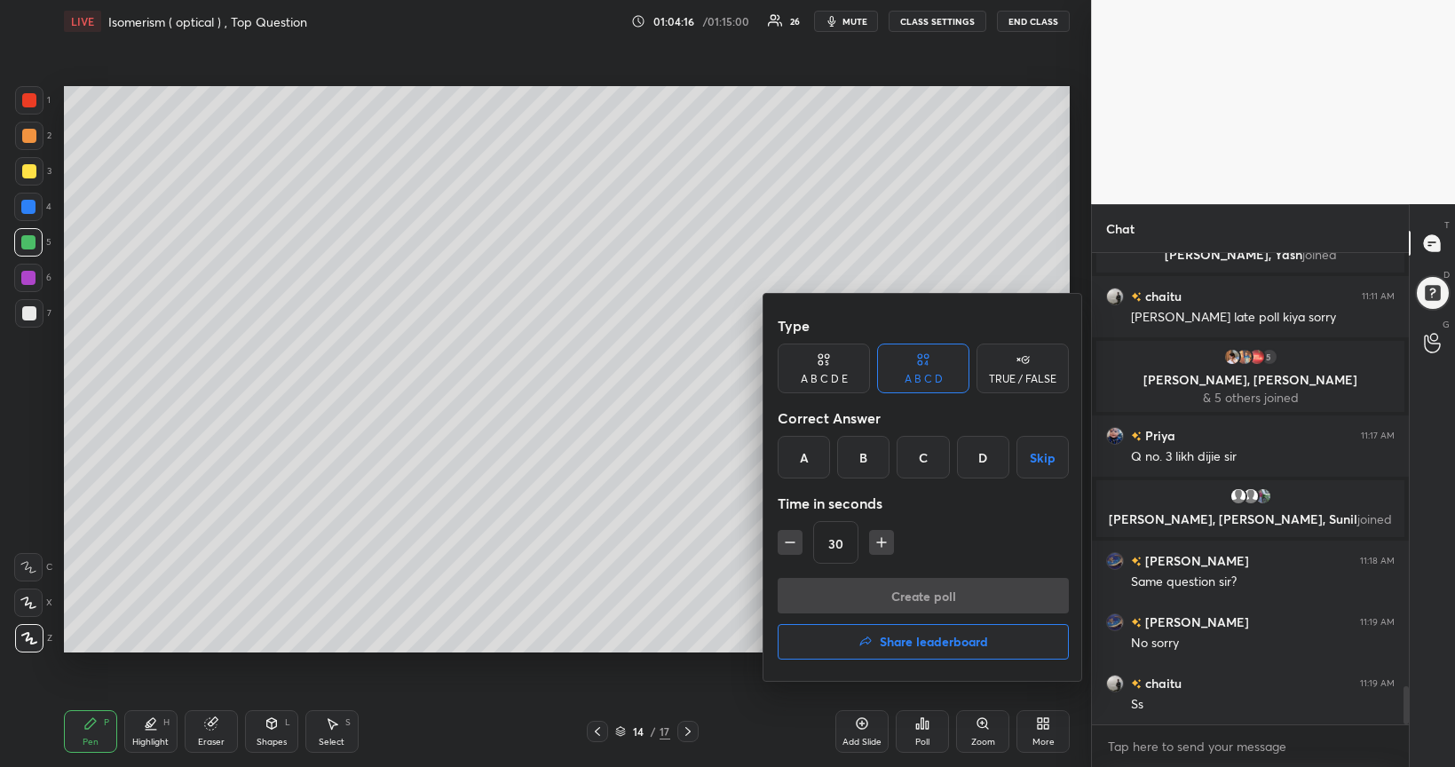
click at [916, 460] on div "C" at bounding box center [923, 457] width 52 height 43
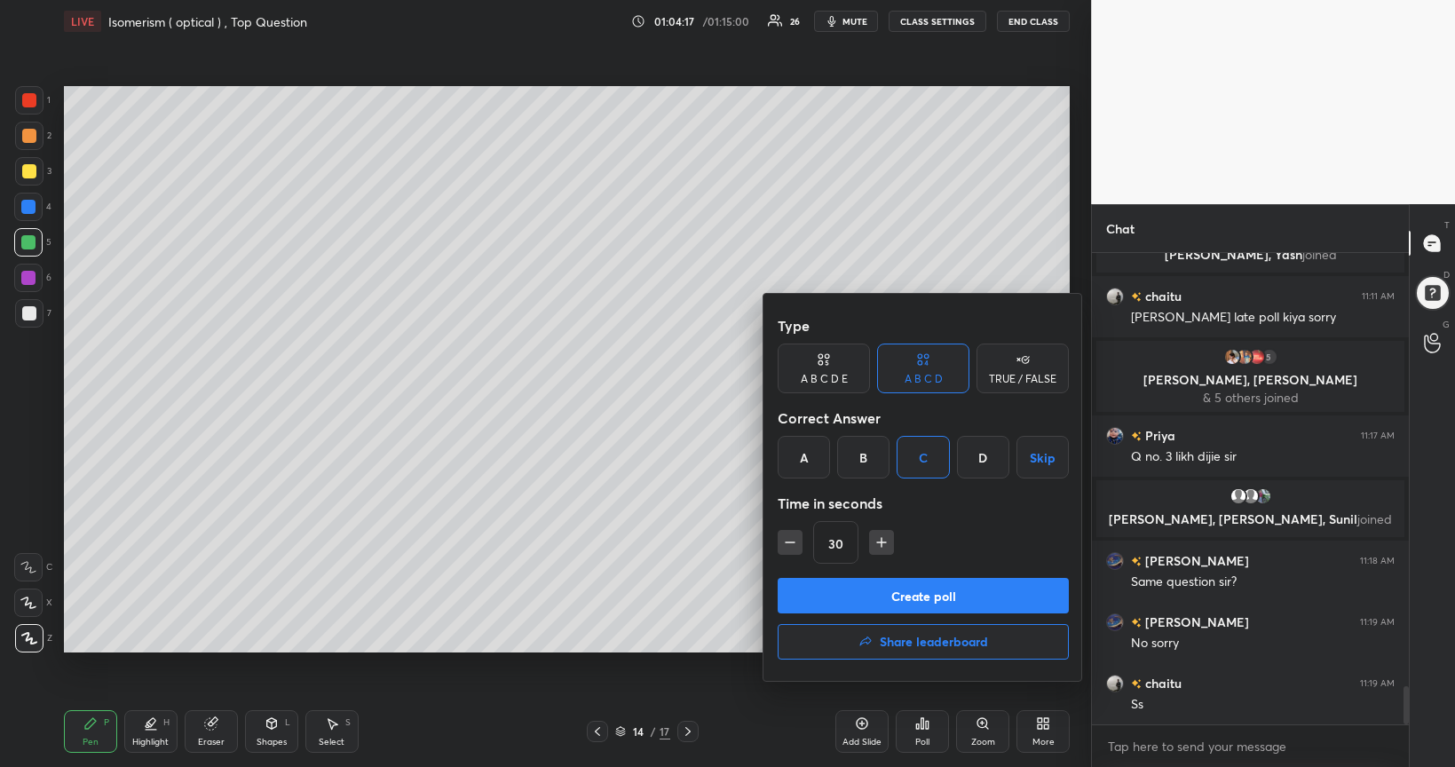
click at [946, 598] on button "Create poll" at bounding box center [923, 596] width 291 height 36
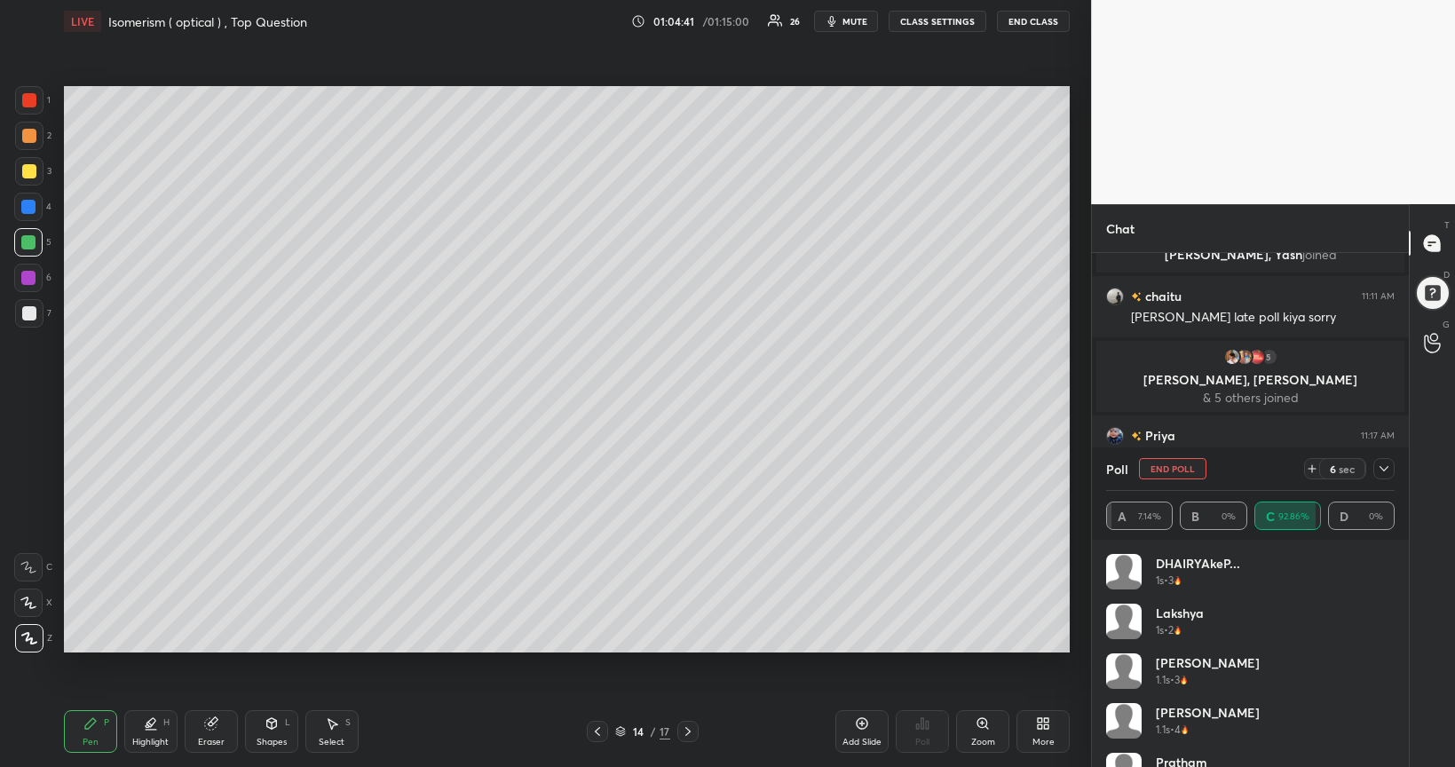
scroll to position [5520, 0]
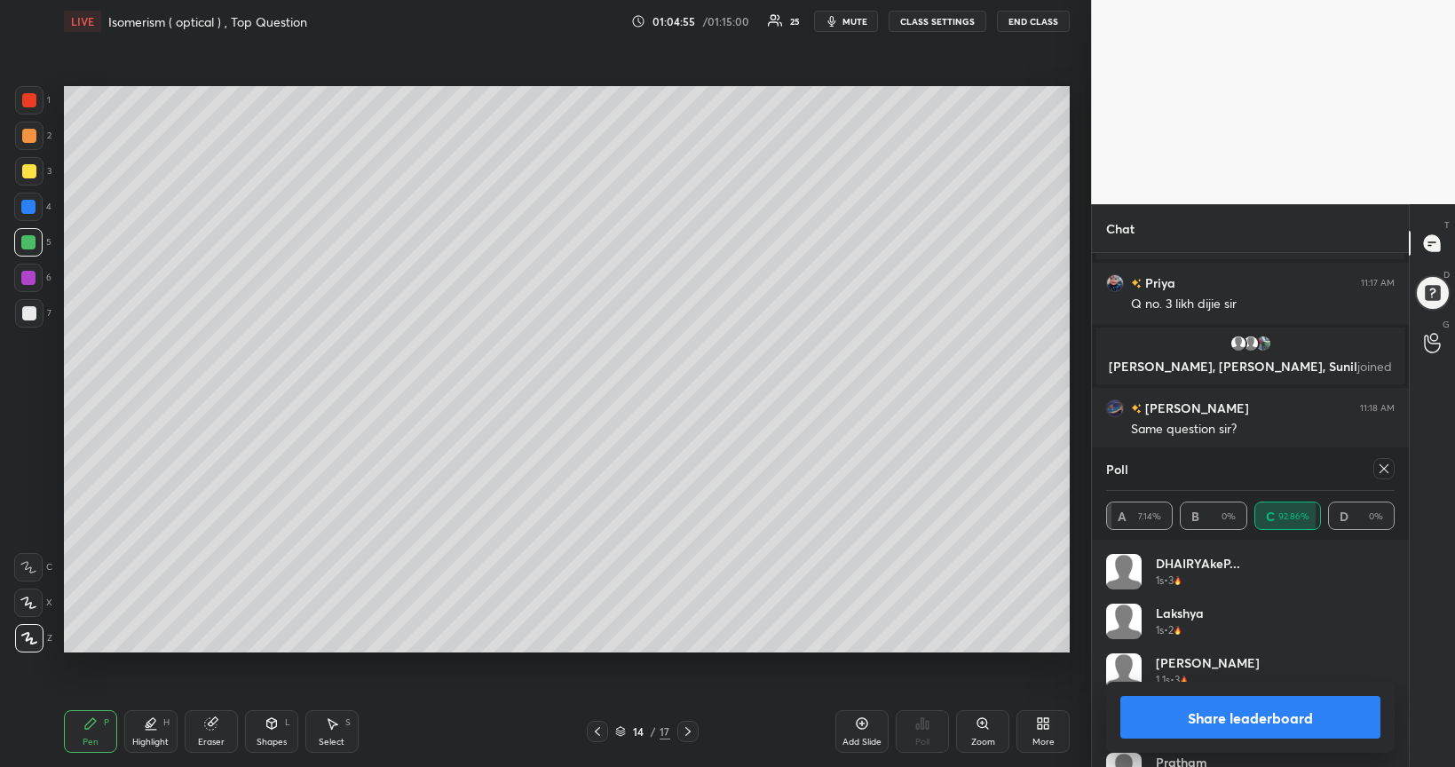
click at [1218, 623] on button "Share leaderboard" at bounding box center [1251, 717] width 260 height 43
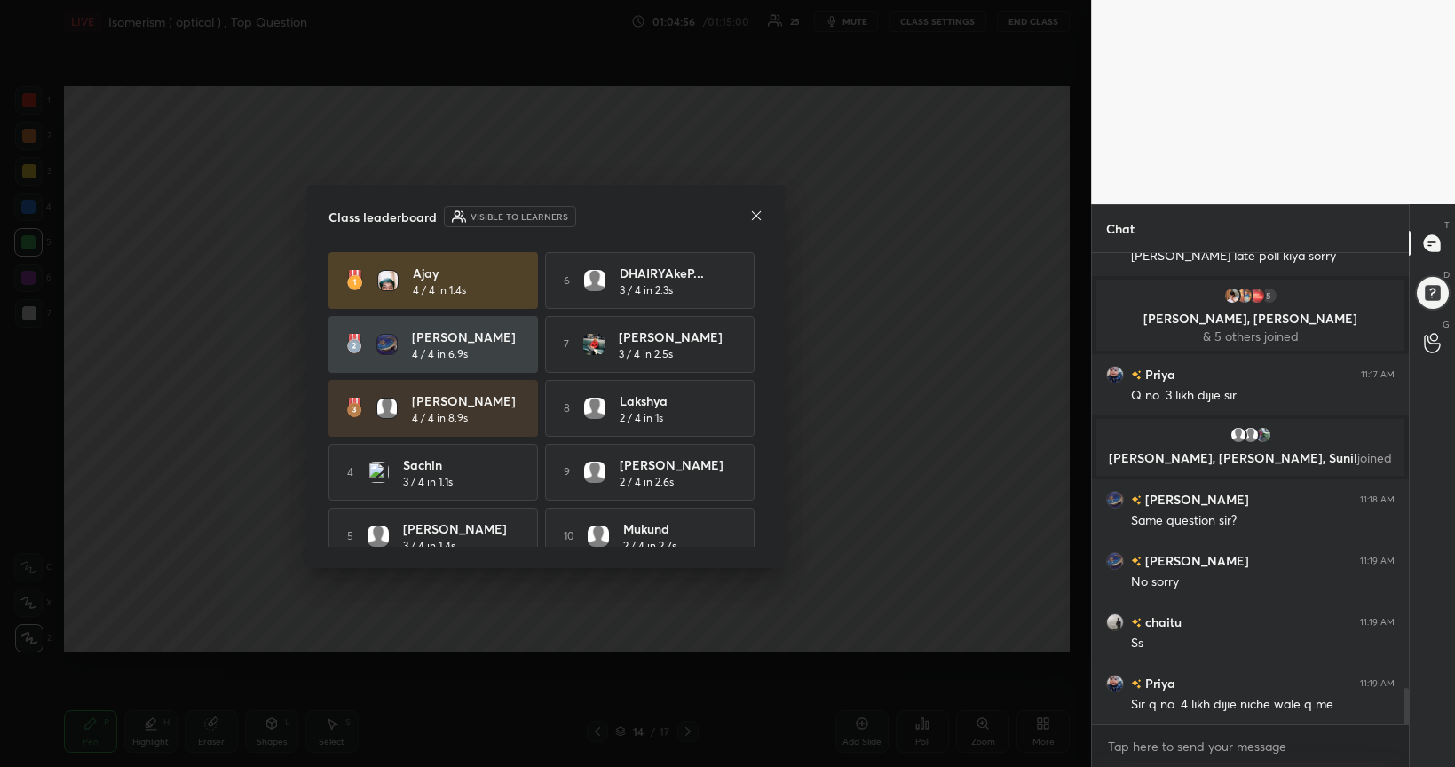
scroll to position [5427, 0]
click at [752, 216] on icon at bounding box center [756, 216] width 14 height 14
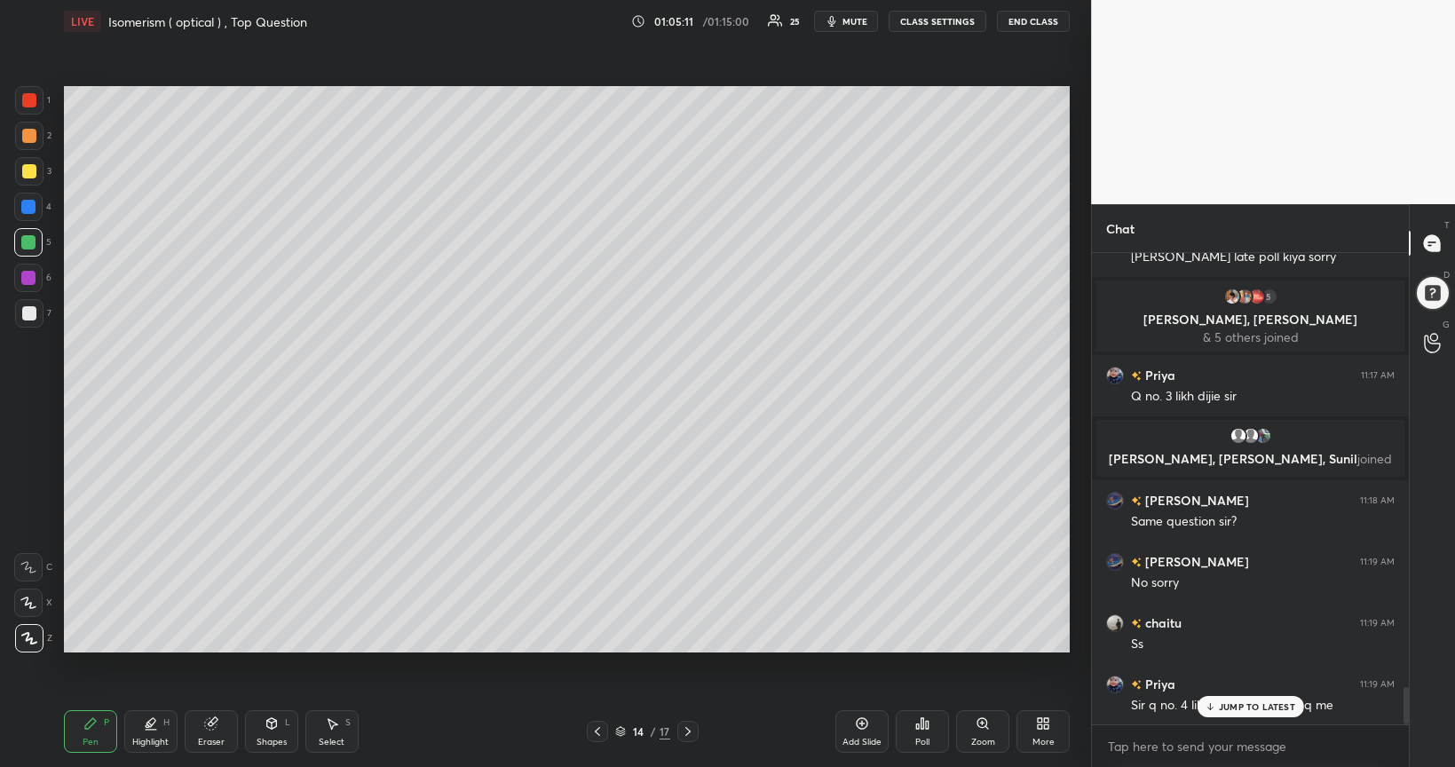
scroll to position [5470, 0]
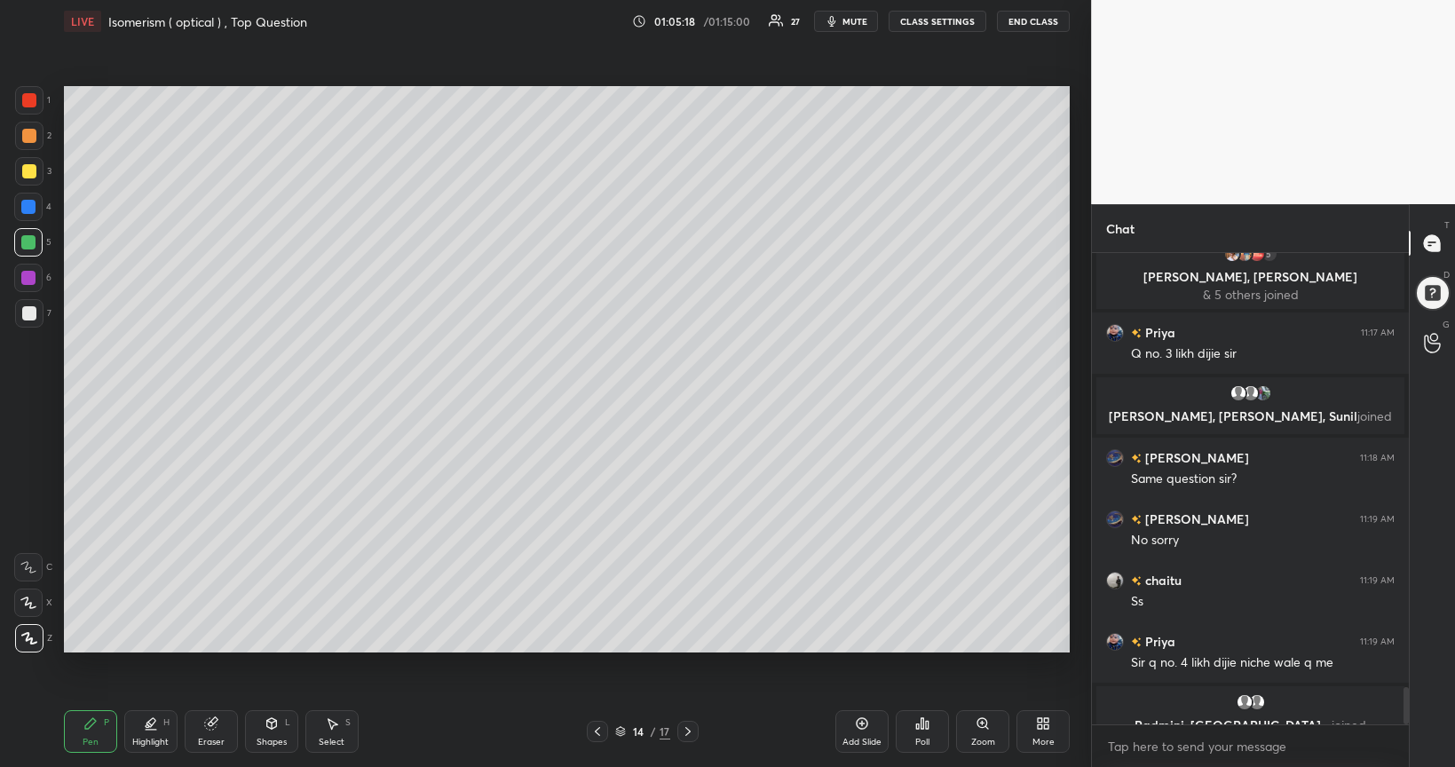
click at [872, 623] on div "Add Slide" at bounding box center [862, 731] width 53 height 43
click at [27, 314] on div at bounding box center [29, 313] width 14 height 14
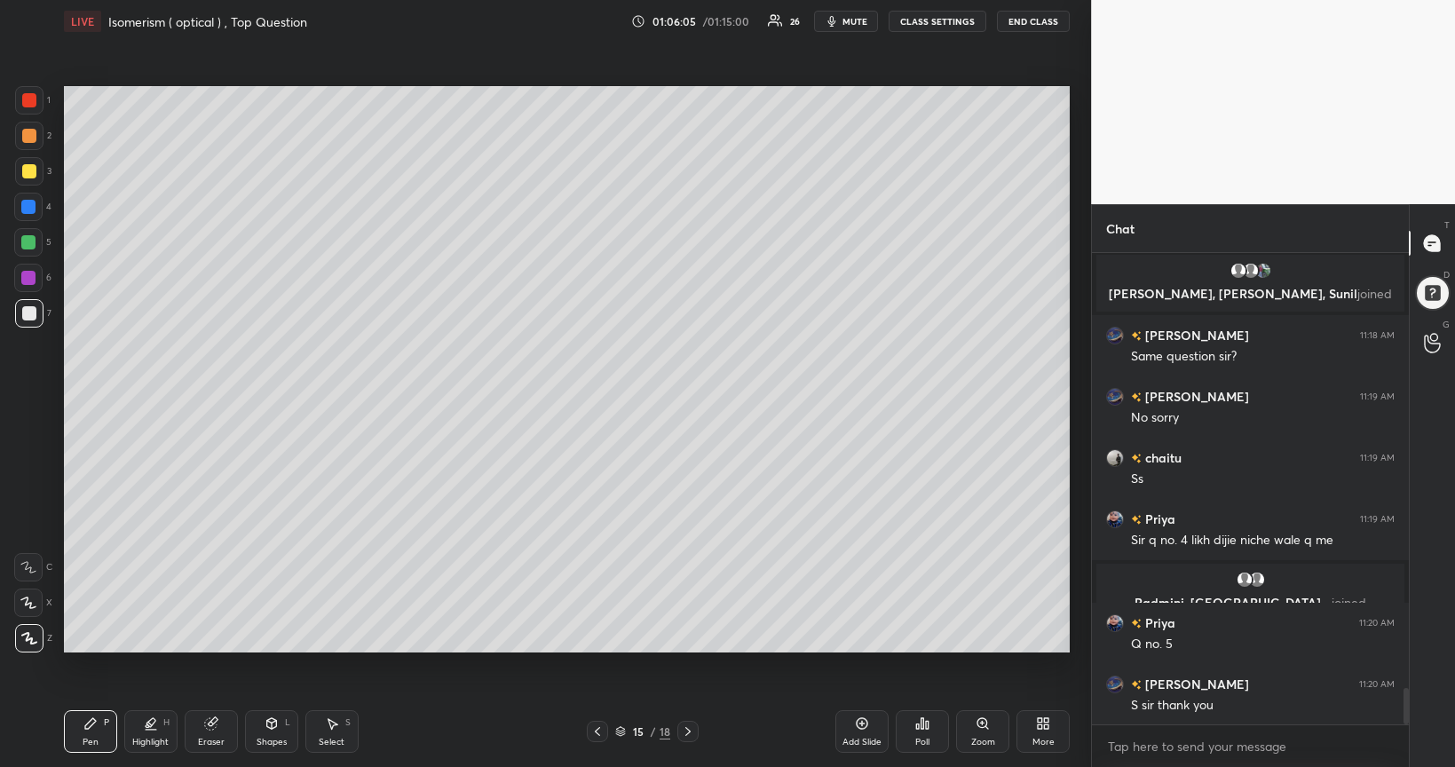
scroll to position [5656, 0]
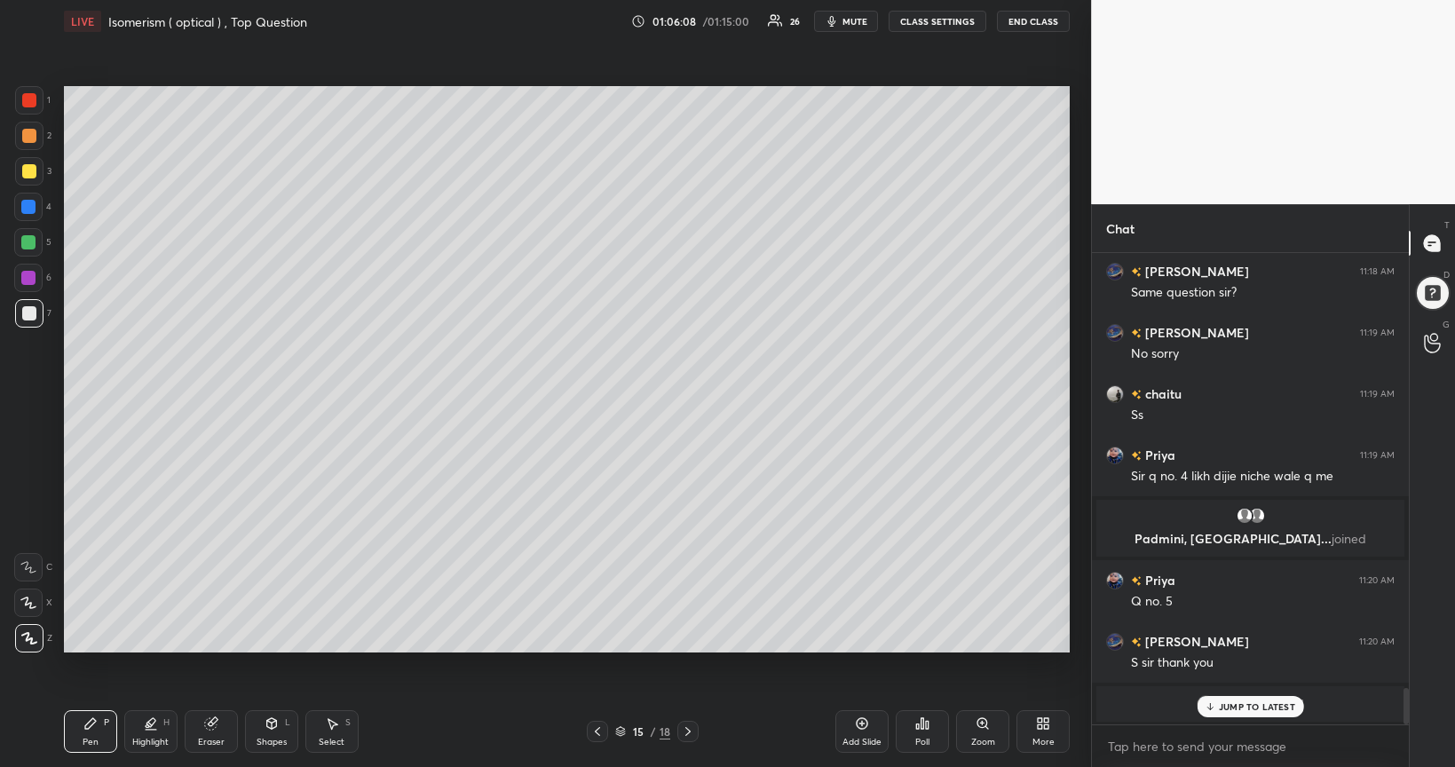
click at [927, 623] on div "Poll" at bounding box center [923, 742] width 14 height 9
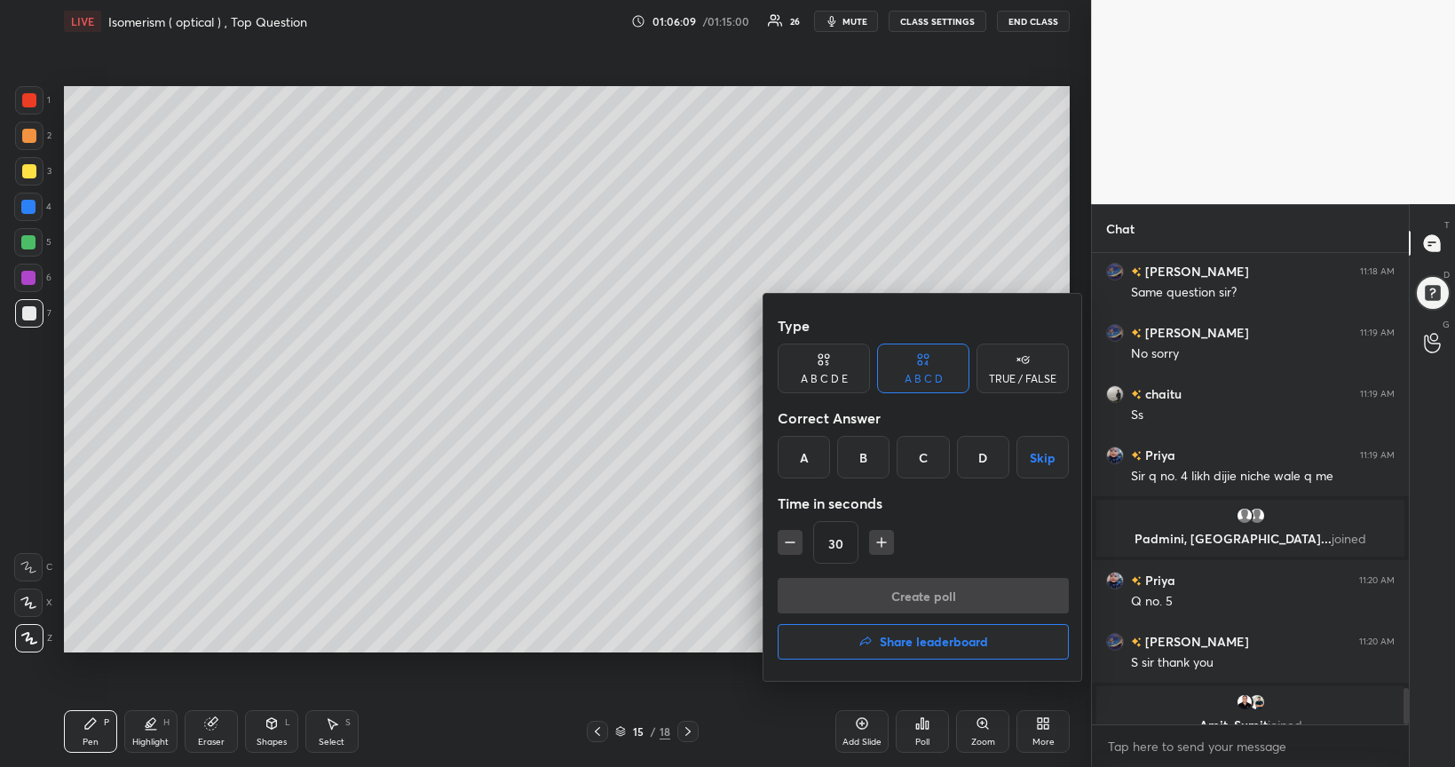
click at [912, 458] on div "C" at bounding box center [923, 457] width 52 height 43
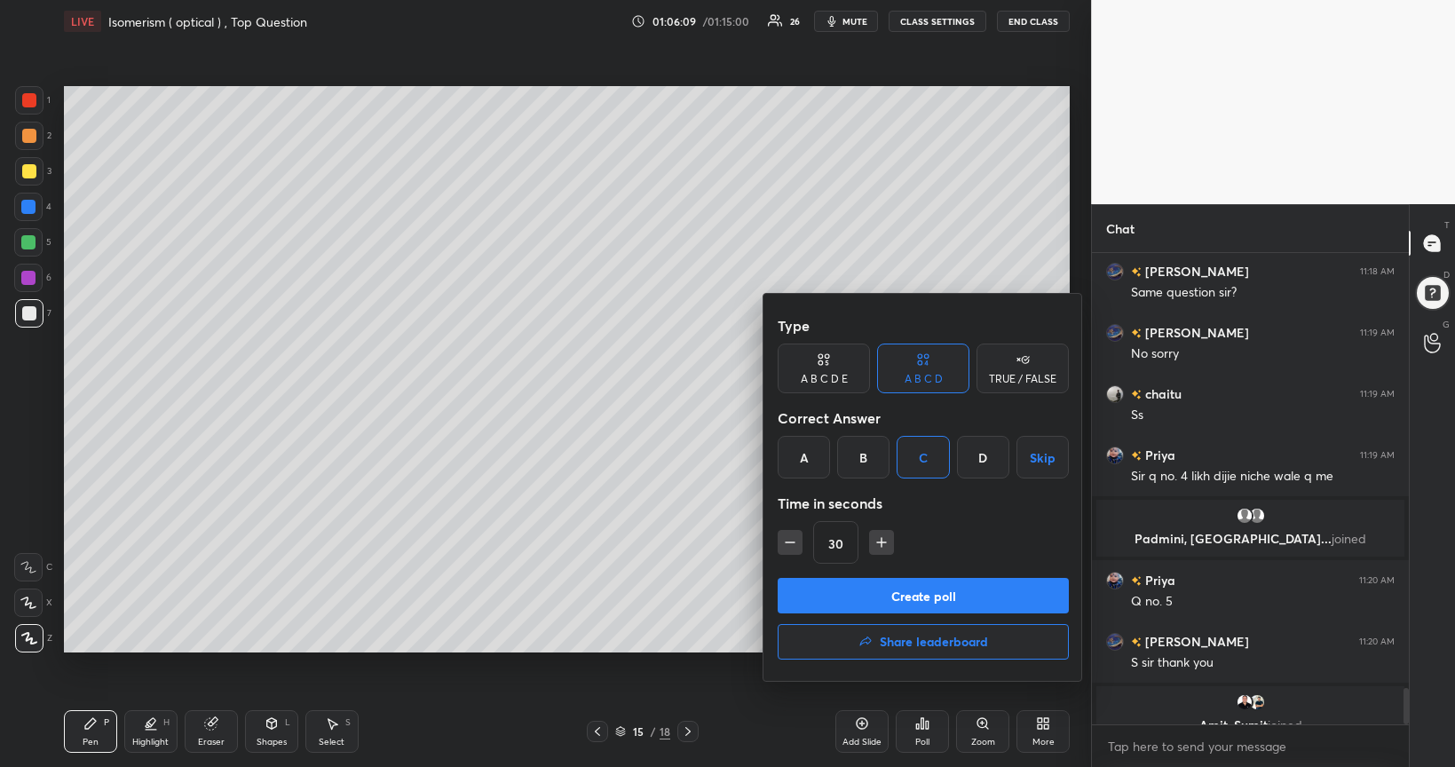
click at [916, 591] on button "Create poll" at bounding box center [923, 596] width 291 height 36
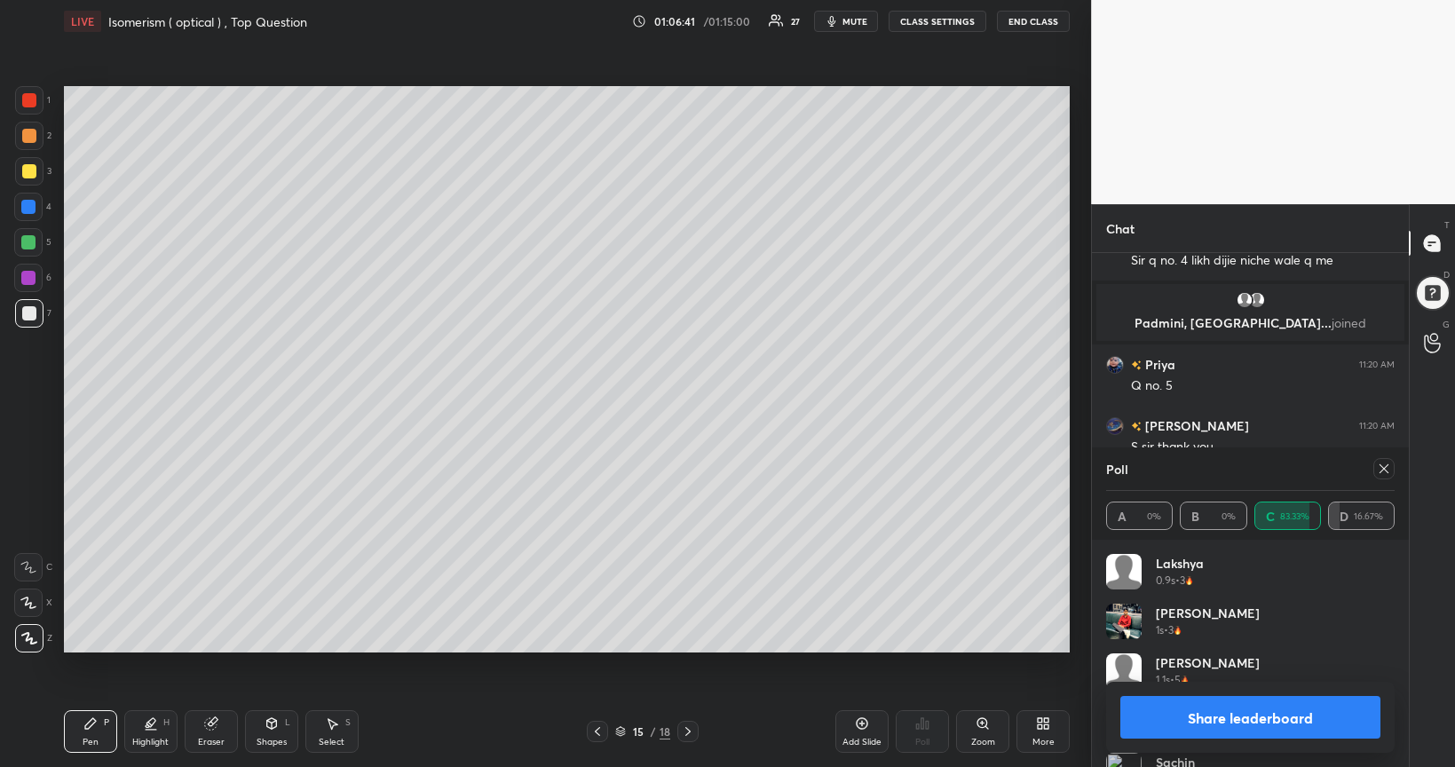
scroll to position [5731, 0]
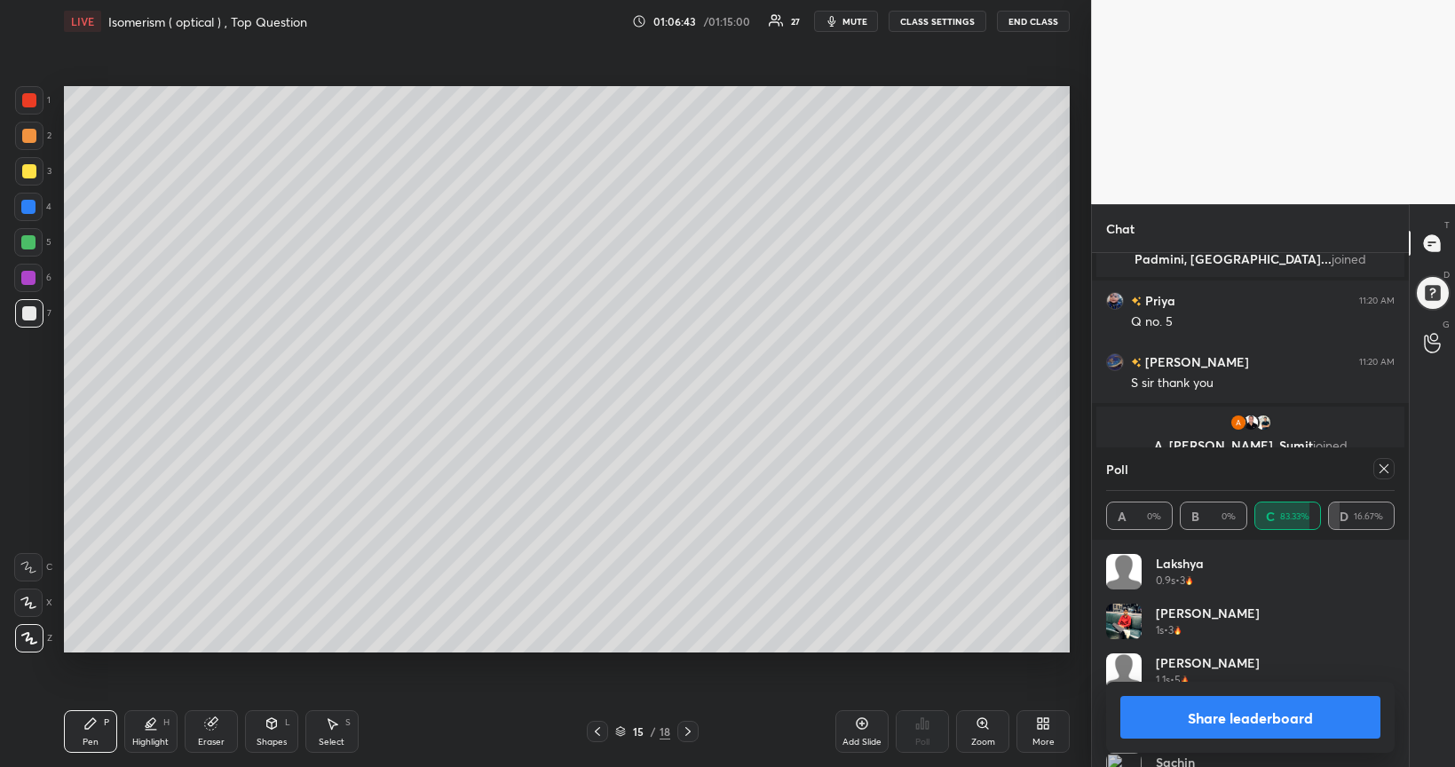
click at [1265, 623] on button "Share leaderboard" at bounding box center [1251, 717] width 260 height 43
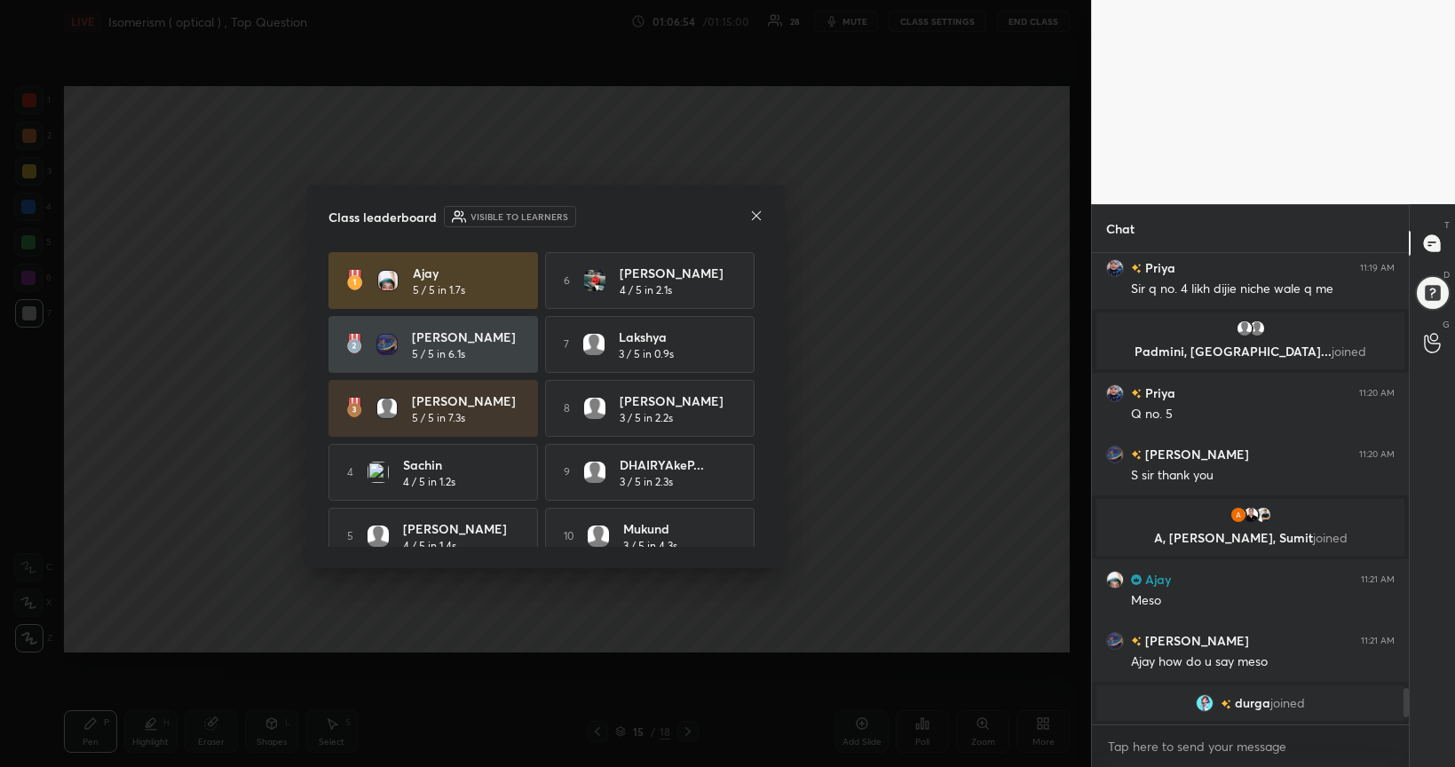
scroll to position [5660, 0]
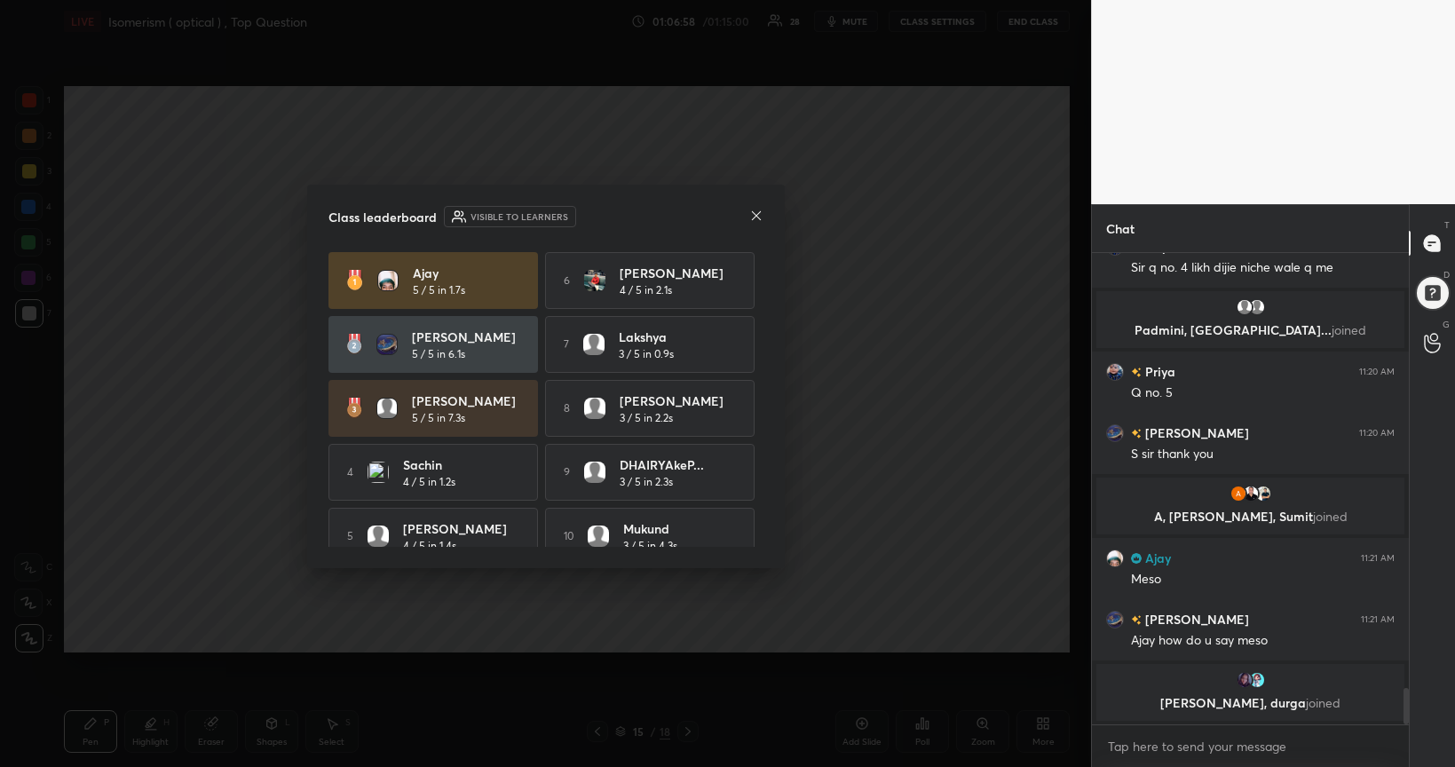
click at [760, 213] on icon at bounding box center [756, 216] width 14 height 14
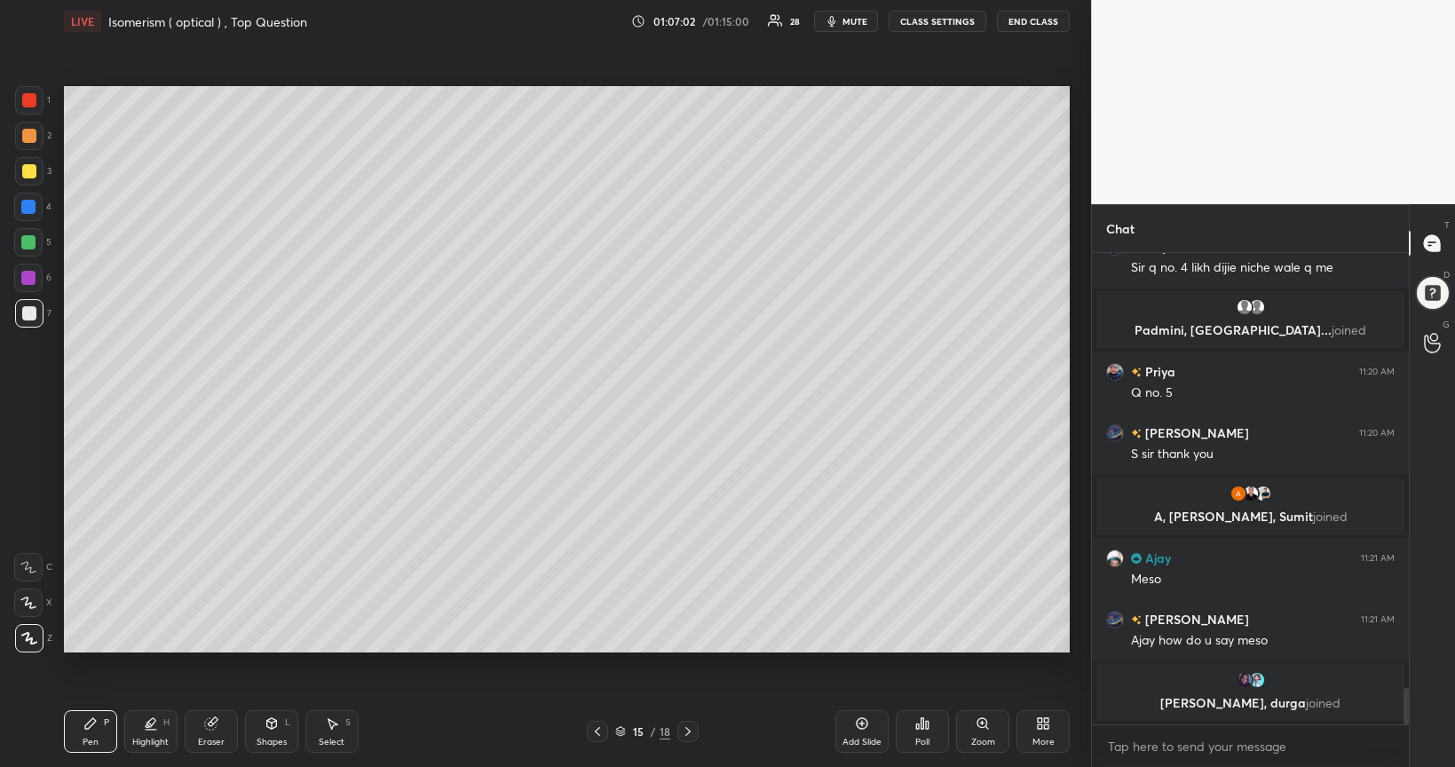
click at [27, 243] on div at bounding box center [28, 242] width 14 height 14
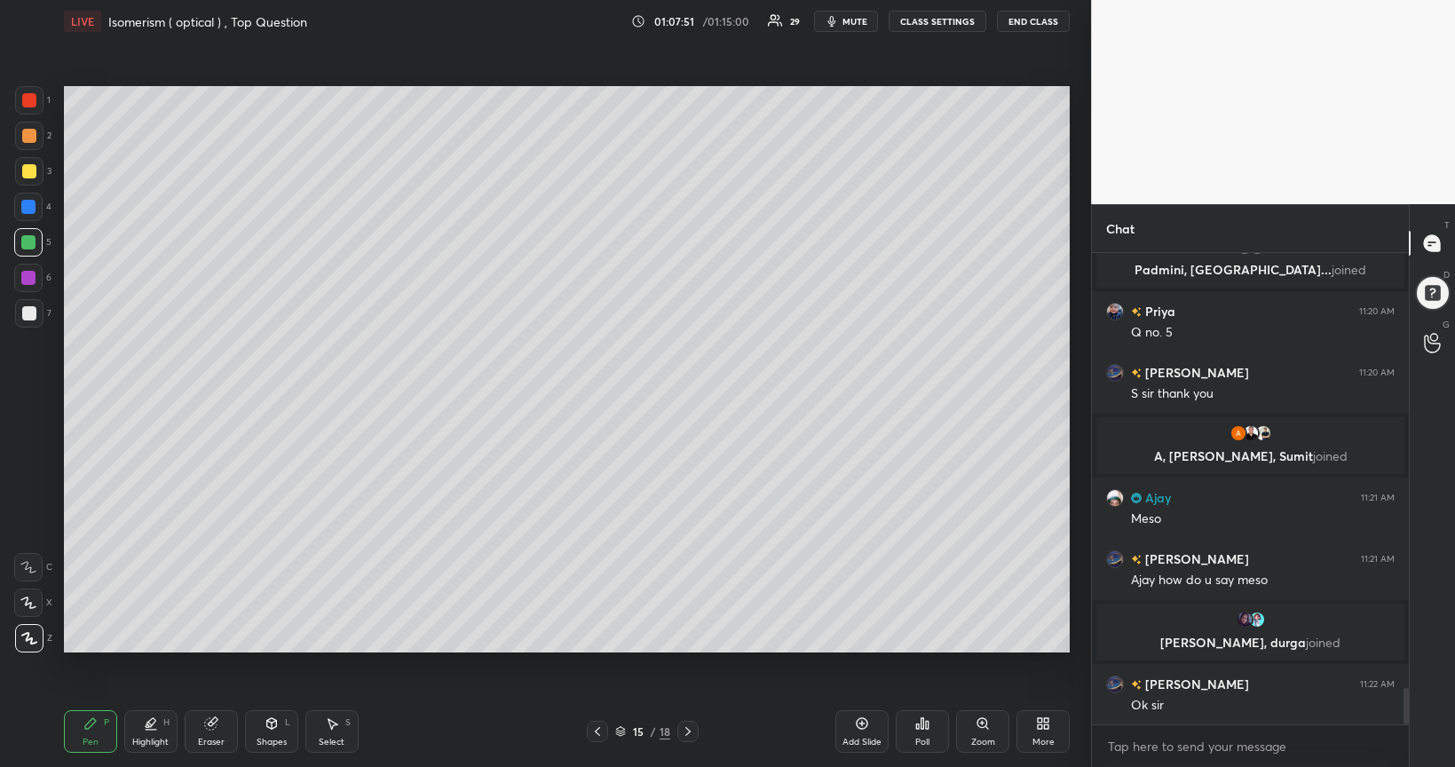
click at [23, 318] on div at bounding box center [29, 313] width 14 height 14
click at [38, 282] on div at bounding box center [28, 278] width 28 height 28
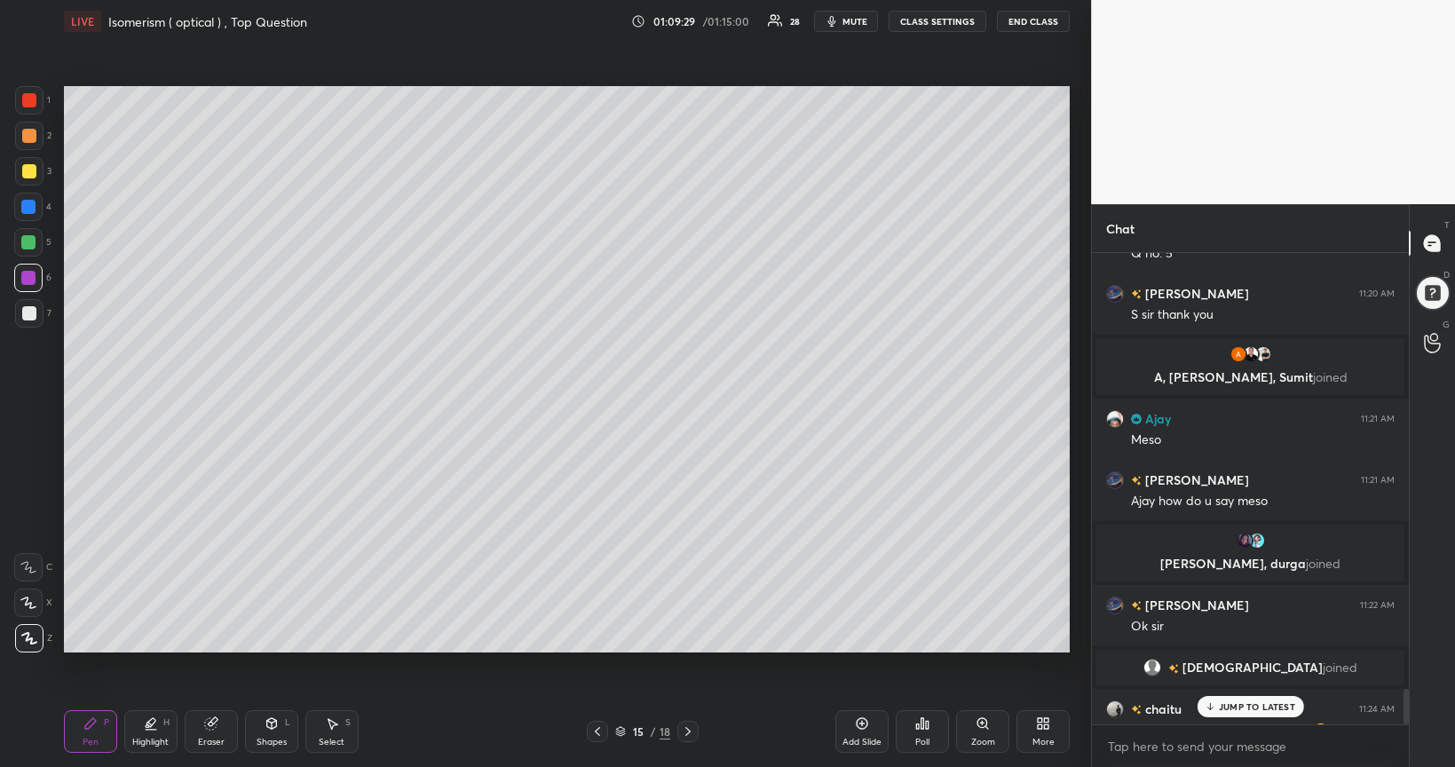
scroll to position [5720, 0]
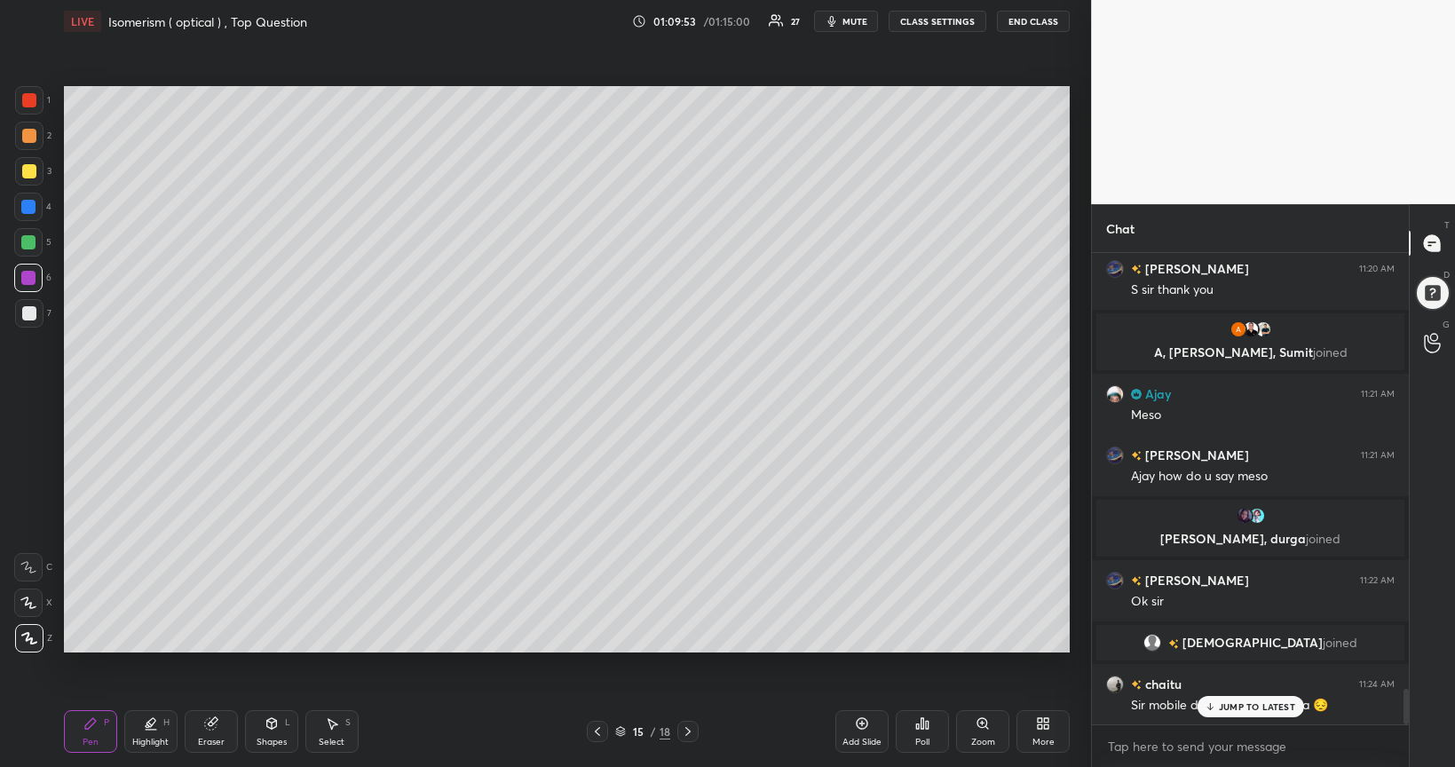
click at [27, 171] on div at bounding box center [29, 171] width 14 height 14
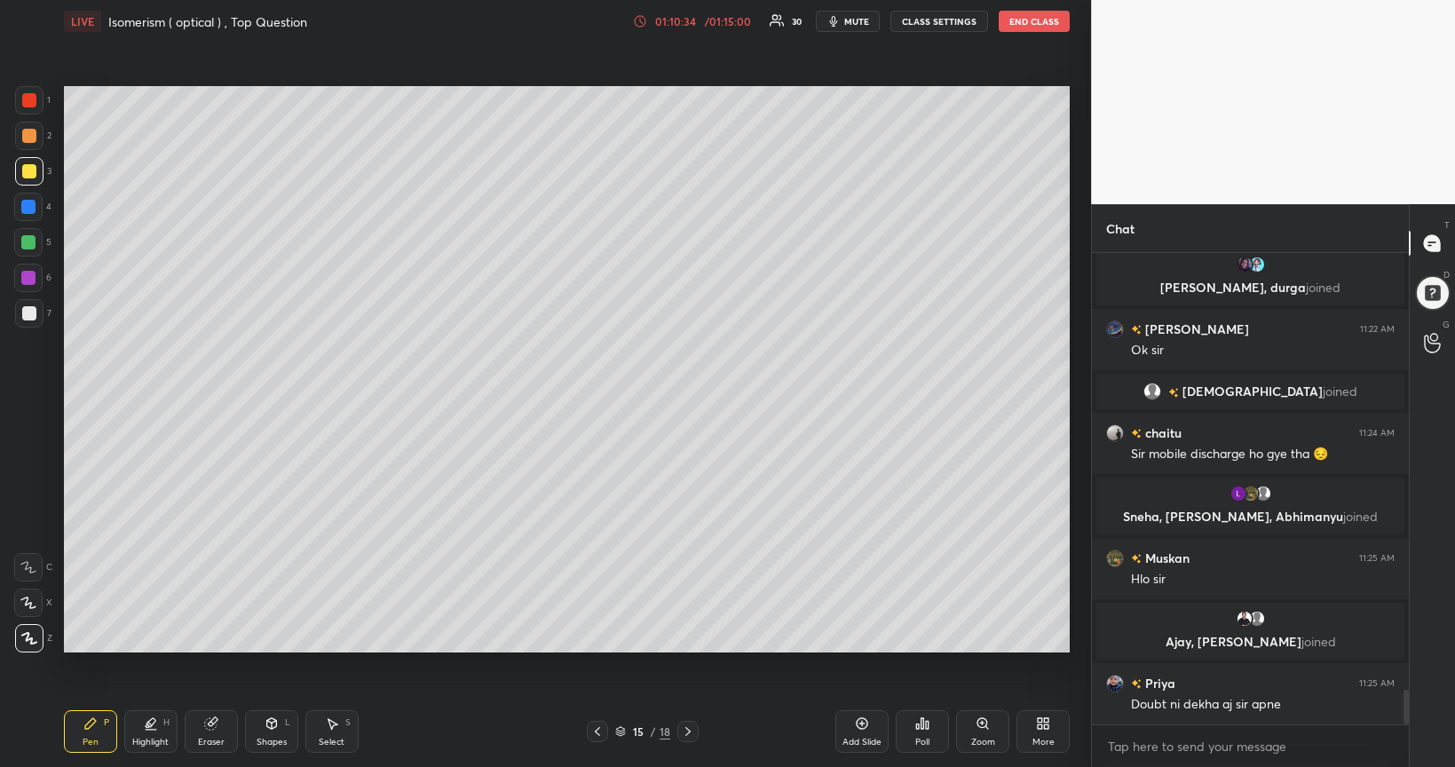
scroll to position [5902, 0]
click at [1427, 290] on div at bounding box center [1433, 293] width 36 height 36
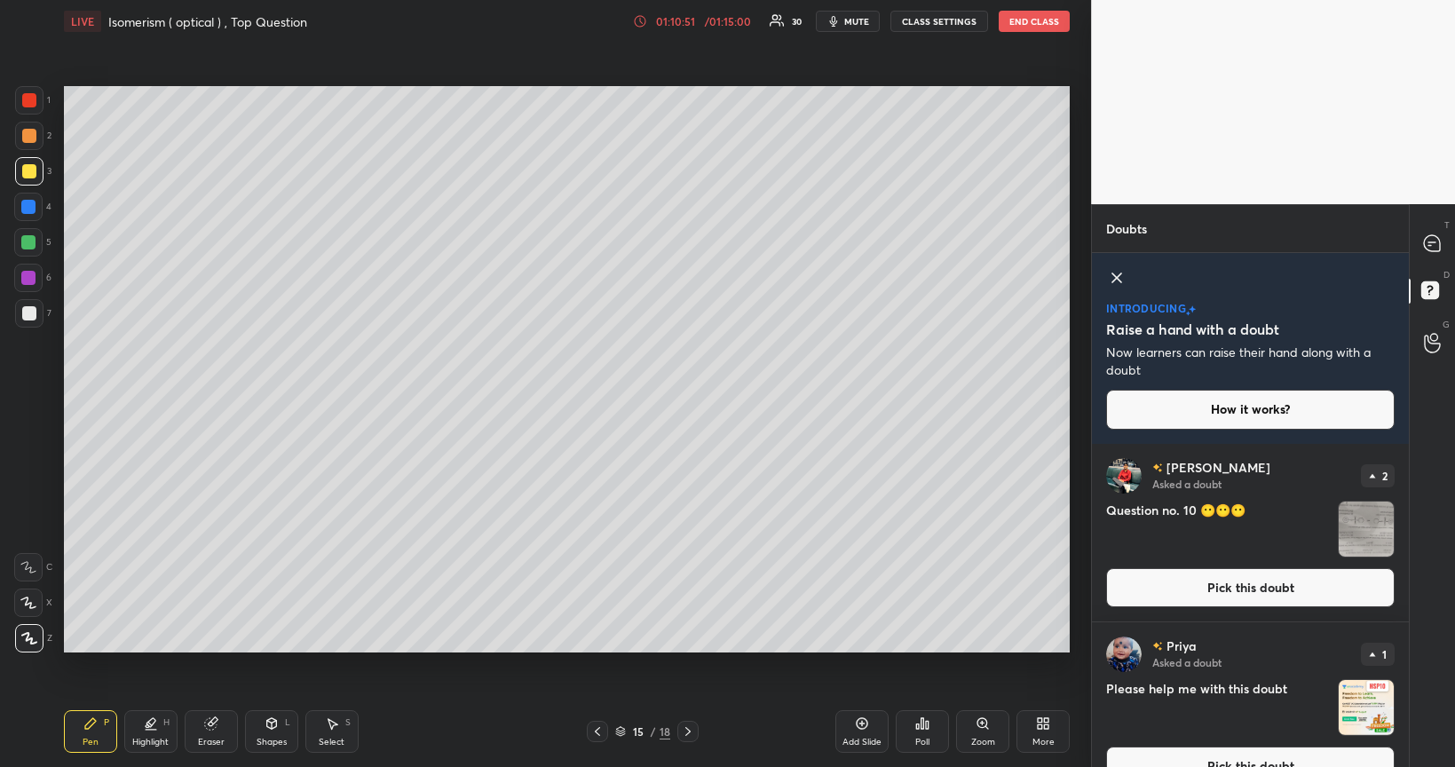
scroll to position [1, 0]
click at [1222, 575] on button "Pick this doubt" at bounding box center [1250, 586] width 289 height 39
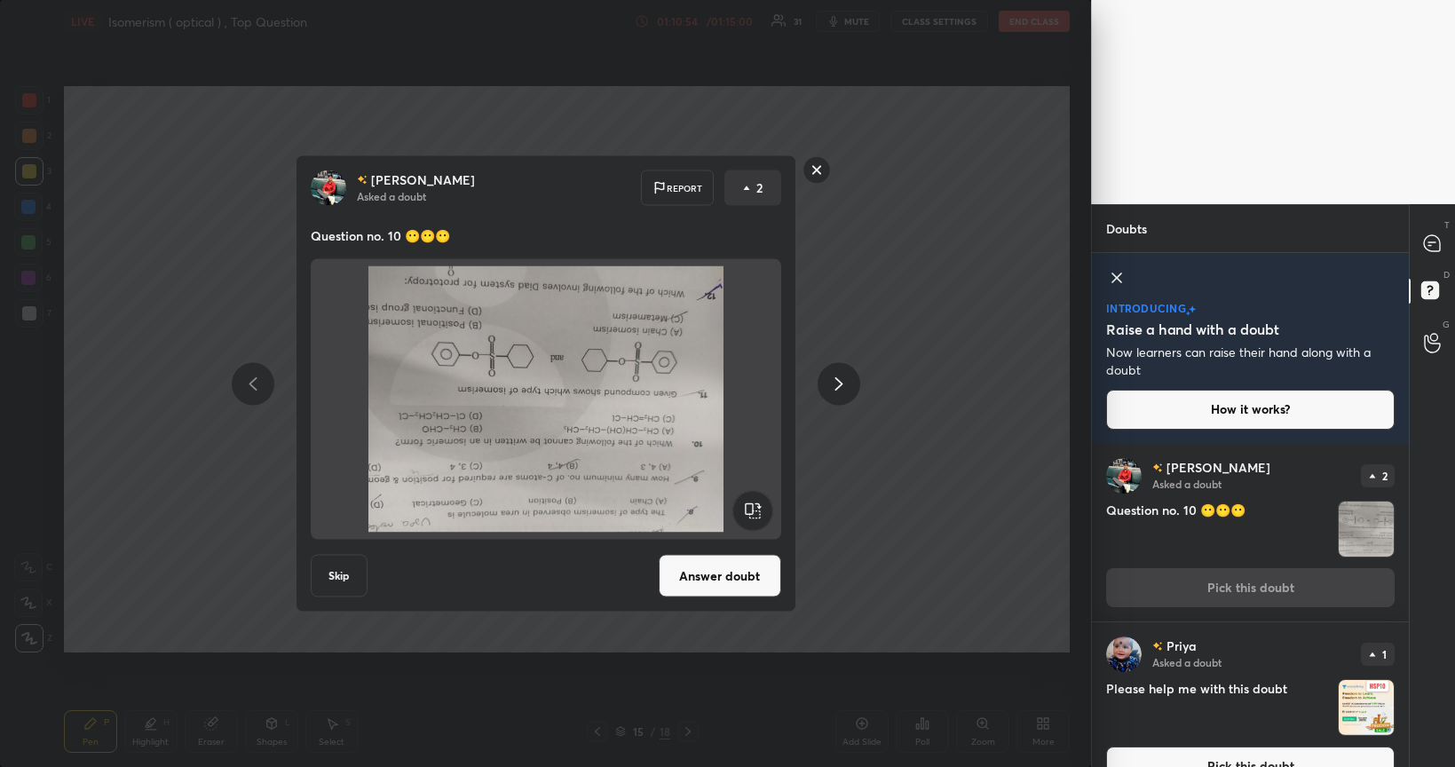
click at [721, 569] on button "Answer doubt" at bounding box center [720, 576] width 123 height 43
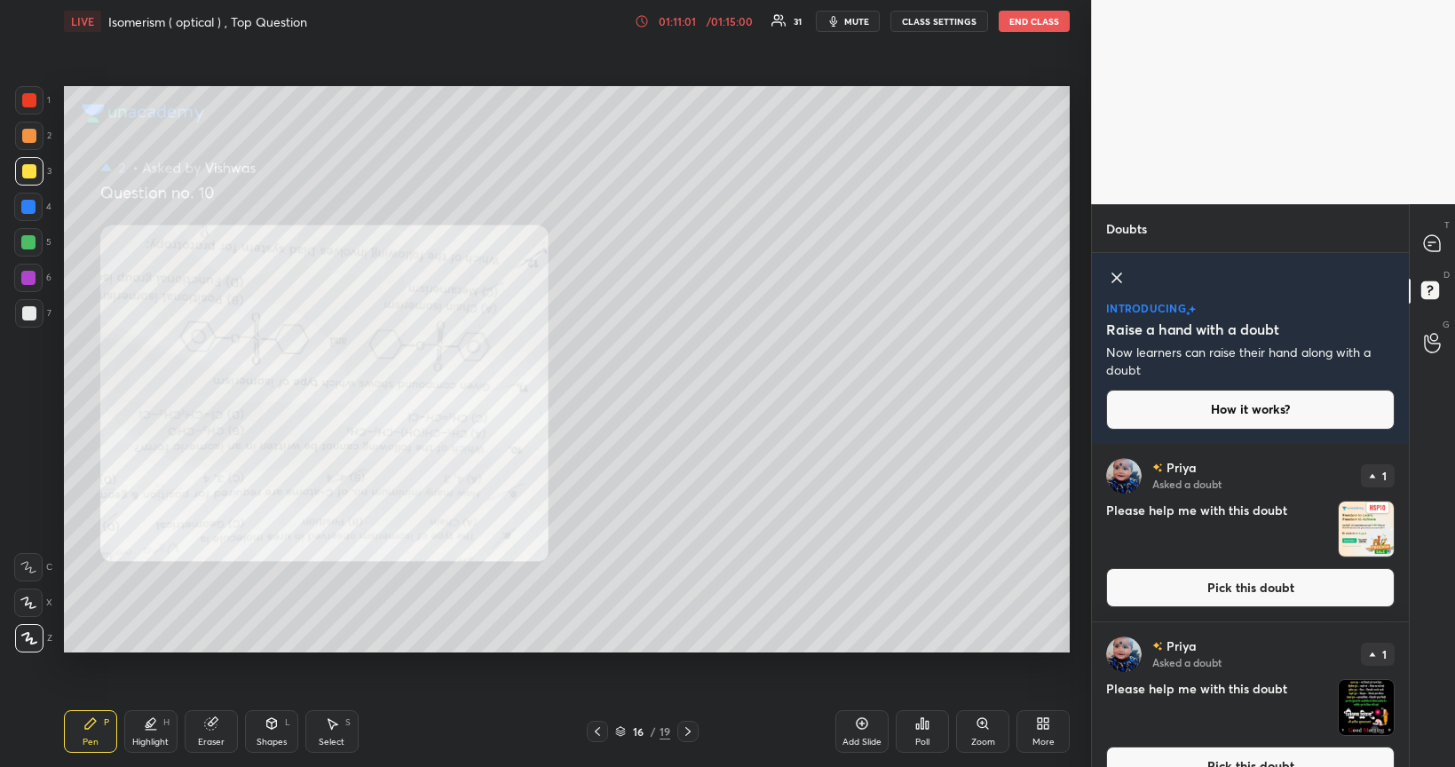
click at [1234, 591] on button "Pick this doubt" at bounding box center [1250, 587] width 289 height 39
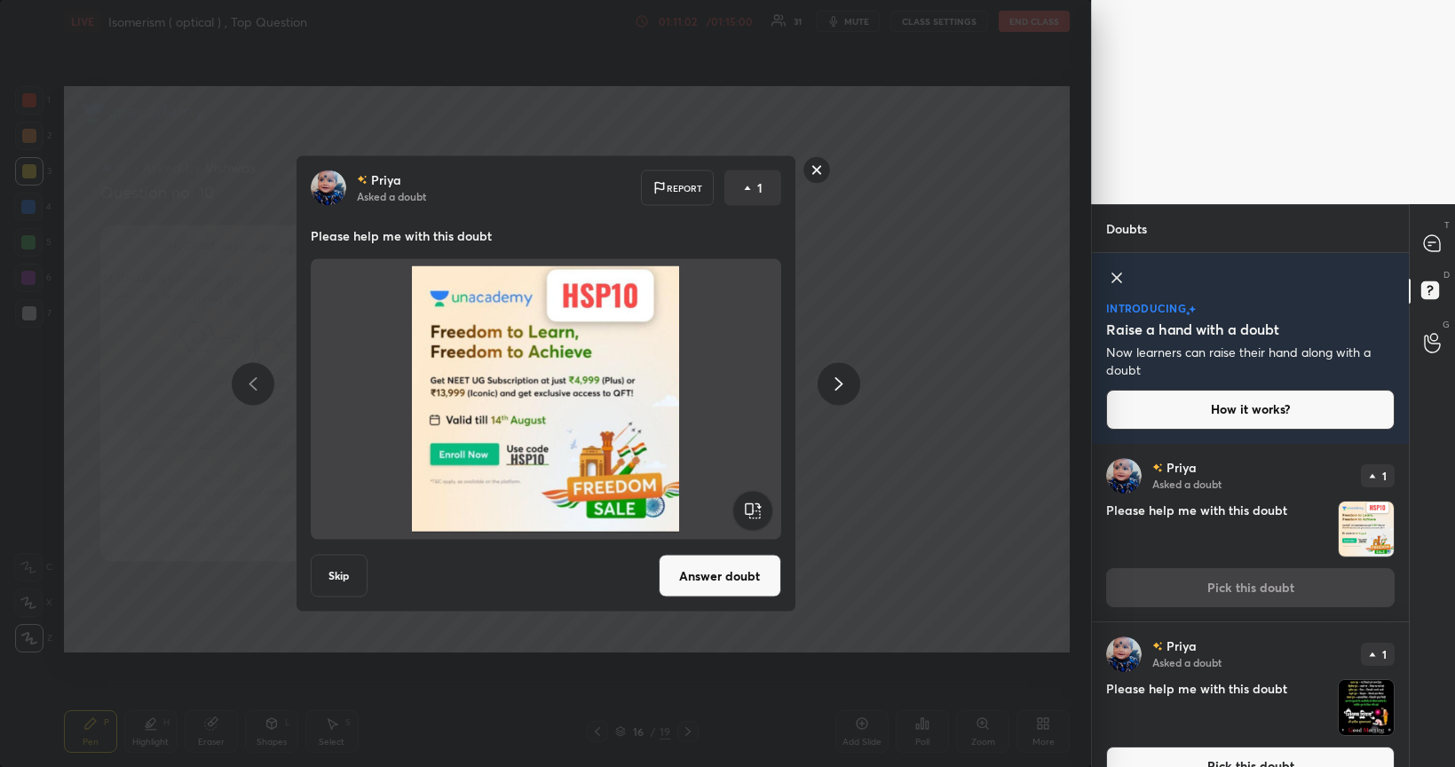
click at [750, 570] on button "Answer doubt" at bounding box center [720, 576] width 123 height 43
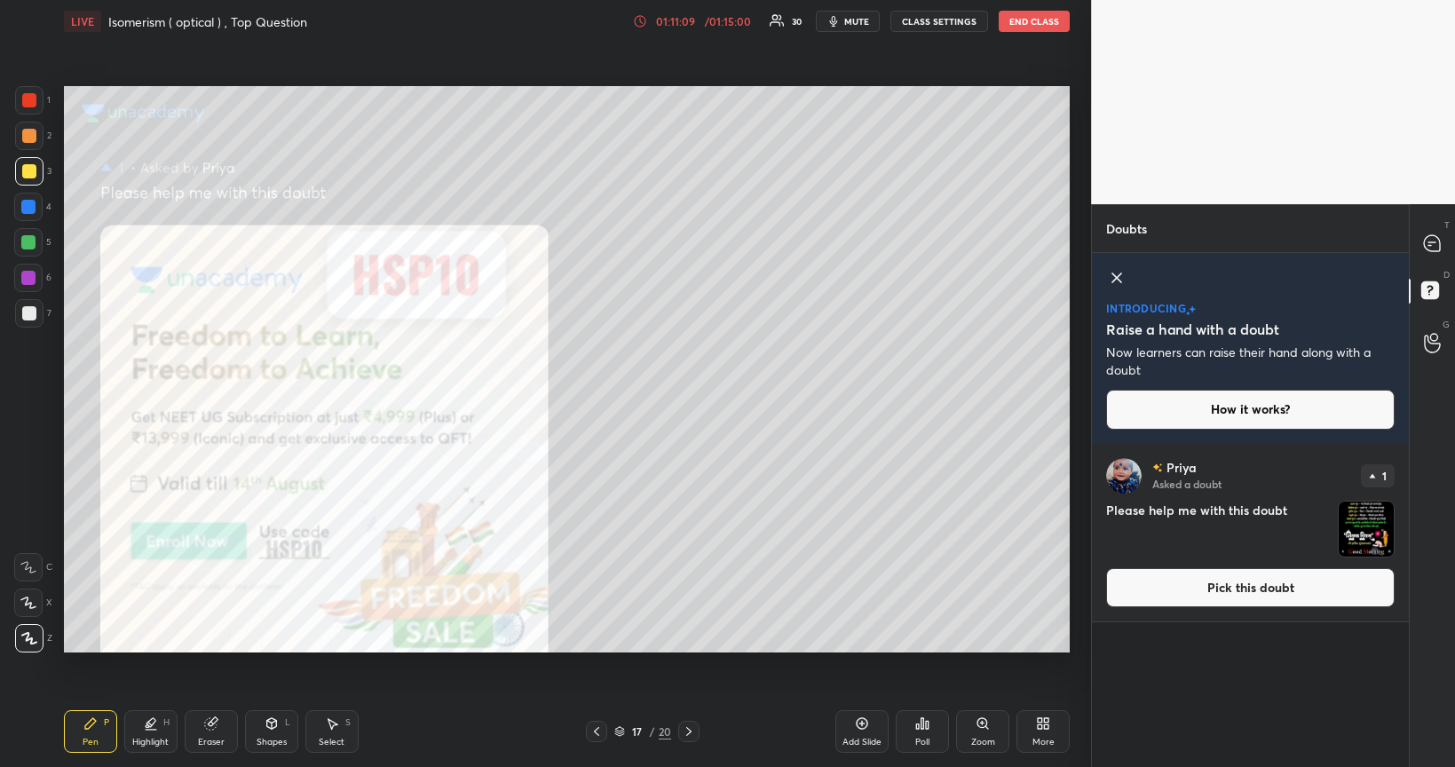
click at [1237, 582] on button "Pick this doubt" at bounding box center [1250, 587] width 289 height 39
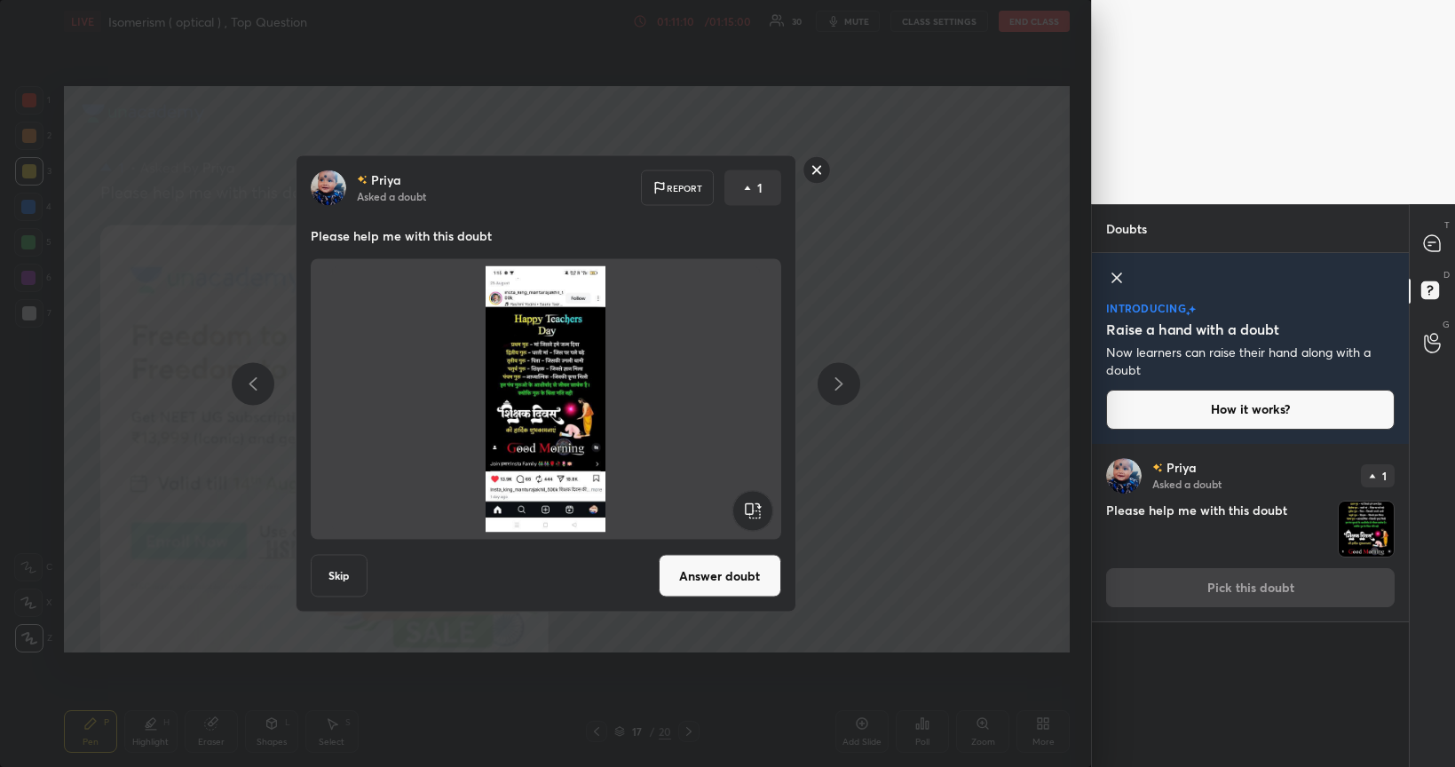
click at [735, 567] on button "Answer doubt" at bounding box center [720, 576] width 123 height 43
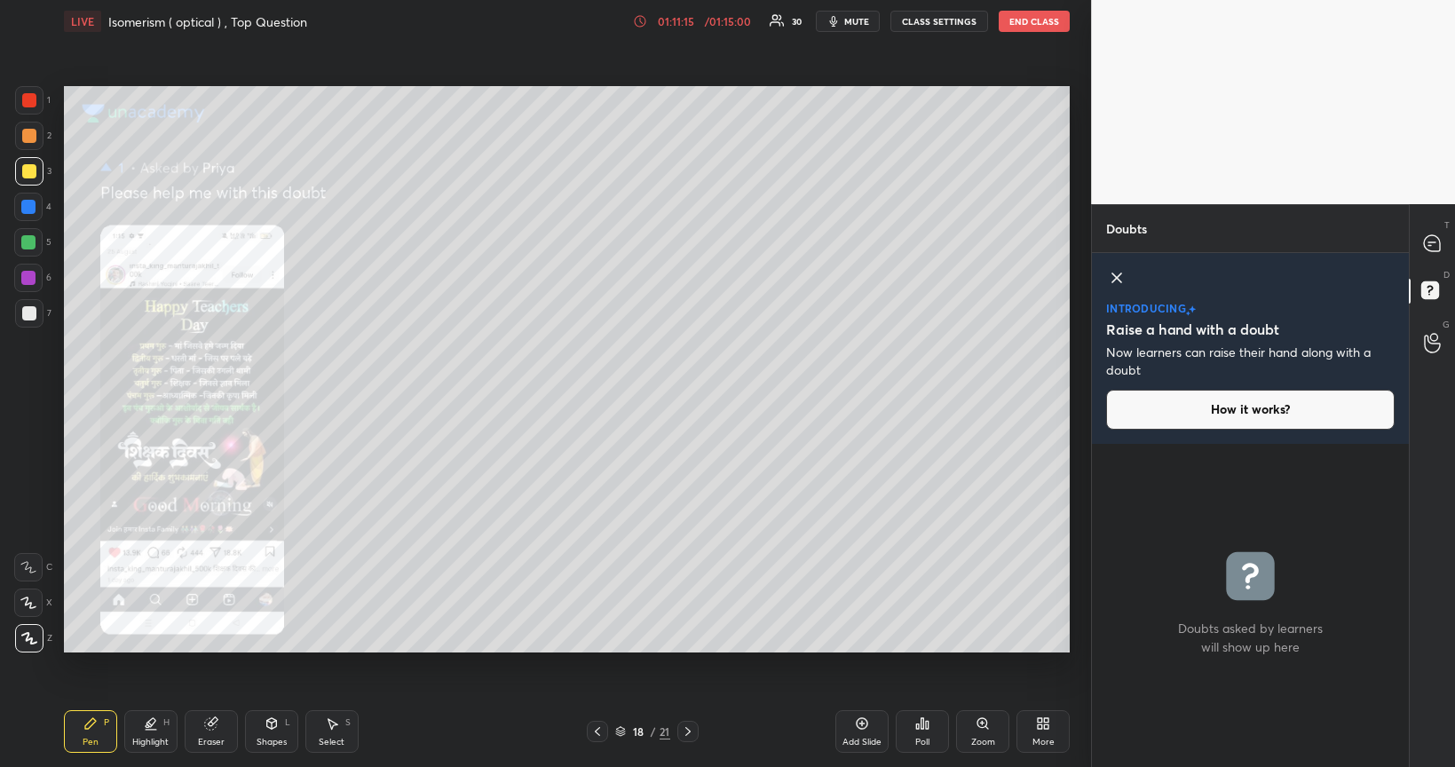
click at [987, 623] on icon at bounding box center [983, 724] width 14 height 14
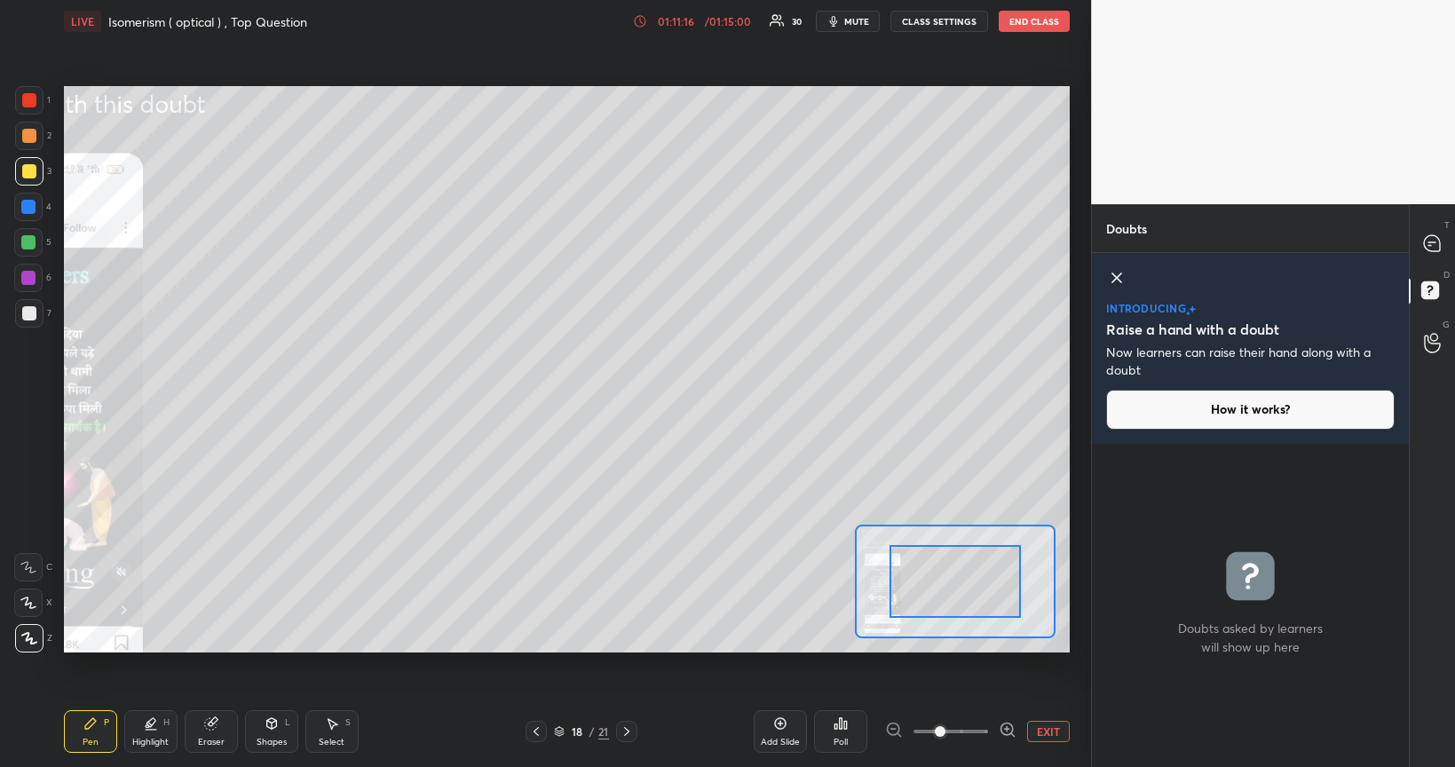
click at [1007, 623] on icon at bounding box center [1007, 729] width 0 height 4
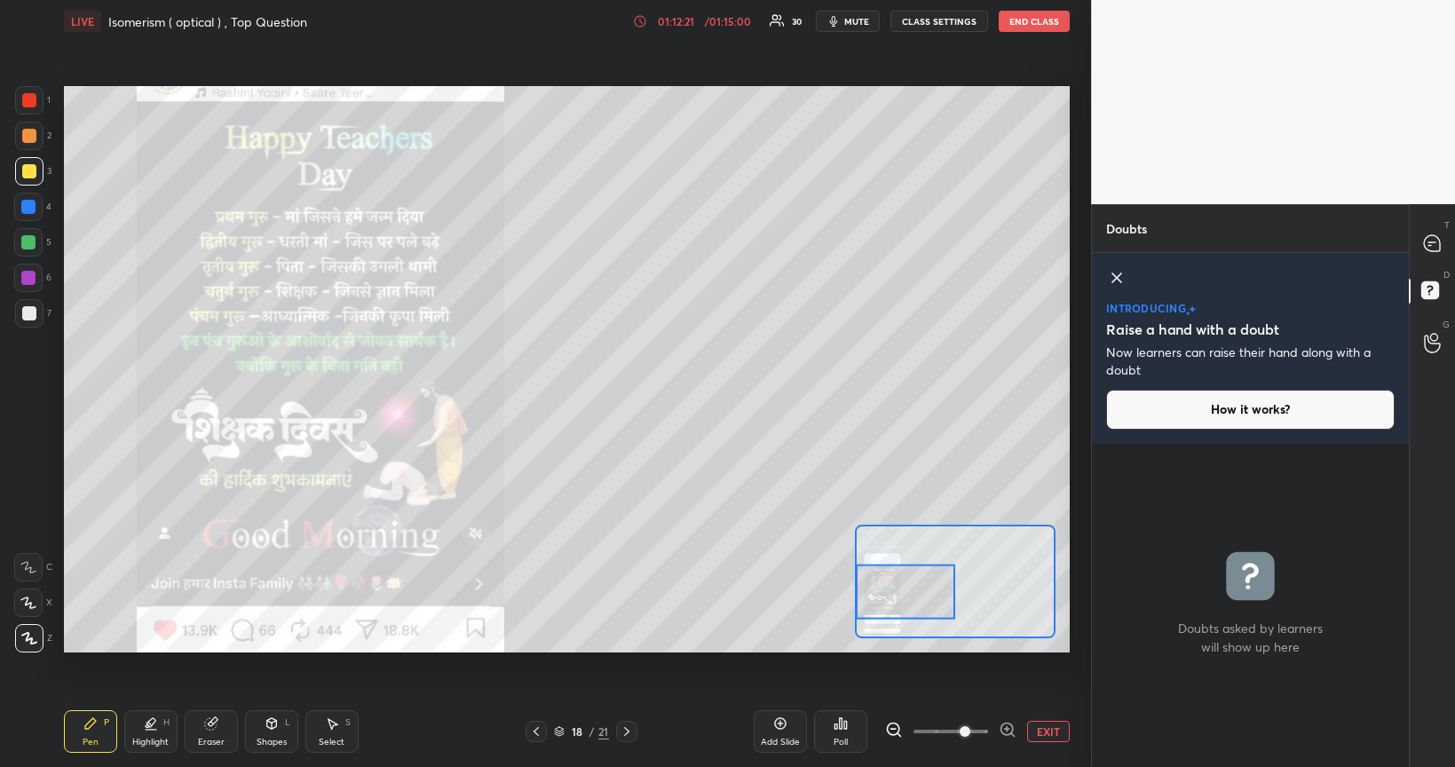
click at [1431, 339] on circle at bounding box center [1434, 337] width 7 height 7
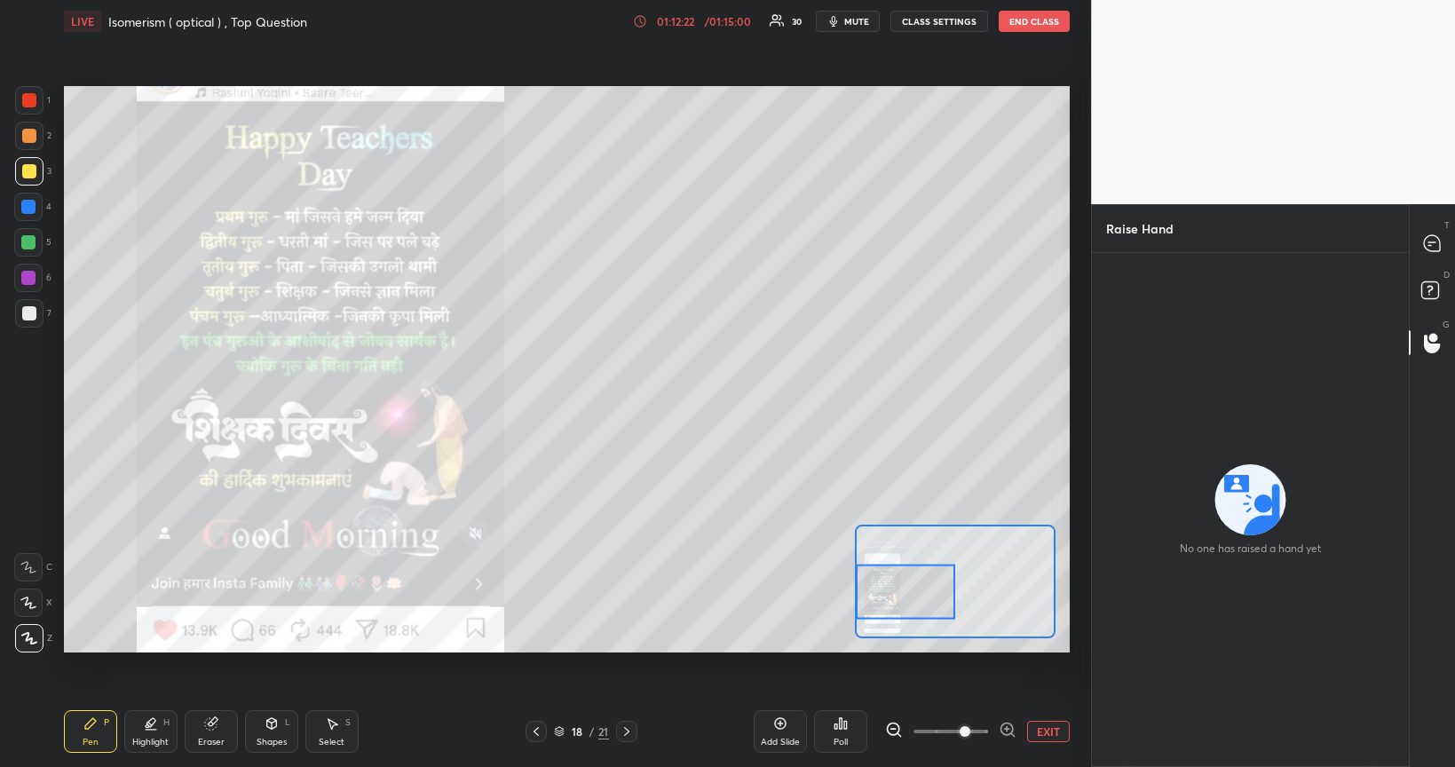
click at [1433, 246] on icon at bounding box center [1432, 243] width 16 height 16
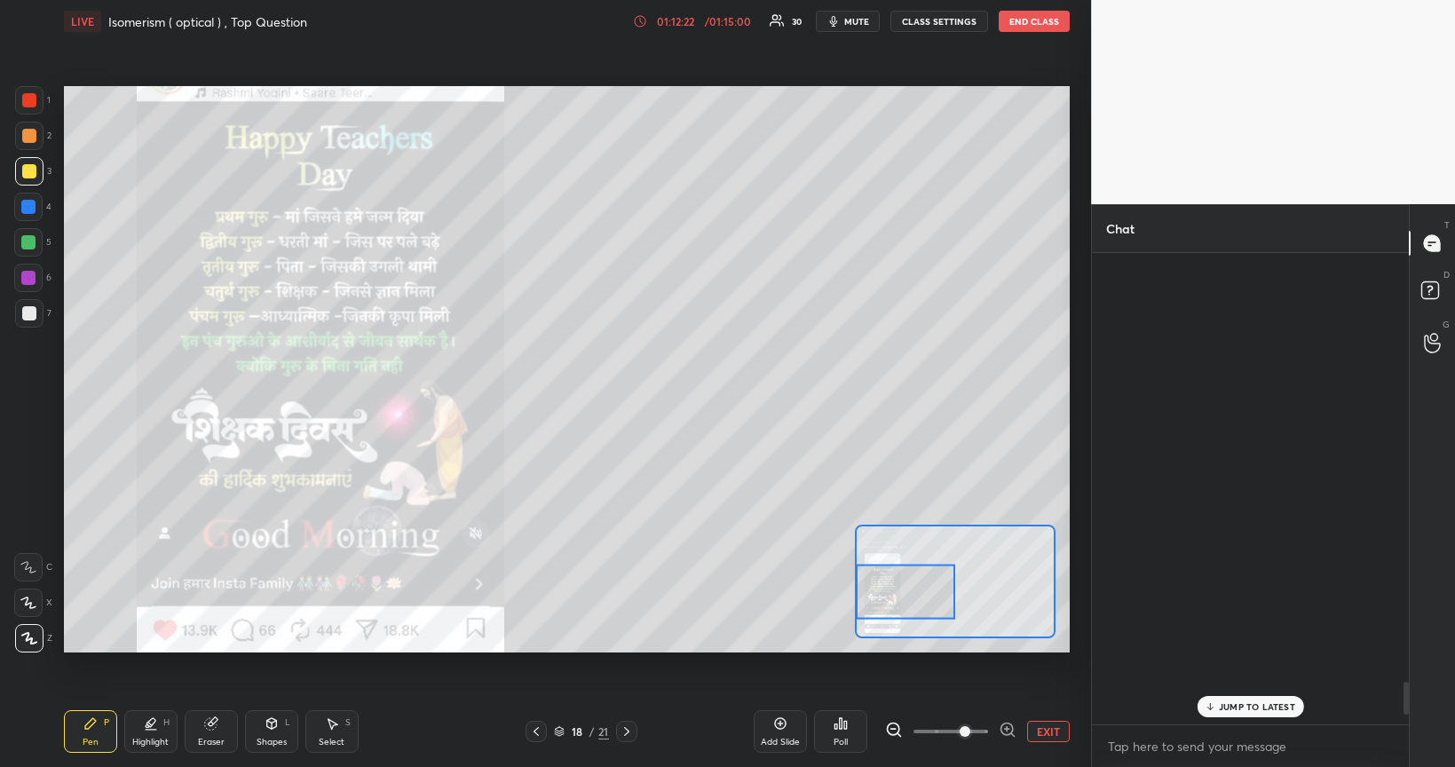
scroll to position [465, 311]
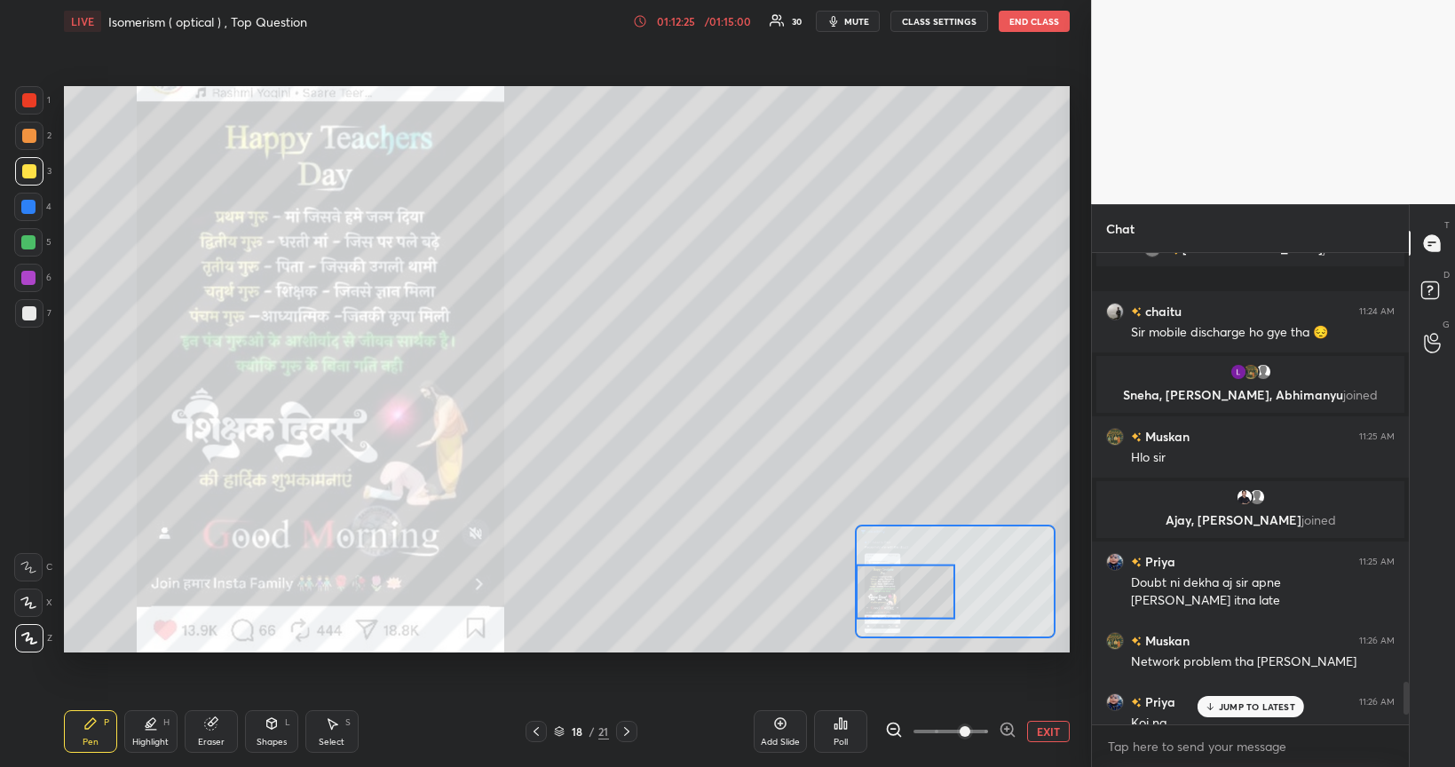
click at [1051, 623] on button "EXIT" at bounding box center [1048, 731] width 43 height 21
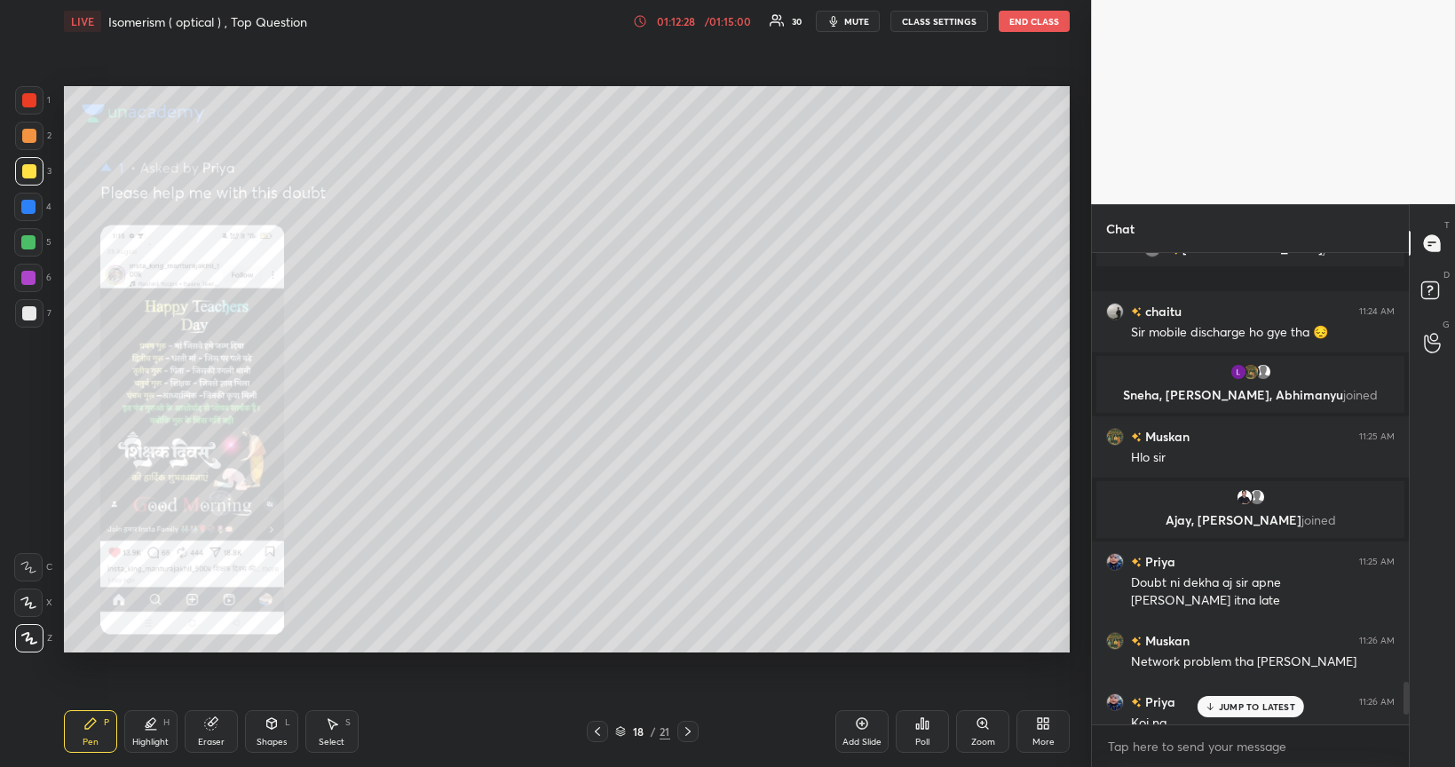
click at [604, 623] on icon at bounding box center [598, 732] width 14 height 14
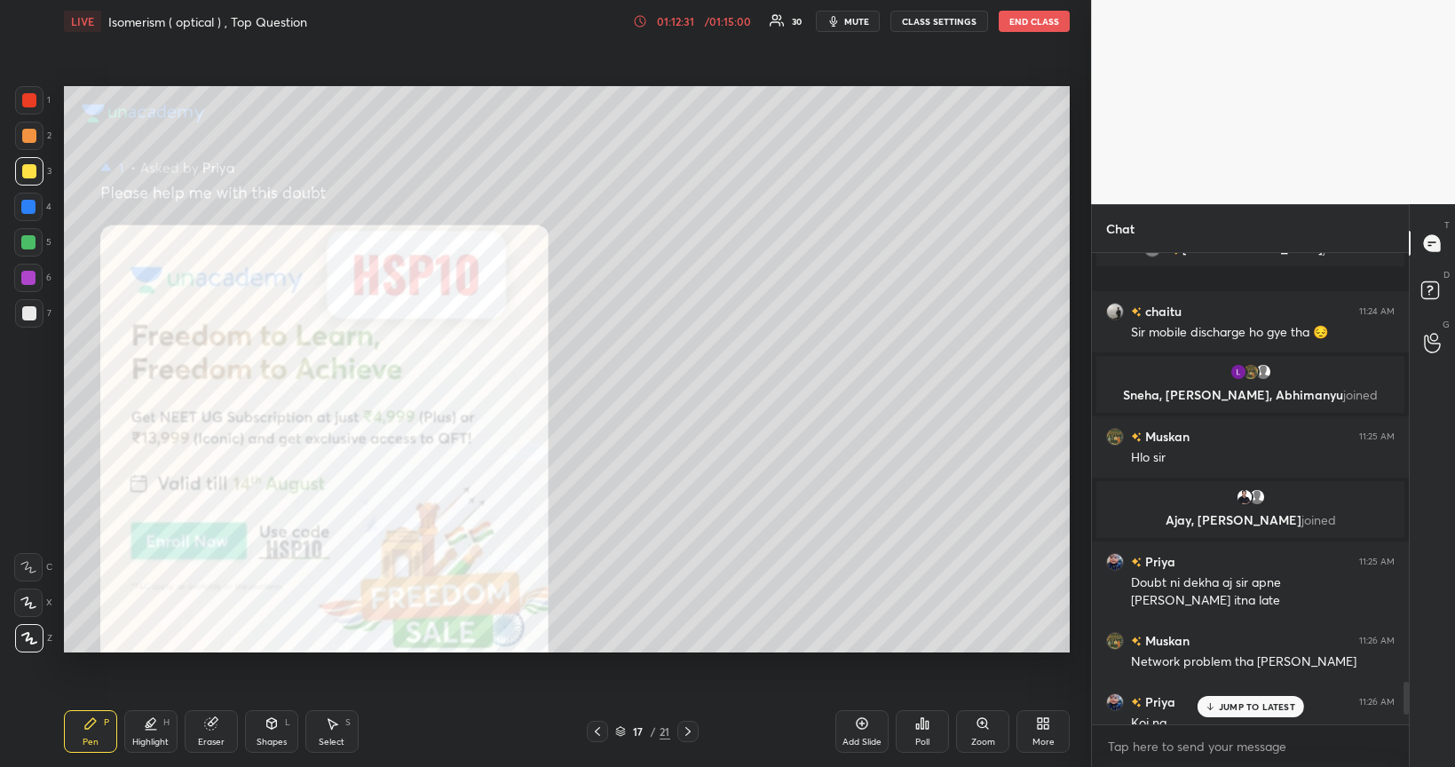
click at [599, 623] on div at bounding box center [597, 731] width 21 height 21
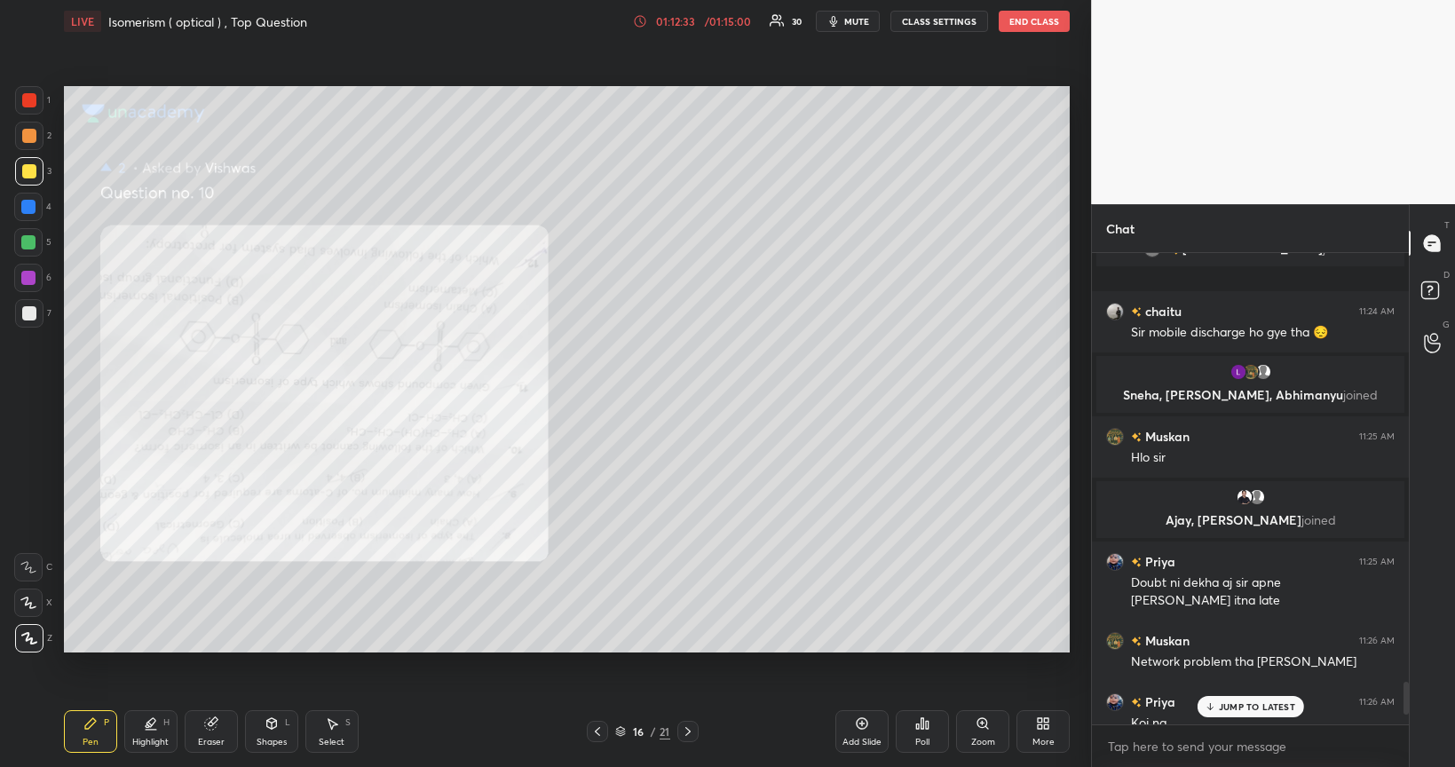
click at [598, 623] on icon at bounding box center [598, 732] width 14 height 14
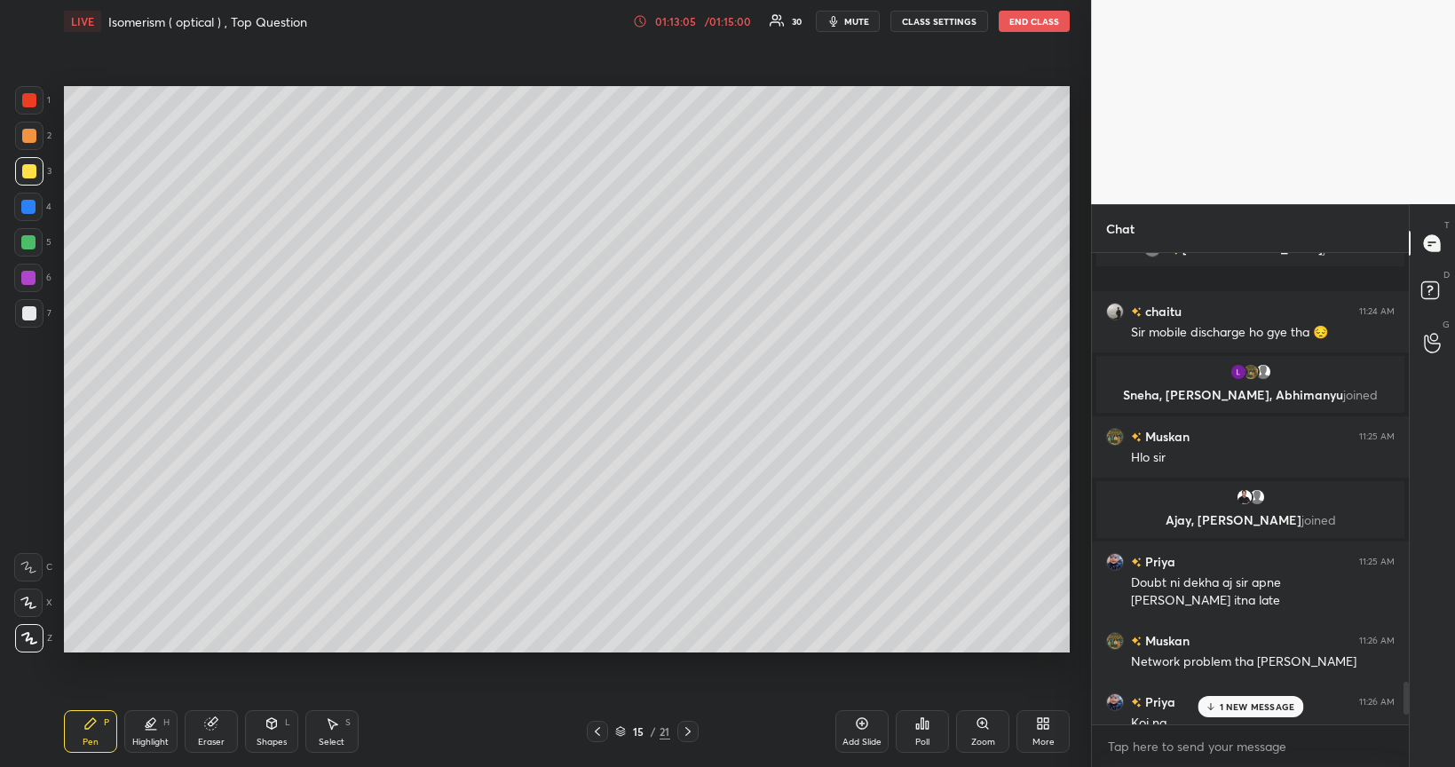
click at [860, 623] on div "Add Slide" at bounding box center [862, 742] width 39 height 9
click at [28, 316] on div at bounding box center [29, 313] width 14 height 14
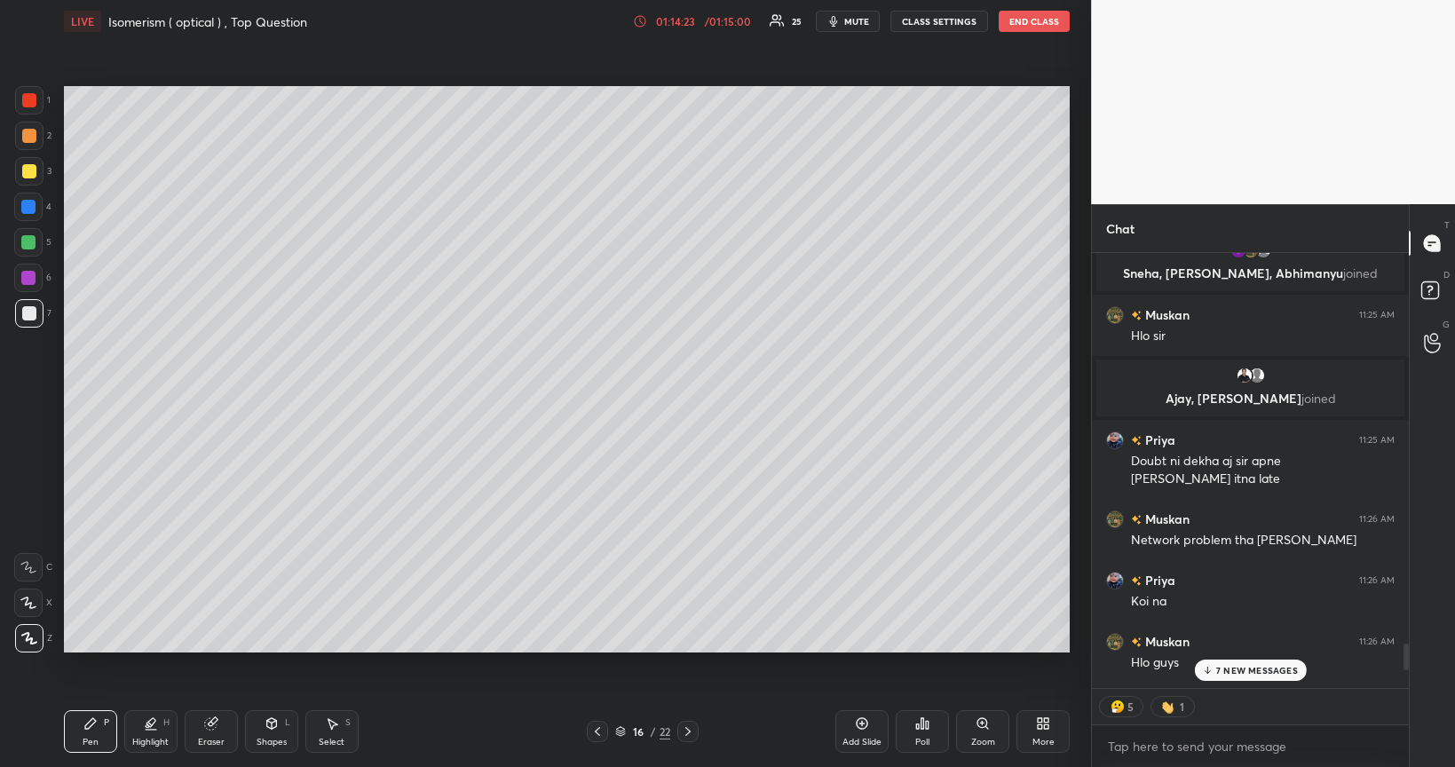
scroll to position [6646, 0]
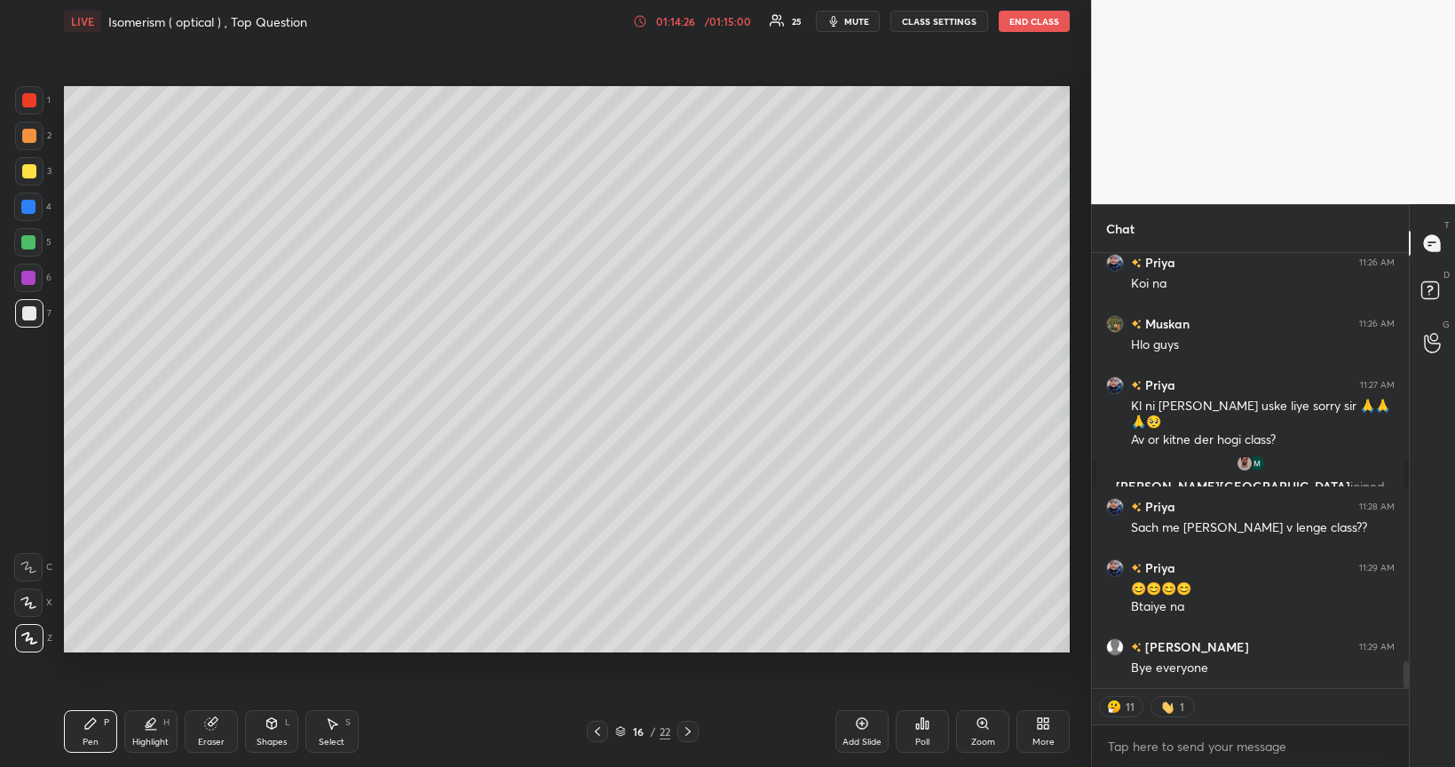
click at [1035, 12] on button "End Class" at bounding box center [1034, 21] width 71 height 21
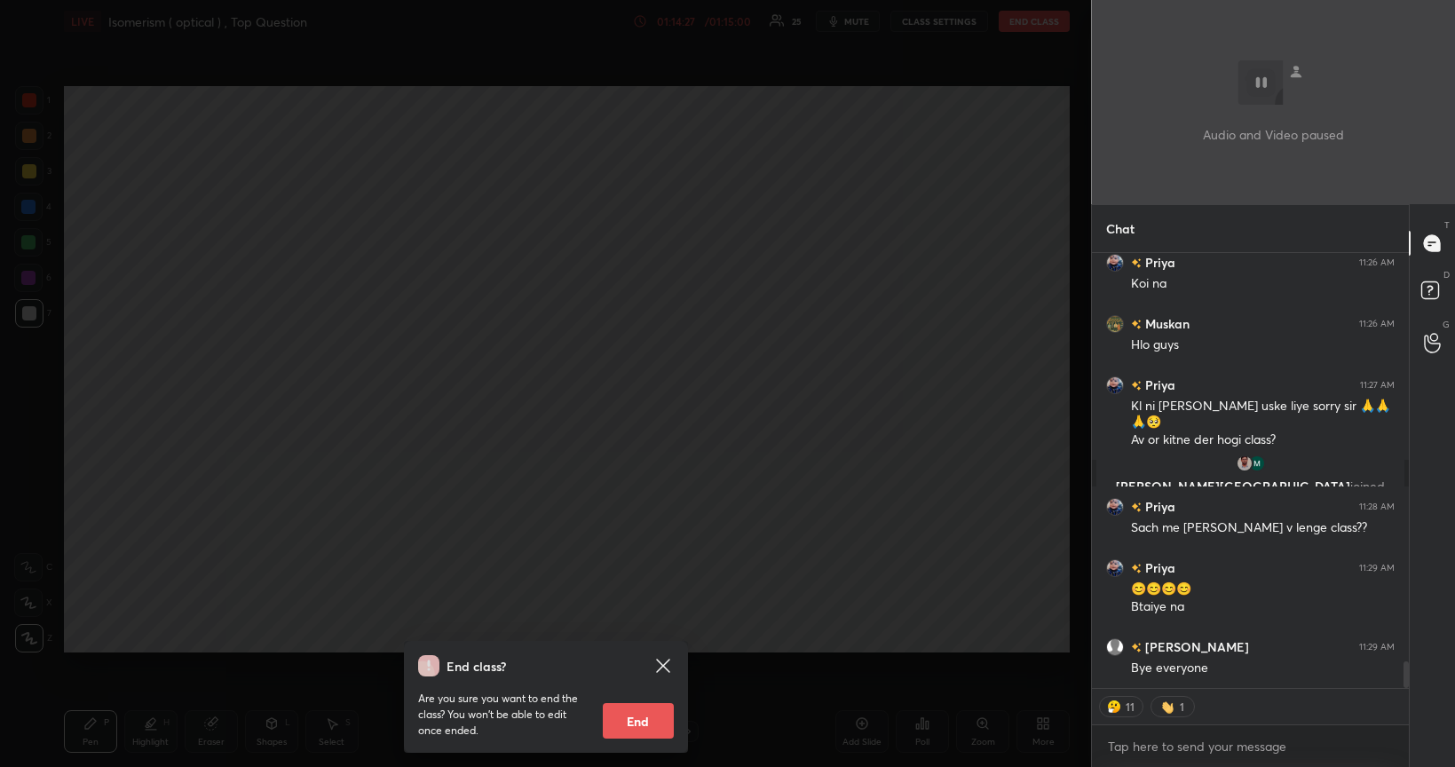
click at [1033, 26] on div "End class? Are you sure you want to end the class? You won’t be able to edit on…" at bounding box center [545, 383] width 1091 height 767
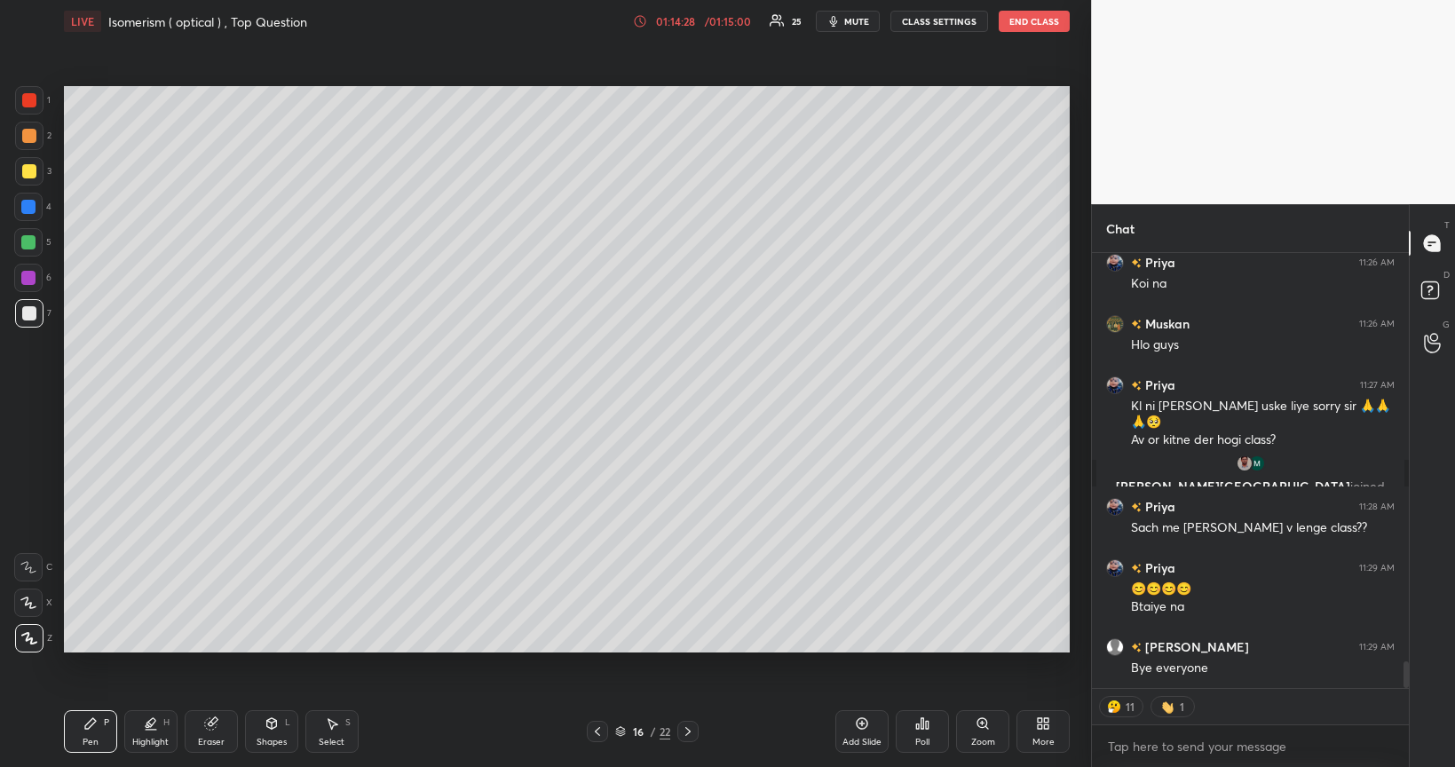
click at [1032, 30] on button "End Class" at bounding box center [1034, 21] width 71 height 21
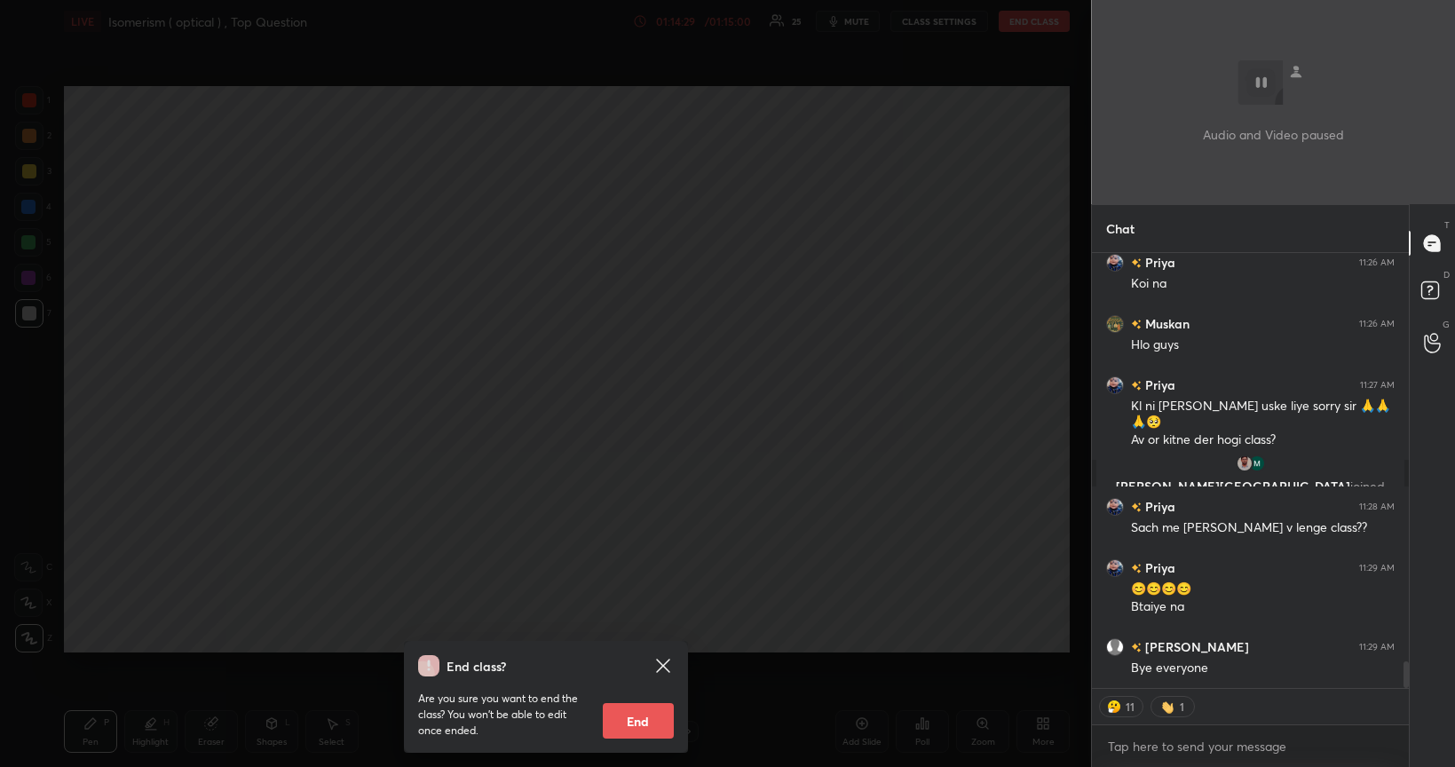
click at [640, 623] on button "End" at bounding box center [638, 721] width 71 height 36
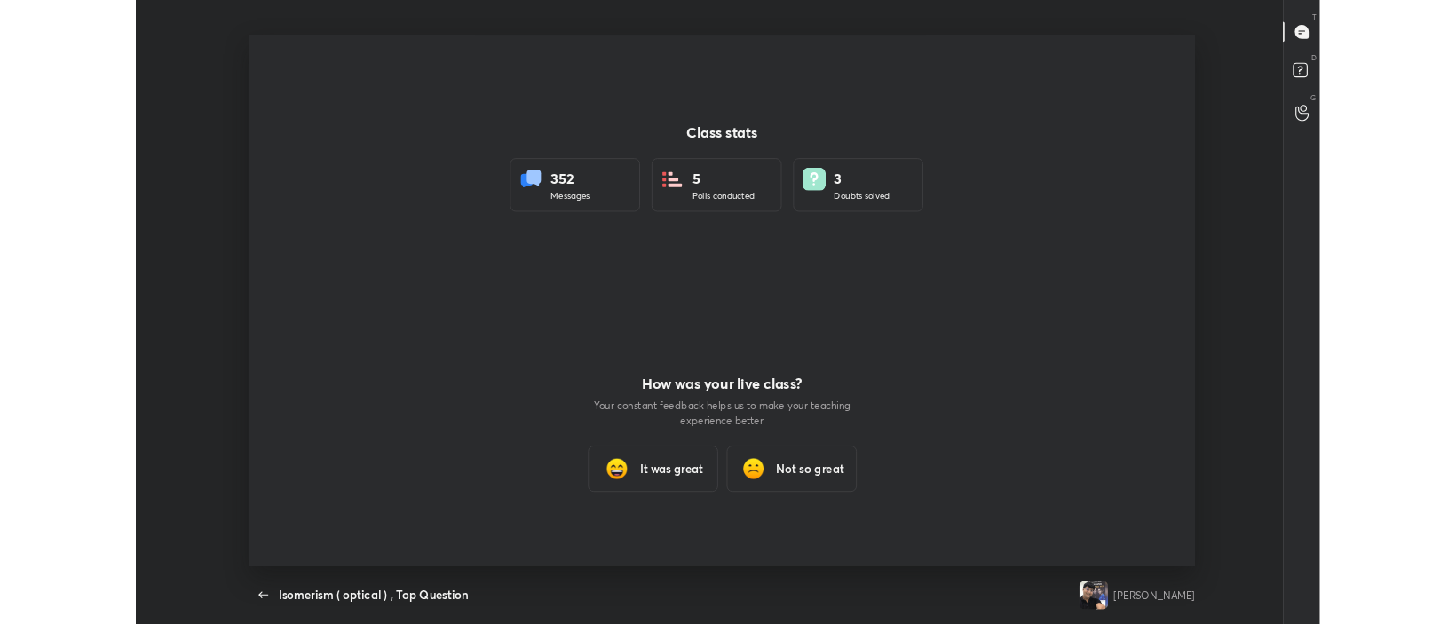
scroll to position [5, 1]
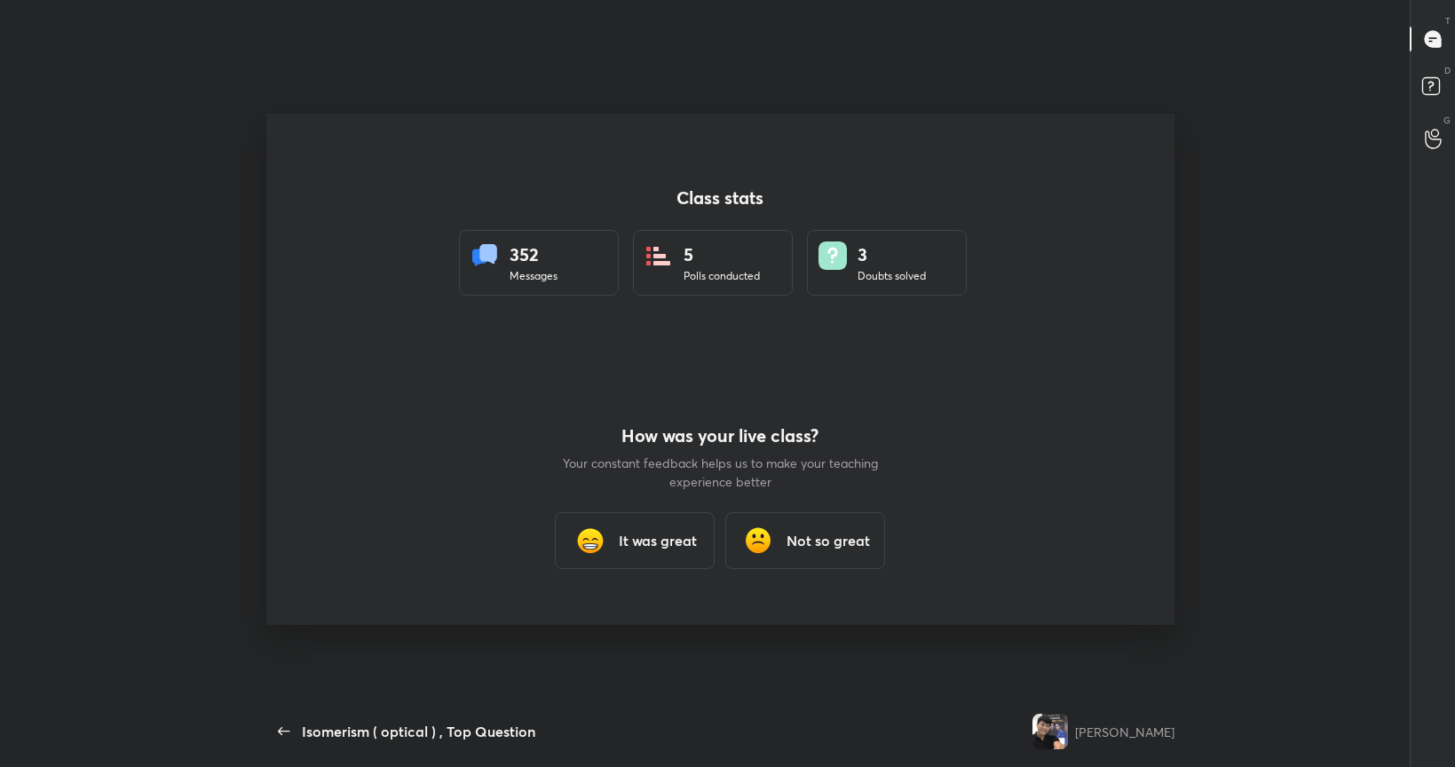
type textarea "x"
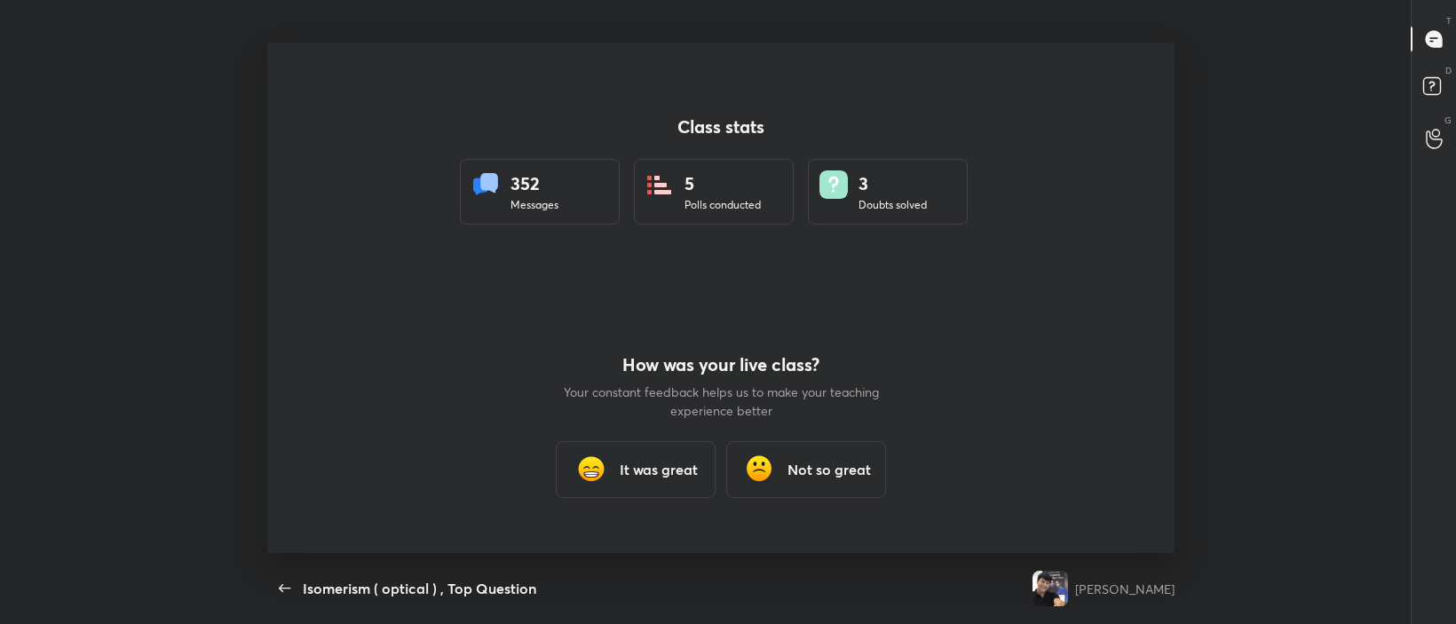
scroll to position [511, 1442]
